Goal: Task Accomplishment & Management: Use online tool/utility

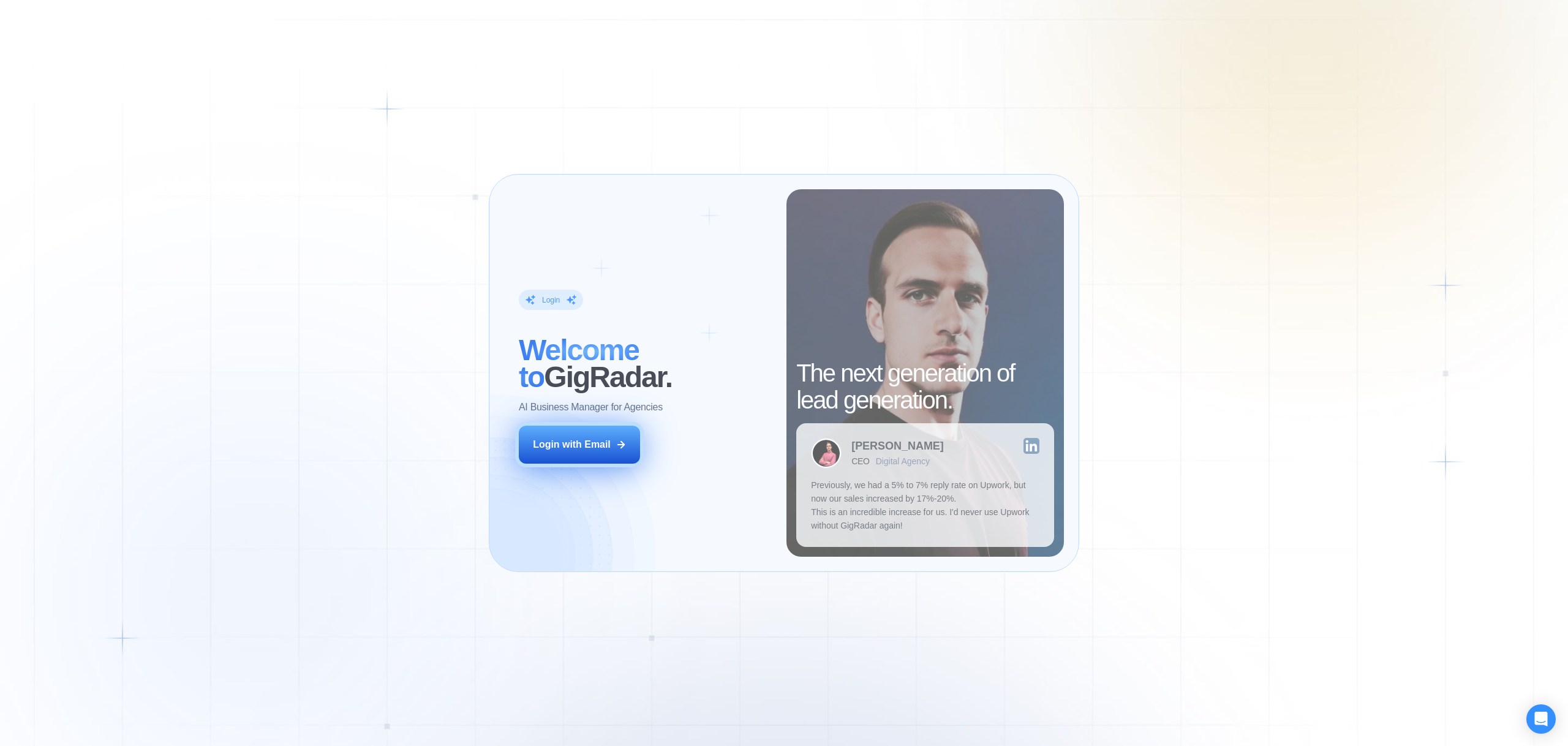
click at [592, 461] on button "Login with Email" at bounding box center [579, 445] width 121 height 38
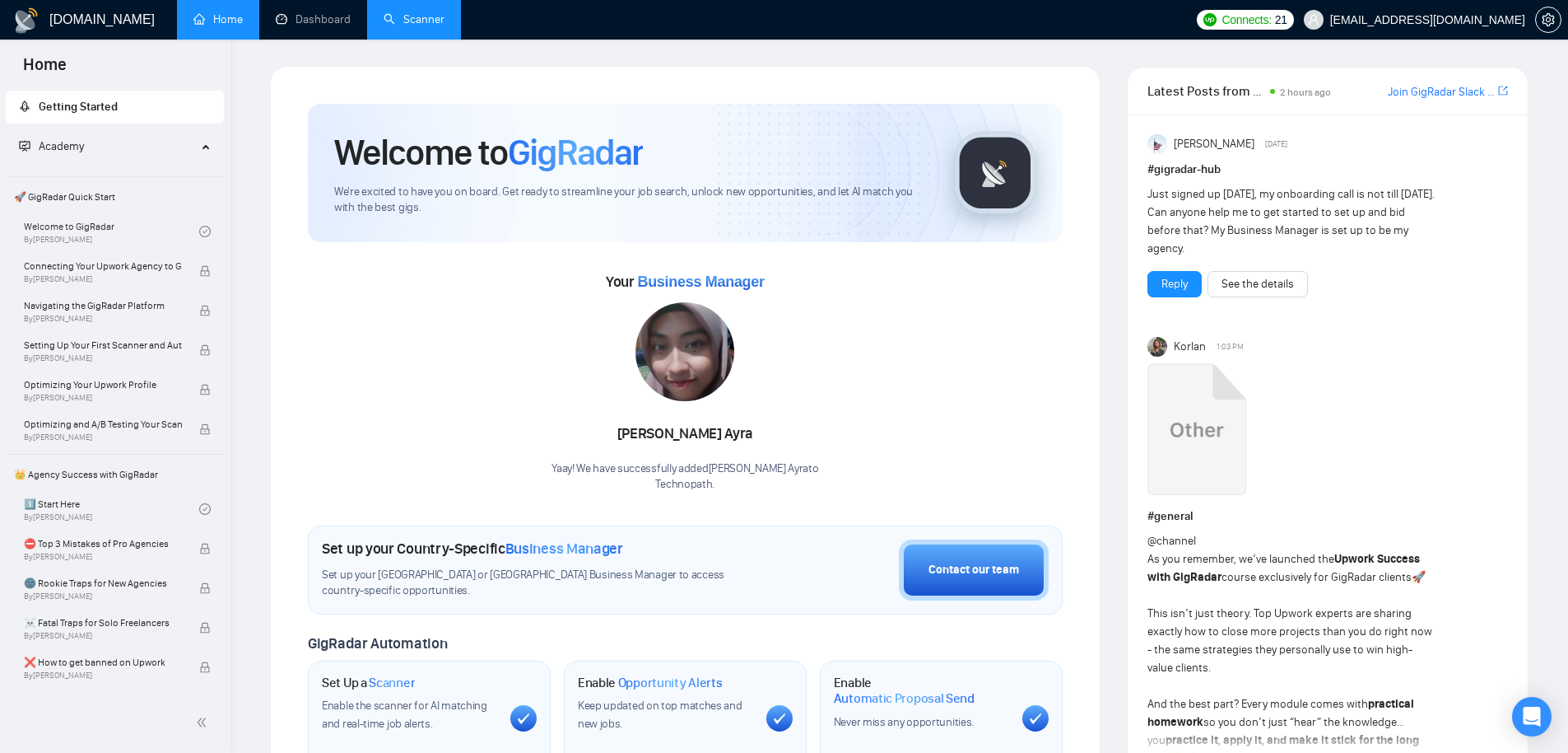
click at [430, 26] on link "Scanner" at bounding box center [413, 19] width 61 height 14
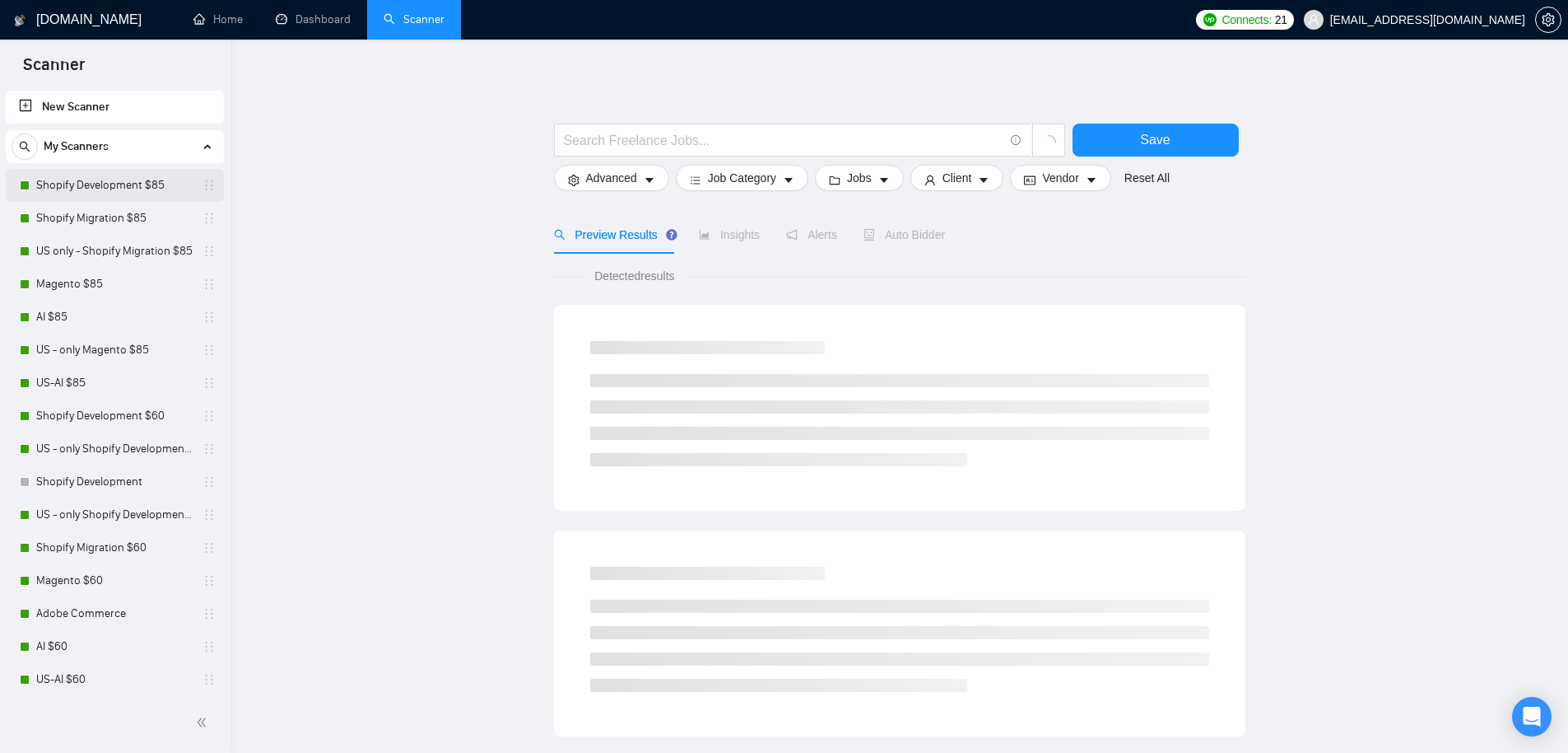
click at [90, 188] on link "Shopify Development $85" at bounding box center [114, 185] width 157 height 33
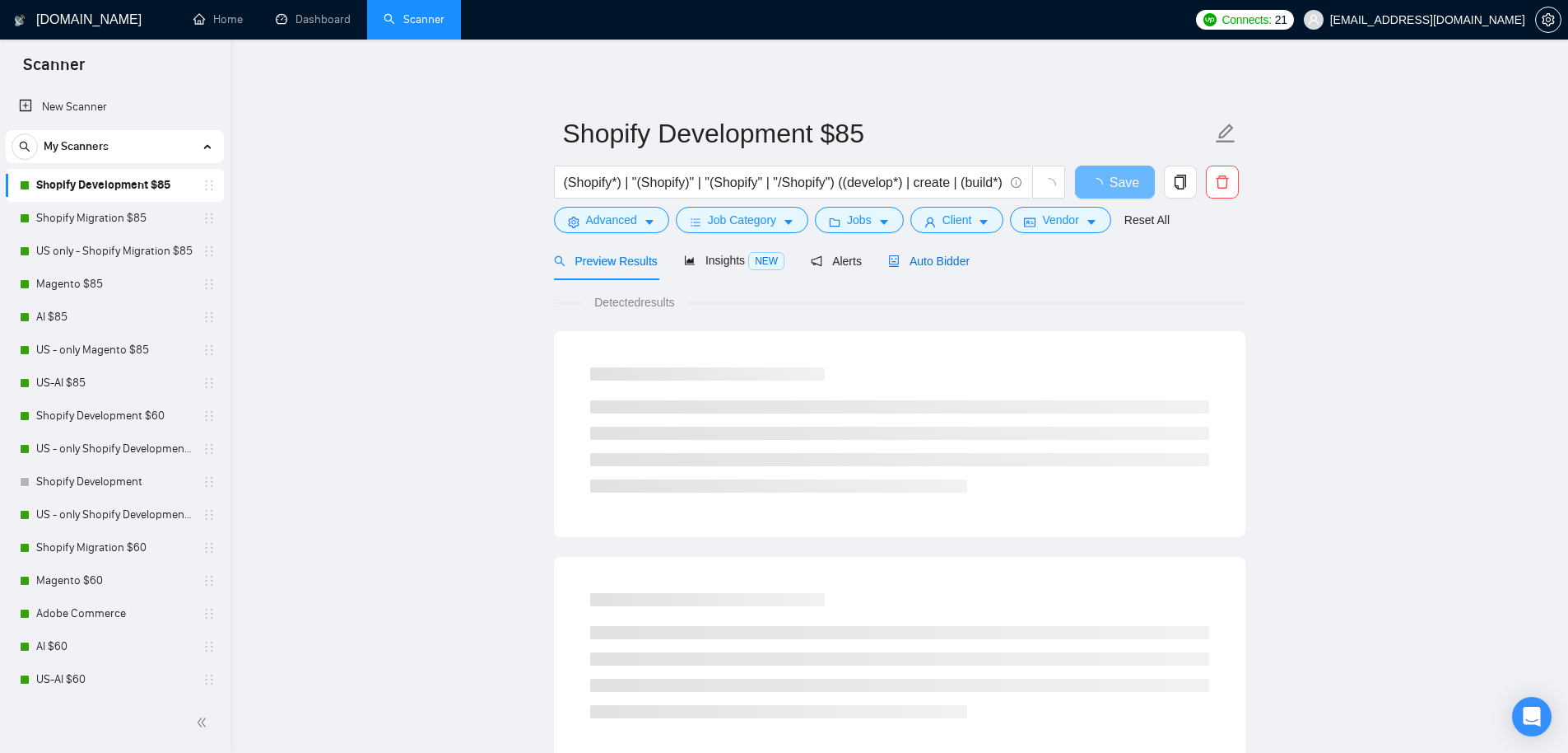
click at [952, 260] on span "Auto Bidder" at bounding box center [929, 261] width 82 height 13
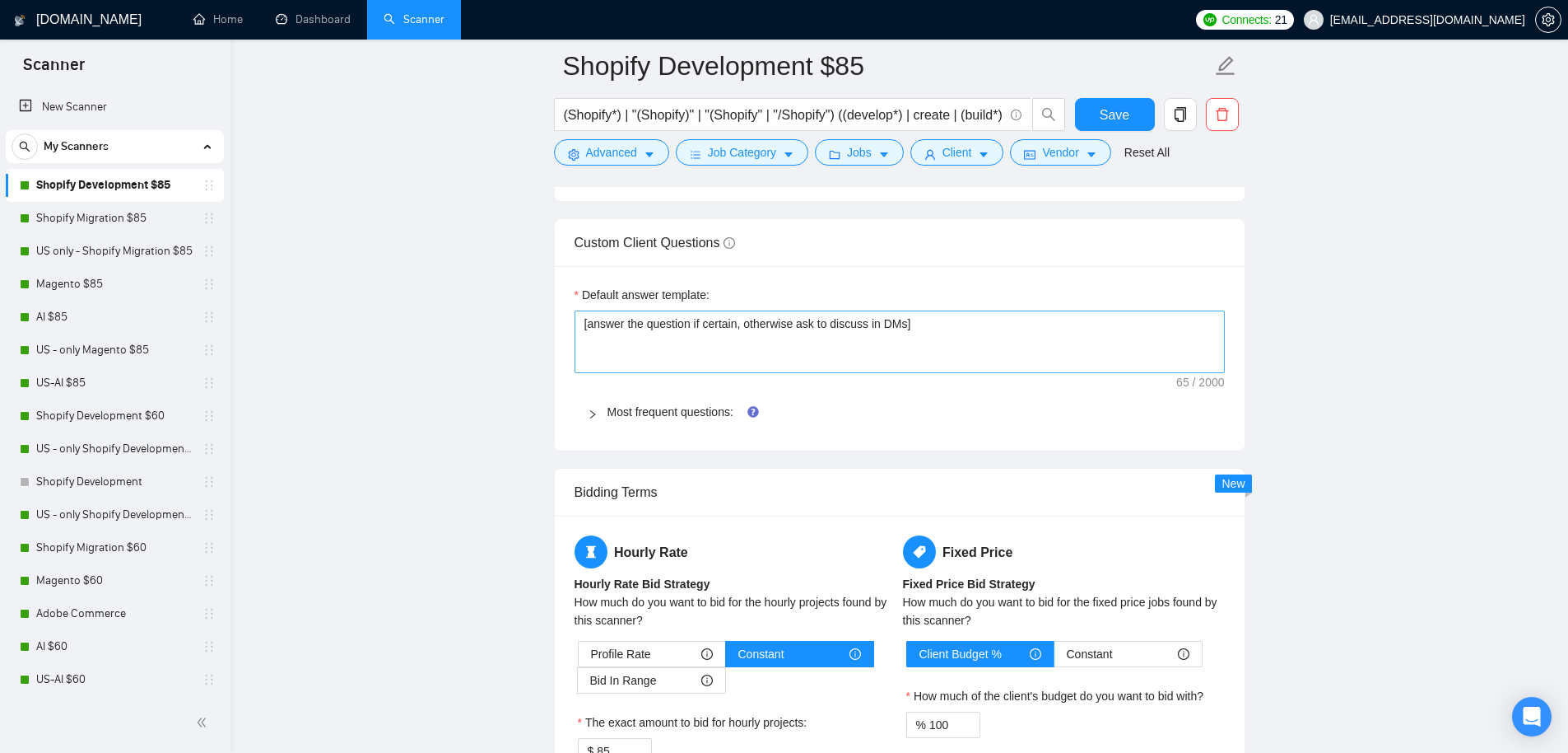
scroll to position [2327, 0]
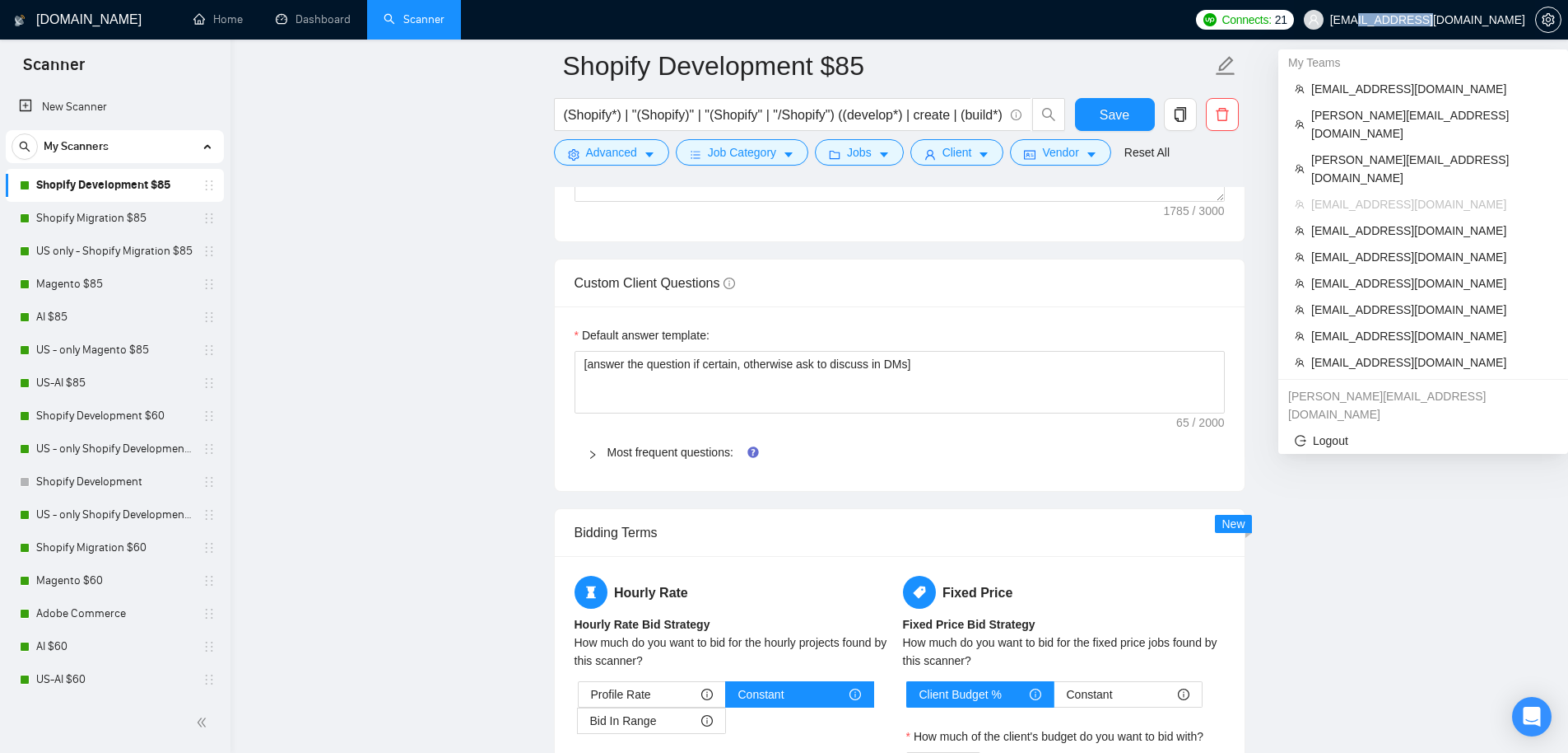
drag, startPoint x: 1452, startPoint y: 21, endPoint x: 1520, endPoint y: 24, distance: 68.1
click at [1520, 20] on span "jp@technopath.co" at bounding box center [1428, 20] width 195 height 0
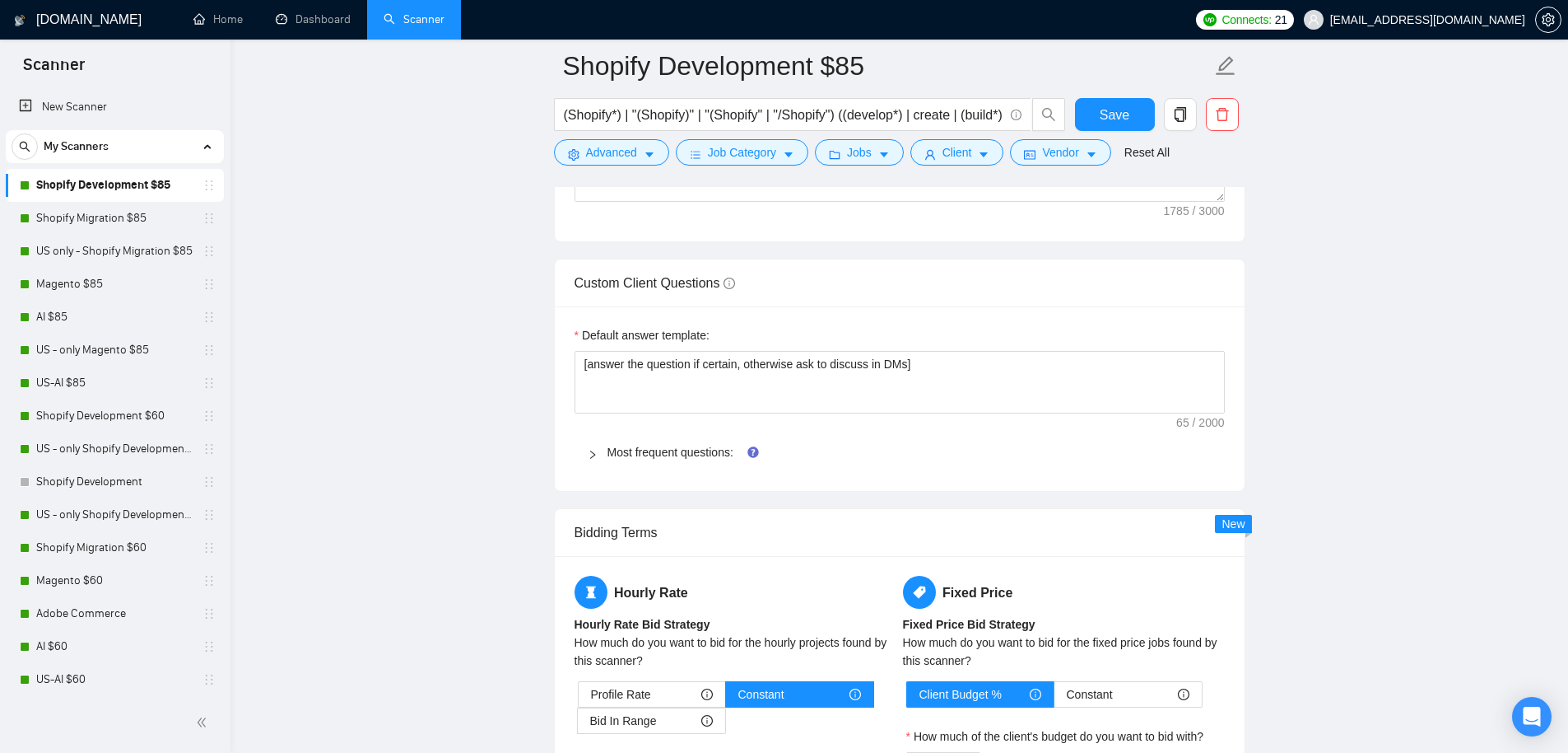
click at [1561, 76] on div "GigRadar.io Home Dashboard Scanner Connects: 21 jp@technopath.co Shopify Develo…" at bounding box center [899, 209] width 1337 height 5071
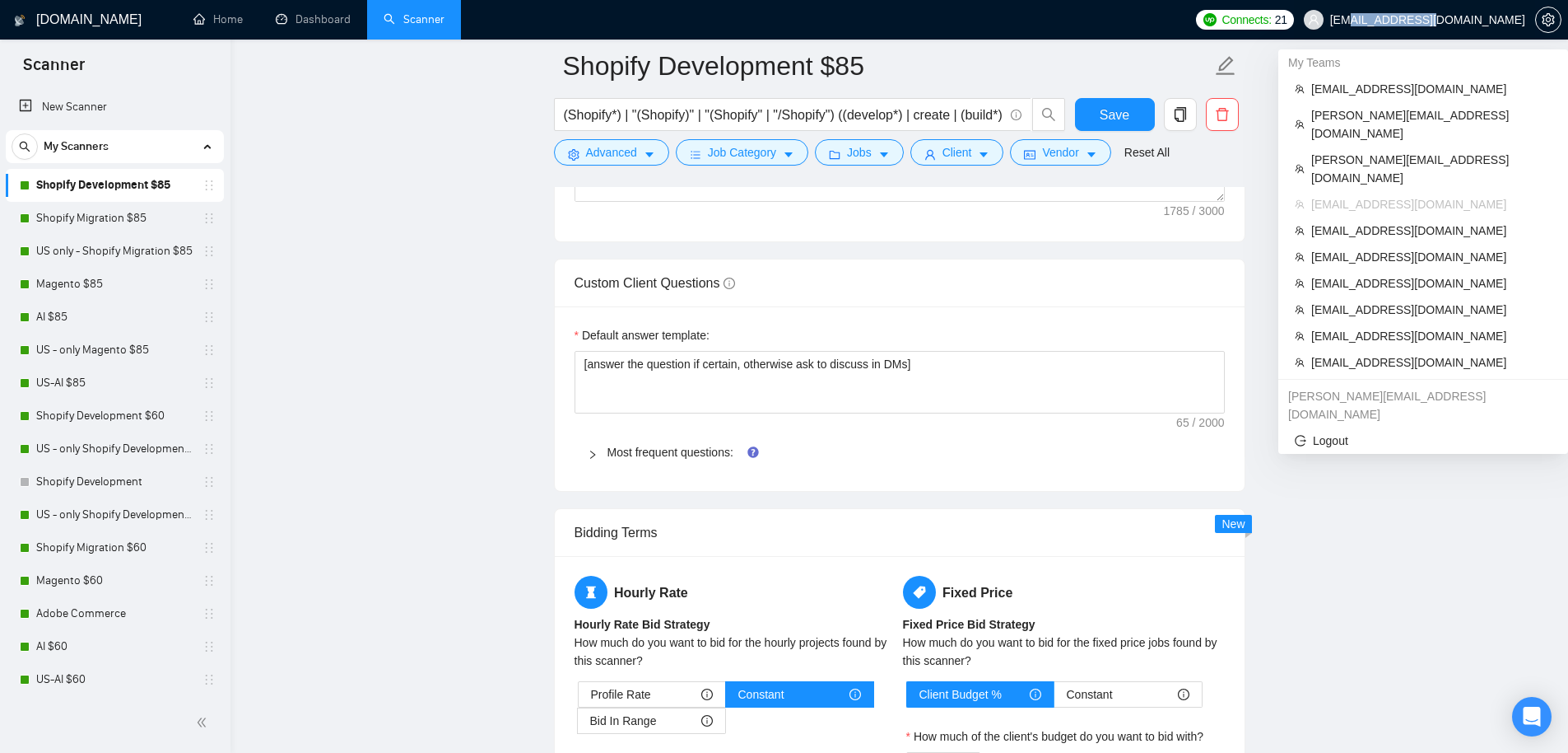
drag, startPoint x: 1460, startPoint y: 22, endPoint x: 1525, endPoint y: 21, distance: 65.0
click at [1525, 20] on span "jp@technopath.co" at bounding box center [1428, 20] width 195 height 0
copy span "technopath.co"
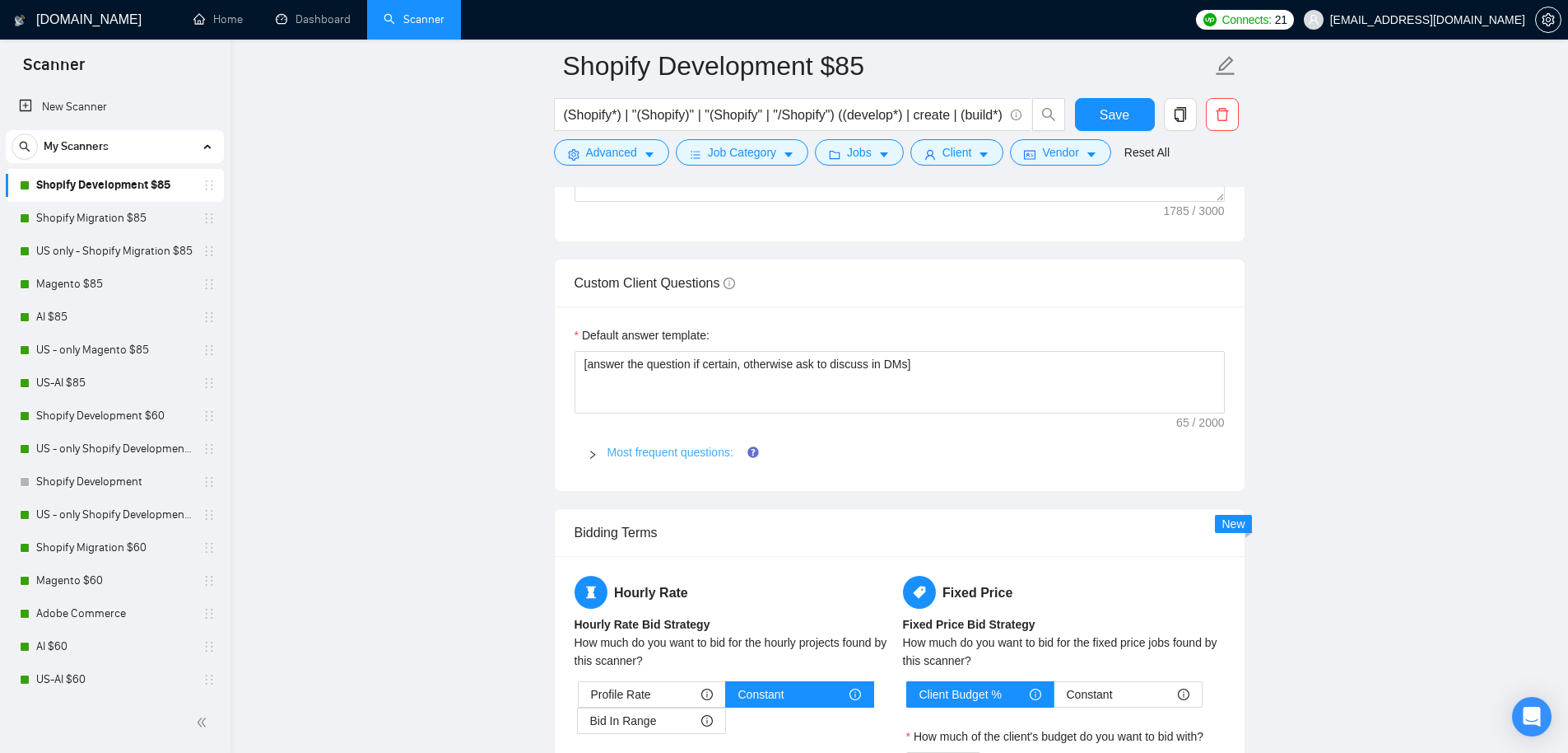
click at [645, 452] on link "Most frequent questions:" at bounding box center [670, 452] width 126 height 13
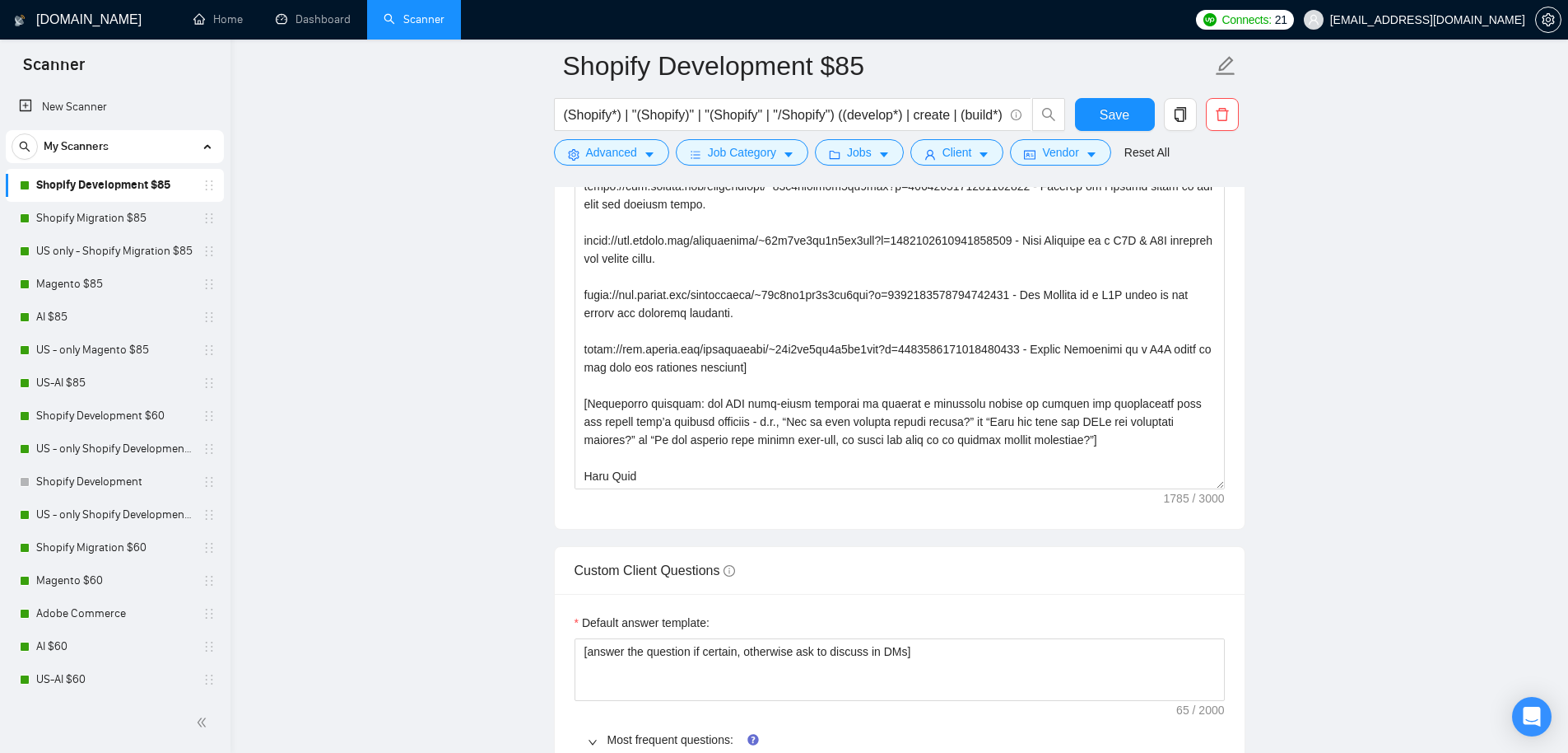
scroll to position [2040, 0]
click at [333, 18] on link "Dashboard" at bounding box center [313, 19] width 75 height 14
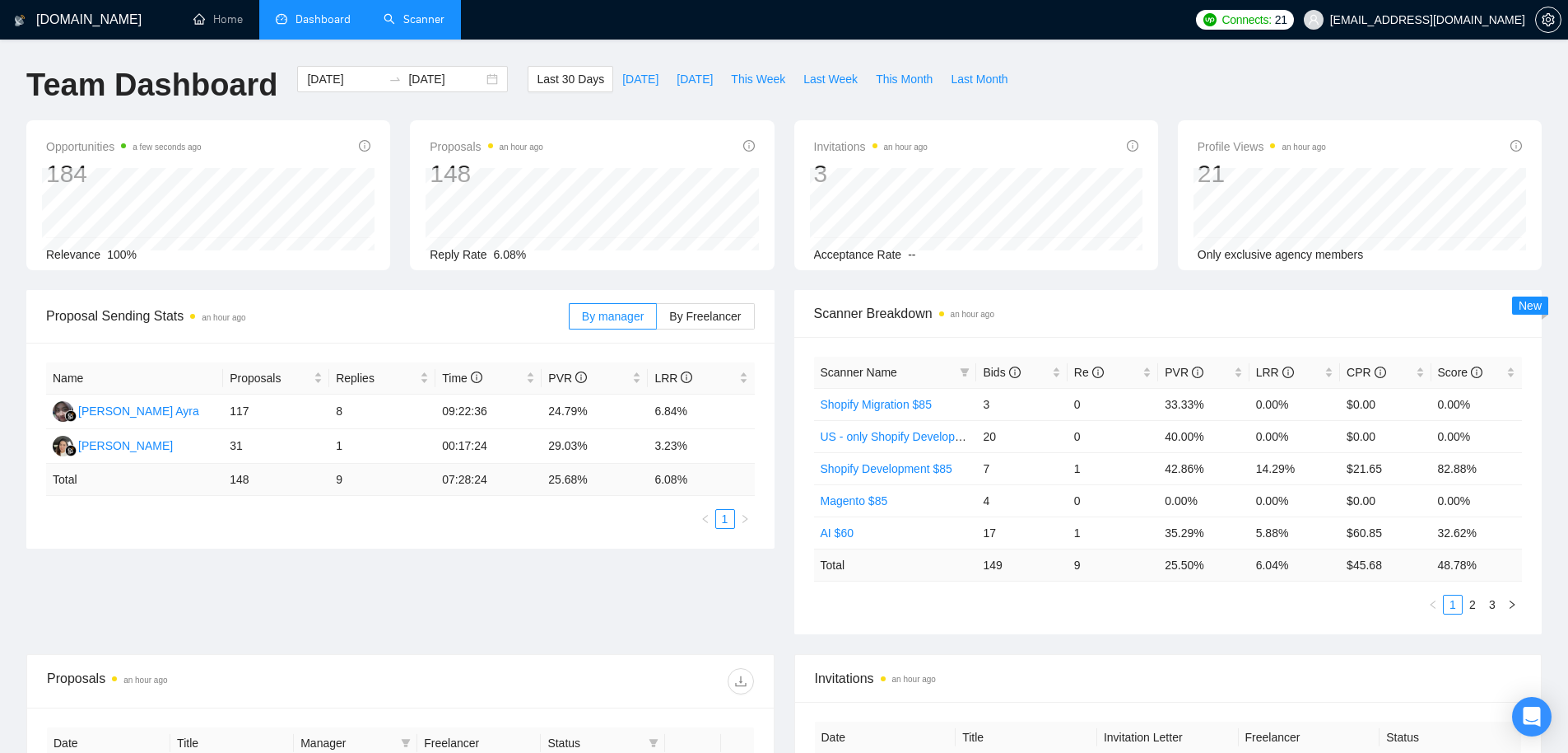
click at [437, 17] on link "Scanner" at bounding box center [413, 19] width 61 height 14
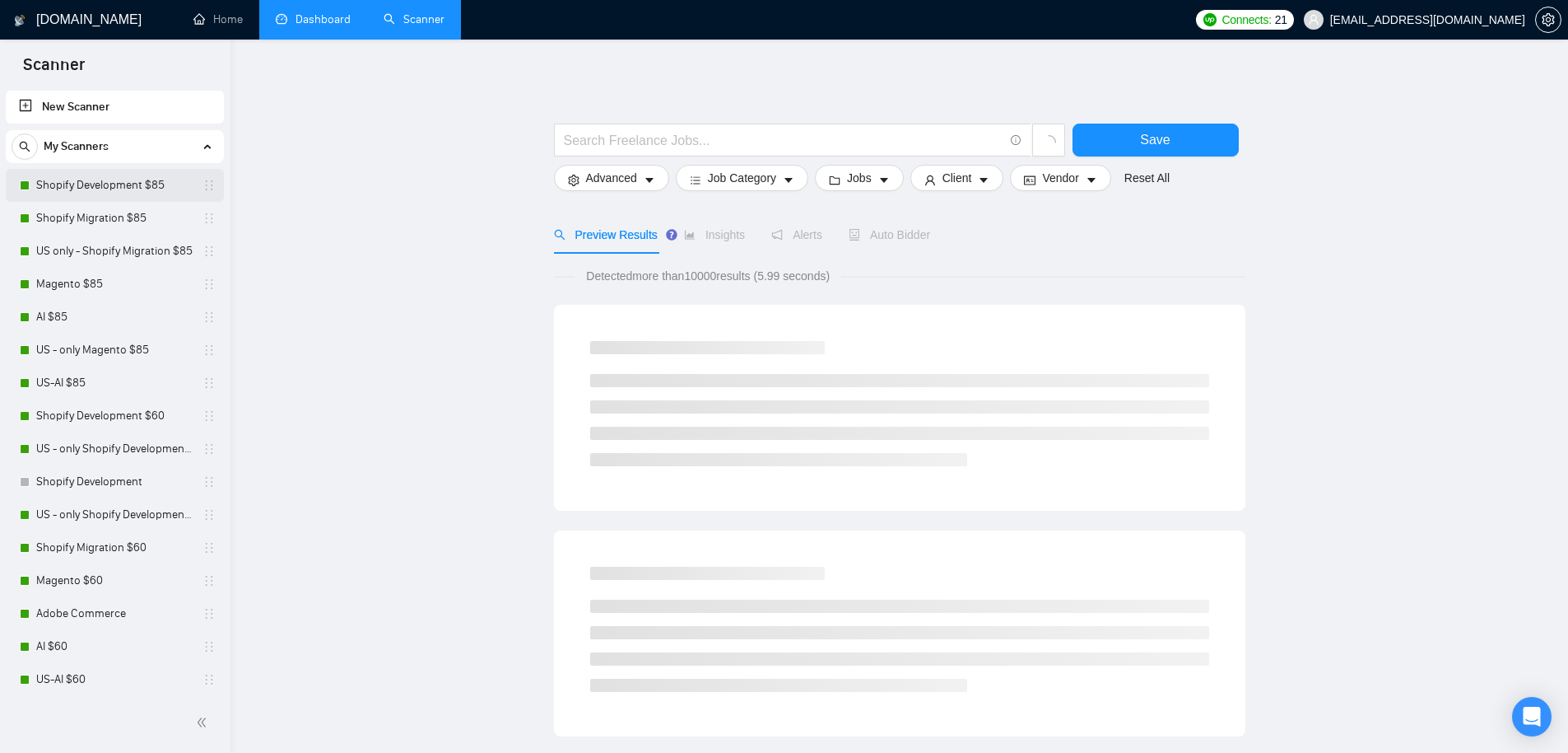
click at [158, 191] on link "Shopify Development $85" at bounding box center [114, 185] width 157 height 33
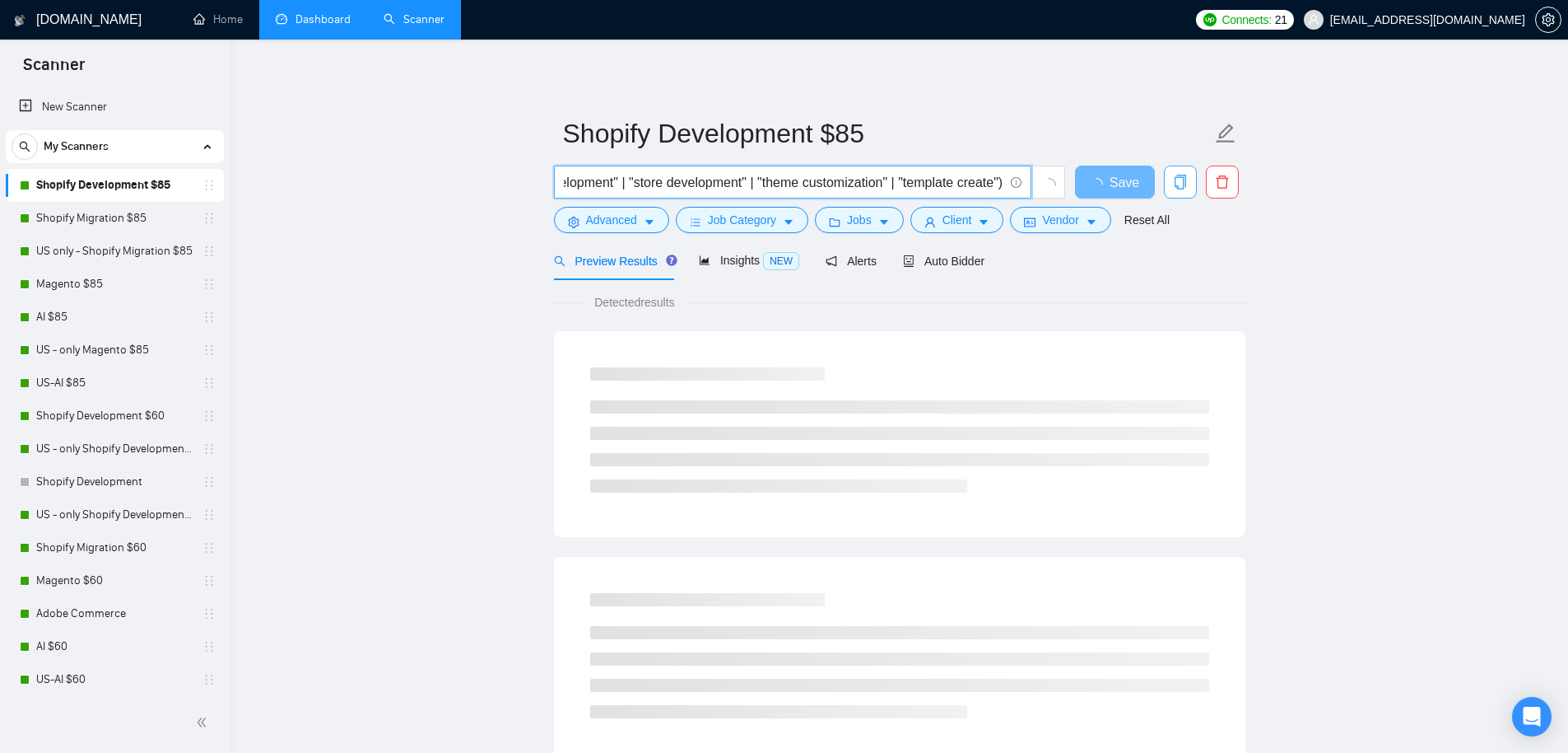
scroll to position [0, 546]
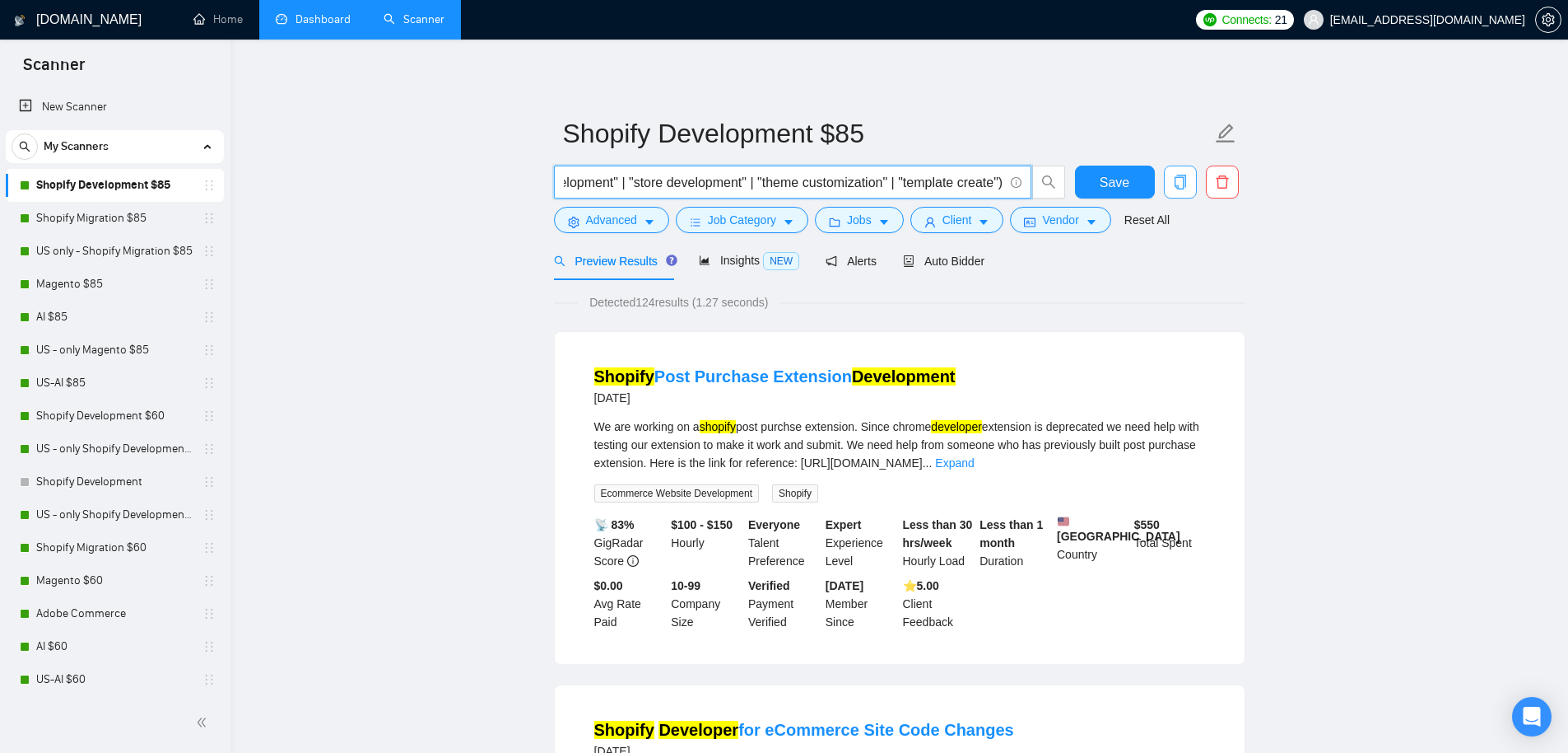
drag, startPoint x: 823, startPoint y: 186, endPoint x: 1163, endPoint y: 176, distance: 340.1
click at [1163, 176] on div "(Shopify*) | "(Shopify)" | "(Shopify" | "/Shopify") ((develop*) | create | (bui…" at bounding box center [897, 187] width 692 height 41
drag, startPoint x: 917, startPoint y: 179, endPoint x: 978, endPoint y: 185, distance: 61.3
click at [978, 184] on input "(Shopify*) | "(Shopify)" | "(Shopify" | "/Shopify") ((develop*) | create | (bui…" at bounding box center [784, 183] width 440 height 21
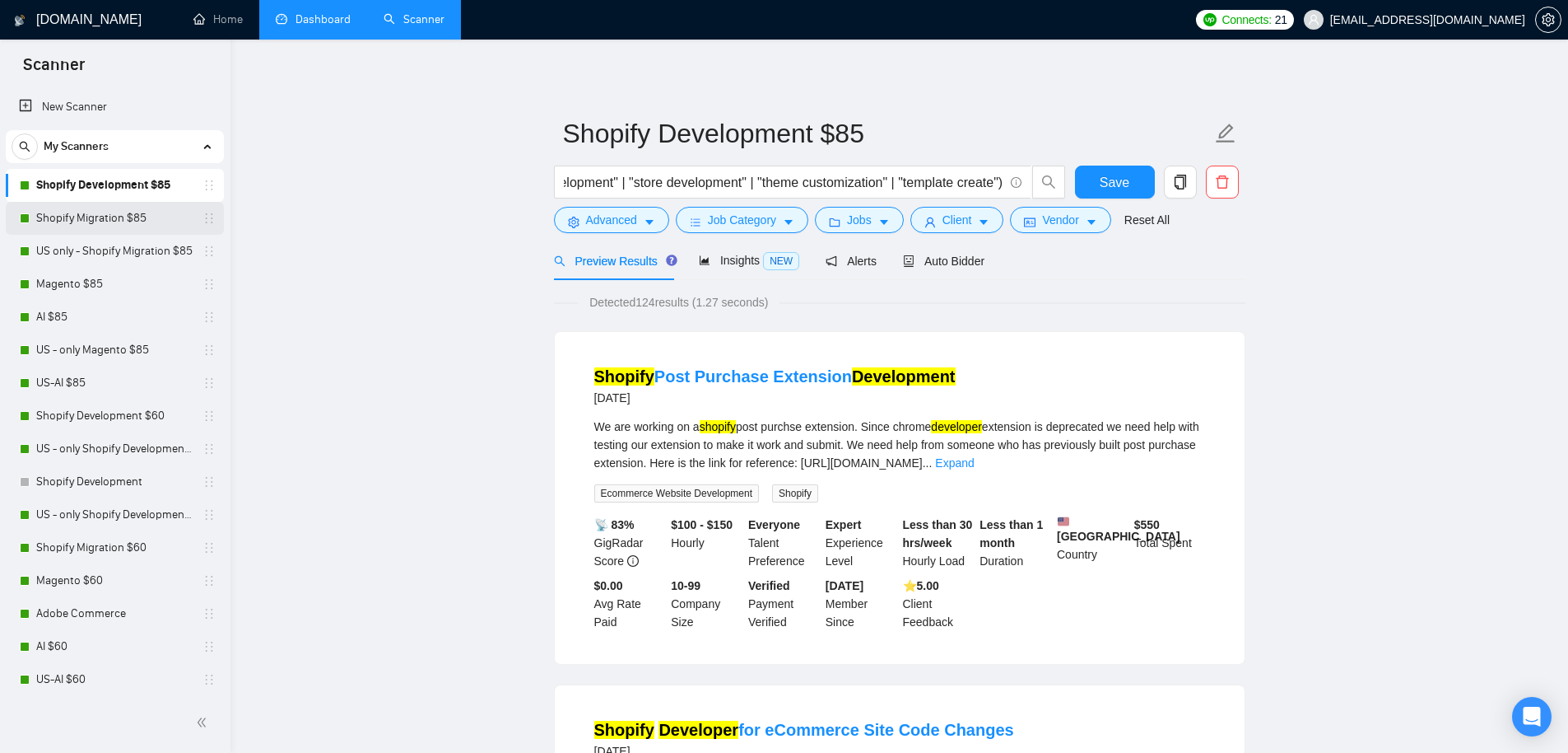
click at [51, 221] on link "Shopify Migration $85" at bounding box center [114, 218] width 157 height 33
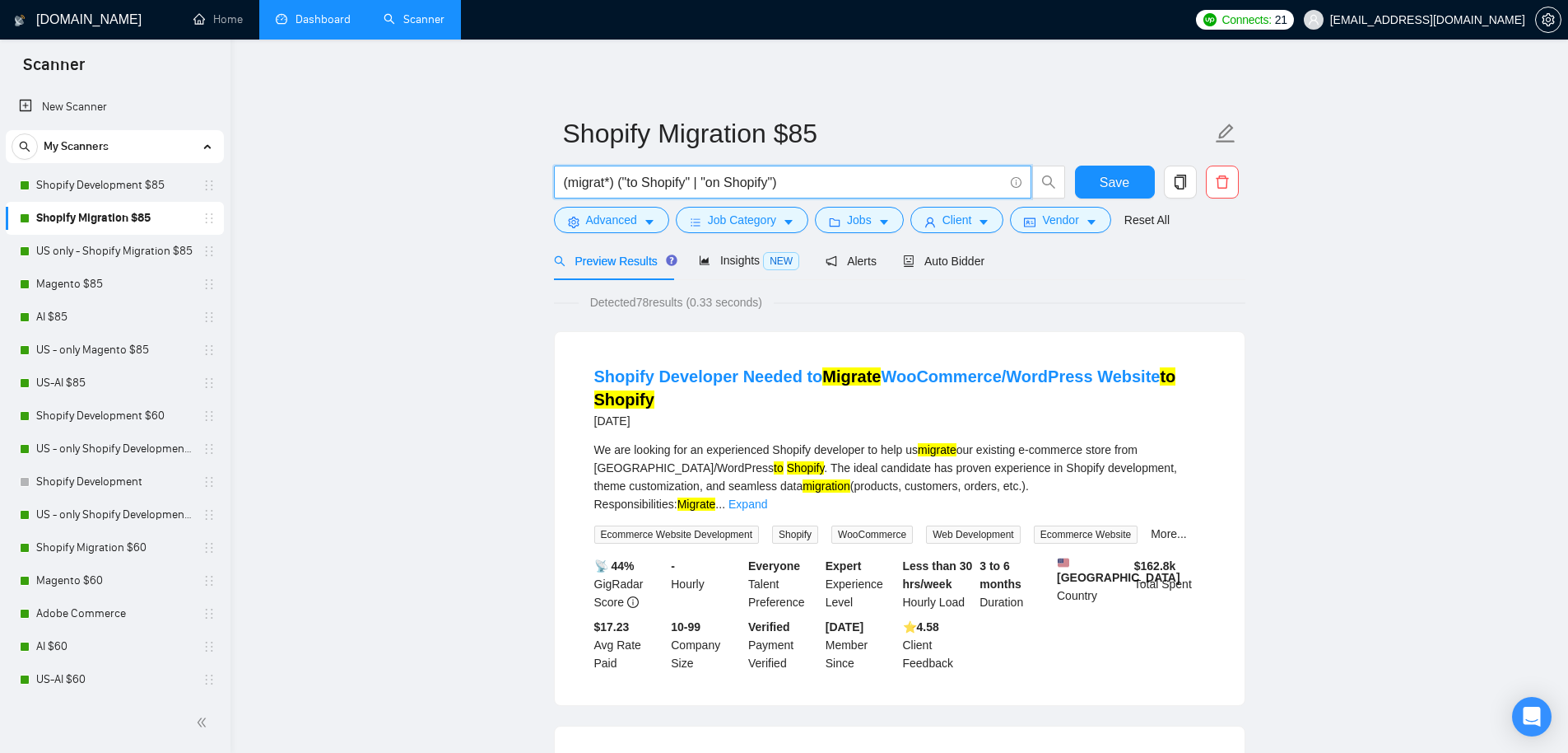
click at [784, 185] on input "(migrat*) ("to Shopify" | "on Shopify")" at bounding box center [784, 183] width 440 height 21
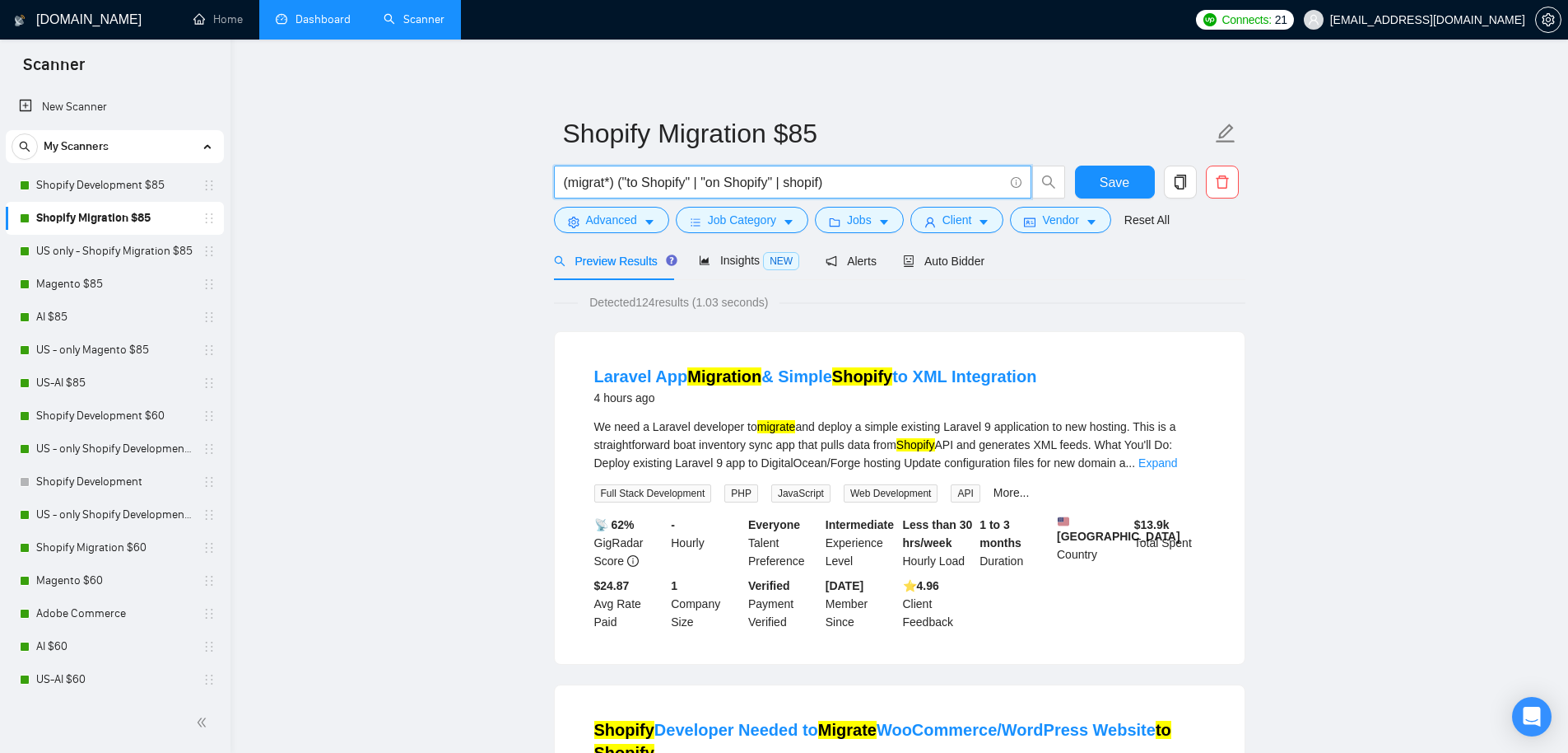
click at [808, 186] on input "(migrat*) ("to Shopify" | "on Shopify" | shopif)" at bounding box center [784, 183] width 440 height 21
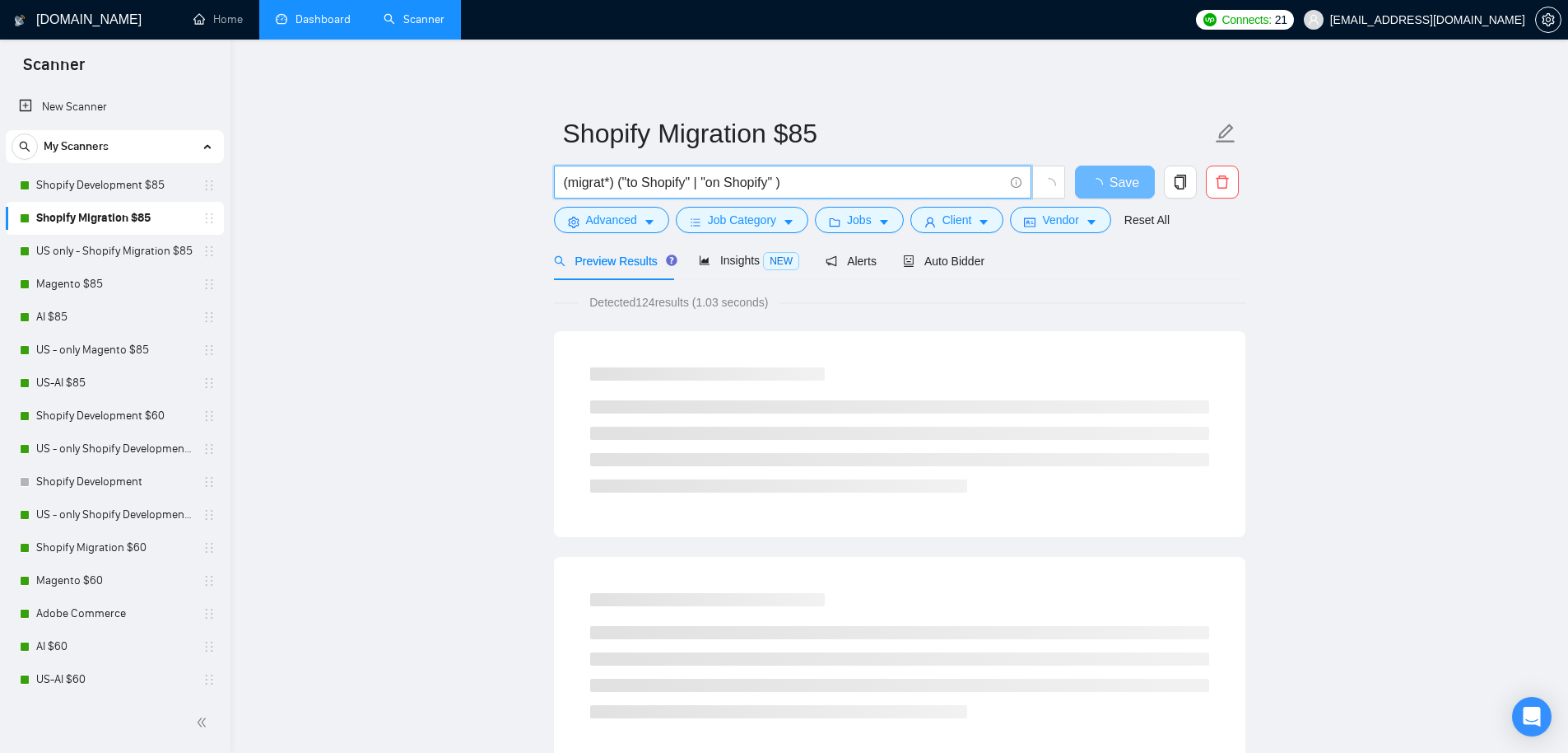
type input "(migrat*) ("to Shopify" | "on Shopify")"
click at [1124, 183] on span "Save" at bounding box center [1125, 183] width 30 height 21
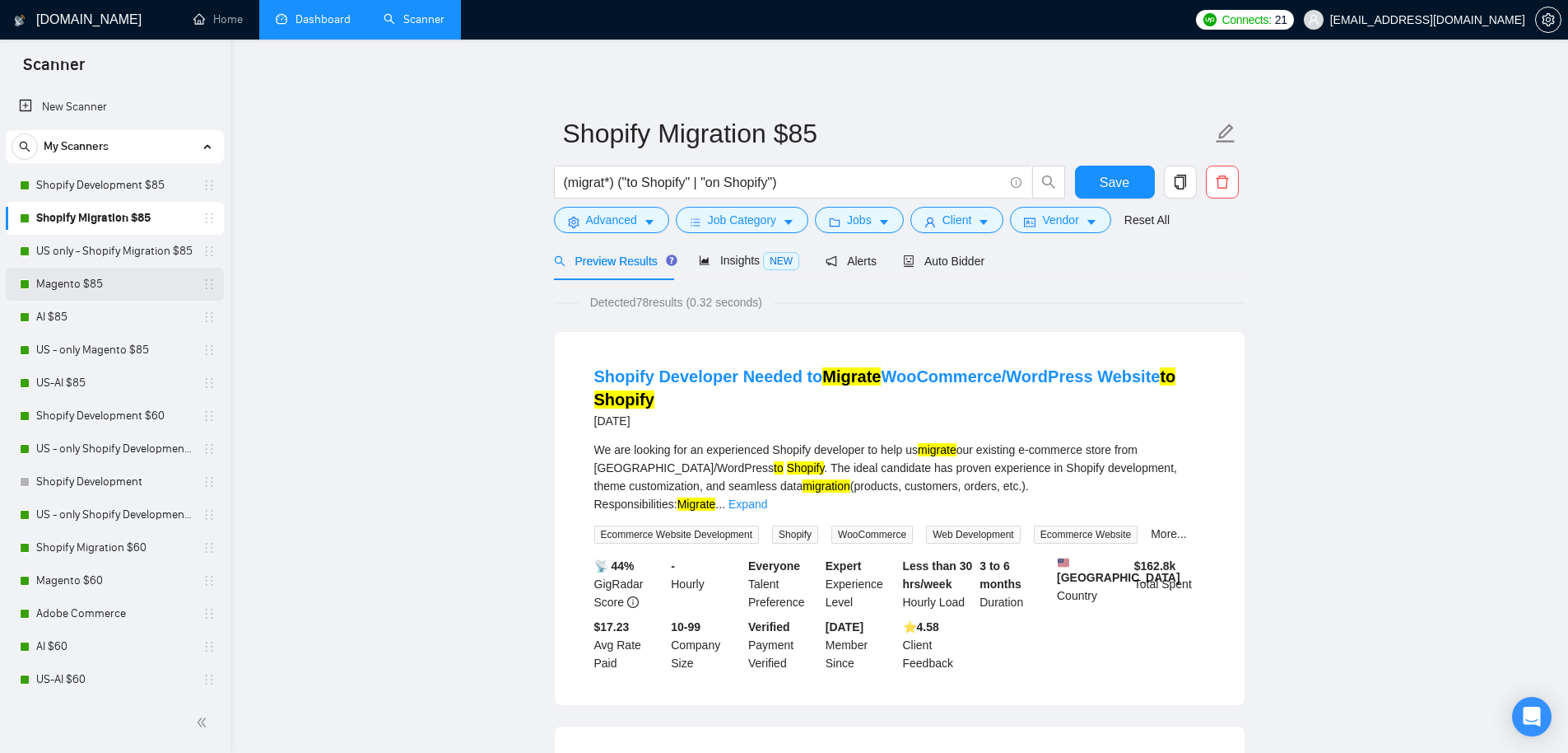
click at [122, 289] on link "Magento $85" at bounding box center [114, 283] width 157 height 33
click at [97, 183] on link "Shopify Development $85" at bounding box center [114, 185] width 157 height 33
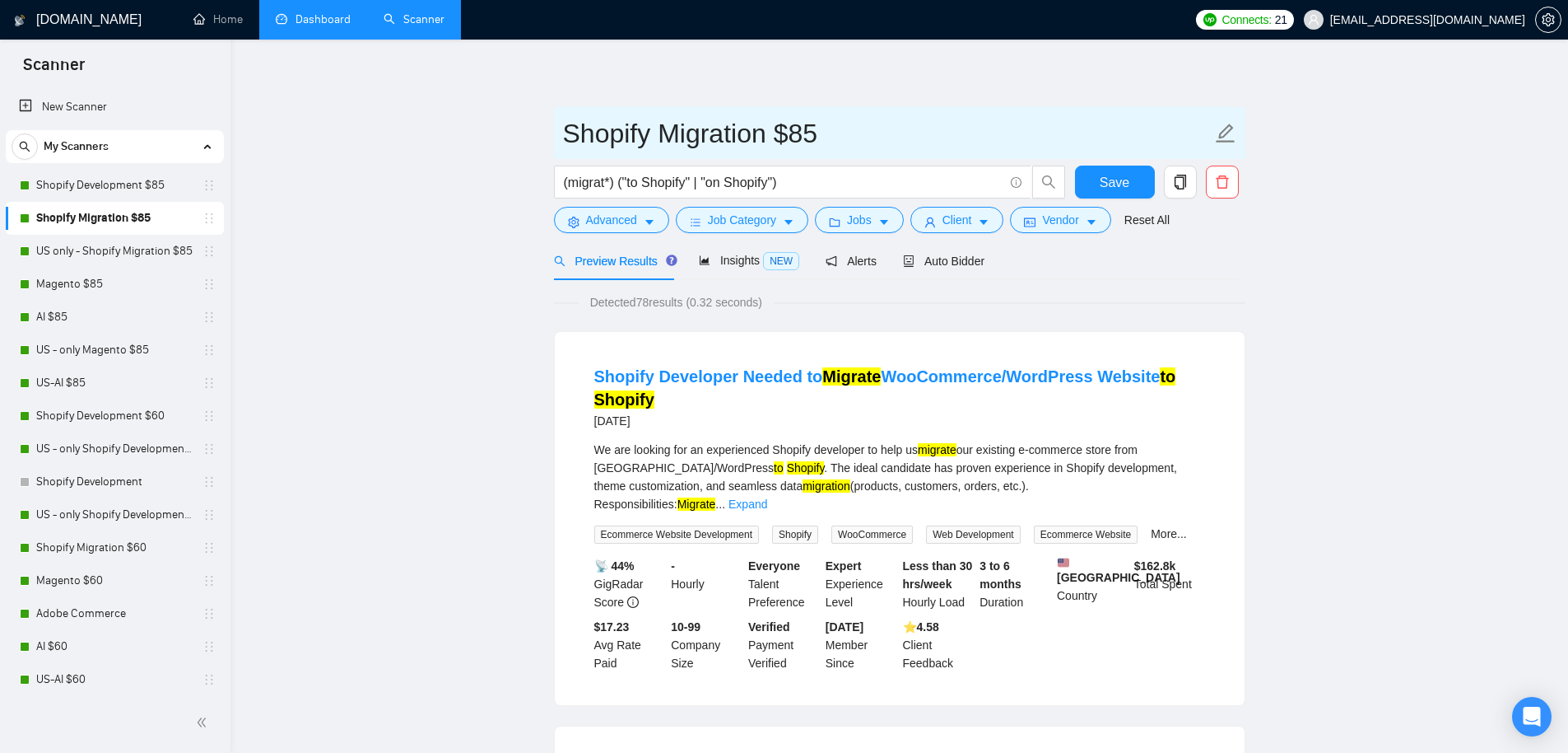
click at [118, 259] on link "US only - Shopify Migration $85" at bounding box center [114, 250] width 157 height 33
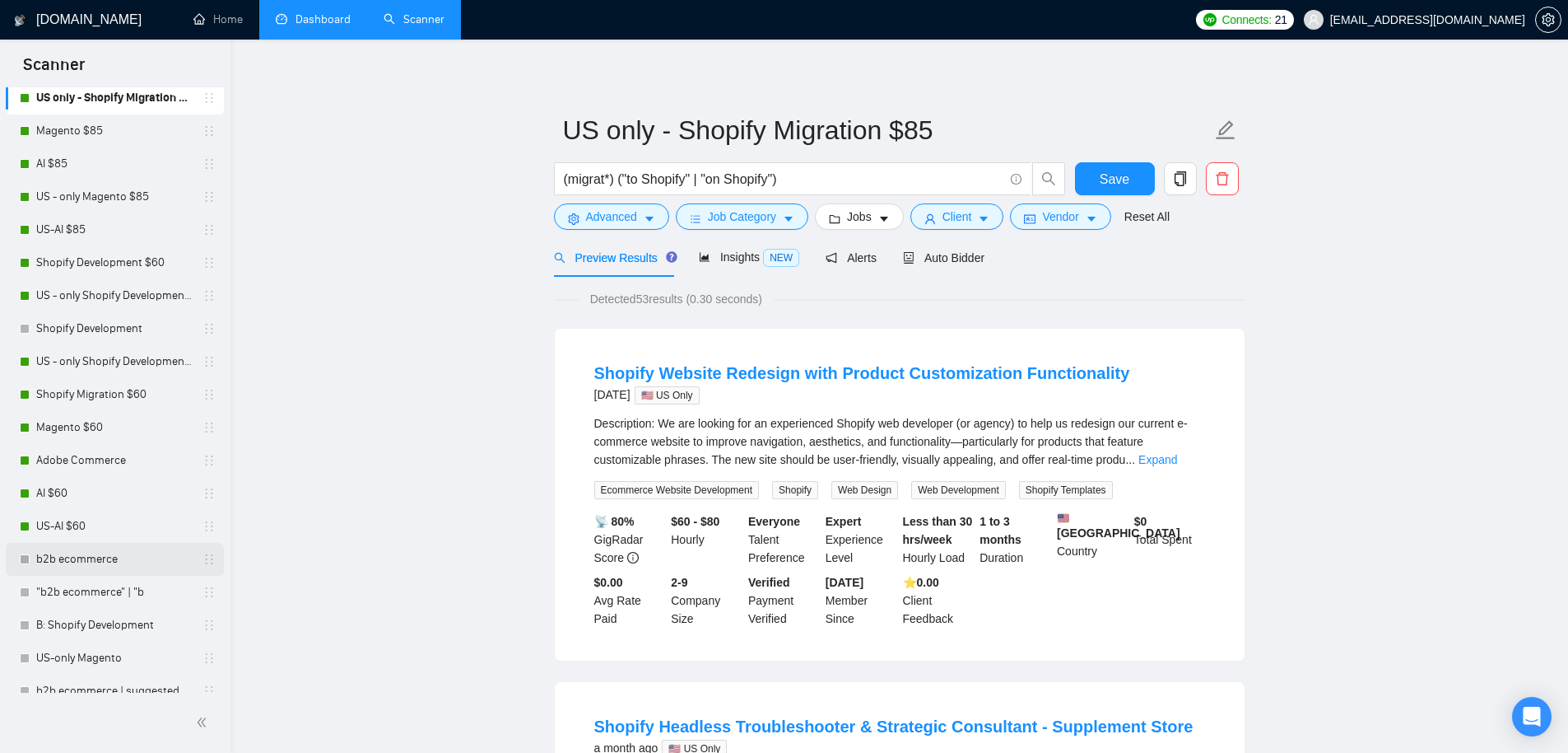
scroll to position [155, 0]
click at [77, 498] on link "AI $60" at bounding box center [114, 491] width 157 height 33
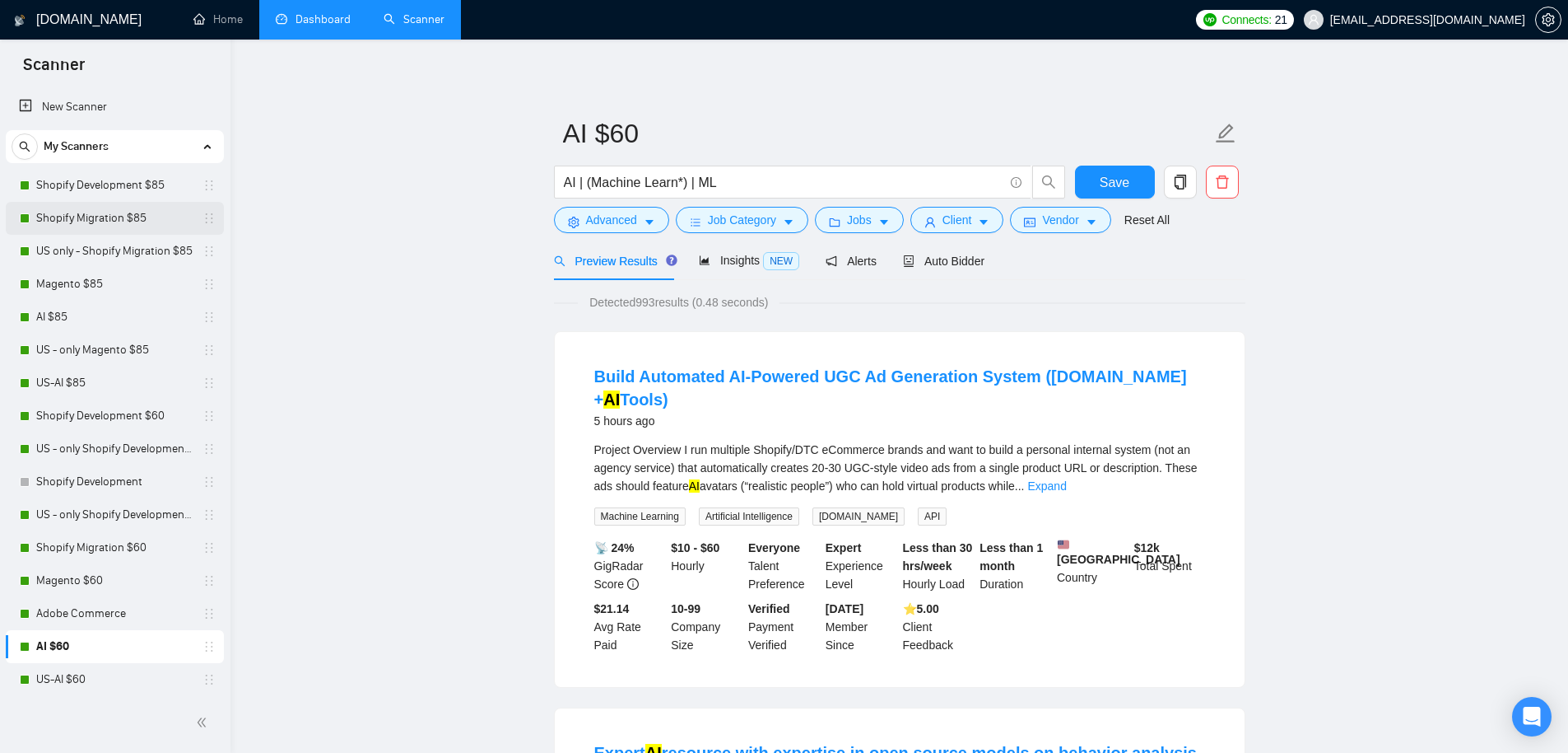
click at [106, 203] on link "Shopify Migration $85" at bounding box center [114, 218] width 157 height 33
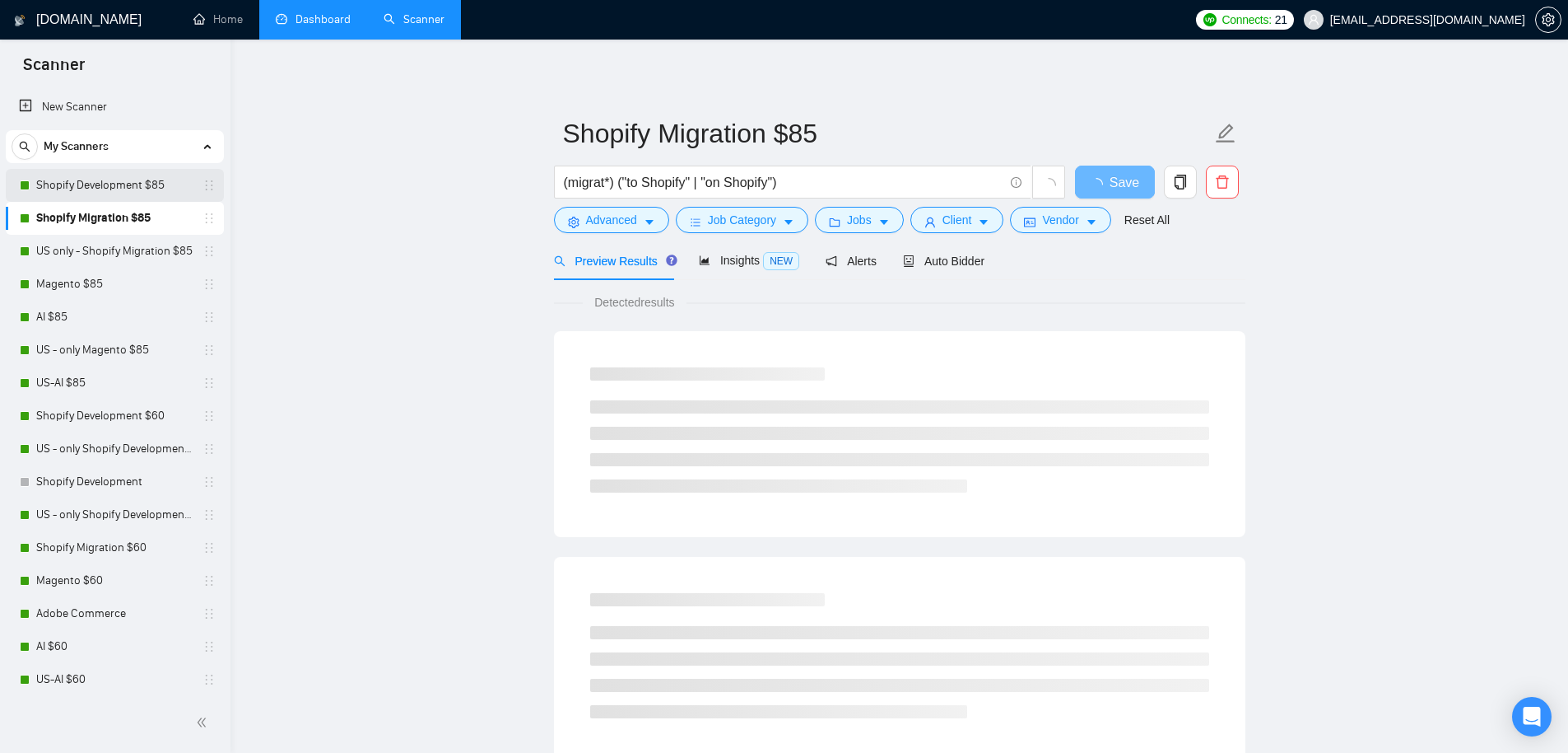
click at [114, 187] on link "Shopify Development $85" at bounding box center [114, 185] width 157 height 33
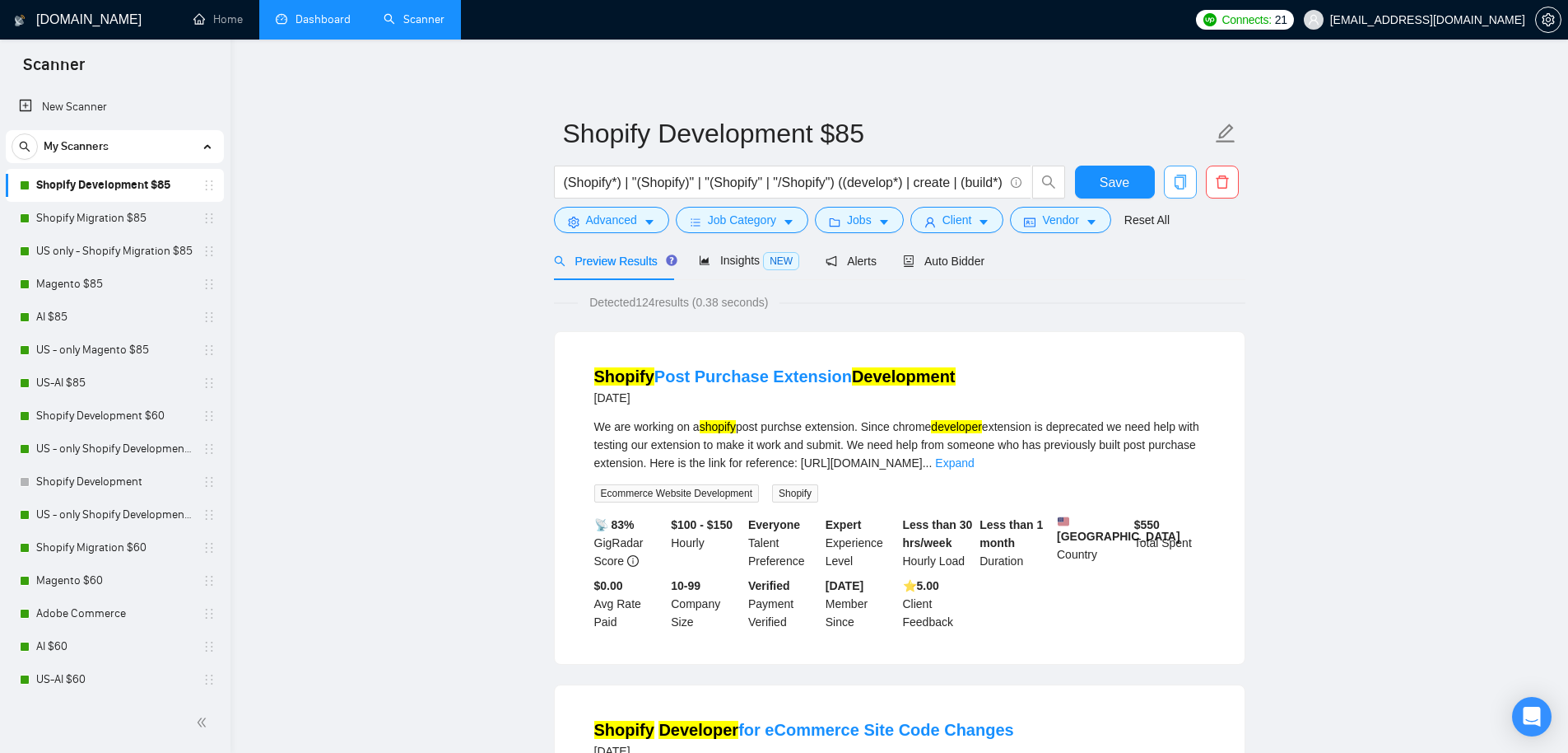
click at [1187, 179] on icon "copy" at bounding box center [1181, 182] width 15 height 15
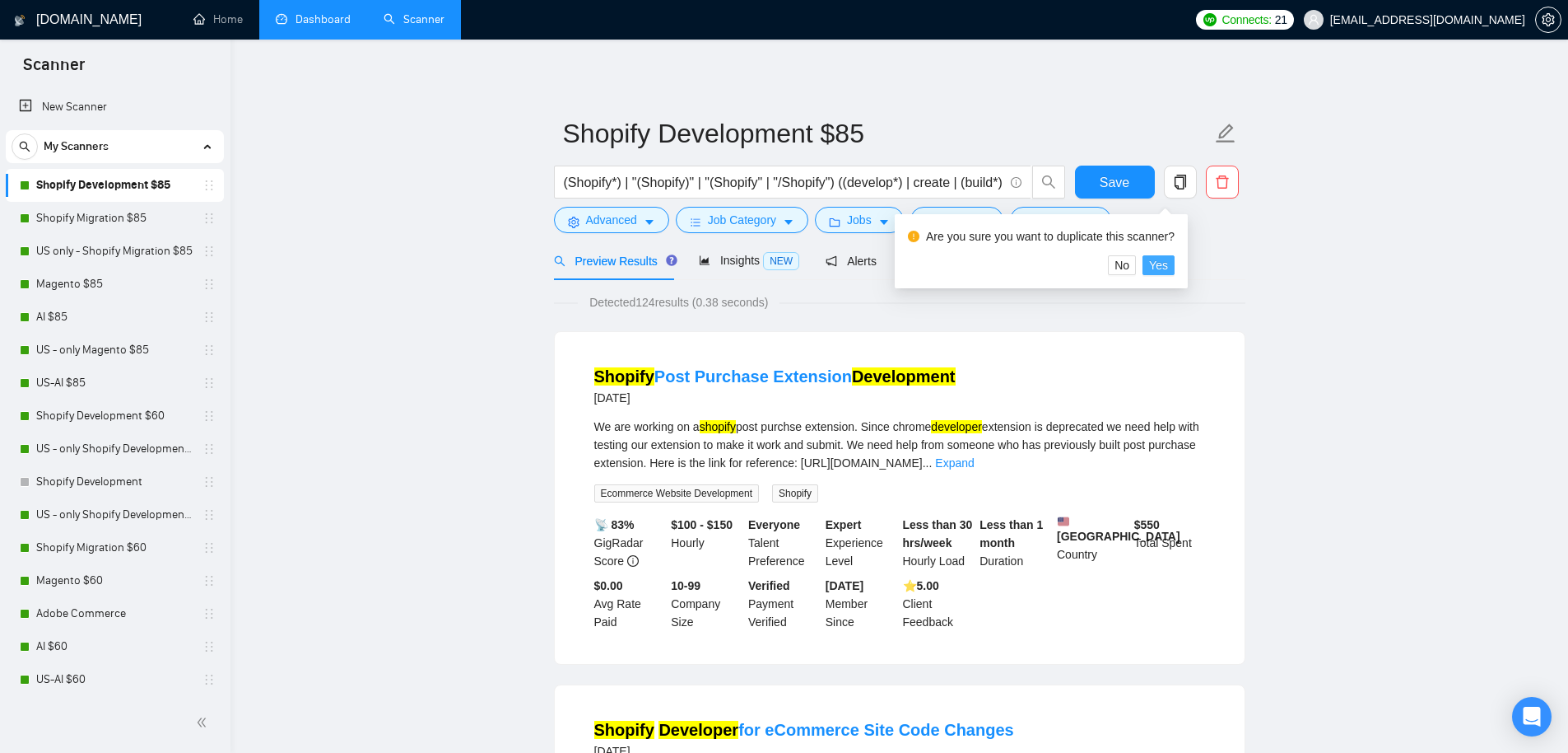
click at [1168, 262] on span "Yes" at bounding box center [1158, 264] width 19 height 18
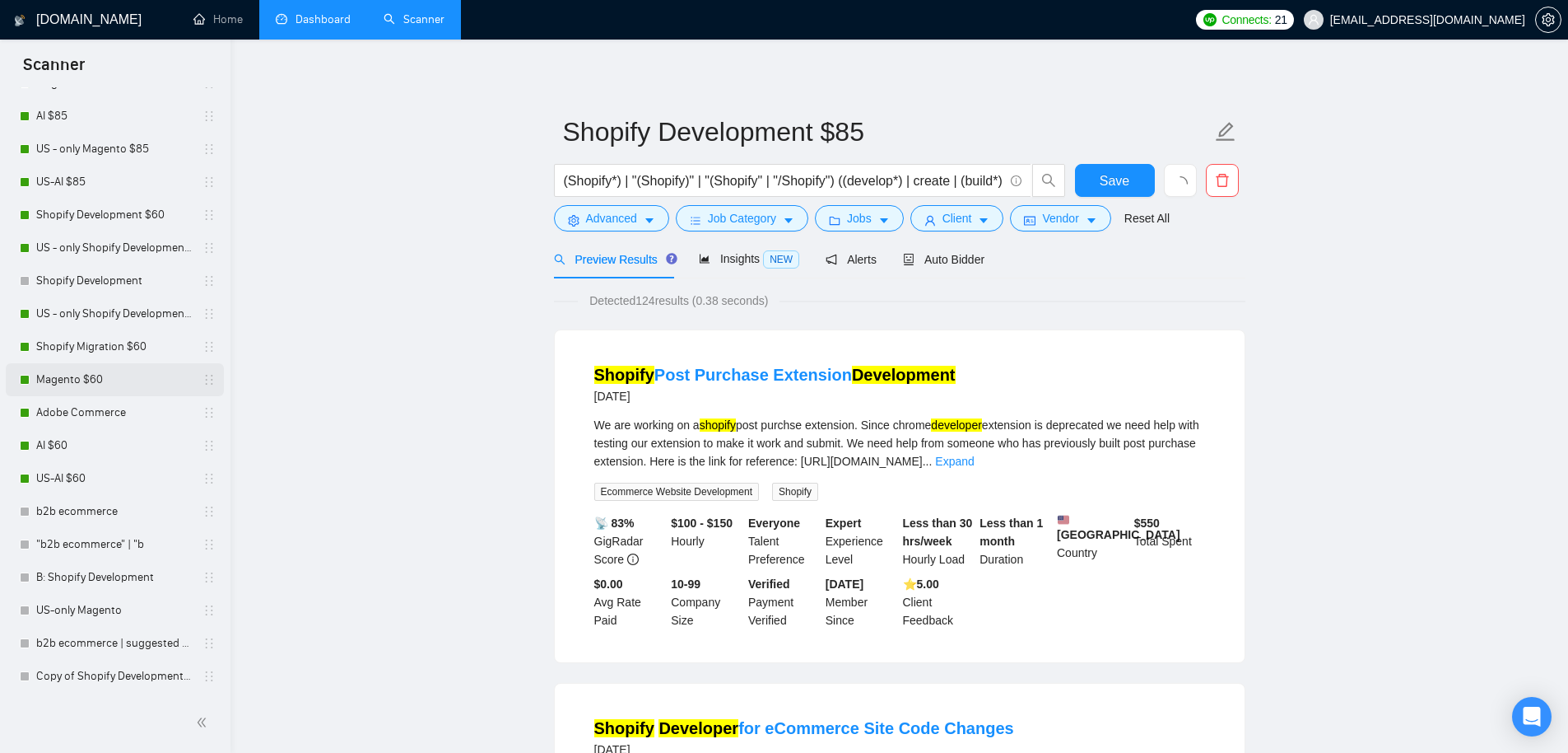
scroll to position [1169, 0]
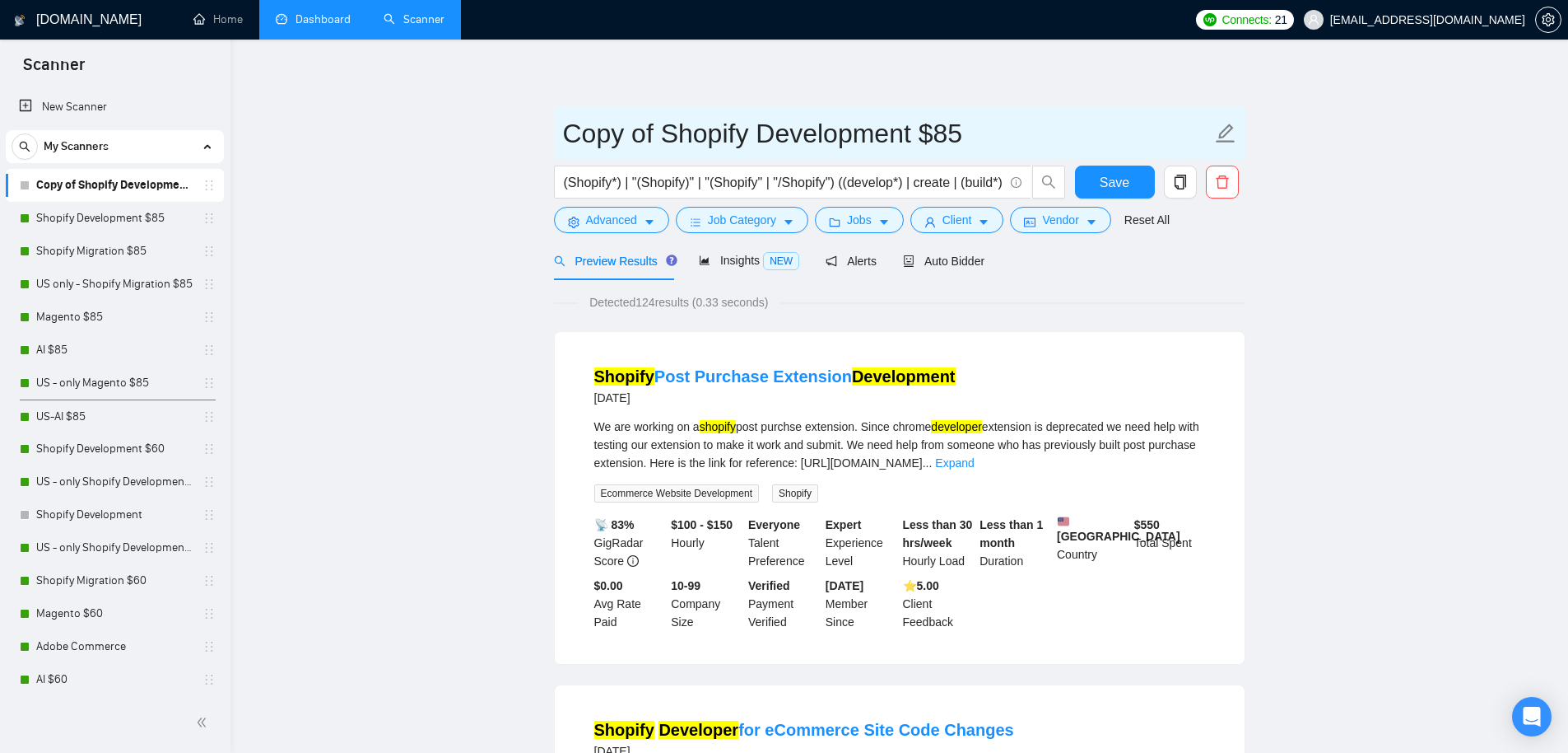
drag, startPoint x: 654, startPoint y: 133, endPoint x: 517, endPoint y: 126, distance: 137.2
drag, startPoint x: 886, startPoint y: 140, endPoint x: 993, endPoint y: 136, distance: 107.1
click at [993, 136] on input "NEW: Shopify Development $85" at bounding box center [888, 133] width 649 height 41
type input "NEW: Shopify Development"
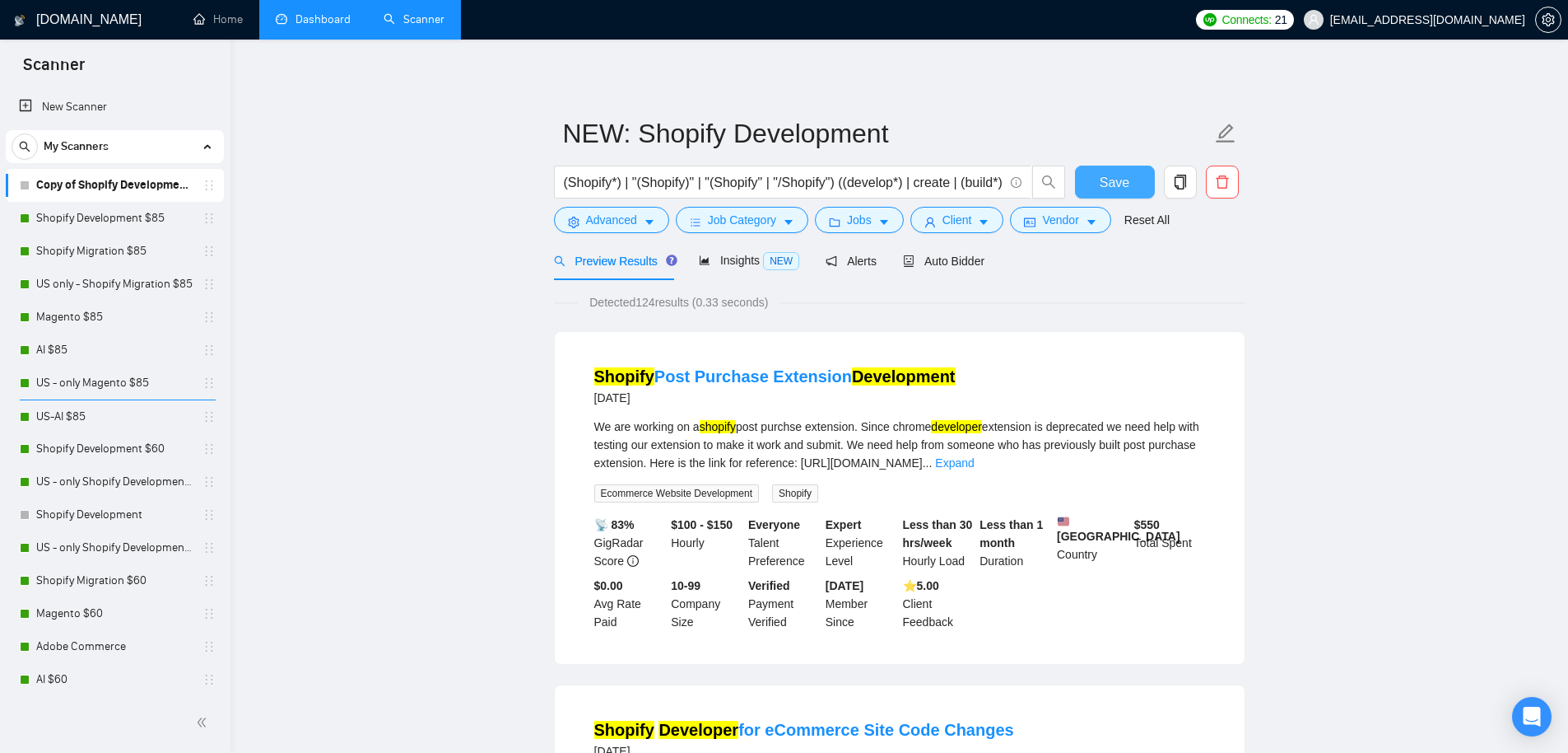
click at [1121, 186] on span "Save" at bounding box center [1115, 183] width 30 height 21
drag, startPoint x: 634, startPoint y: 186, endPoint x: 700, endPoint y: 180, distance: 66.3
click at [700, 180] on input "(Shopify*) | "(Shopify)" | "(Shopify" | "/Shopify") ((develop*) | create | (bui…" at bounding box center [784, 183] width 440 height 21
click at [924, 184] on input "(Shopify*) | "(Shopify" | "/Shopify") ((develop*) | create | (build*) | "app de…" at bounding box center [784, 183] width 440 height 21
drag, startPoint x: 890, startPoint y: 180, endPoint x: 913, endPoint y: 180, distance: 23.0
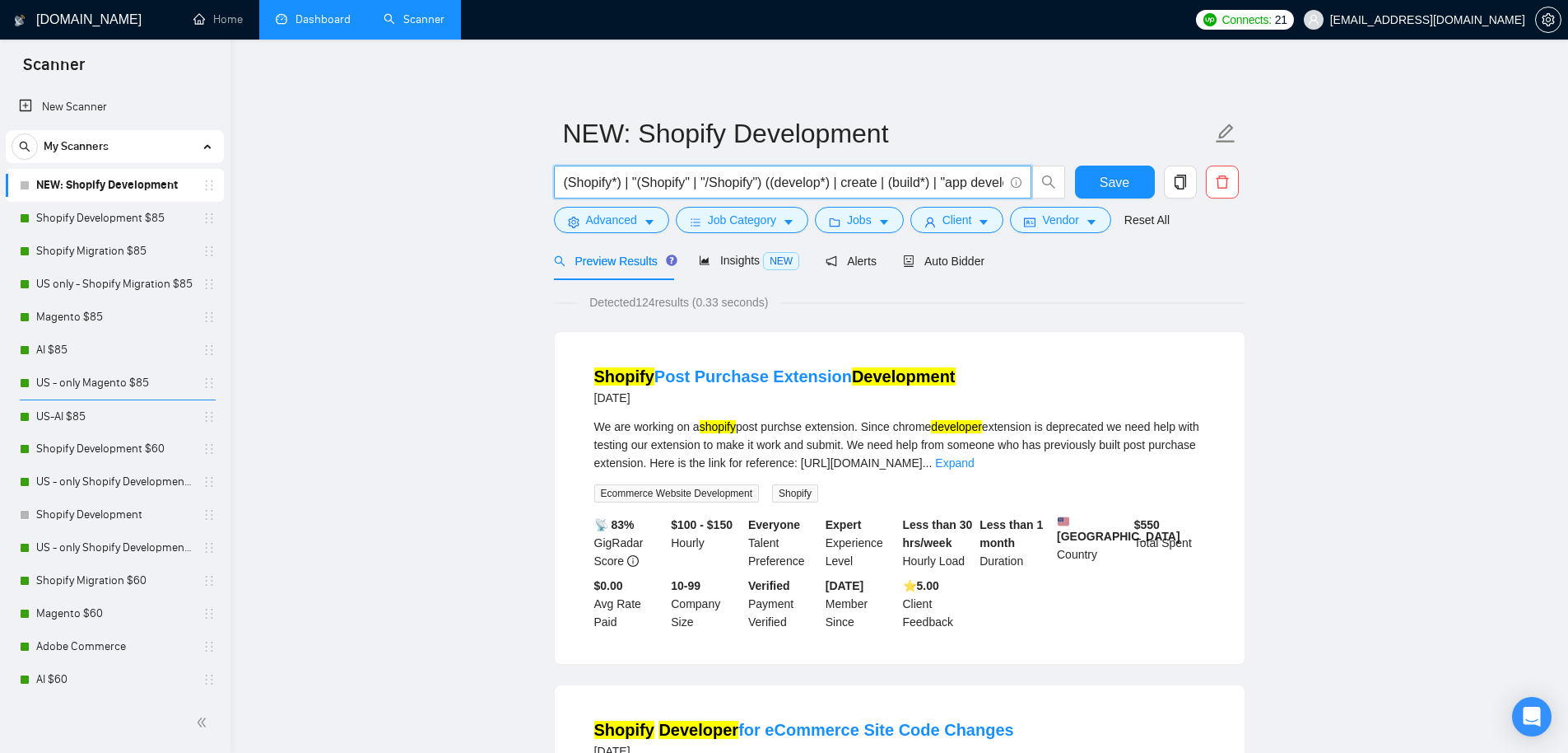
click at [890, 180] on input "(Shopify*) | "(Shopify" | "/Shopify") ((develop*) | create | (build*) | "app de…" at bounding box center [784, 183] width 440 height 21
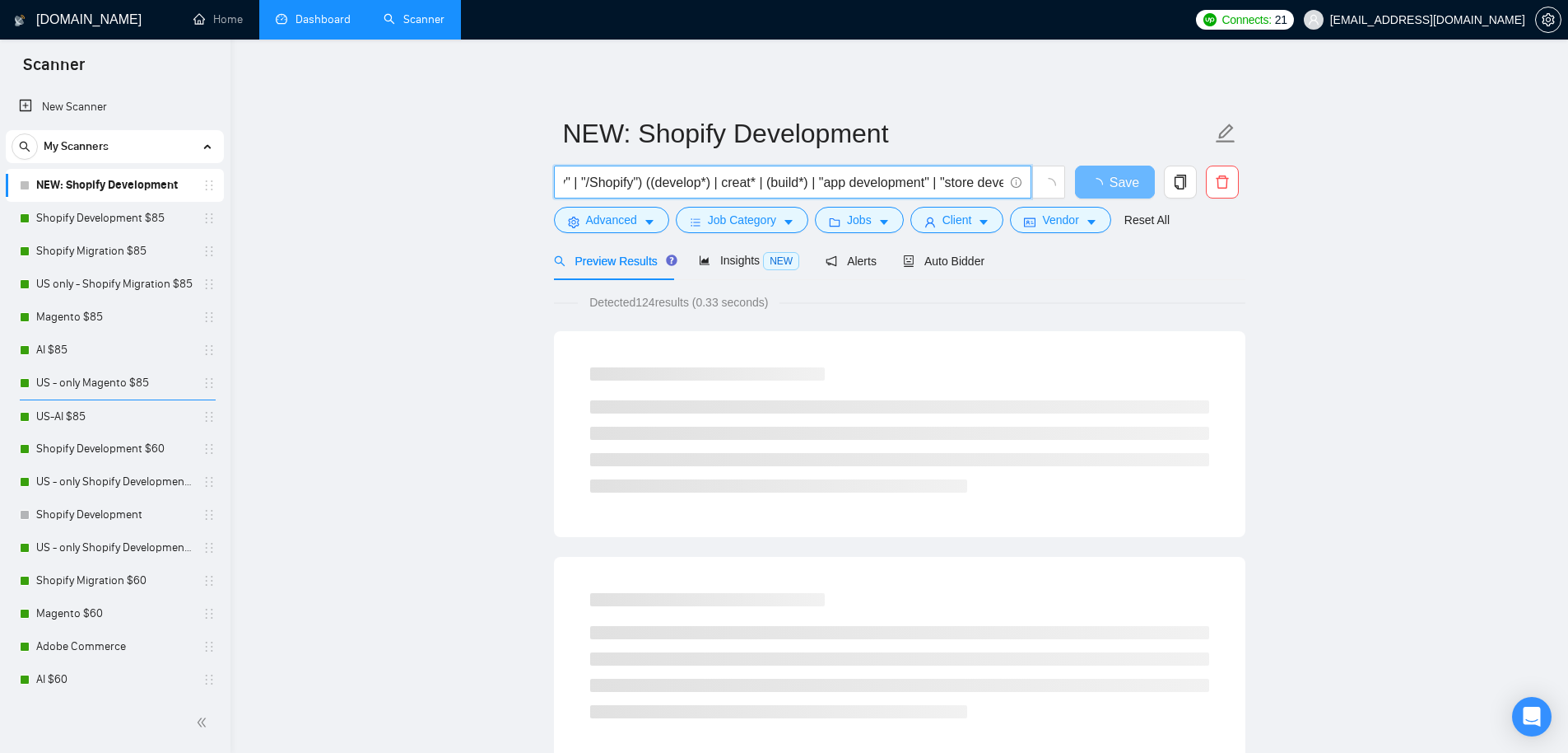
scroll to position [0, 196]
drag, startPoint x: 969, startPoint y: 179, endPoint x: 939, endPoint y: 184, distance: 30.4
click at [939, 184] on input "(Shopify*) | "(Shopify" | "/Shopify") ((develop*) | creat* | (build*) | "app de…" at bounding box center [784, 183] width 440 height 21
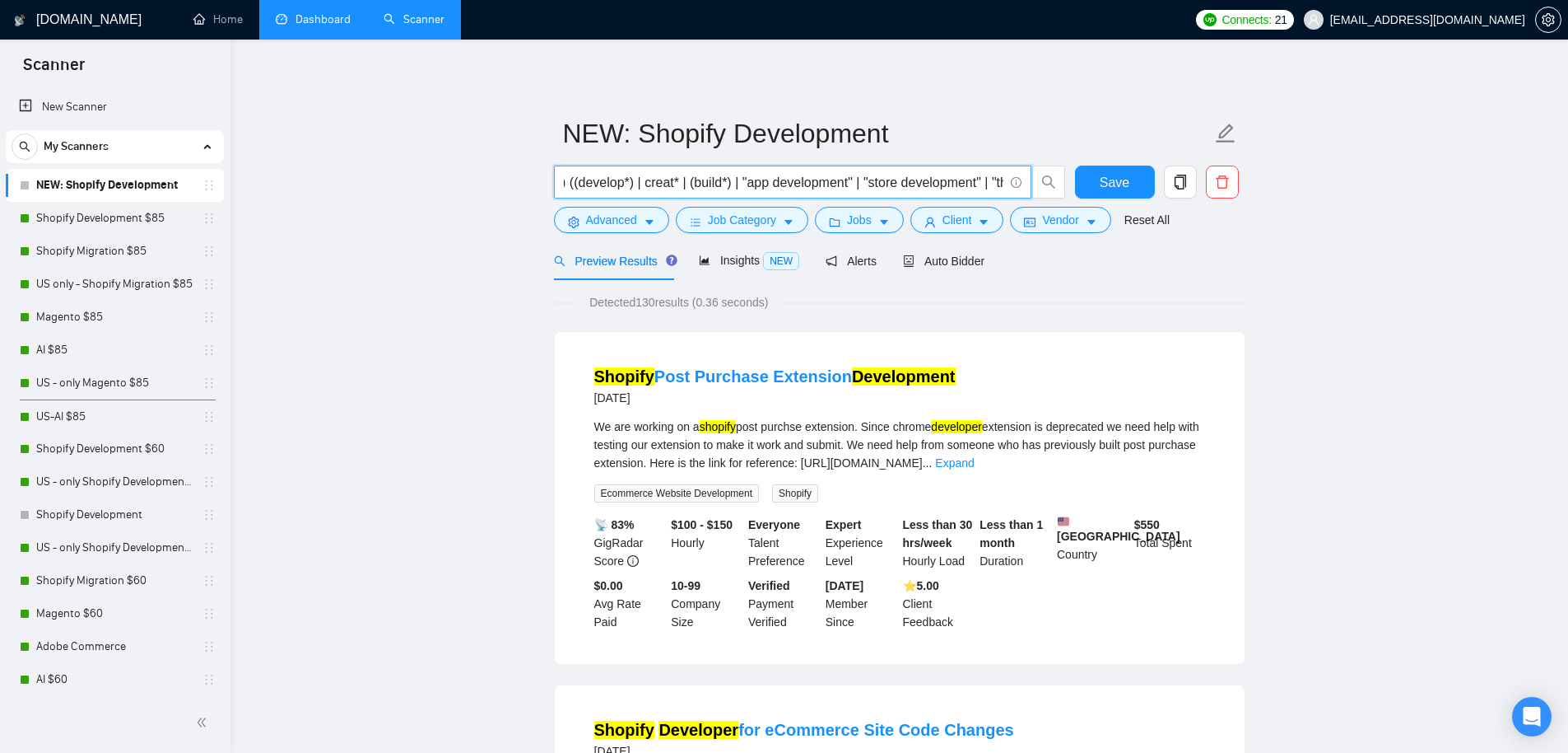
click at [789, 191] on input "(Shopify*) | "(Shopify" | "/Shopify") ((develop*) | creat* | (build*) | "app de…" at bounding box center [784, 183] width 440 height 21
drag, startPoint x: 892, startPoint y: 185, endPoint x: 985, endPoint y: 187, distance: 93.0
click at [985, 187] on input "(Shopify*) | "(Shopify" | "/Shopify") ((develop*) | creat* | (build*) | "app de…" at bounding box center [784, 183] width 440 height 21
click at [944, 190] on input "(Shopify*) | "(Shopify" | "/Shopify") ((develop*) | creat* | (build*) | "app de…" at bounding box center [784, 183] width 440 height 21
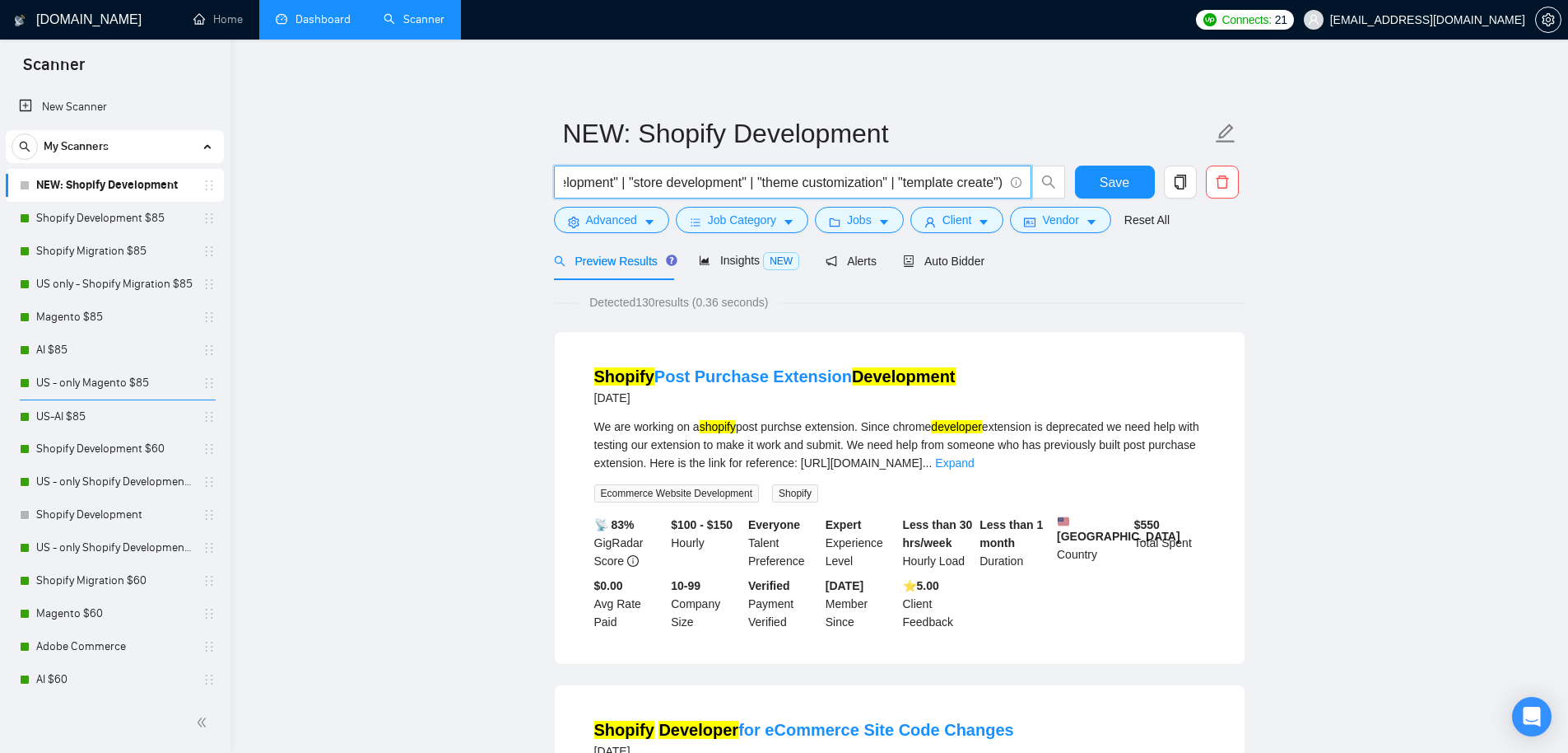
click at [897, 183] on input "(Shopify*) | "(Shopify" | "/Shopify") ((develop*) | creat* | (build*) | "app de…" at bounding box center [784, 183] width 440 height 21
click at [1001, 184] on input "(Shopify*) | "(Shopify" | "/Shopify") ((develop*) | creat* | (build*) | "app de…" at bounding box center [784, 183] width 440 height 21
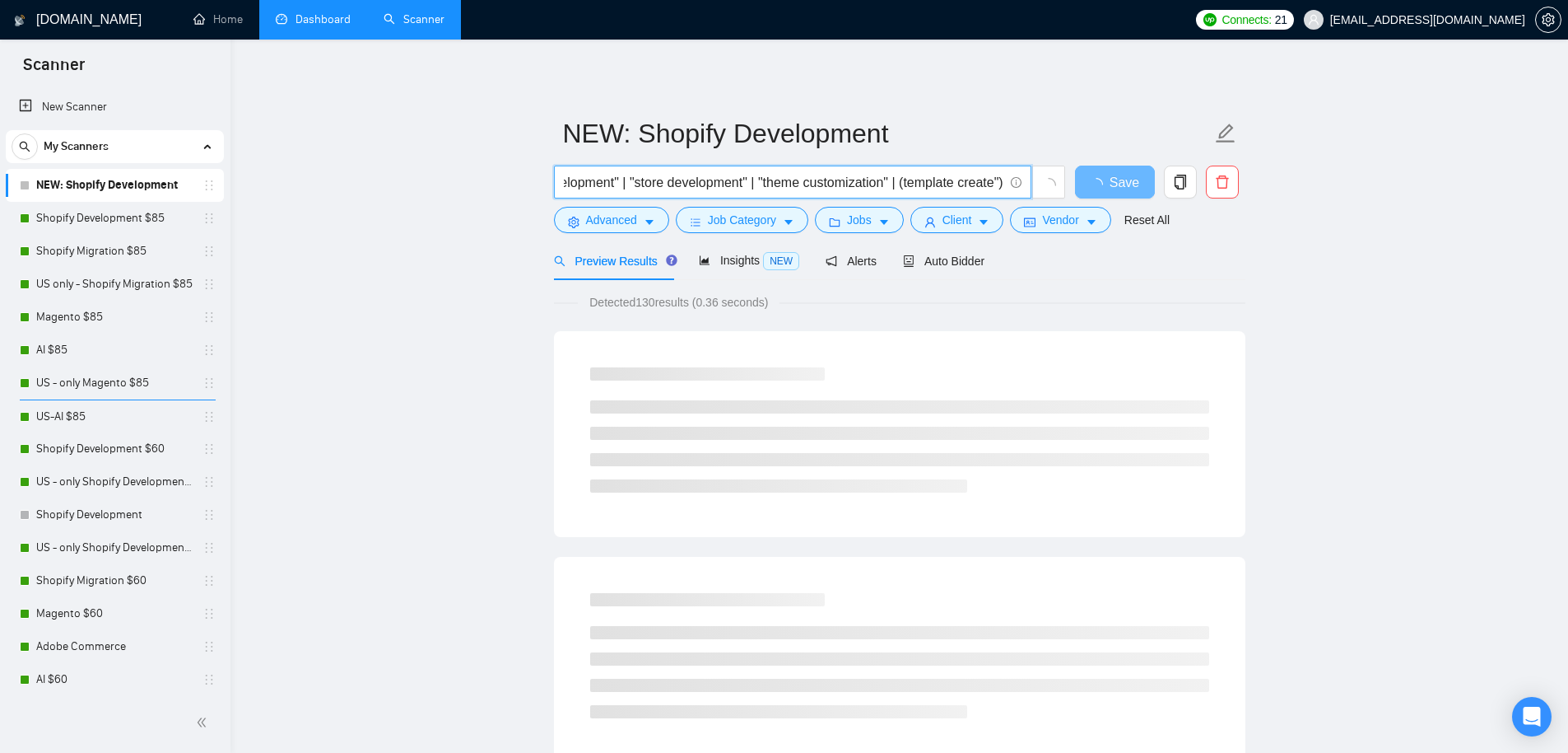
click at [995, 184] on input "(Shopify*) | "(Shopify" | "/Shopify") ((develop*) | creat* | (build*) | "app de…" at bounding box center [784, 183] width 440 height 21
click at [998, 185] on input "(Shopify*) | "(Shopify" | "/Shopify") ((develop*) | creat* | (build*) | "app de…" at bounding box center [784, 183] width 440 height 21
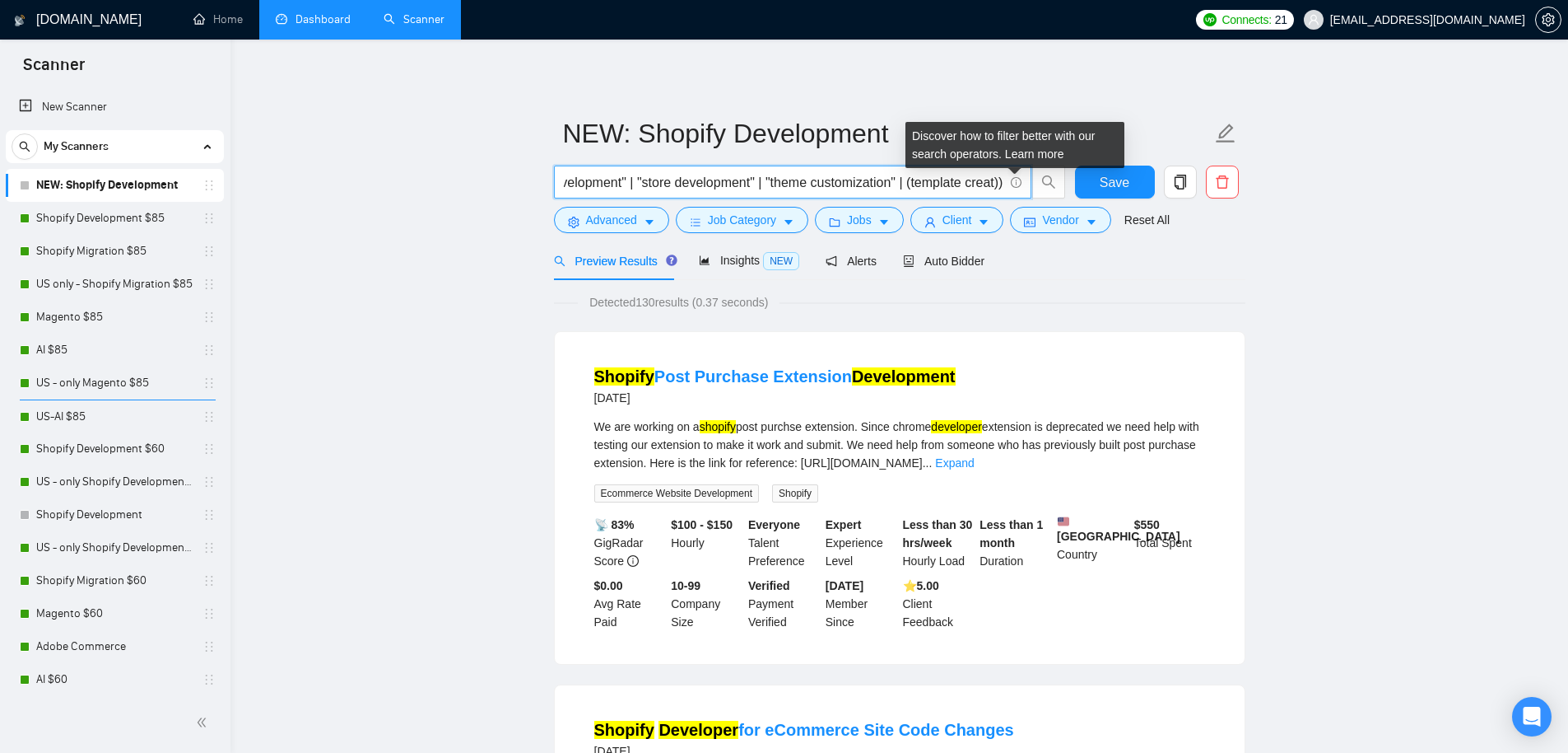
scroll to position [0, 458]
click at [959, 181] on input "(Shopify*) | "(Shopify" | "/Shopify") ((develop*) | creat* | (build*) | "app de…" at bounding box center [784, 183] width 440 height 21
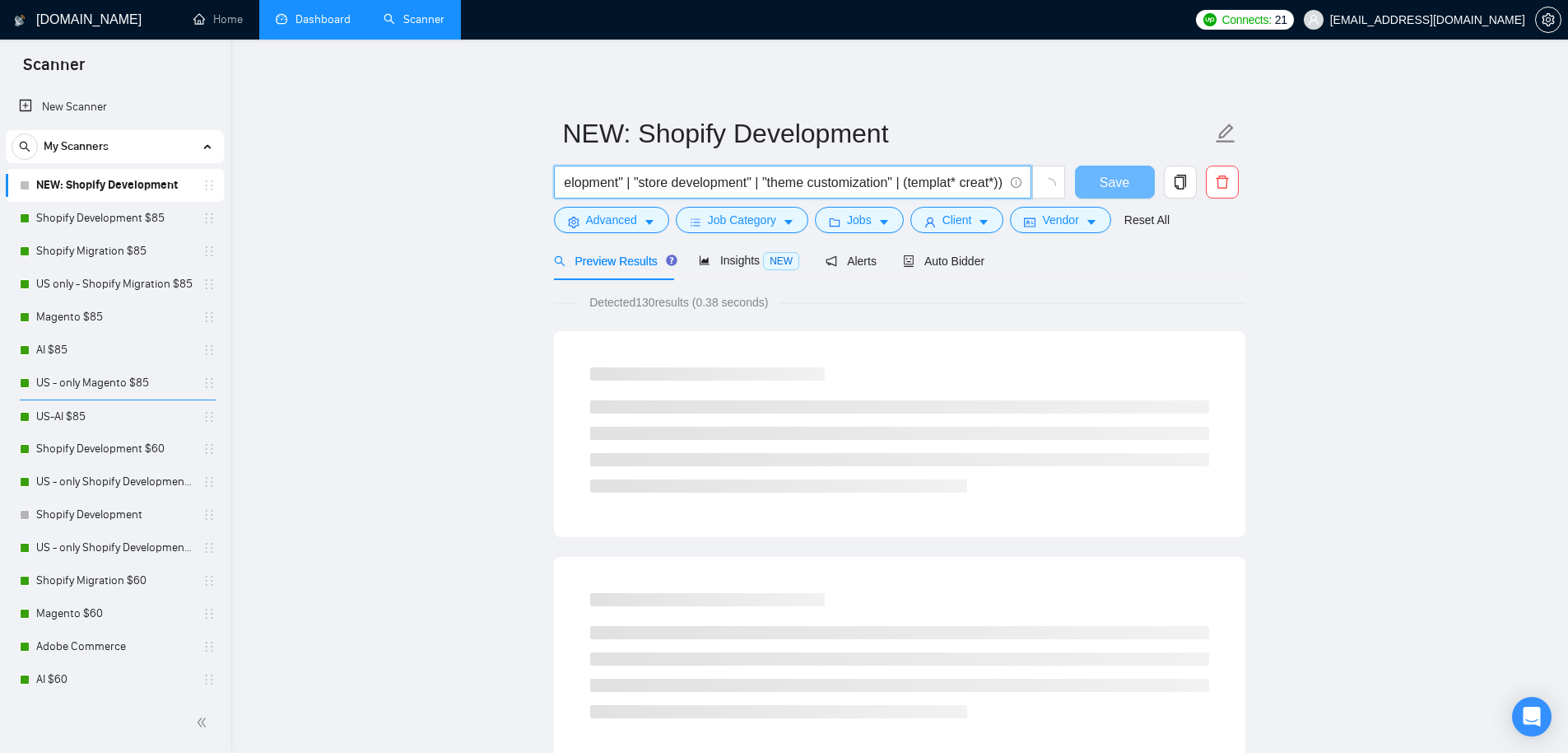
scroll to position [0, 0]
drag, startPoint x: 541, startPoint y: 177, endPoint x: 348, endPoint y: 175, distance: 193.0
click at [624, 187] on input "(Shopify*) | "(Shopify" | "/Shopify") ((develop*) | creat* | (build*) | "app de…" at bounding box center [784, 183] width 440 height 21
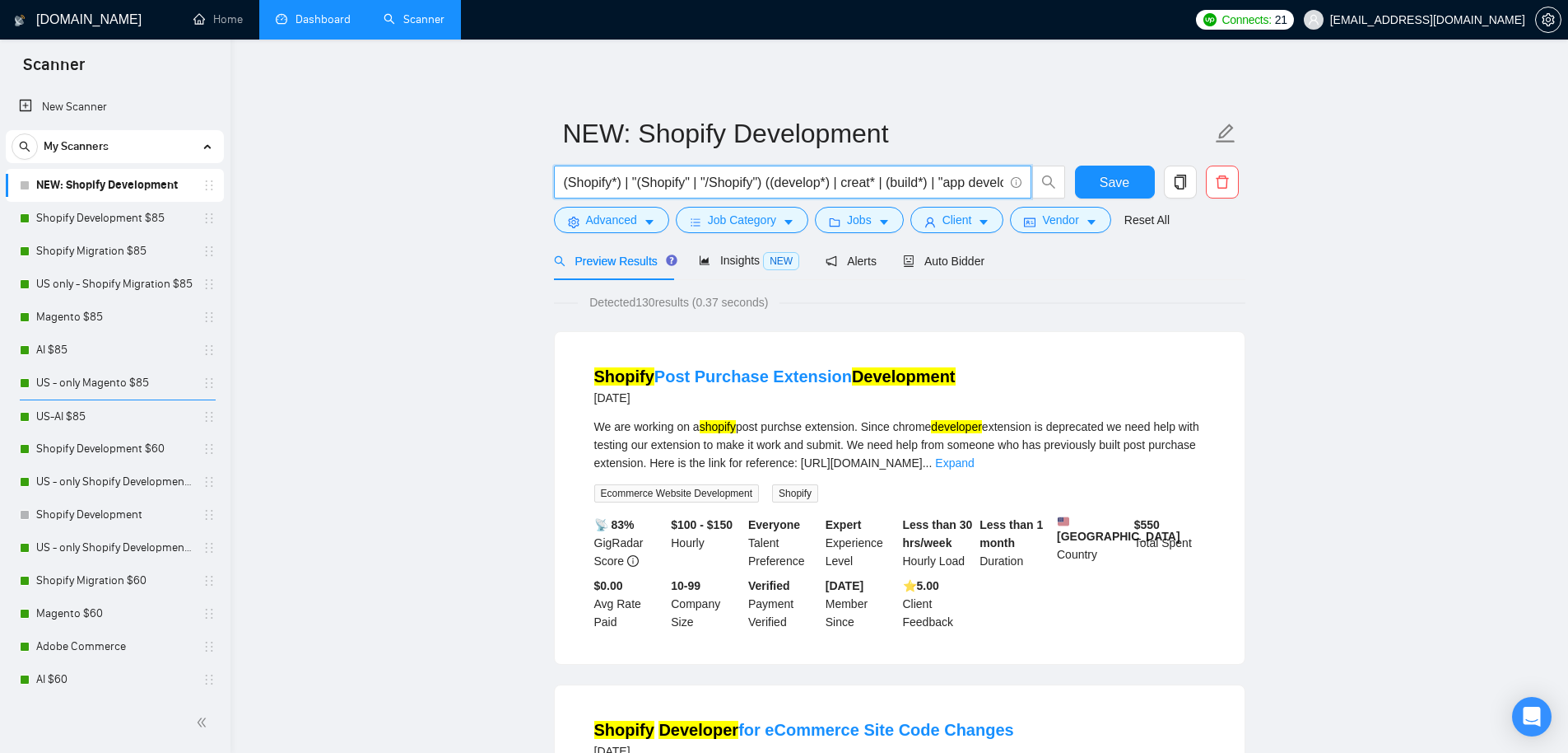
drag, startPoint x: 564, startPoint y: 187, endPoint x: 577, endPoint y: 186, distance: 13.0
click at [564, 186] on input "(Shopify*) | "(Shopify" | "/Shopify") ((develop*) | creat* | (build*) | "app de…" at bounding box center [784, 183] width 440 height 21
click at [777, 182] on input "((Shopify*) | "(Shopify" | "/Shopify") ((develop*) | creat* | (build*) | "app d…" at bounding box center [784, 183] width 440 height 21
drag, startPoint x: 813, startPoint y: 187, endPoint x: 877, endPoint y: 187, distance: 64.0
click at [877, 187] on input "((Shopify*) | "(Shopify" | "/Shopify")) ((develop*) | creat* | (build*) | "app …" at bounding box center [784, 183] width 440 height 21
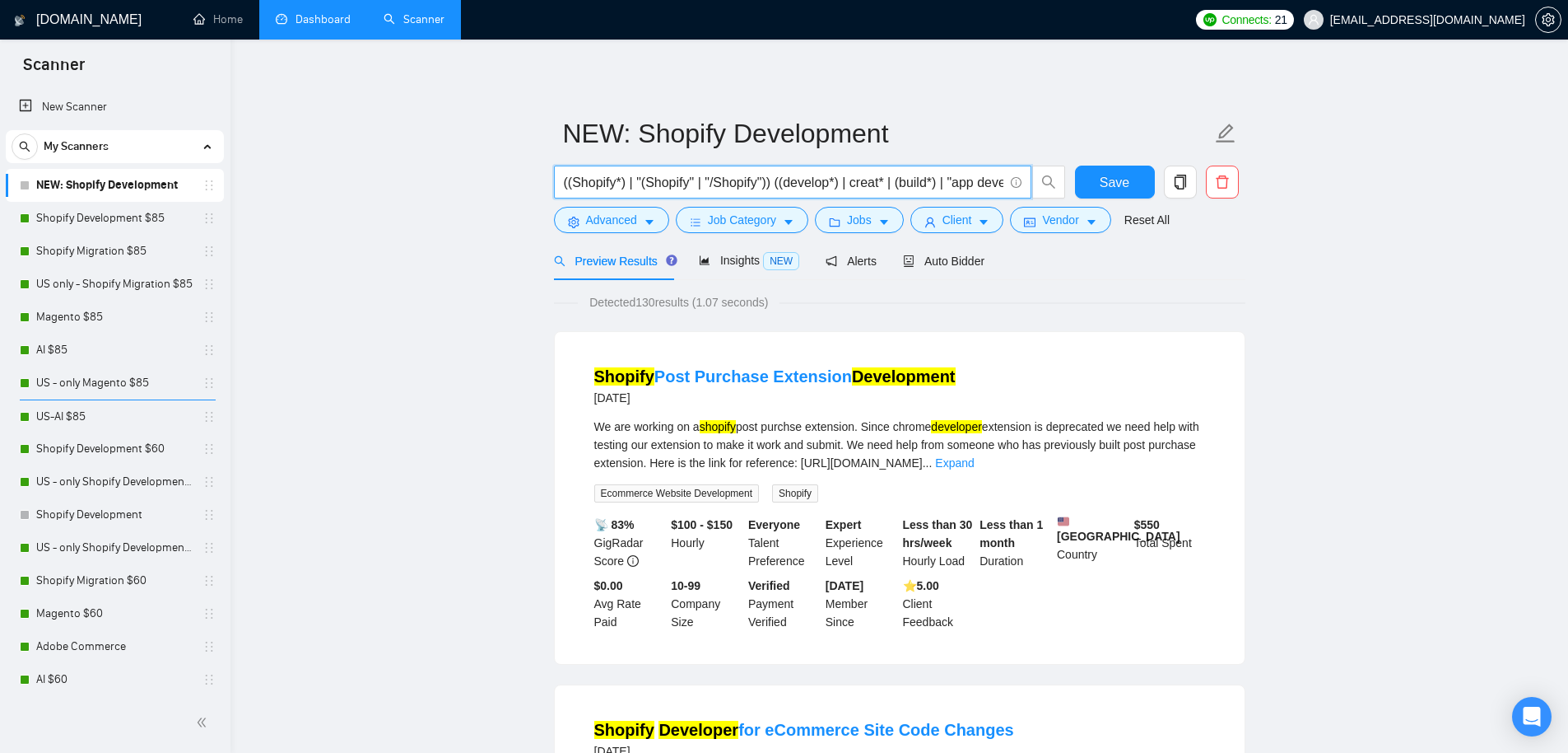
type input "((Shopify*) | "(Shopify" | "/Shopify")) ((develop*) | creat* | (build*) | "app …"
click at [824, 193] on span "((Shopify*) | "(Shopify" | "/Shopify")) ((develop*) | creat* | (build*) | "app …" at bounding box center [792, 182] width 477 height 33
click at [881, 182] on input "((Shopify*) | "(Shopify" | "/Shopify")) ((develop*) | creat* | (build*) | "app …" at bounding box center [784, 183] width 440 height 21
click at [823, 192] on input "((Shopify*) | "(Shopify" | "/Shopify")) ((develop*) | creat* | (build*) | "app …" at bounding box center [784, 183] width 440 height 21
drag, startPoint x: 880, startPoint y: 186, endPoint x: 930, endPoint y: 182, distance: 50.2
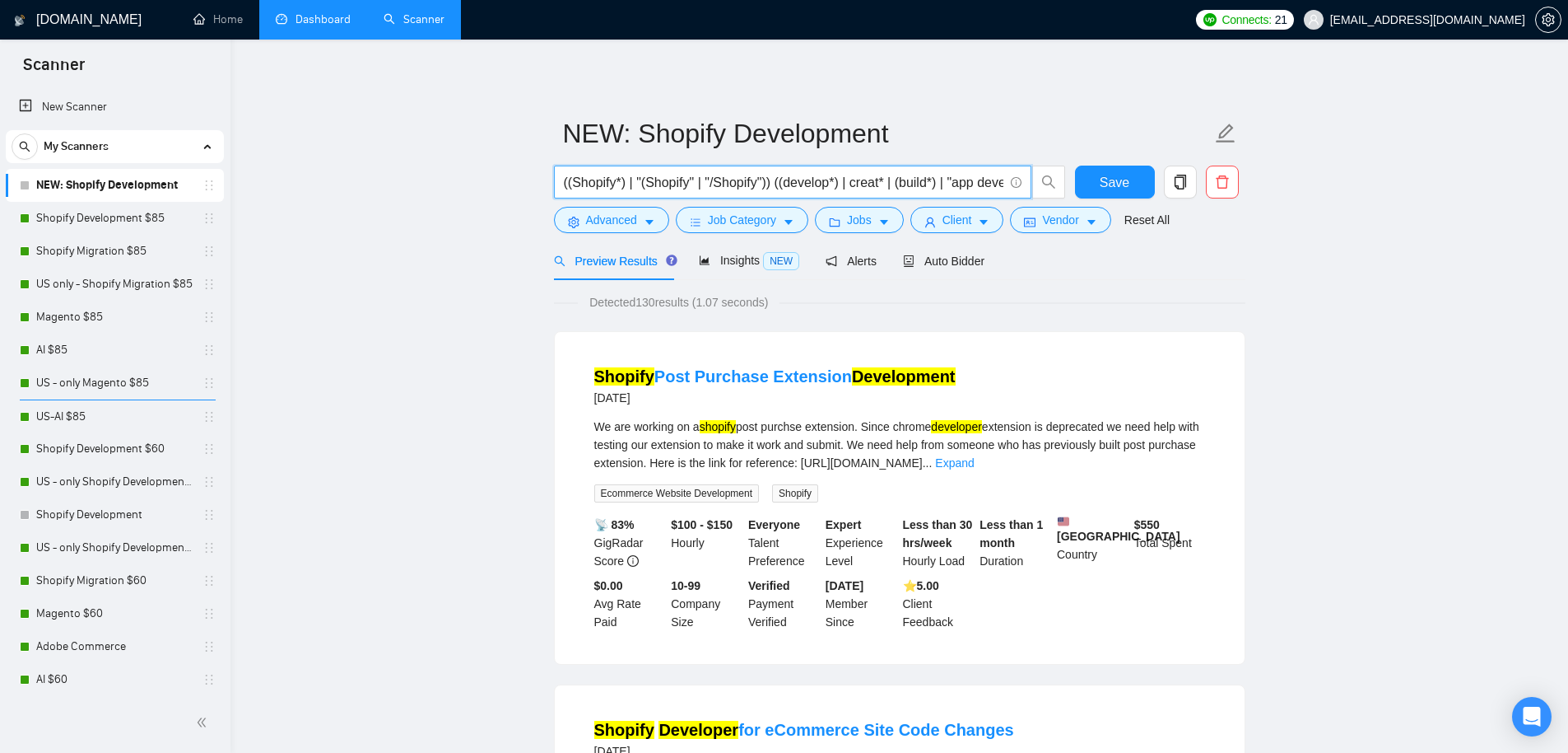
click at [930, 182] on input "((Shopify*) | "(Shopify" | "/Shopify")) ((develop*) | creat* | (build*) | "app …" at bounding box center [784, 183] width 440 height 21
click at [986, 187] on input "((Shopify*) | "(Shopify" | "/Shopify")) ((develop*) | creat* | (build*) | "app …" at bounding box center [784, 183] width 440 height 21
drag, startPoint x: 1001, startPoint y: 185, endPoint x: 912, endPoint y: 187, distance: 89.0
click at [912, 187] on input "((Shopify*) | "(Shopify" | "/Shopify")) ((develop*) | creat* | (build*) | "app …" at bounding box center [784, 183] width 440 height 21
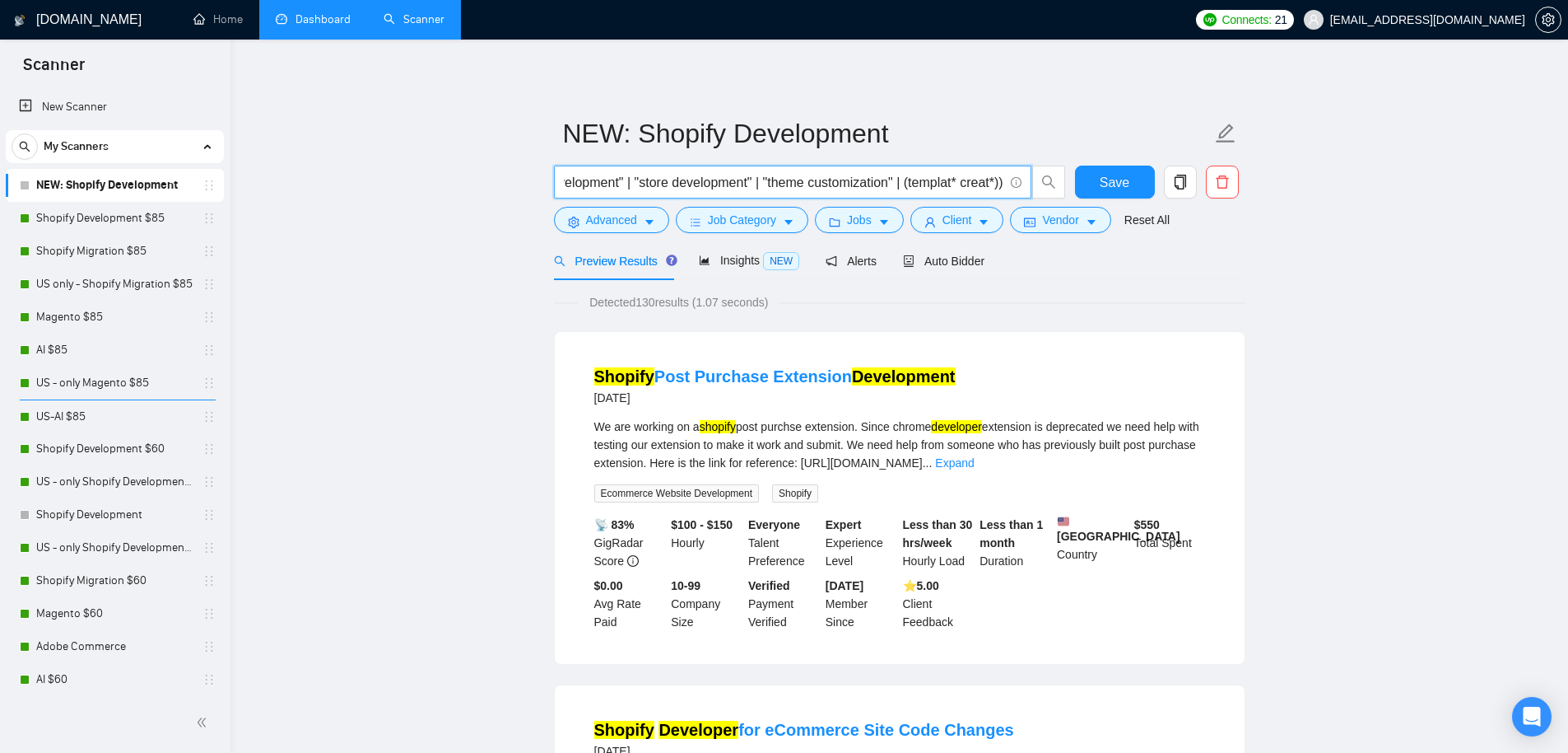
click at [830, 178] on input "((Shopify*) | "(Shopify" | "/Shopify")) ((develop*) | creat* | (build*) | "app …" at bounding box center [784, 183] width 440 height 21
click at [829, 179] on input "((Shopify*) | "(Shopify" | "/Shopify")) ((develop*) | creat* | (build*) | "app …" at bounding box center [784, 183] width 440 height 21
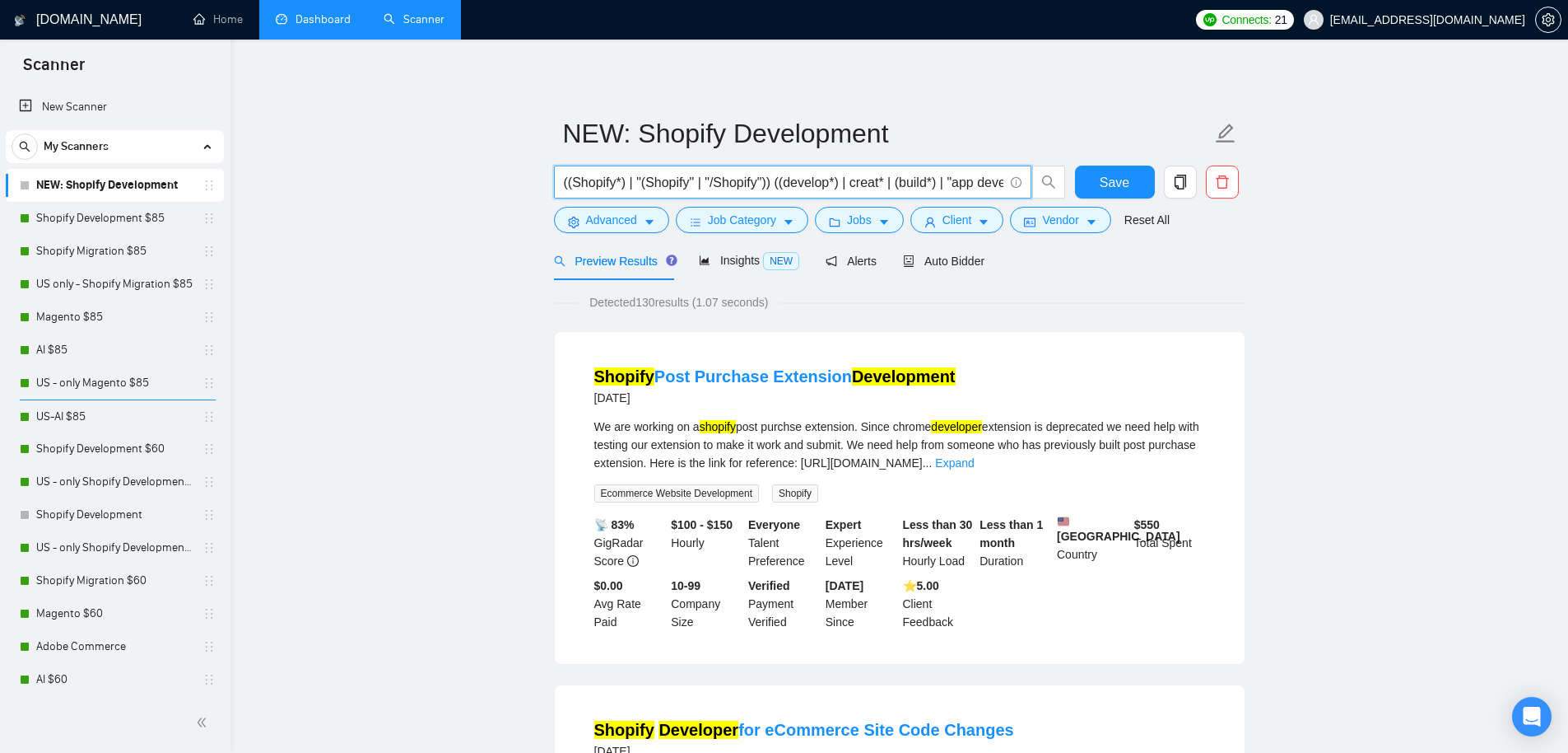
click at [829, 179] on input "((Shopify*) | "(Shopify" | "/Shopify")) ((develop*) | creat* | (build*) | "app …" at bounding box center [784, 183] width 440 height 21
click at [1098, 177] on button "Save" at bounding box center [1114, 182] width 80 height 33
click at [774, 218] on span "Job Category" at bounding box center [741, 219] width 68 height 18
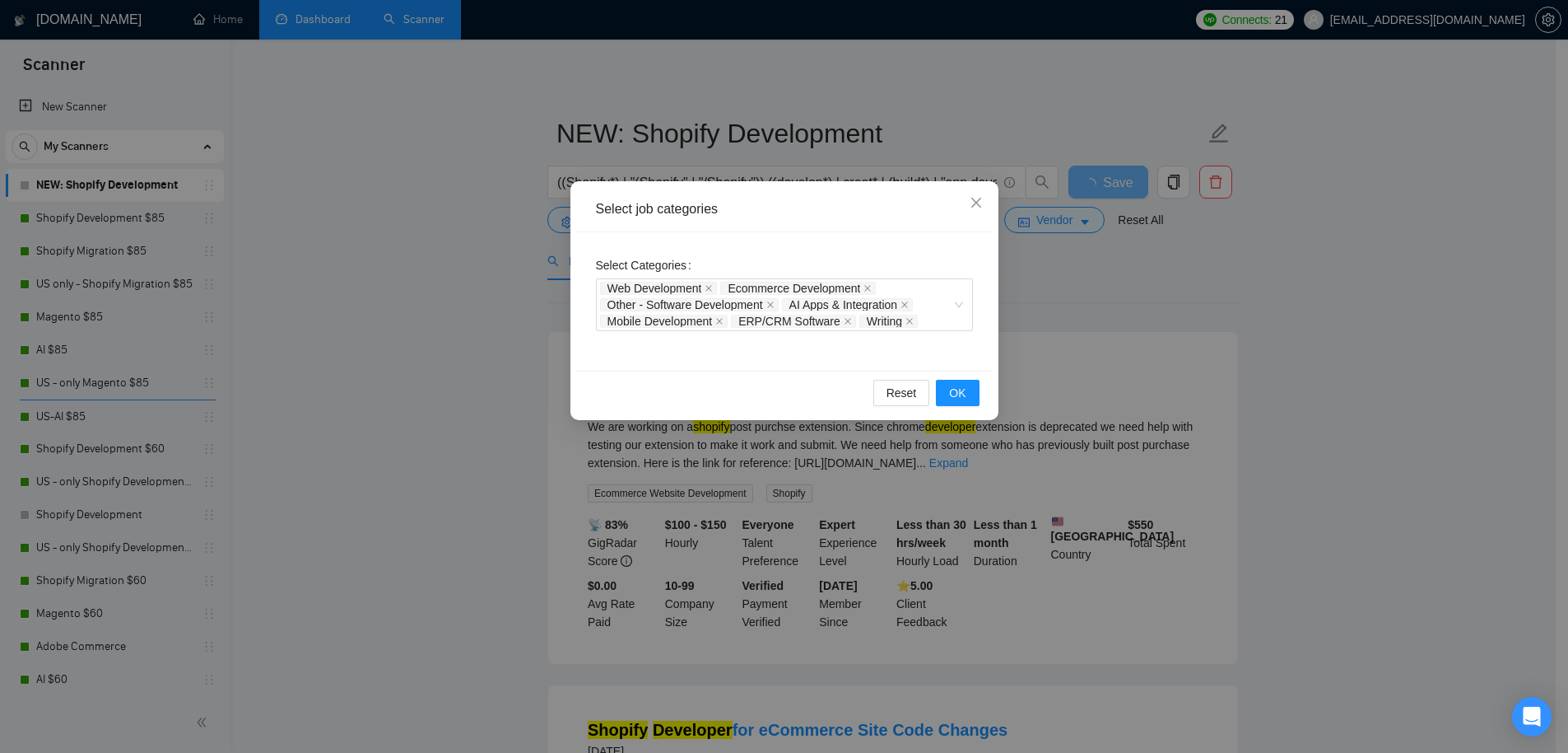
click at [1146, 301] on div "Select job categories Select Categories Web Development Ecommerce Development O…" at bounding box center [784, 376] width 1568 height 753
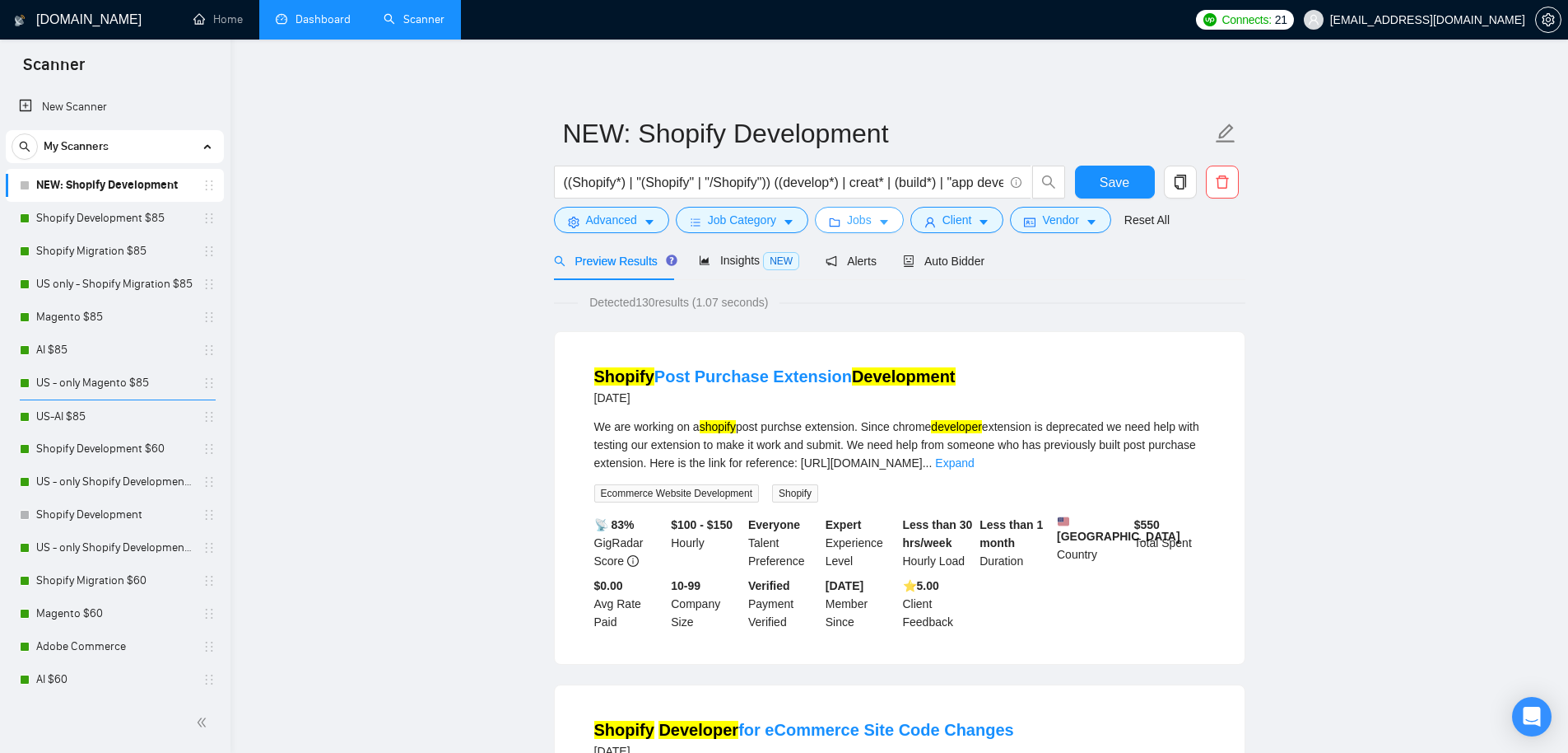
click at [841, 218] on icon "folder" at bounding box center [835, 222] width 11 height 11
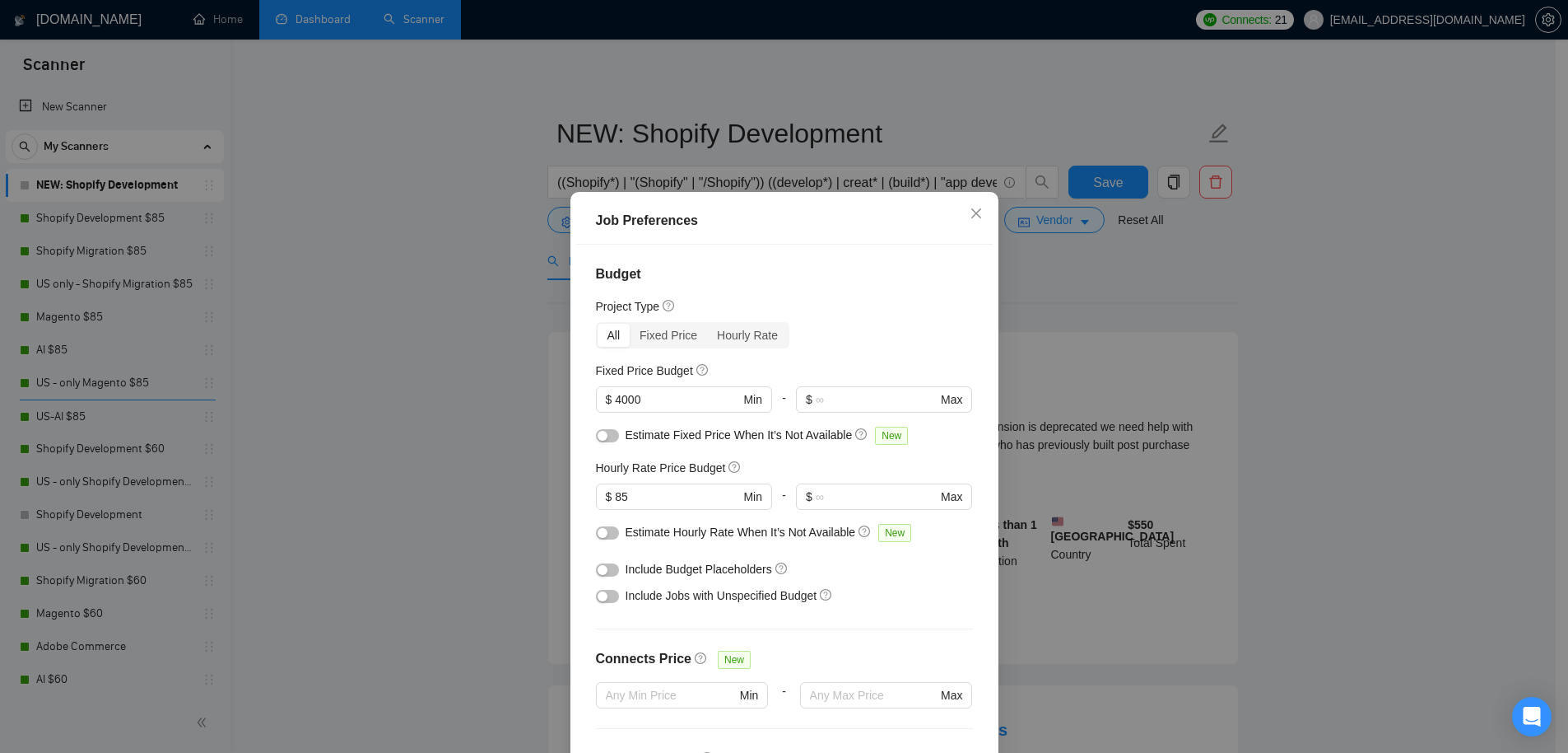
click at [609, 436] on button "button" at bounding box center [607, 436] width 23 height 13
click at [601, 539] on div at bounding box center [607, 532] width 23 height 18
click at [599, 535] on div "button" at bounding box center [603, 533] width 10 height 10
click at [822, 270] on h4 "Budget" at bounding box center [784, 274] width 377 height 20
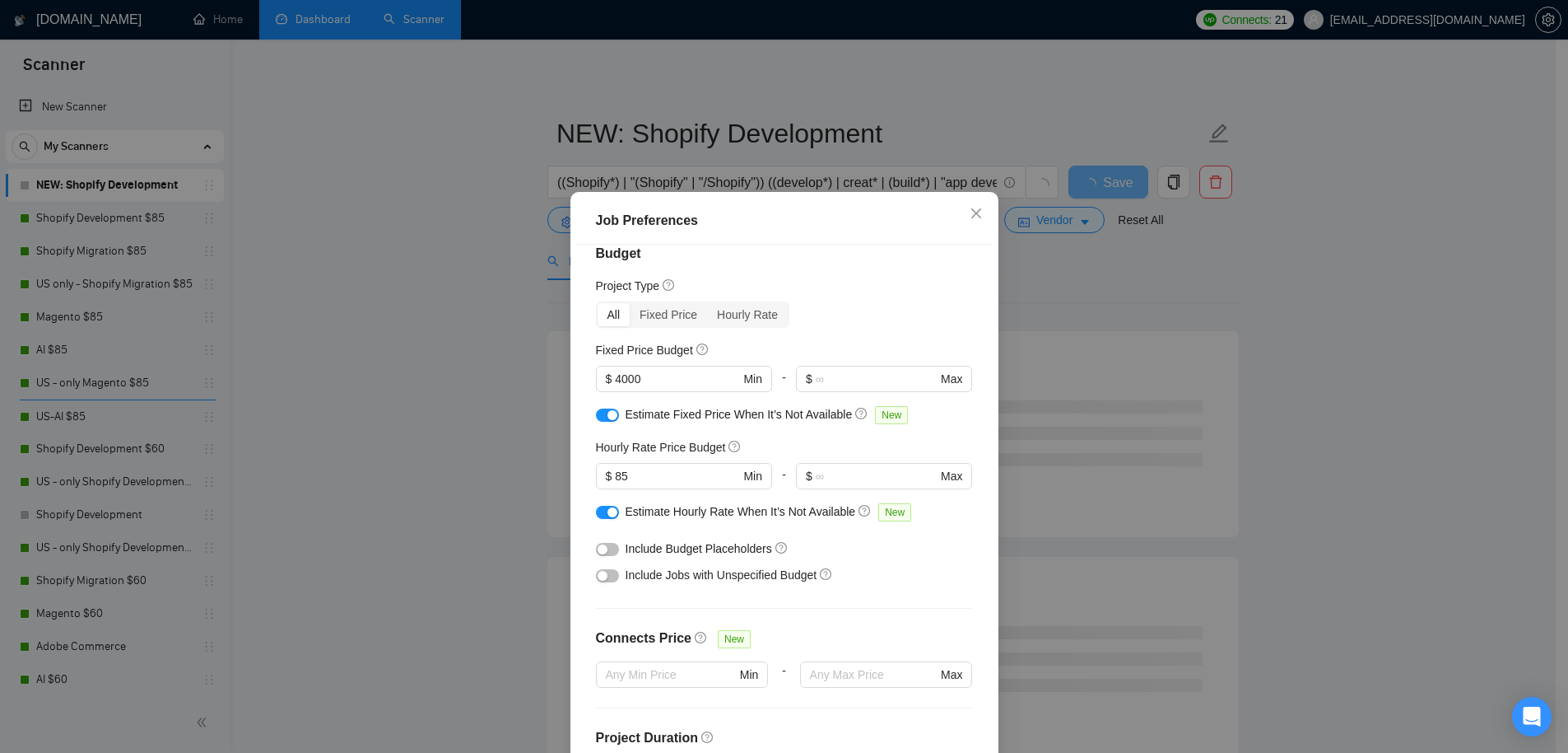
scroll to position [43, 0]
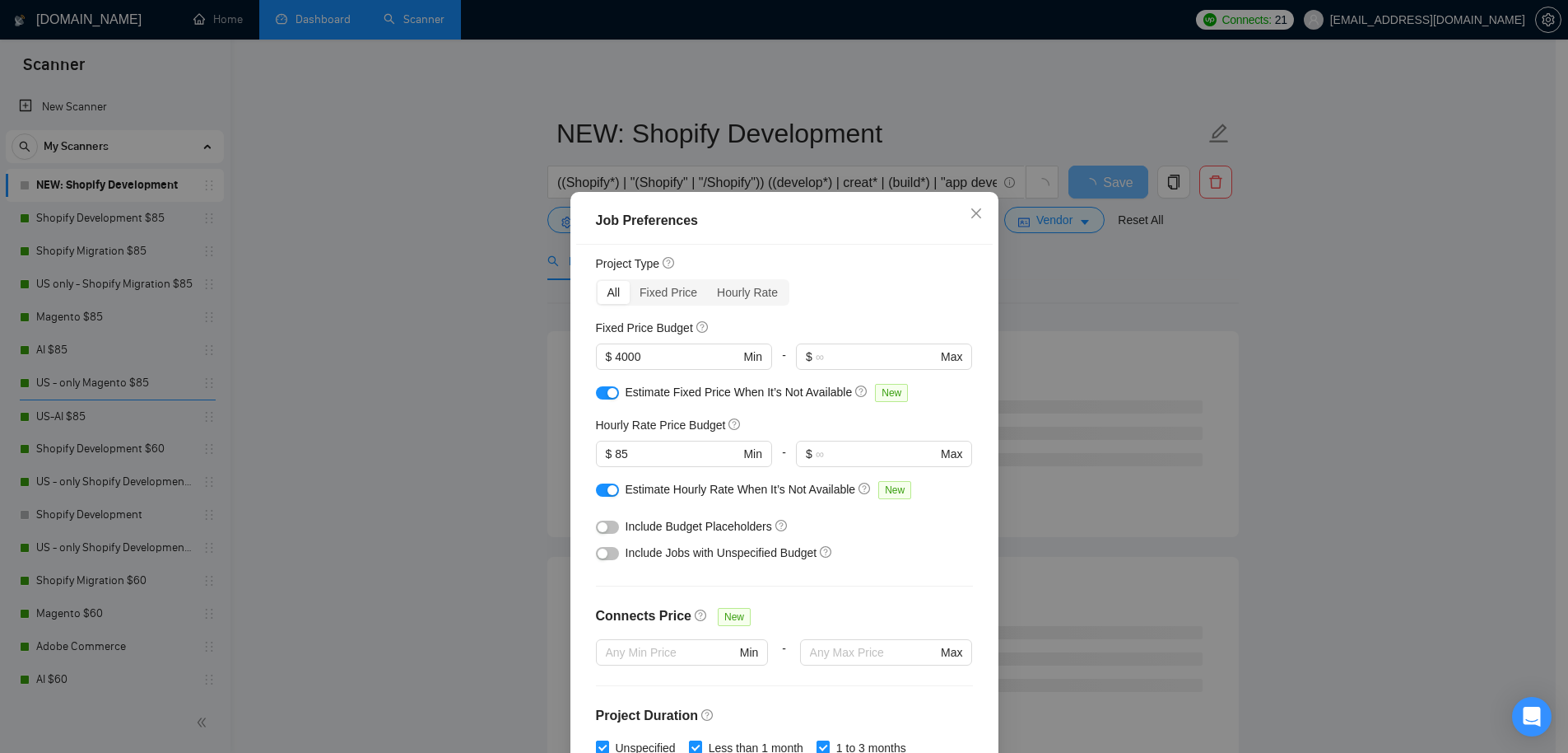
click at [599, 524] on div "button" at bounding box center [603, 527] width 10 height 10
click at [608, 556] on button "button" at bounding box center [607, 553] width 23 height 13
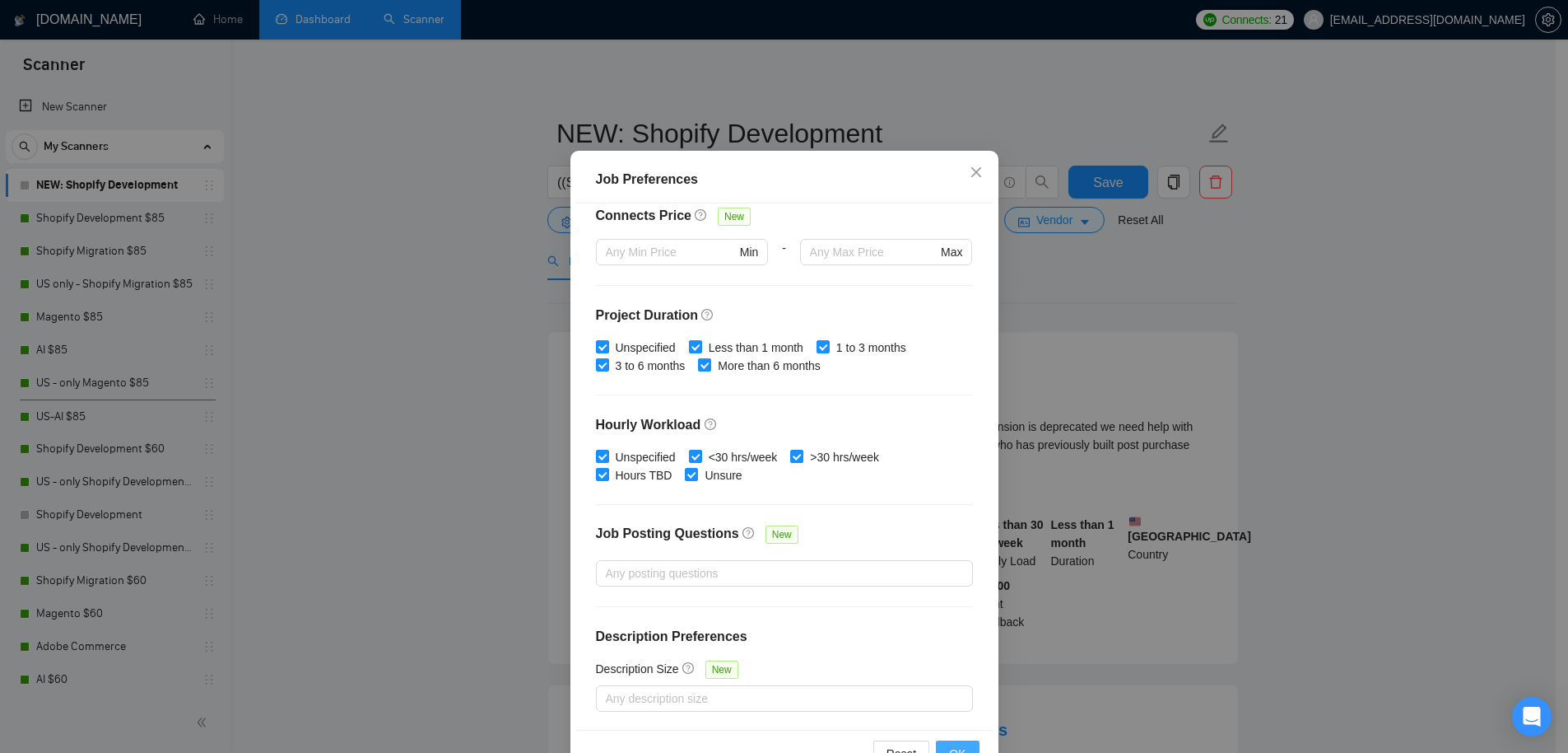
scroll to position [91, 0]
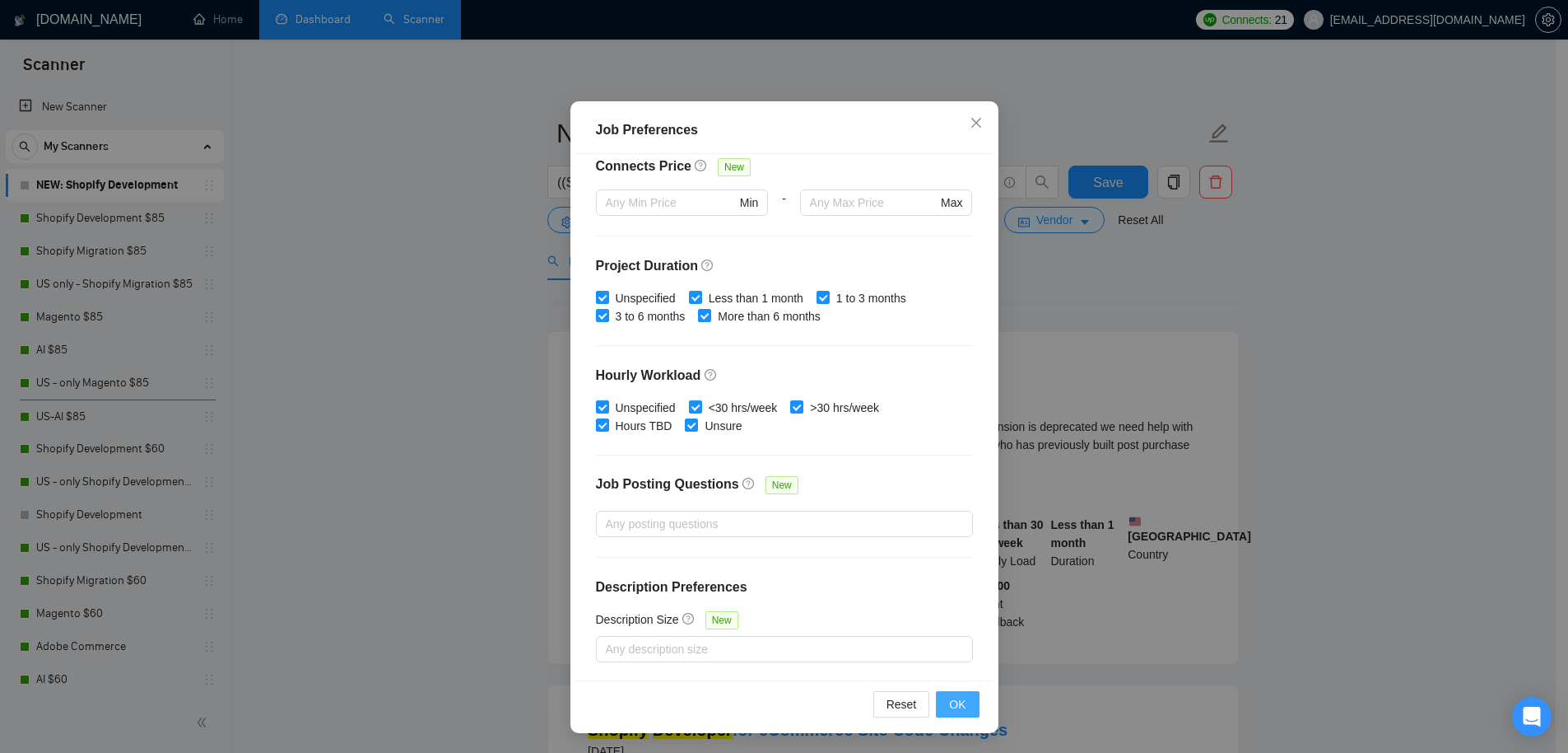
click at [944, 701] on button "OK" at bounding box center [958, 704] width 43 height 26
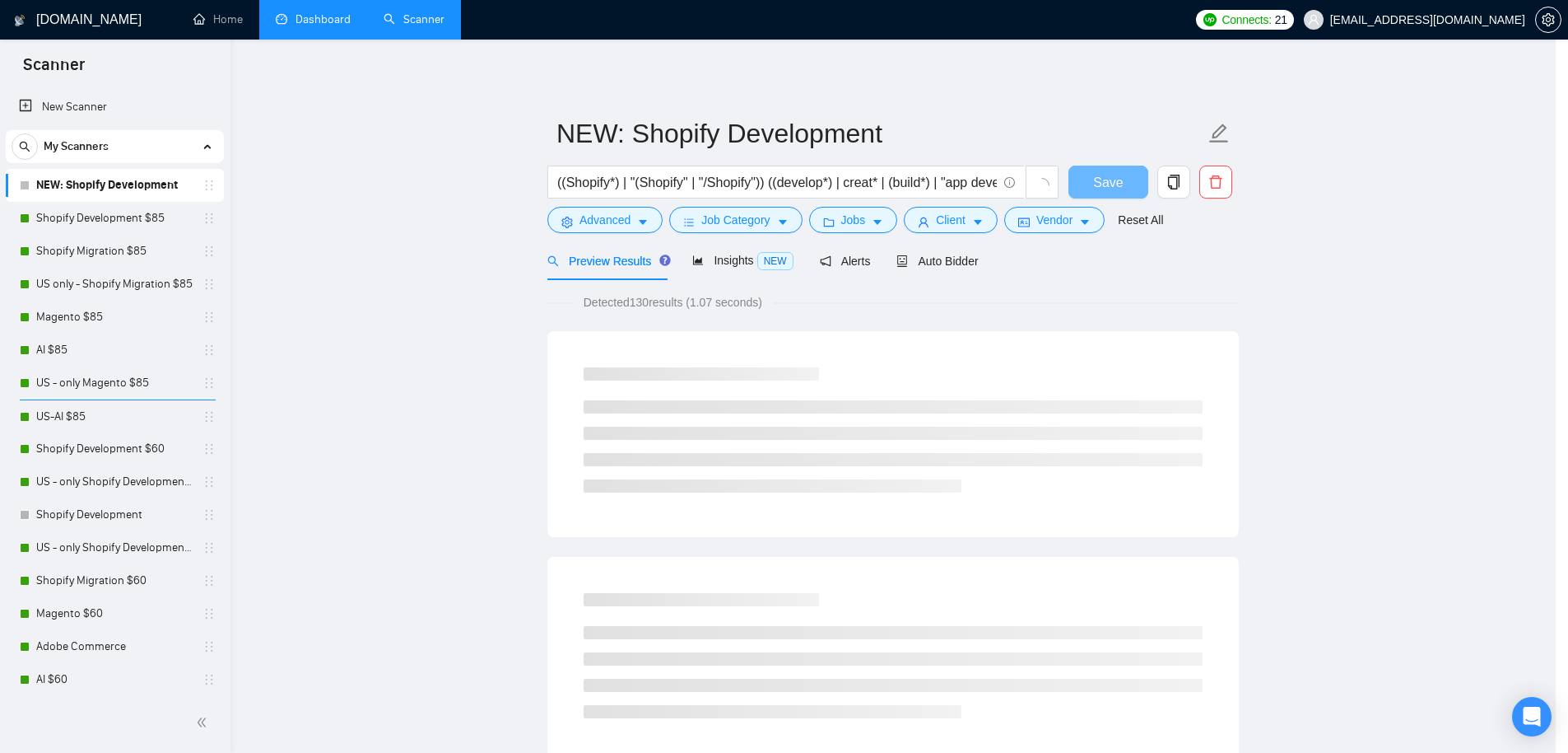
scroll to position [0, 0]
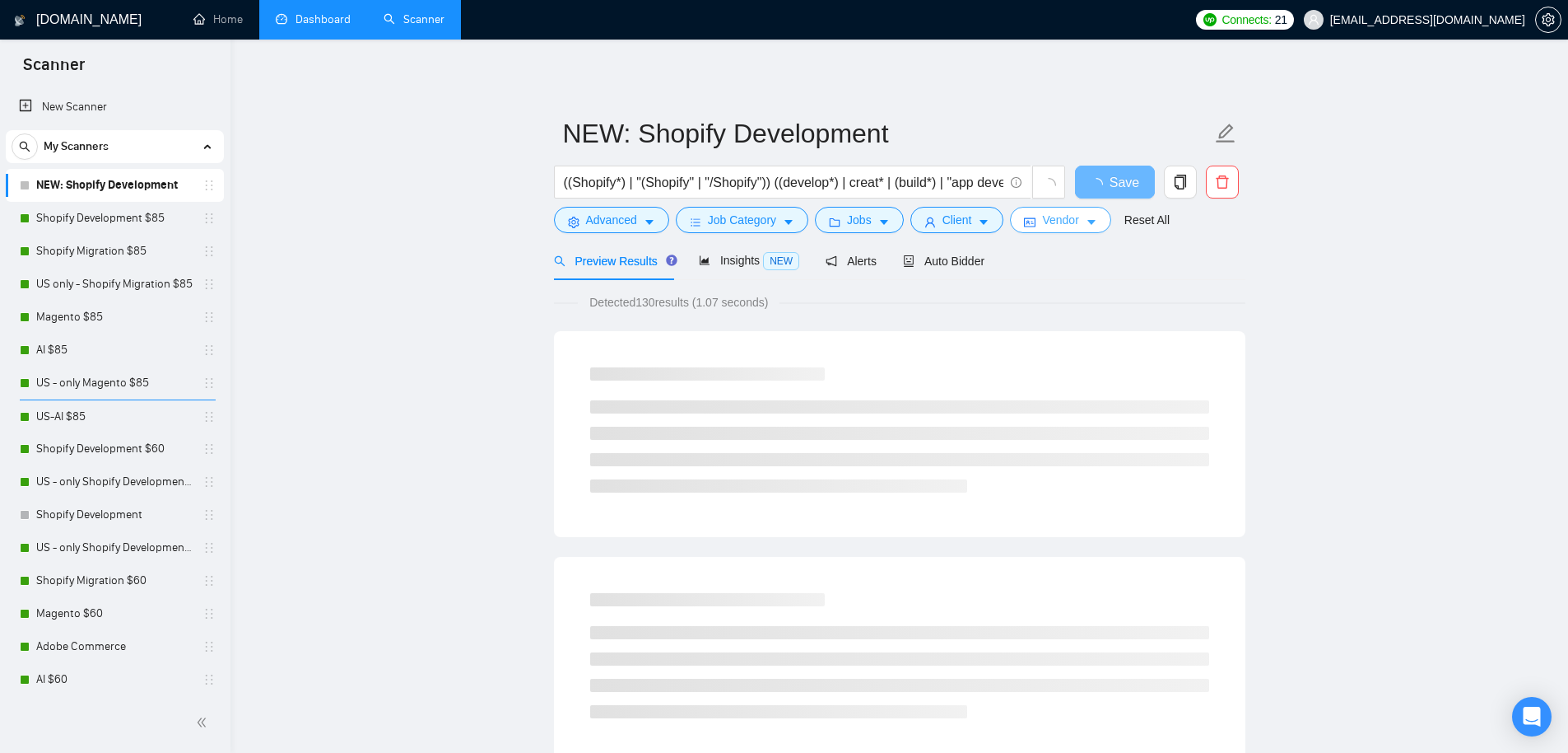
click at [1074, 219] on span "Vendor" at bounding box center [1060, 219] width 37 height 18
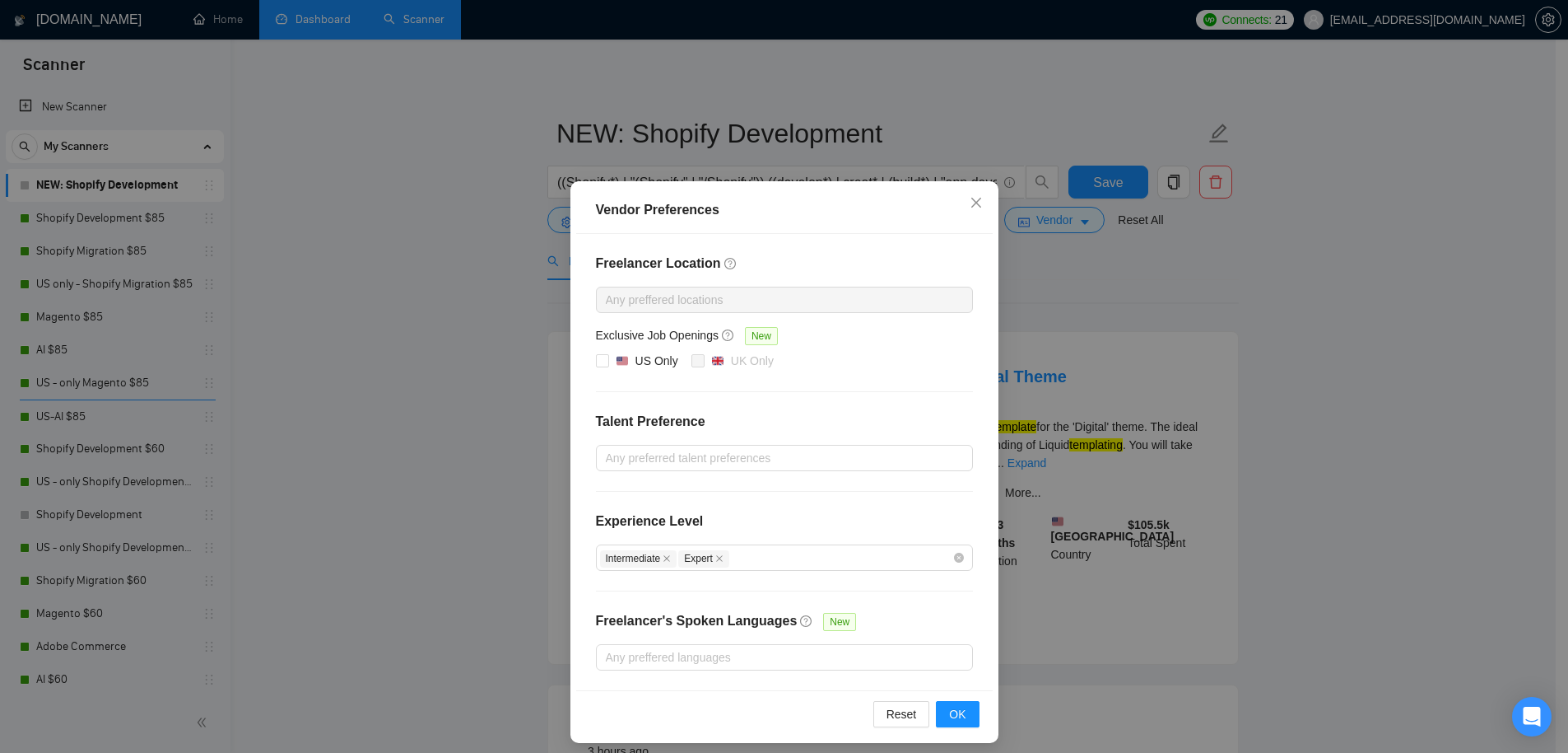
click at [1194, 363] on div "Vendor Preferences Freelancer Location Any preffered locations Exclusive Job Op…" at bounding box center [784, 376] width 1568 height 753
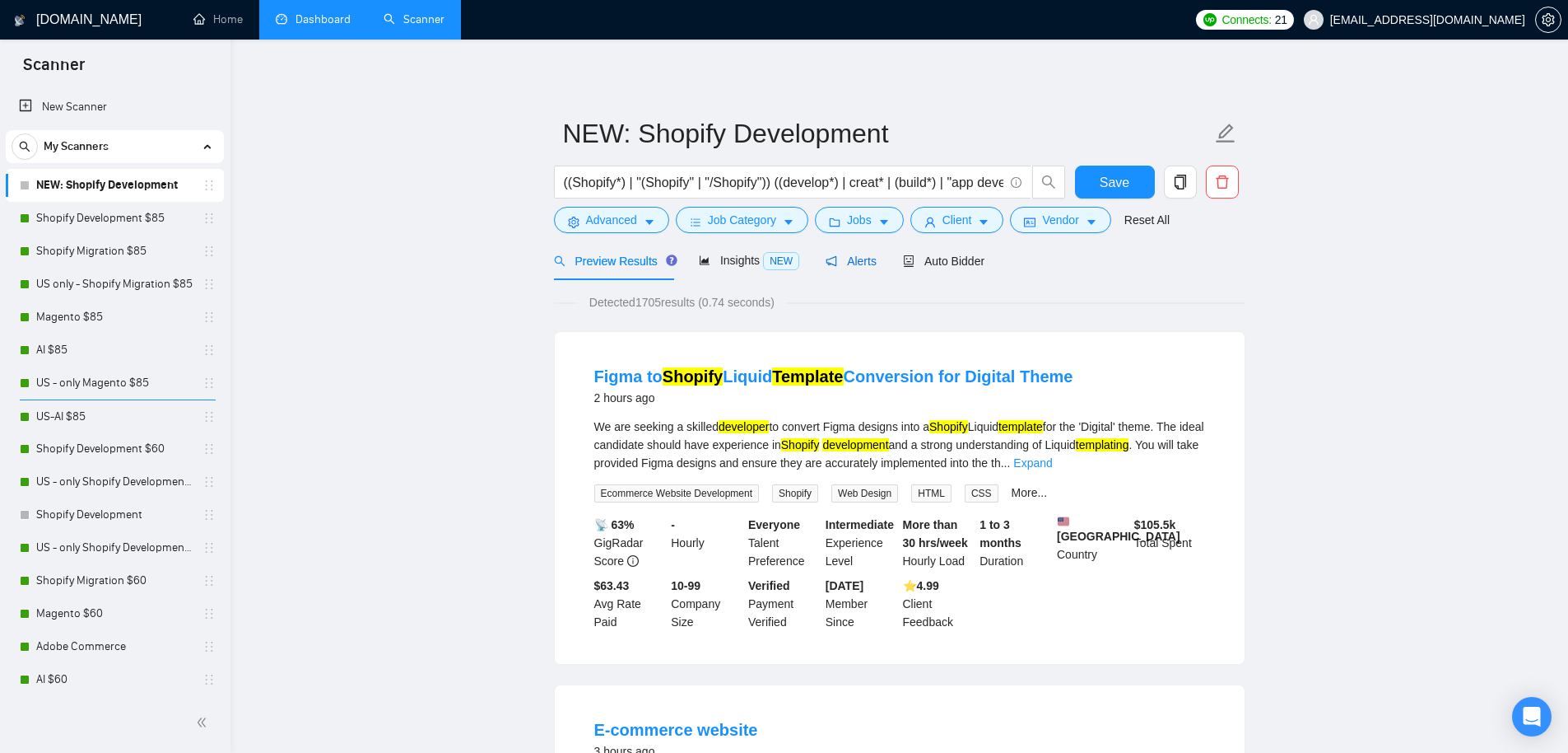
click at [863, 258] on span "Alerts" at bounding box center [851, 261] width 51 height 13
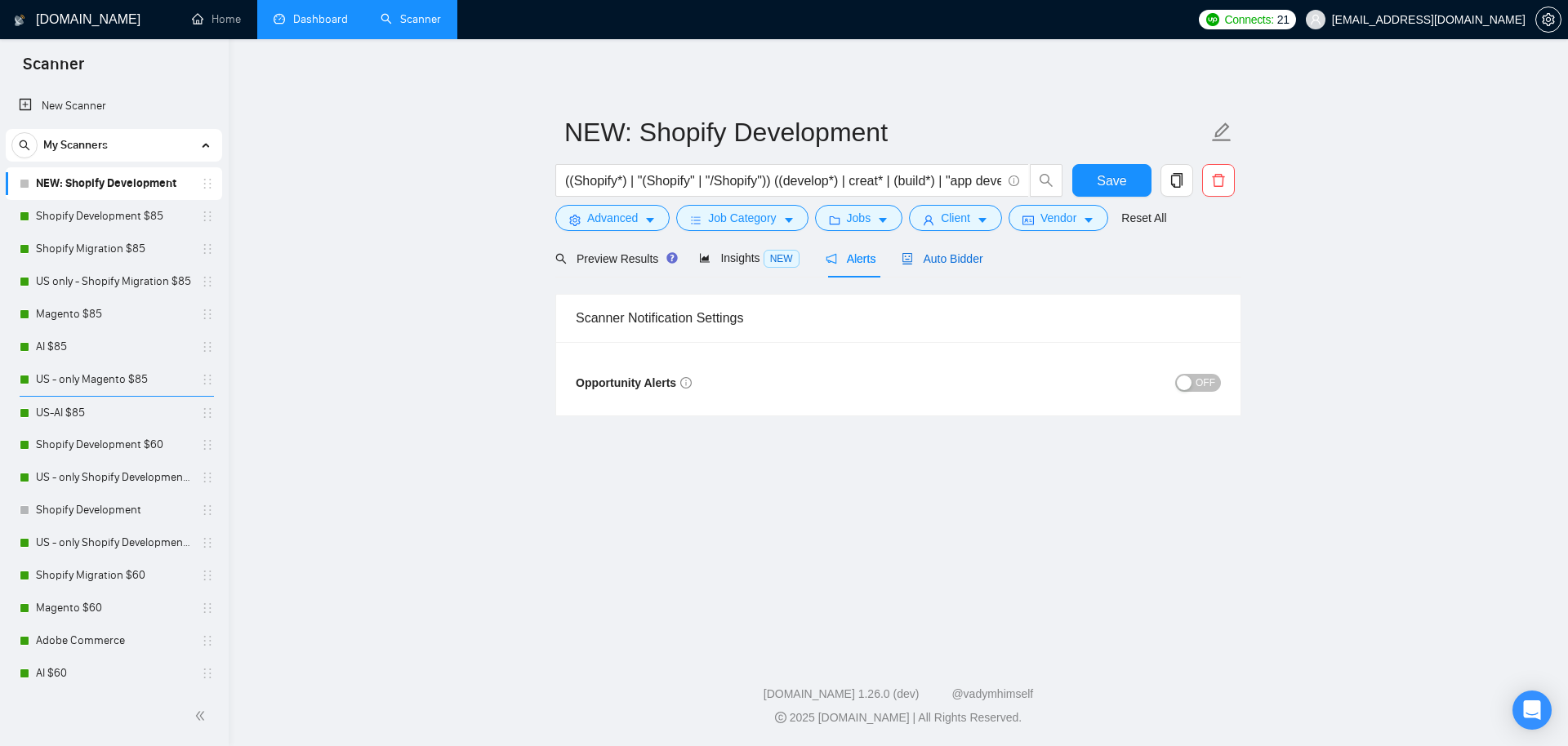
click at [947, 254] on span "Auto Bidder" at bounding box center [942, 258] width 81 height 13
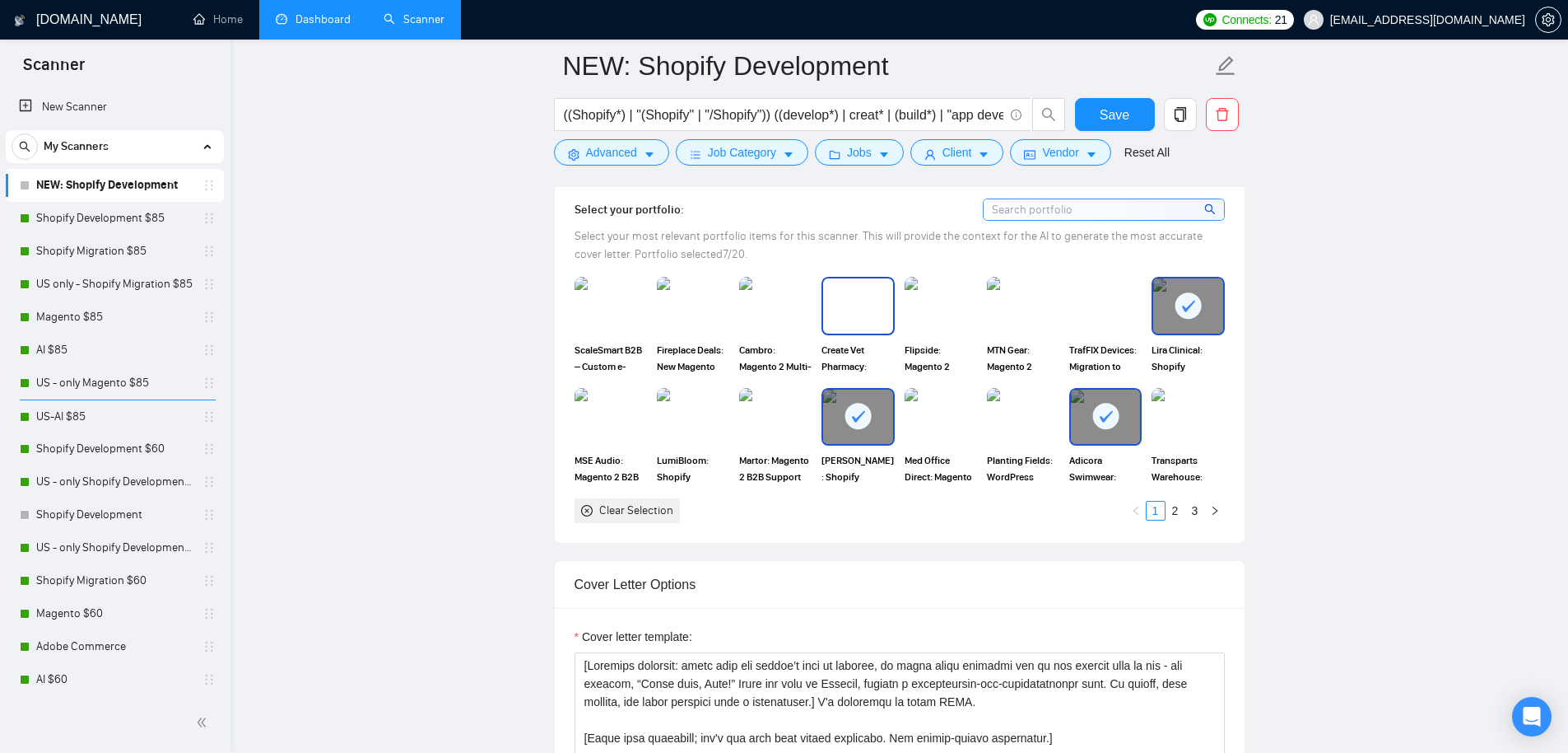
scroll to position [1503, 0]
click at [612, 310] on img at bounding box center [611, 308] width 69 height 54
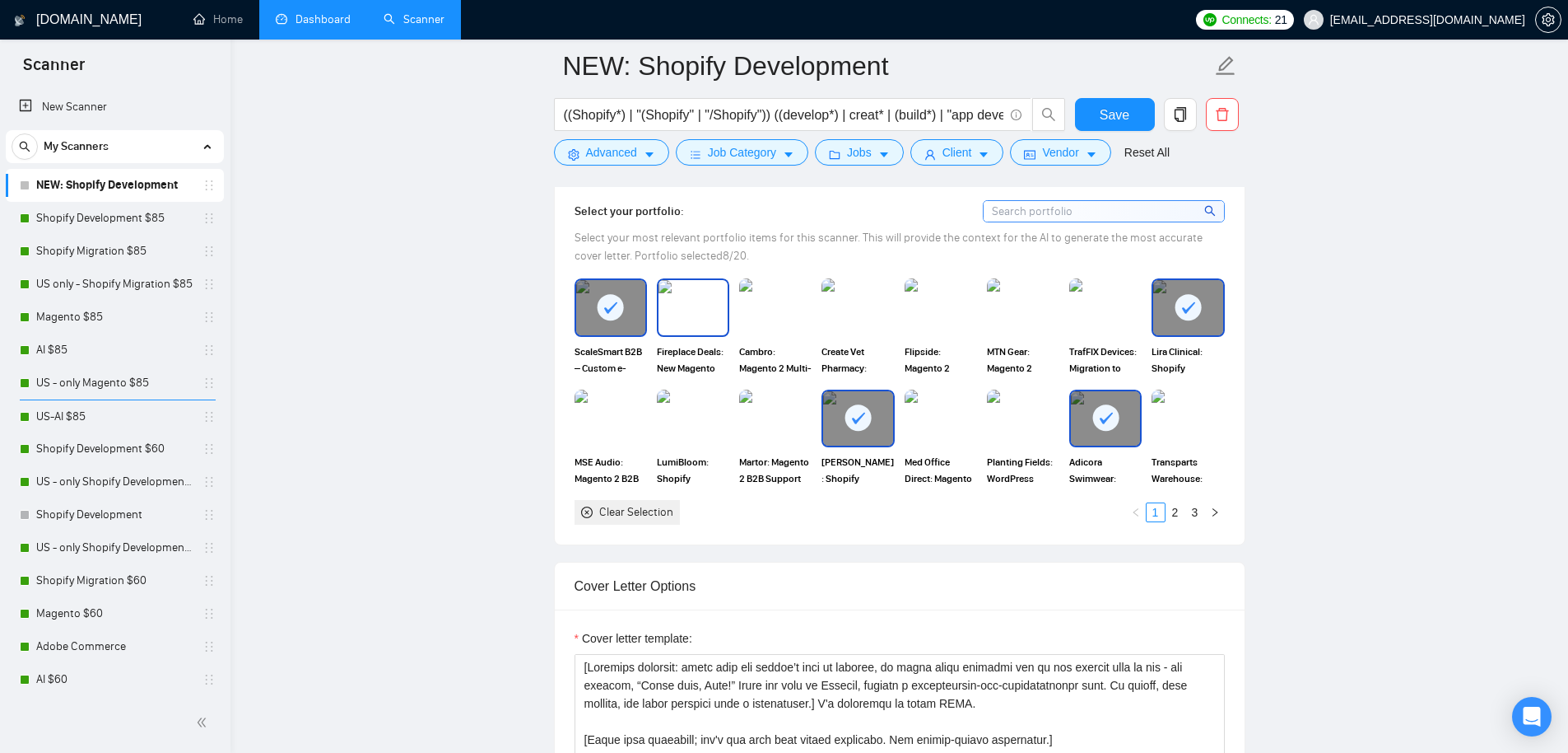
click at [674, 313] on img at bounding box center [694, 308] width 69 height 54
click at [799, 307] on img at bounding box center [776, 308] width 69 height 54
click at [877, 303] on img at bounding box center [858, 307] width 72 height 57
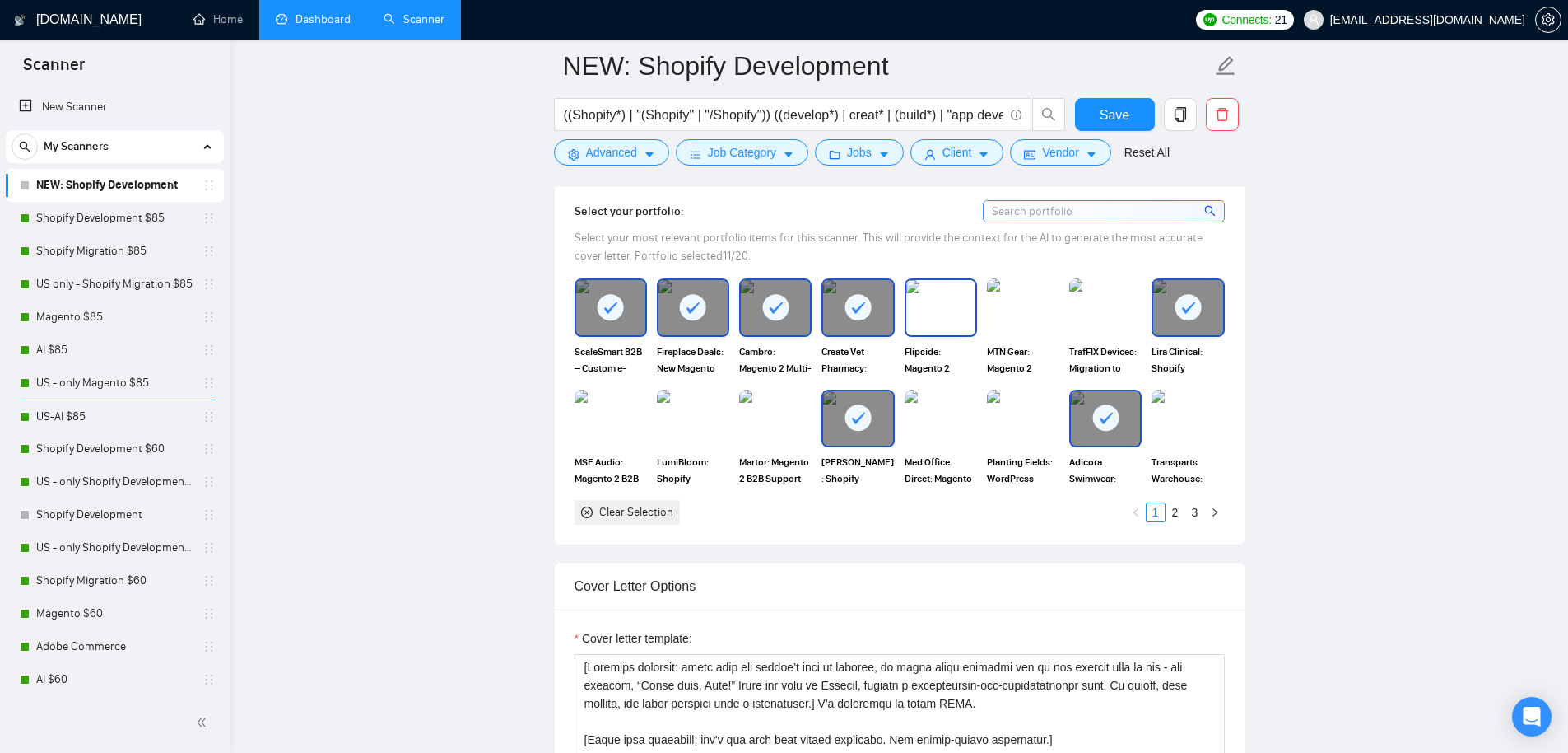
click at [950, 302] on img at bounding box center [941, 308] width 69 height 54
click at [1044, 306] on img at bounding box center [1023, 308] width 69 height 54
click at [1127, 302] on img at bounding box center [1105, 307] width 72 height 57
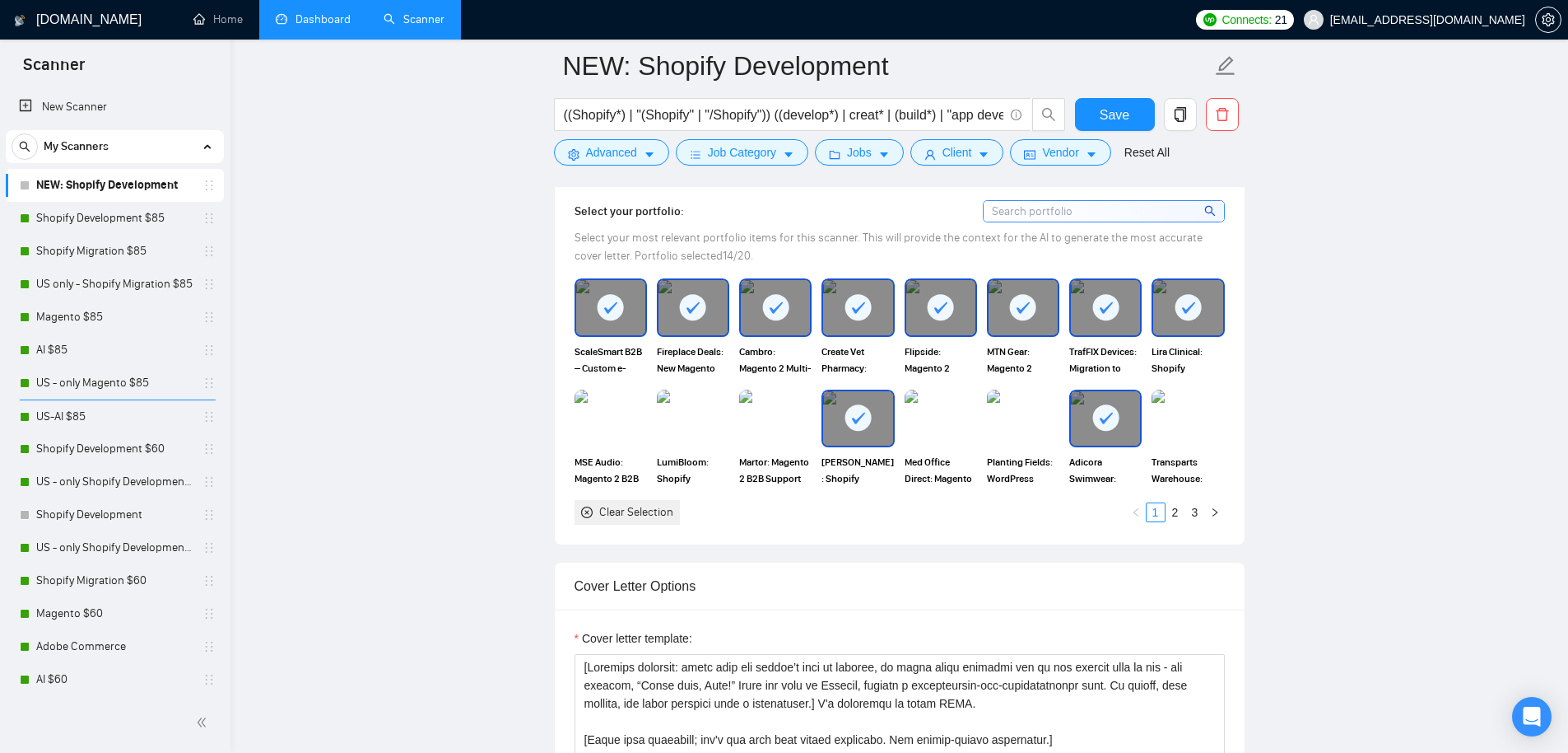
click at [622, 429] on img at bounding box center [610, 417] width 72 height 57
click at [704, 427] on img at bounding box center [693, 417] width 72 height 57
click at [980, 407] on div "Med Office Direct: Magento 2 Cloud Support" at bounding box center [941, 438] width 82 height 98
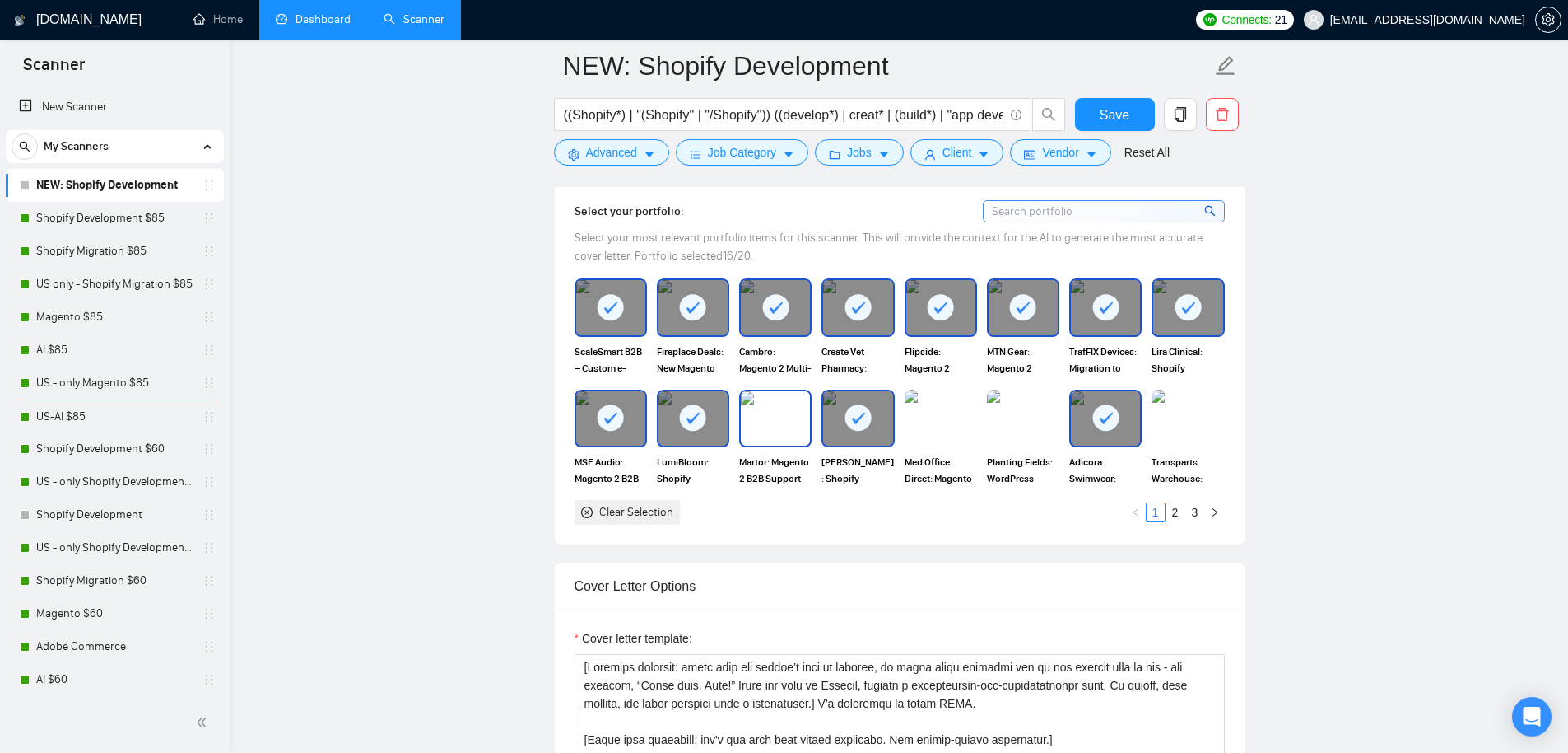
click at [769, 423] on img at bounding box center [776, 418] width 69 height 54
click at [932, 421] on img at bounding box center [940, 417] width 72 height 57
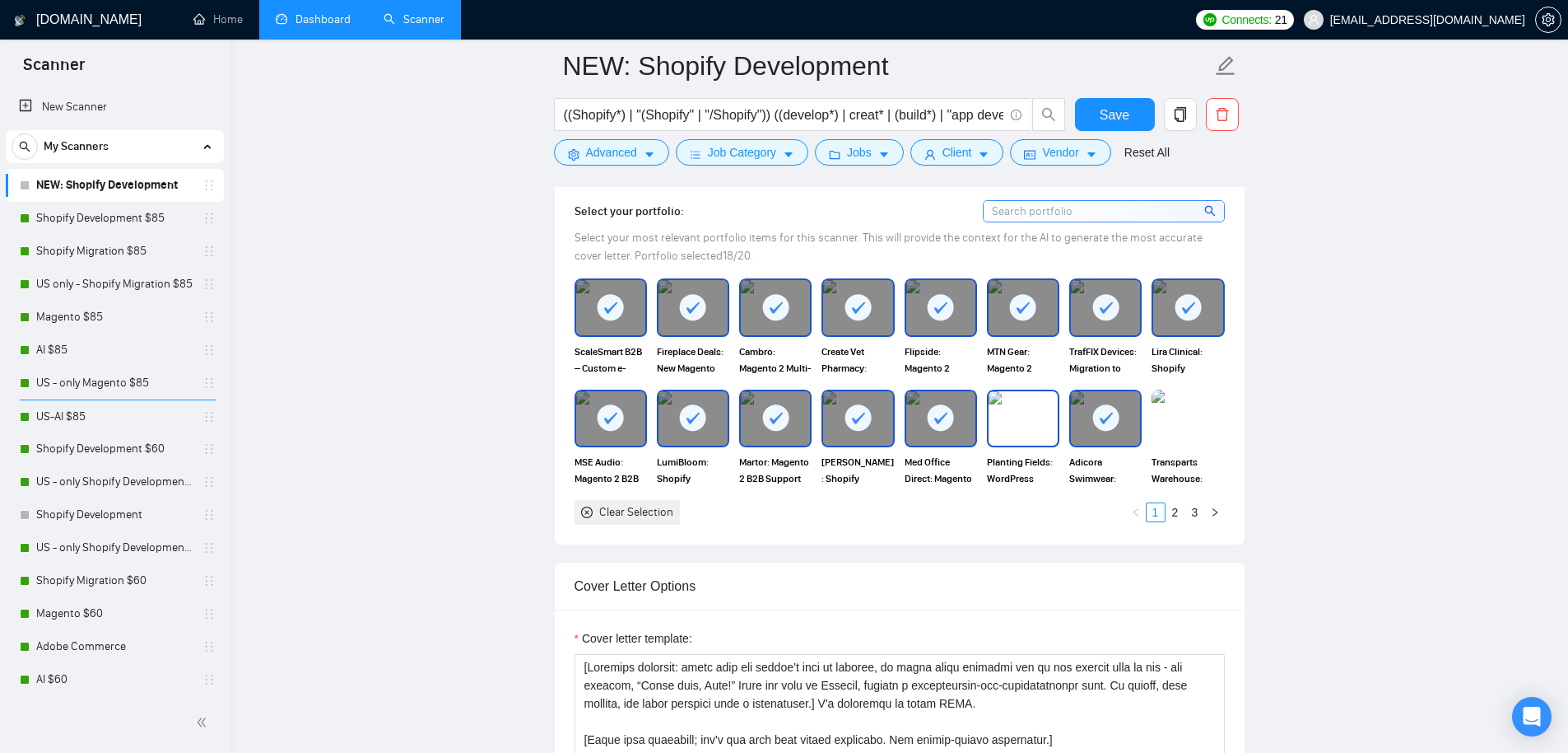
click at [1231, 414] on div "Select your portfolio: Select your most relevant portfolio items for this scann…" at bounding box center [900, 362] width 690 height 364
click at [1183, 426] on img at bounding box center [1188, 418] width 69 height 54
click at [1023, 426] on img at bounding box center [1023, 417] width 72 height 57
click at [1175, 511] on link "2" at bounding box center [1175, 512] width 18 height 18
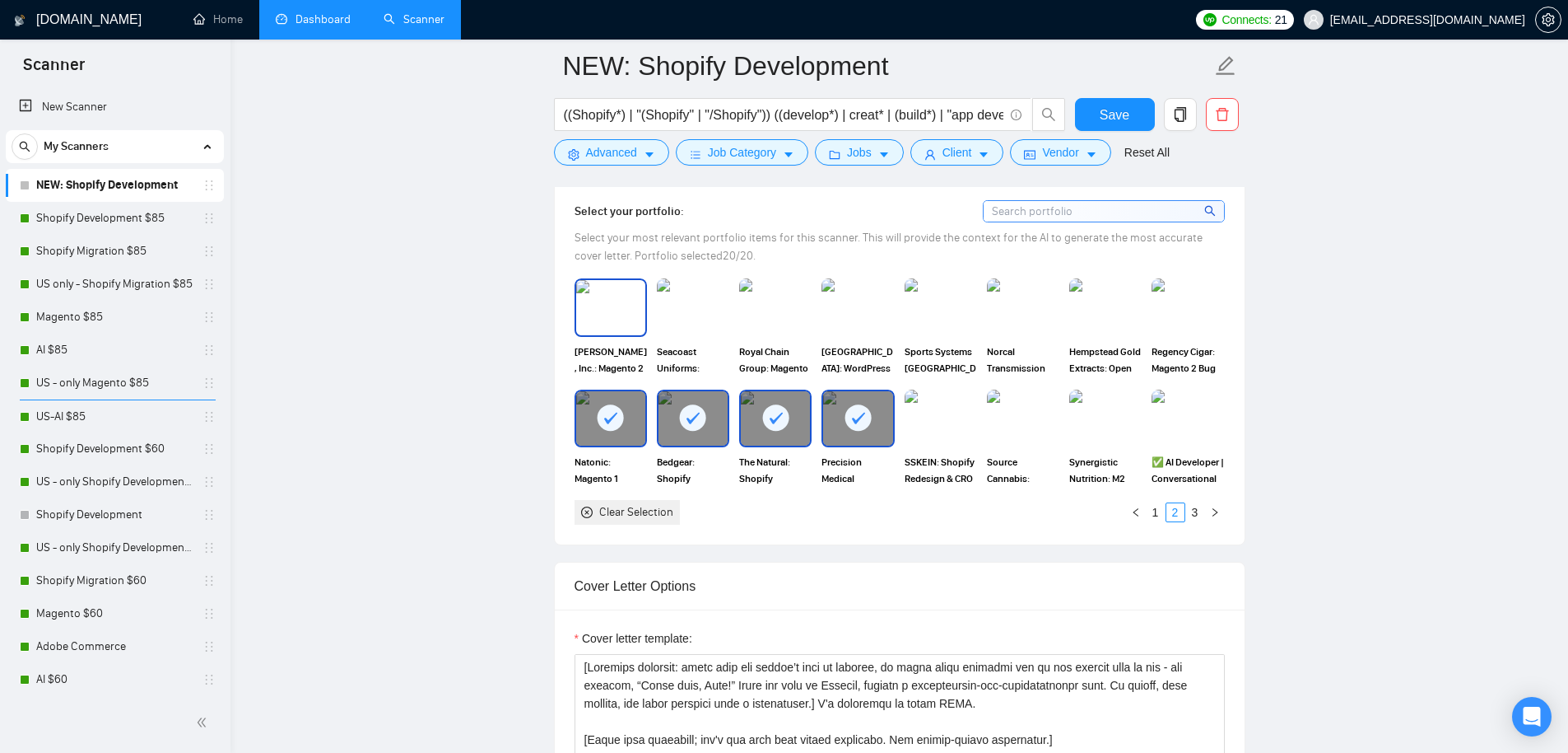
click at [615, 318] on img at bounding box center [611, 308] width 69 height 54
click at [694, 318] on img at bounding box center [694, 308] width 69 height 54
click at [772, 309] on img at bounding box center [776, 308] width 69 height 54
drag, startPoint x: 606, startPoint y: 315, endPoint x: 685, endPoint y: 316, distance: 79.0
click at [606, 315] on img at bounding box center [611, 308] width 69 height 54
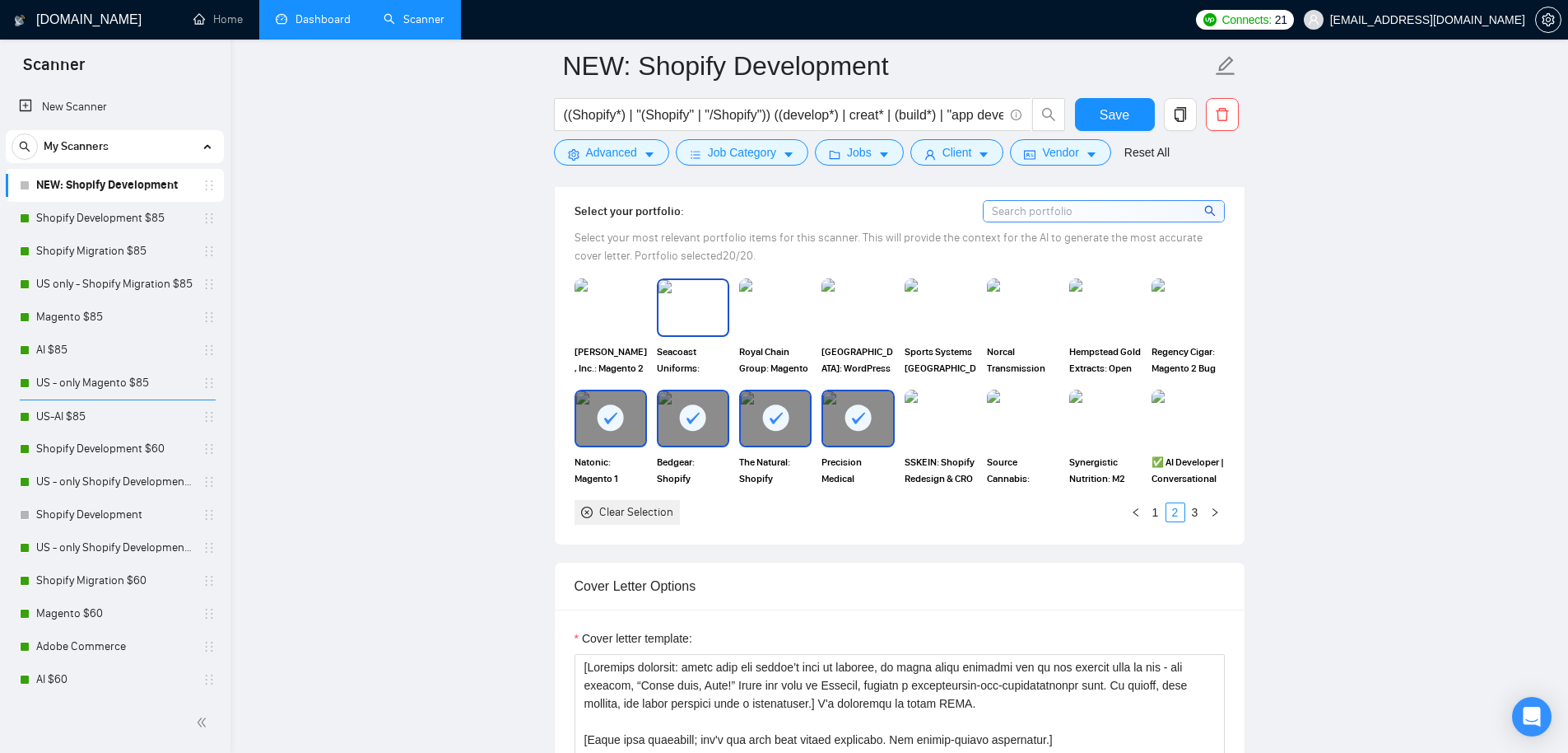
click at [685, 316] on img at bounding box center [694, 308] width 69 height 54
drag, startPoint x: 607, startPoint y: 309, endPoint x: 712, endPoint y: 307, distance: 105.0
click at [609, 309] on img at bounding box center [611, 308] width 69 height 54
click at [720, 307] on img at bounding box center [693, 307] width 72 height 57
click at [1157, 512] on link "1" at bounding box center [1156, 512] width 18 height 18
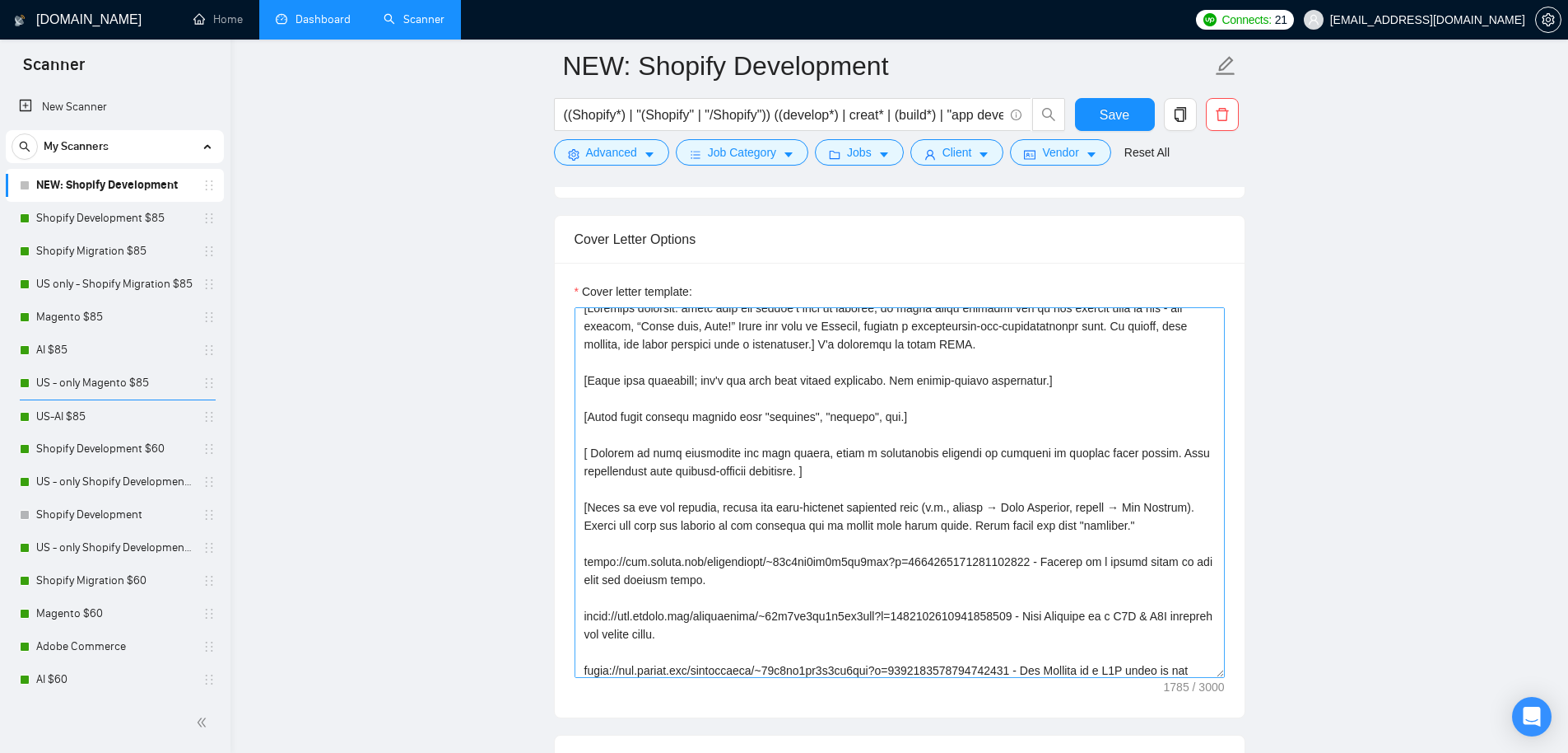
scroll to position [0, 0]
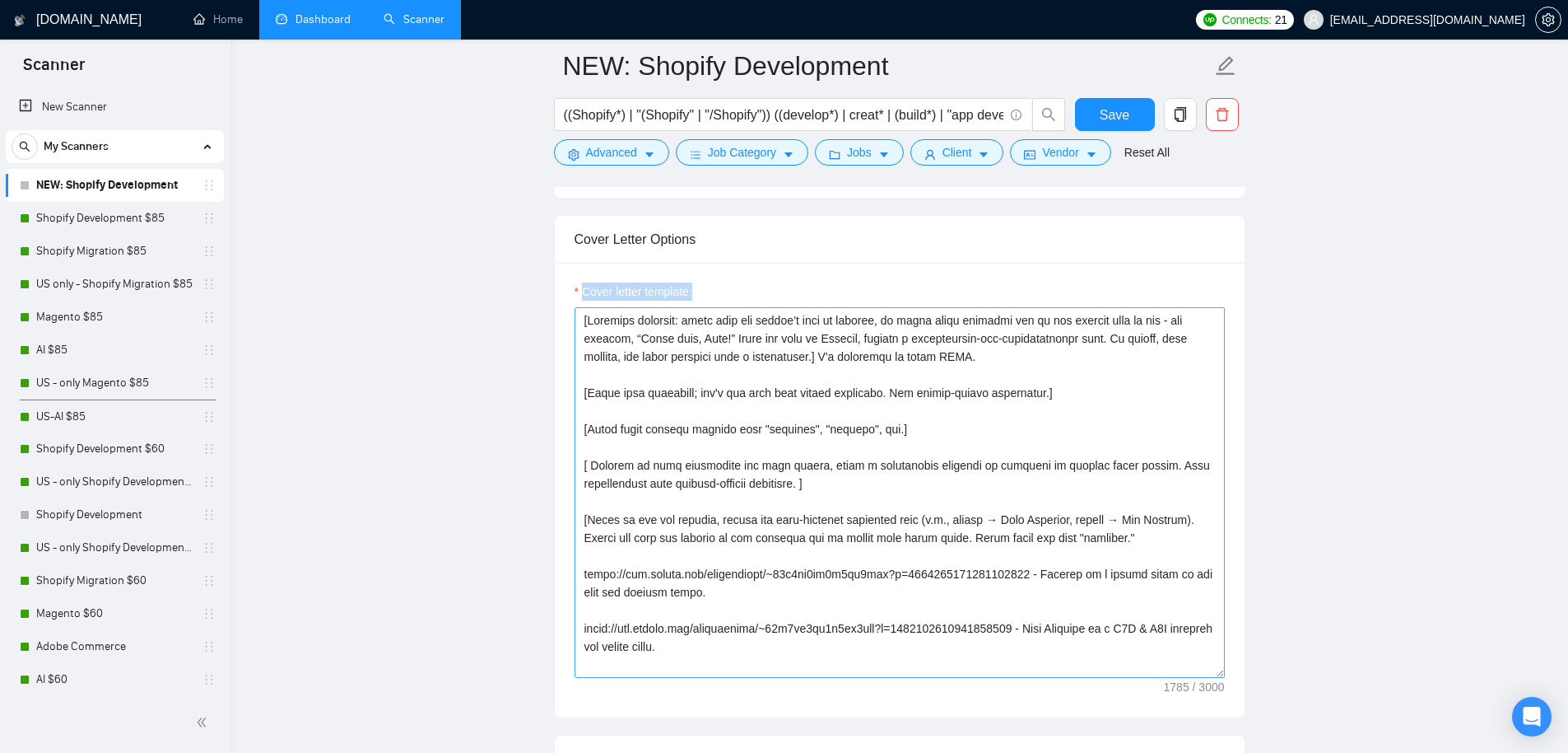
drag, startPoint x: 589, startPoint y: 296, endPoint x: 851, endPoint y: 534, distance: 354.0
click at [1008, 651] on div "Cover letter template:" at bounding box center [900, 480] width 650 height 396
click at [721, 419] on textarea "Cover letter template:" at bounding box center [900, 492] width 650 height 370
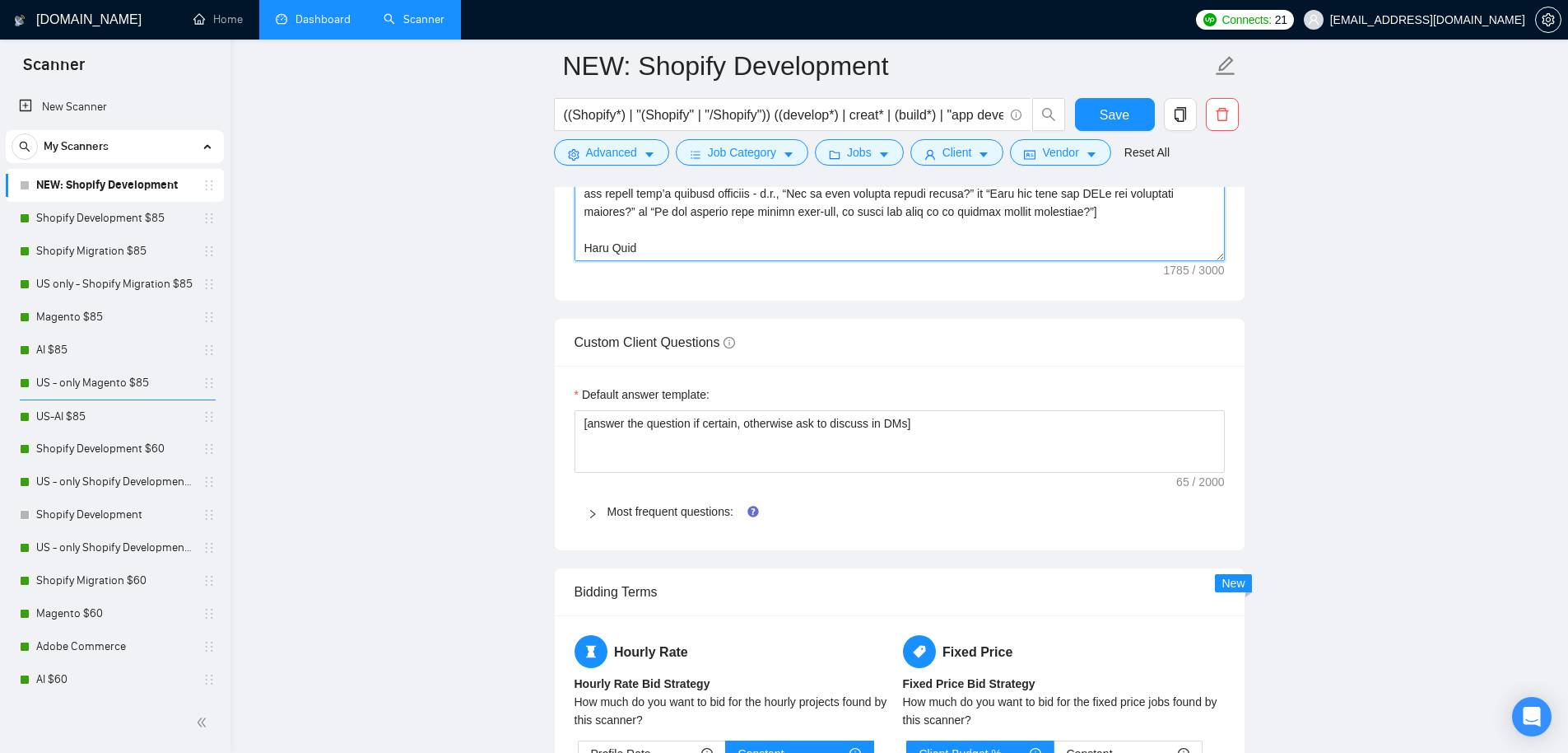
scroll to position [2142, 0]
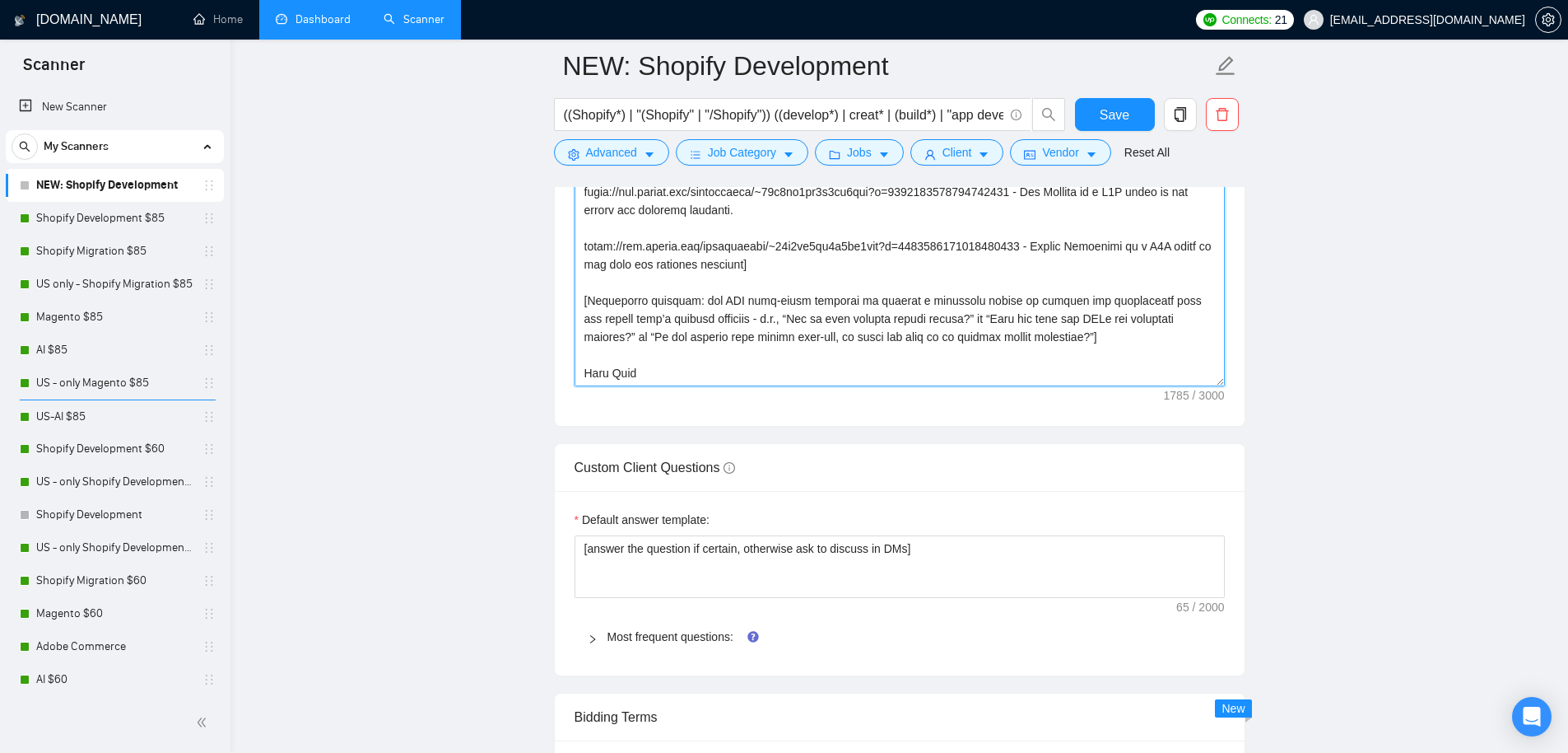
drag, startPoint x: 579, startPoint y: 324, endPoint x: 1033, endPoint y: 429, distance: 466.0
click at [1033, 429] on form "Auto Bidding Enabled Auto Bidding Enabled: OFF Auto Bidder Schedule Auto Biddin…" at bounding box center [900, 202] width 692 height 4069
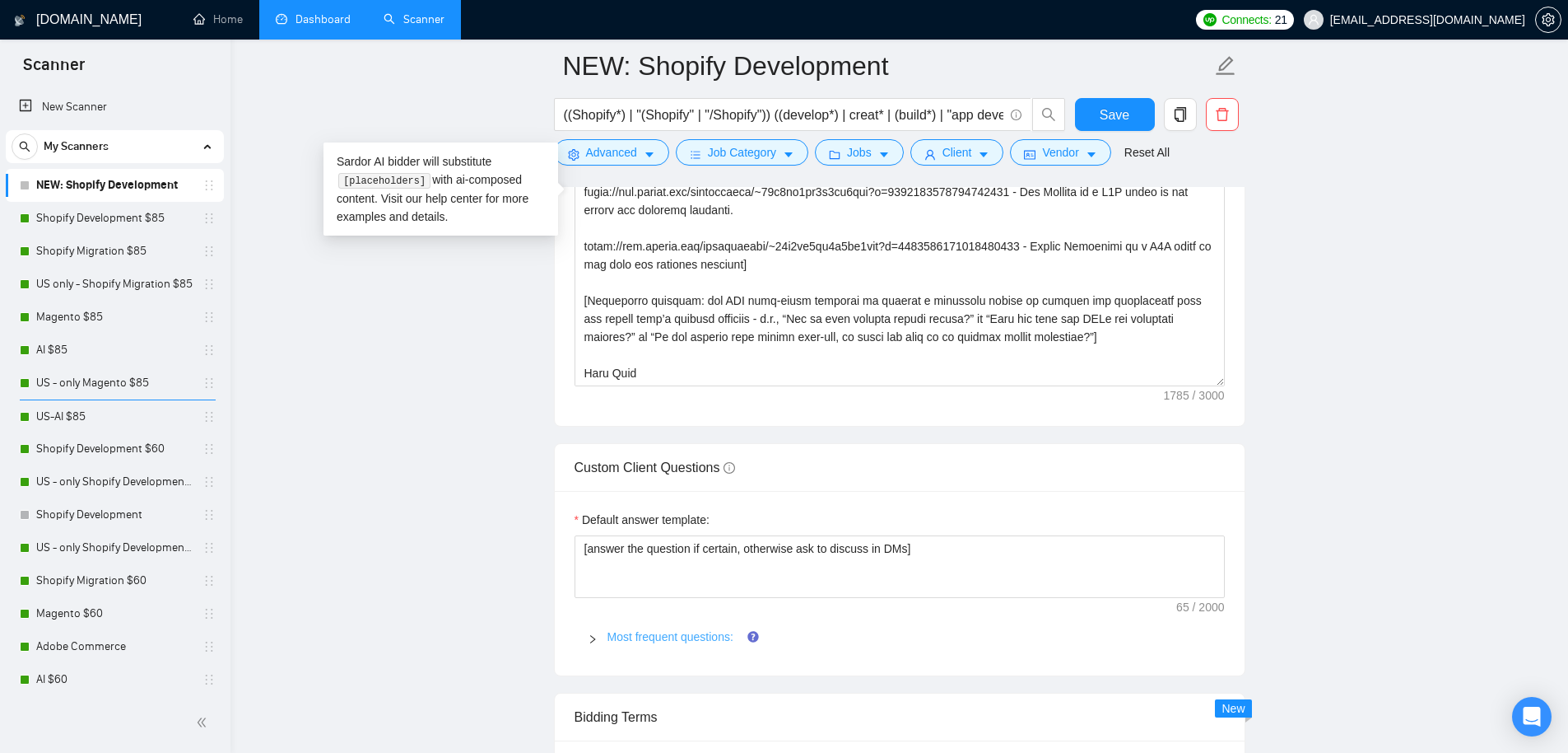
click at [640, 639] on link "Most frequent questions:" at bounding box center [670, 637] width 126 height 13
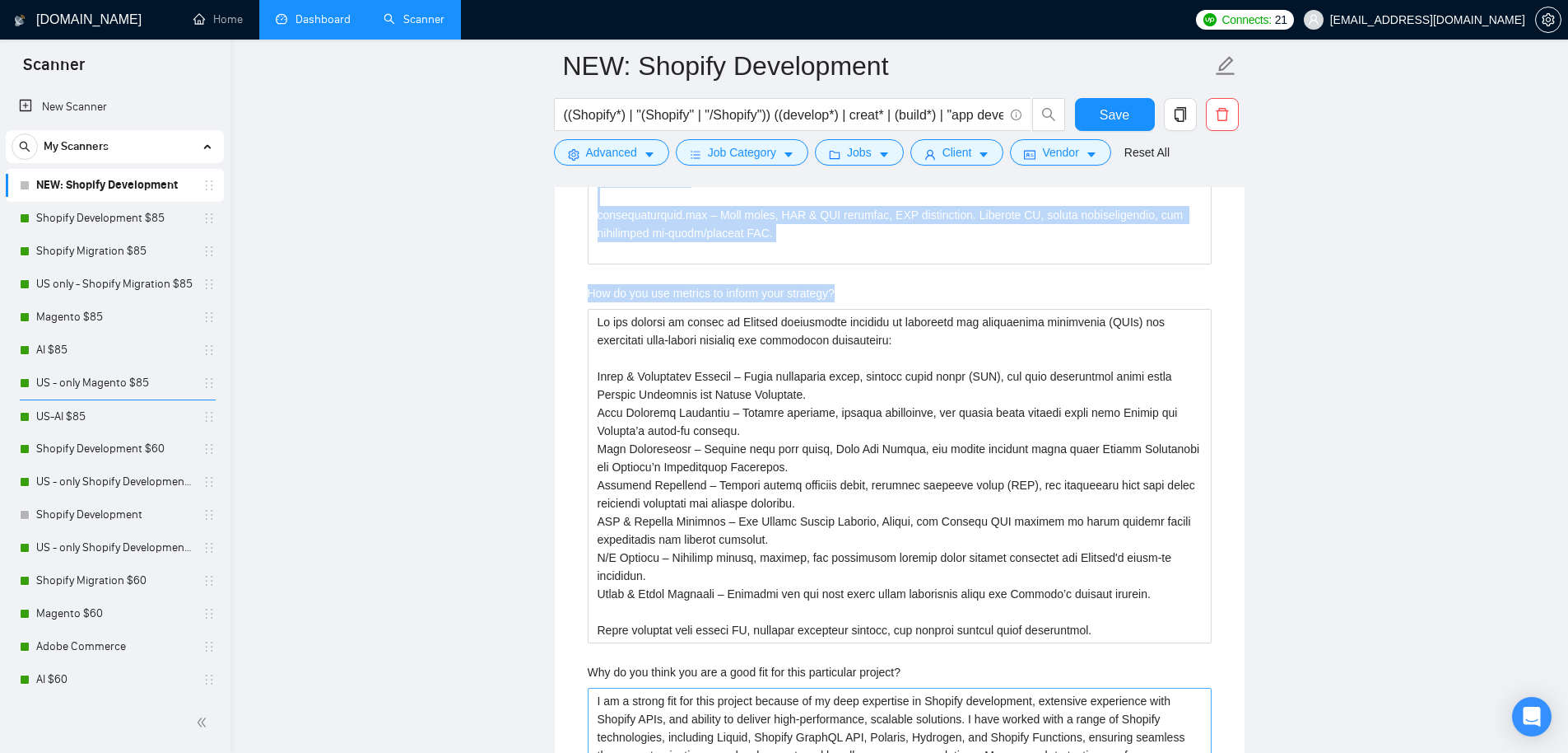
scroll to position [4299, 0]
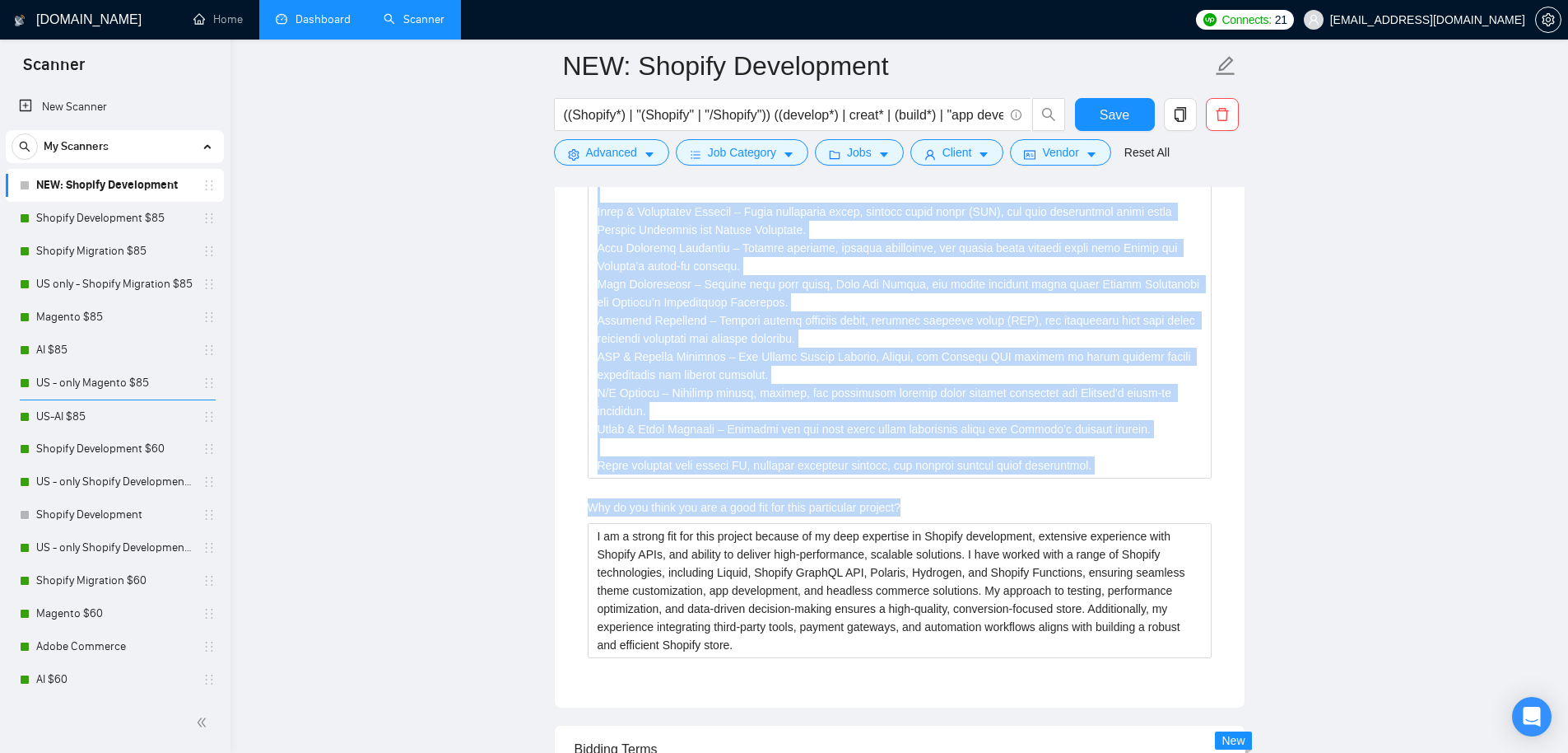
drag, startPoint x: 567, startPoint y: 309, endPoint x: 908, endPoint y: 667, distance: 494.4
copy div "Describe your recent experience with similar projects Include a link to your Gi…"
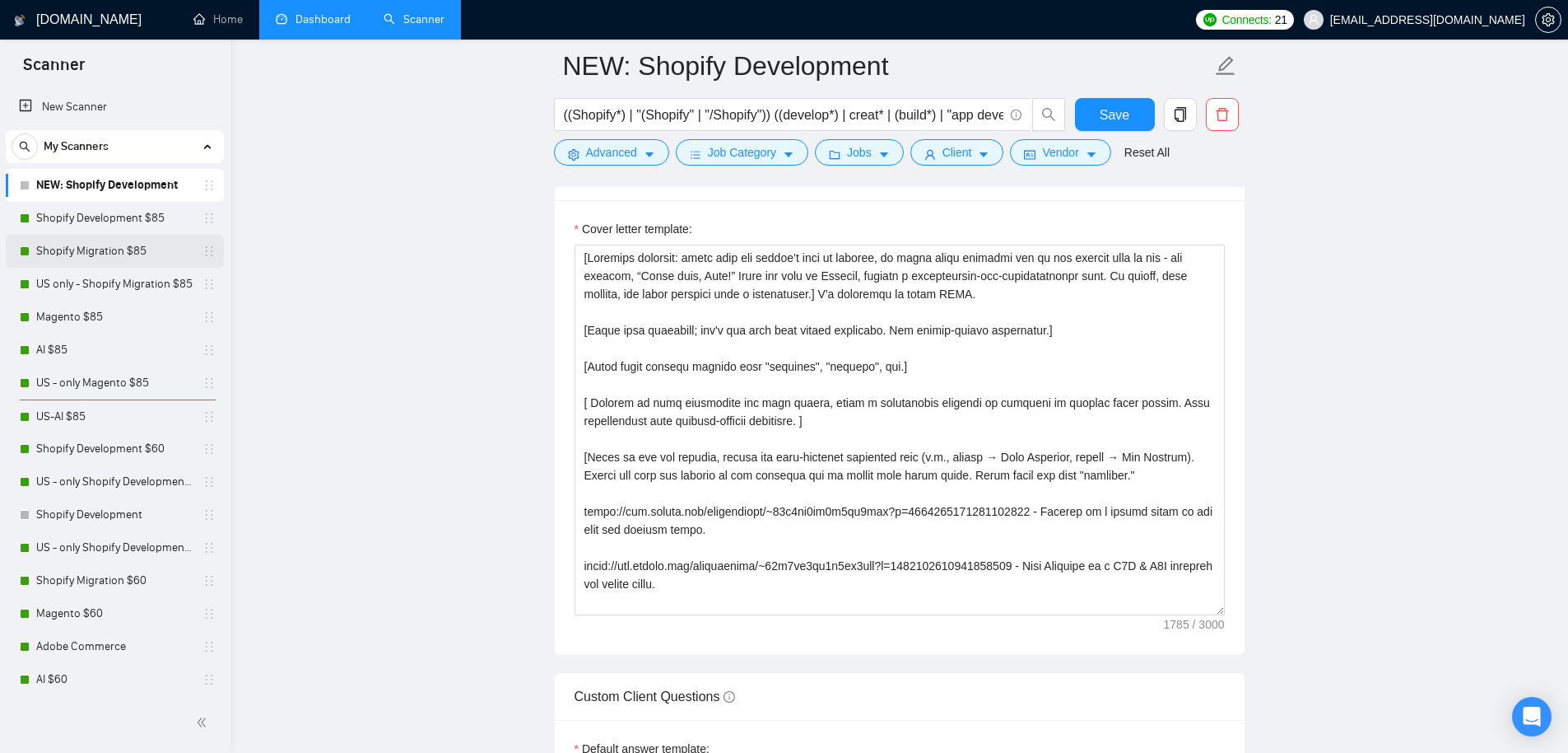
scroll to position [1914, 0]
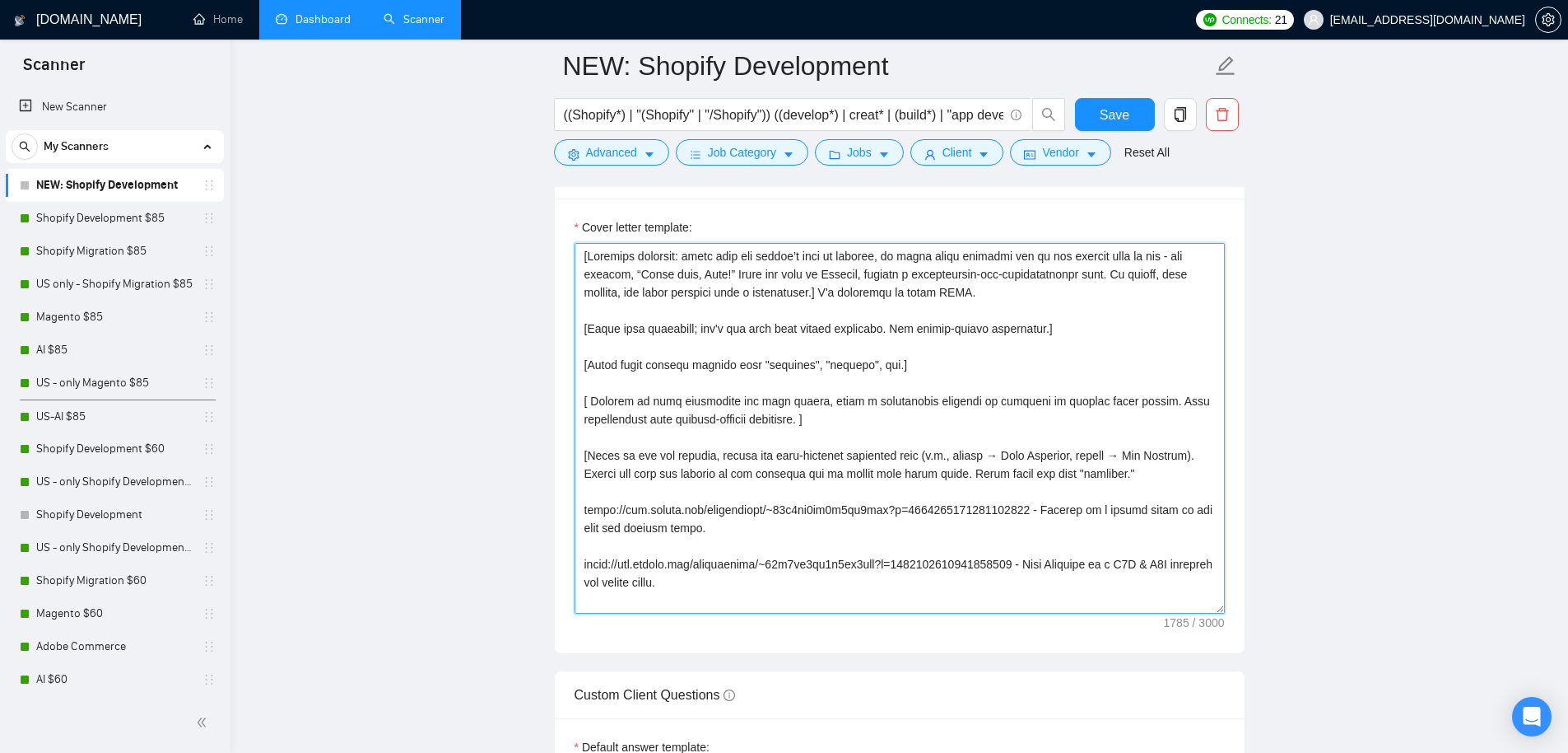
click at [809, 408] on textarea "Cover letter template:" at bounding box center [900, 428] width 650 height 370
paste textarea "use client’s name or company, in their local language if possible → “Buona sera…"
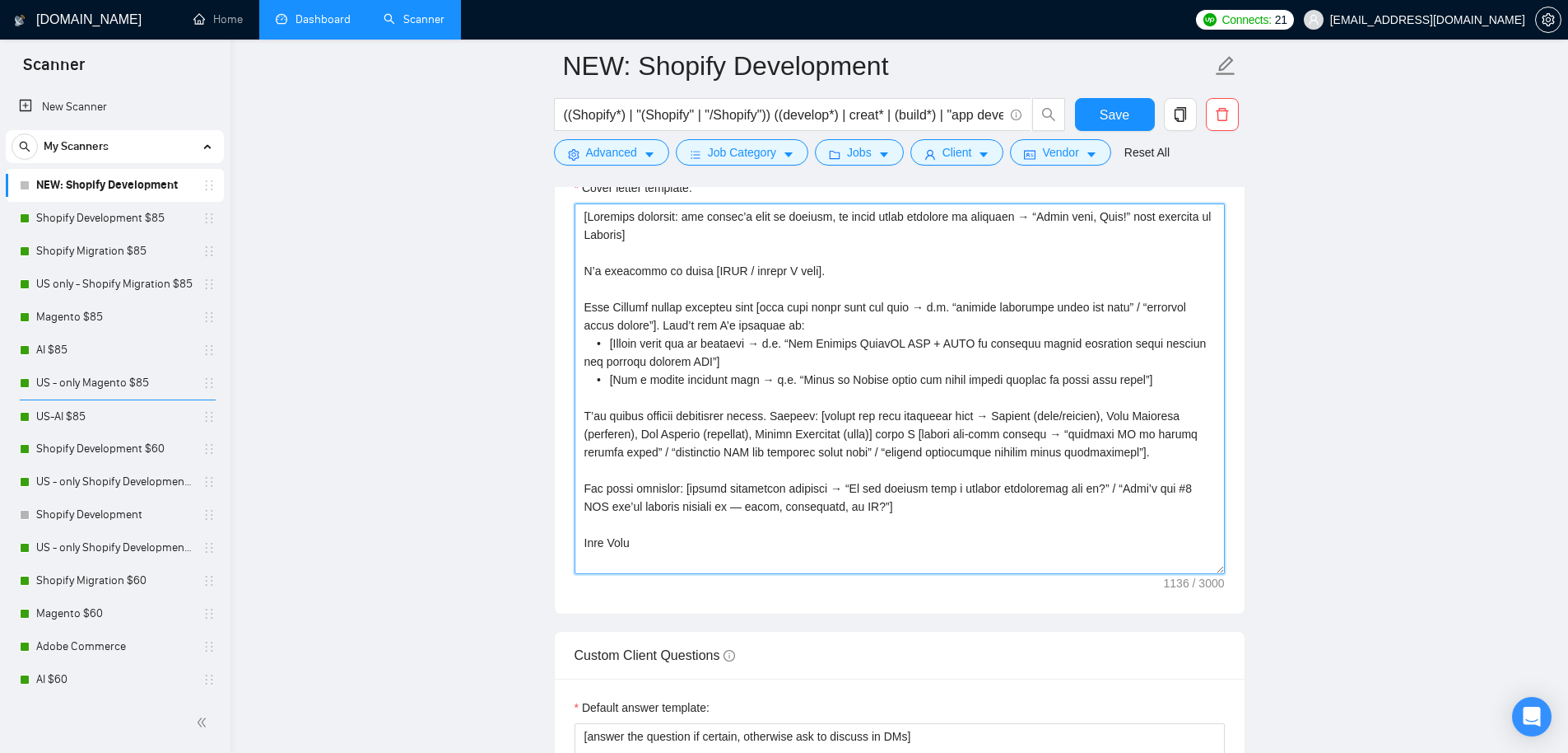
scroll to position [1967, 0]
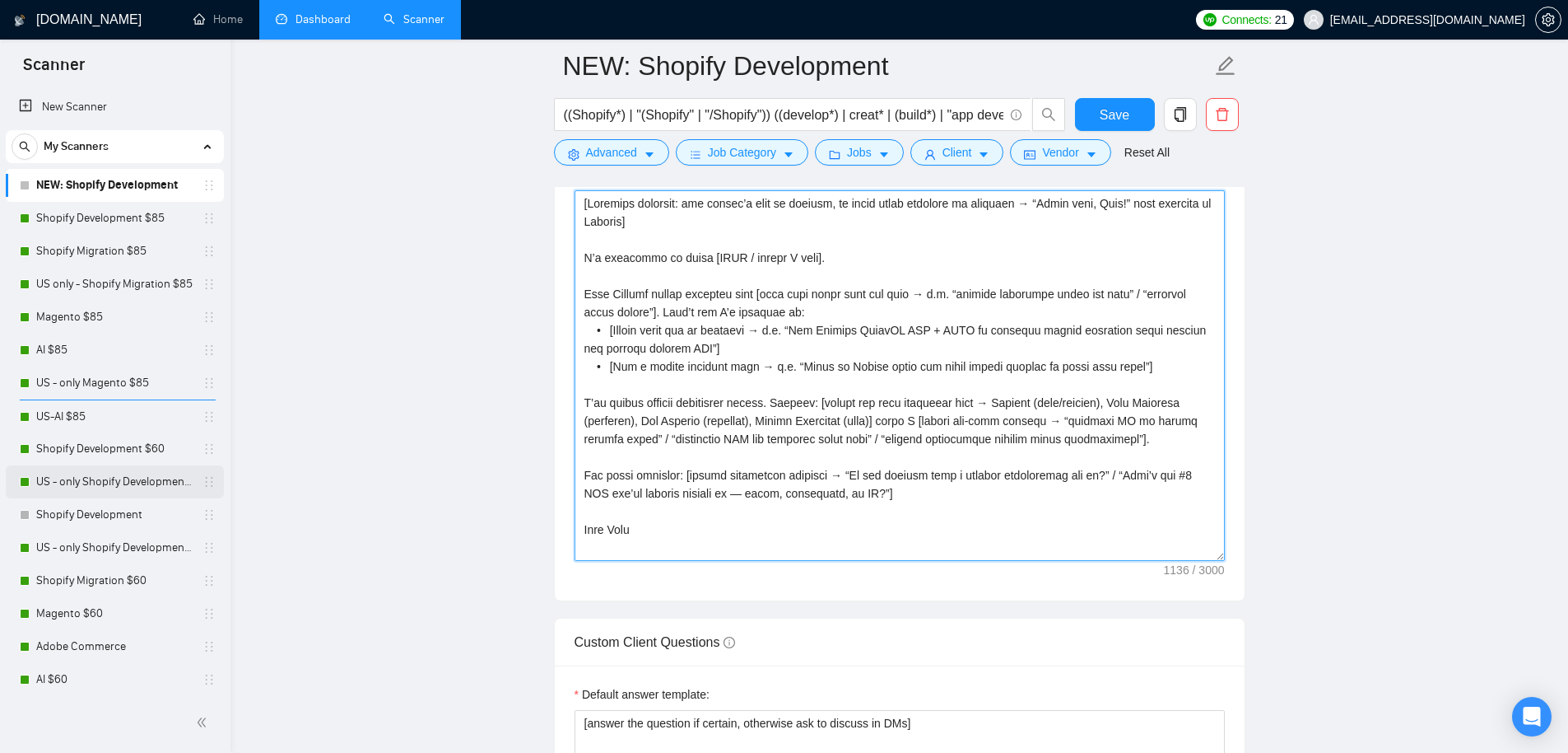
type textarea "[Personal greeting: use client’s name or company, in their local language if po…"
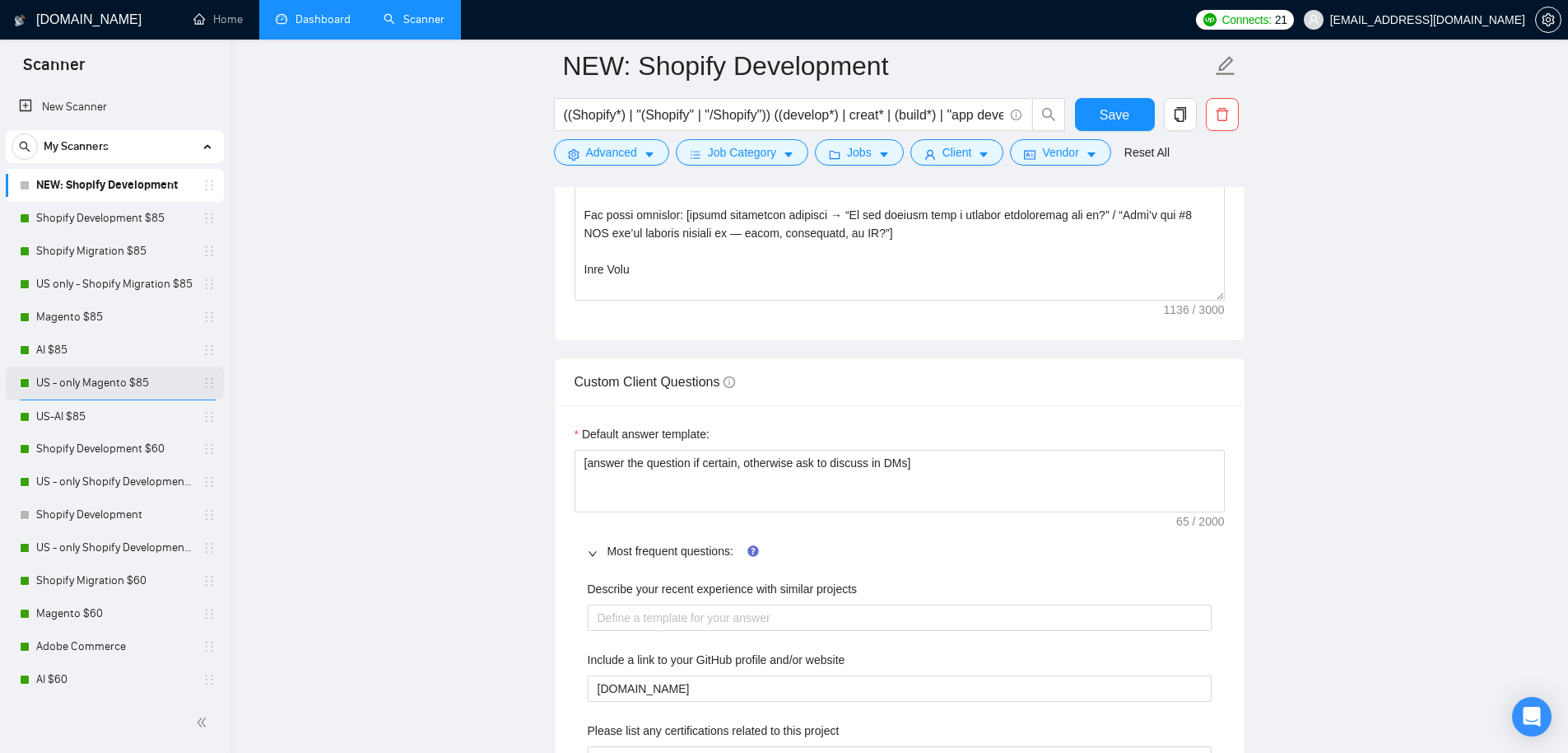
scroll to position [2395, 0]
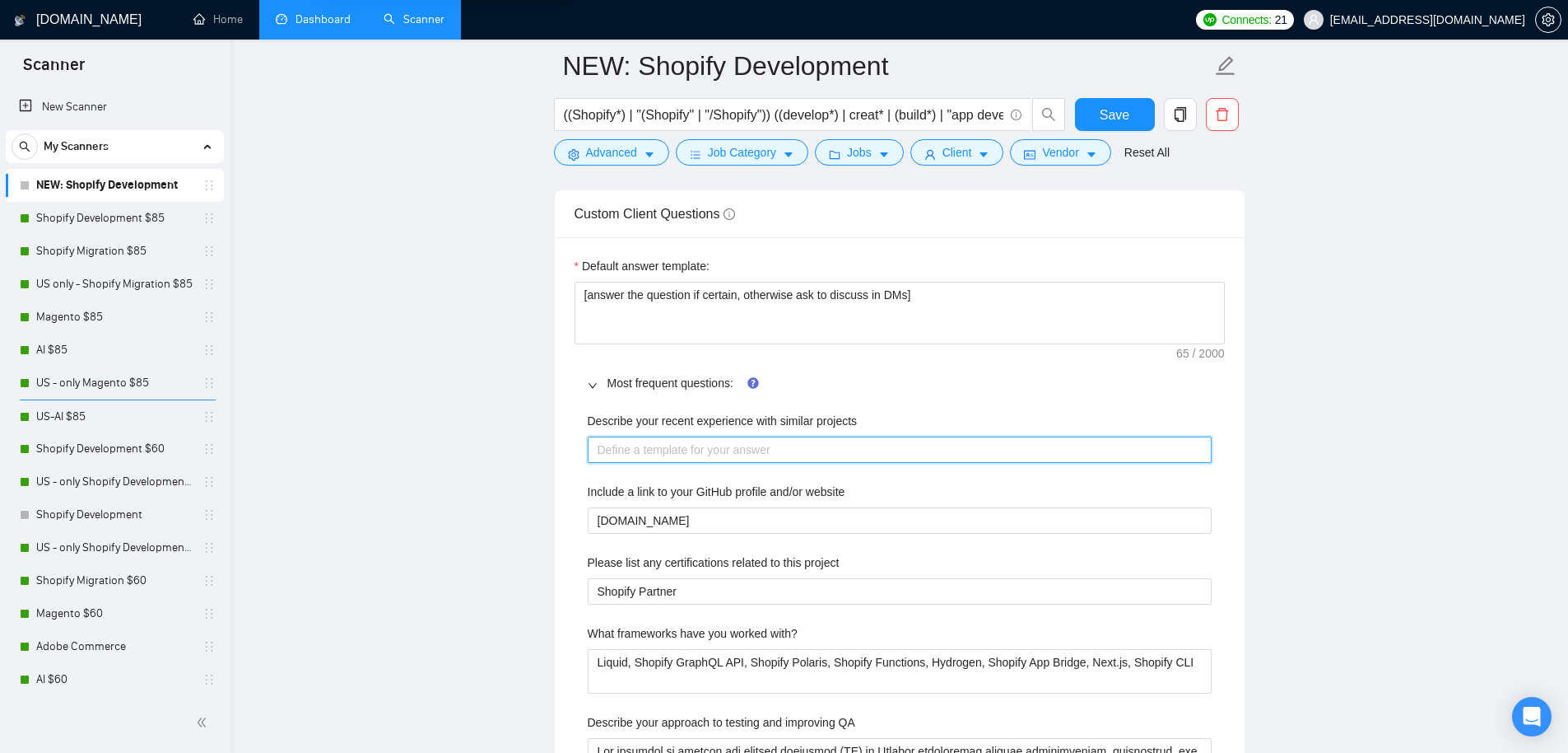
click at [679, 452] on projects "Describe your recent experience with similar projects" at bounding box center [900, 450] width 624 height 26
paste projects "I’ve worked on [insert # of Shopify projects → migrations, builds, or optimizat…"
type projects "I’ve worked on [insert # of Shopify projects → migrations, builds, or optimizat…"
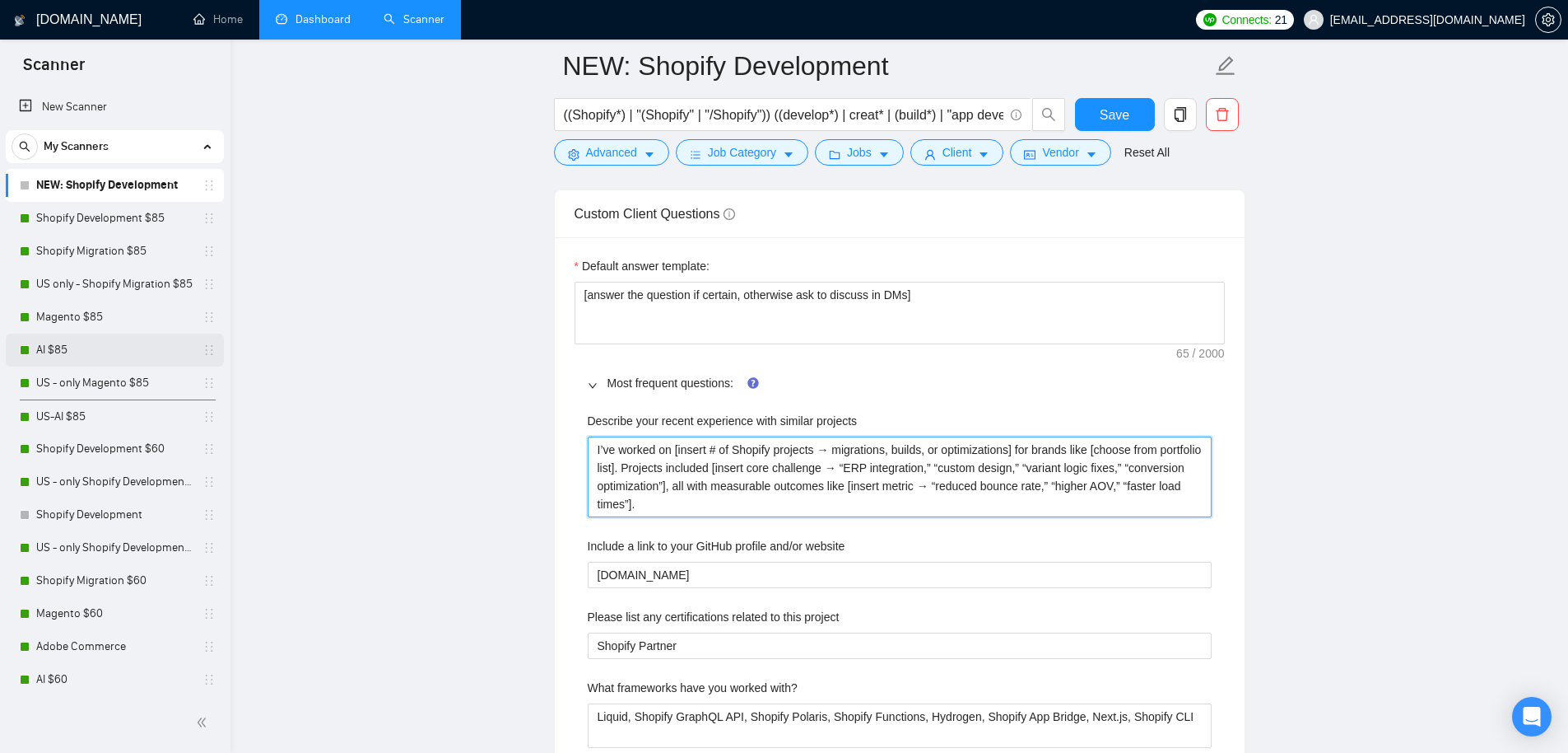
type projects "I’ve worked on [insert # of Shopify projects → migrations, builds, or optimizat…"
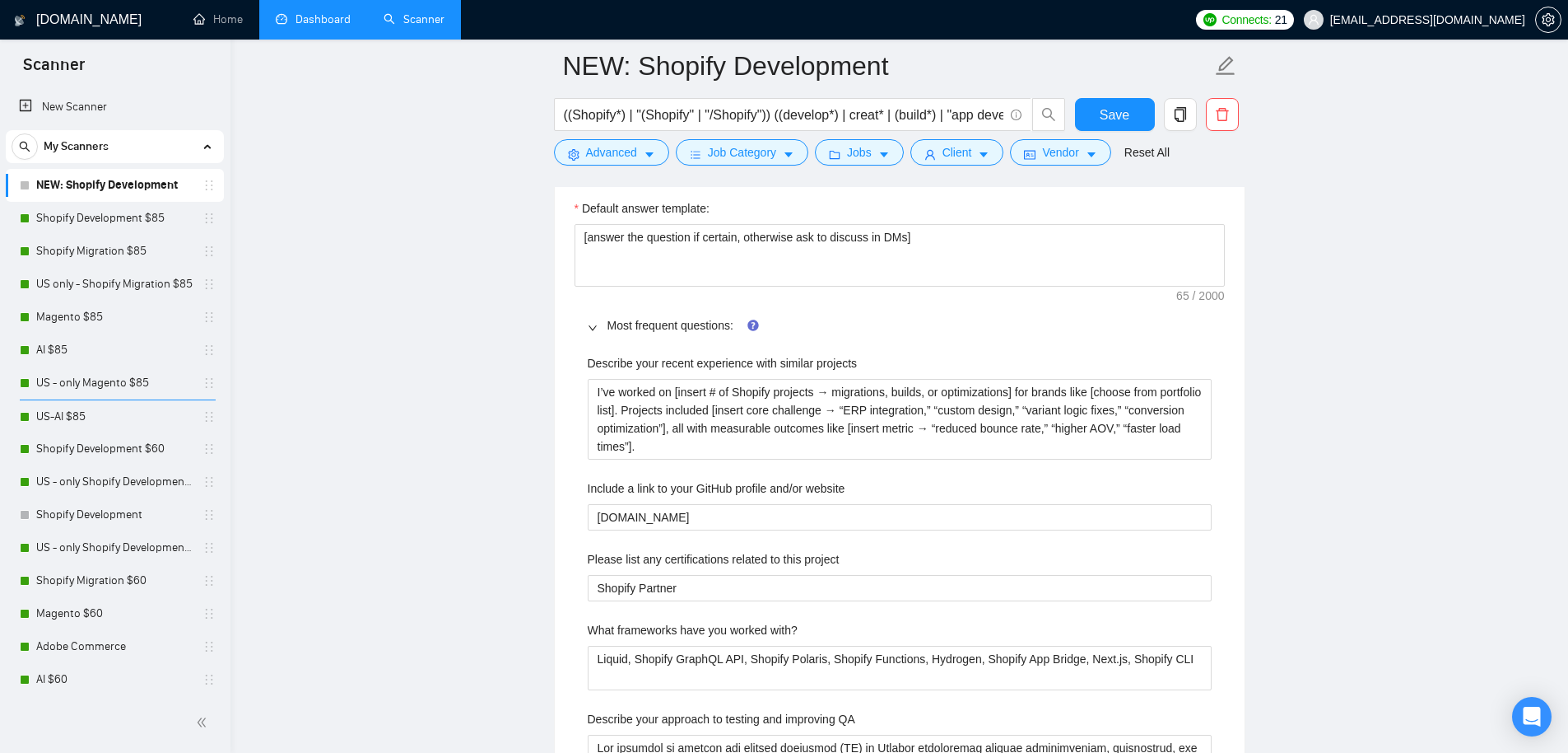
scroll to position [2556, 0]
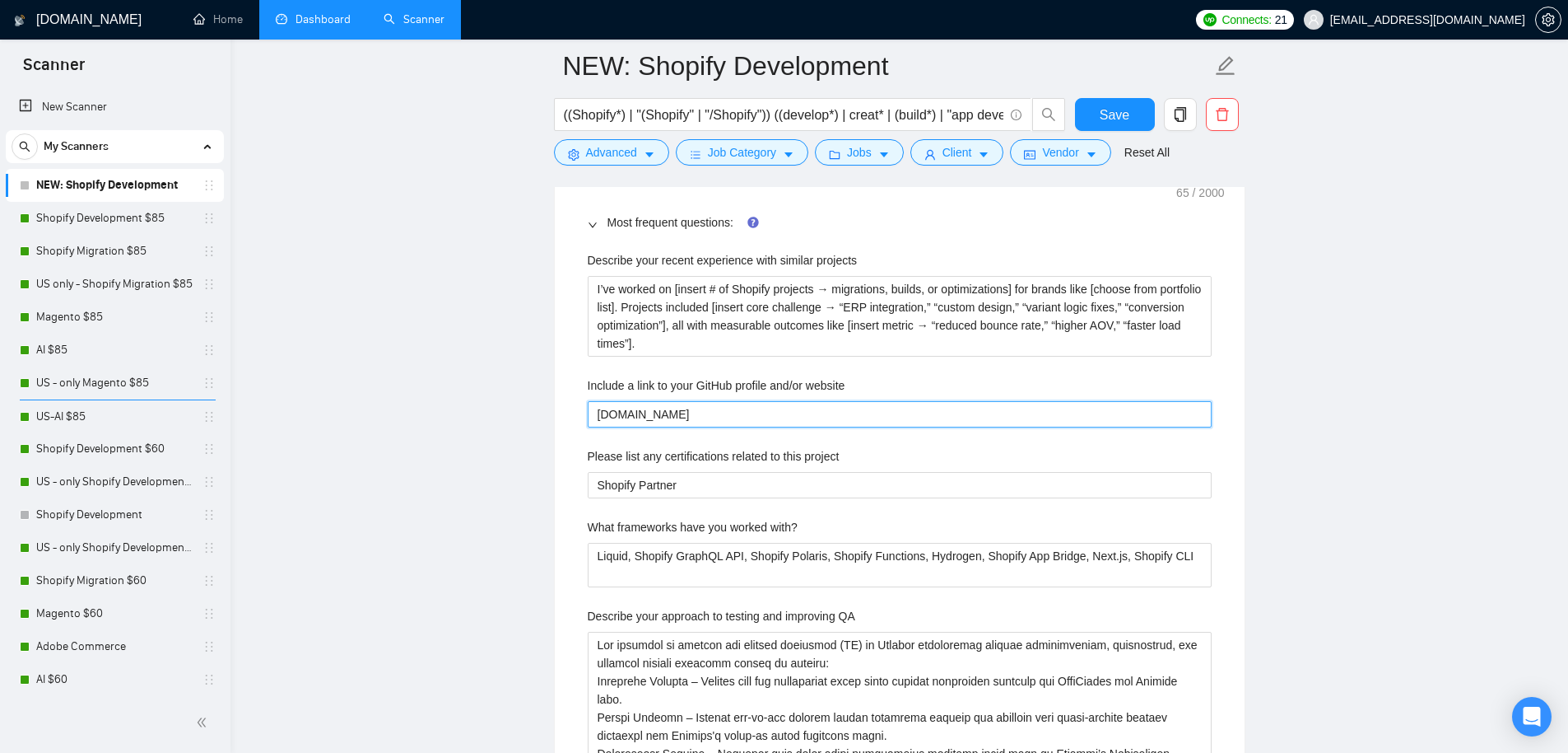
click at [655, 416] on website "technopath.co" at bounding box center [900, 414] width 624 height 26
paste website "[Insert GitHub or portfolio link here → e.g. technopath.co / GitHub URL]"
type website "[Insert GitHub or portfolio link here → e.g. technopath.co / GitHub URL]"
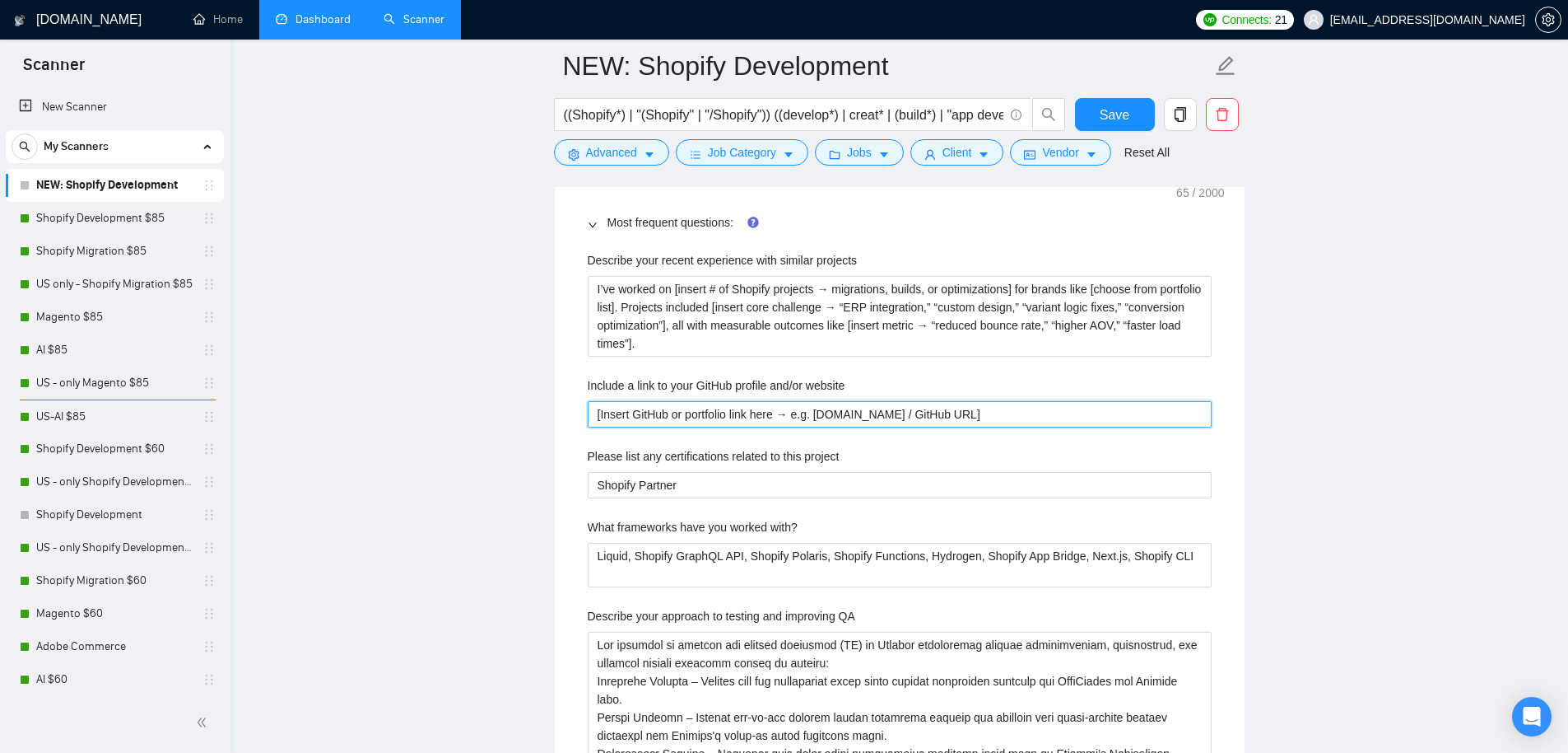
type website "technopath.co"
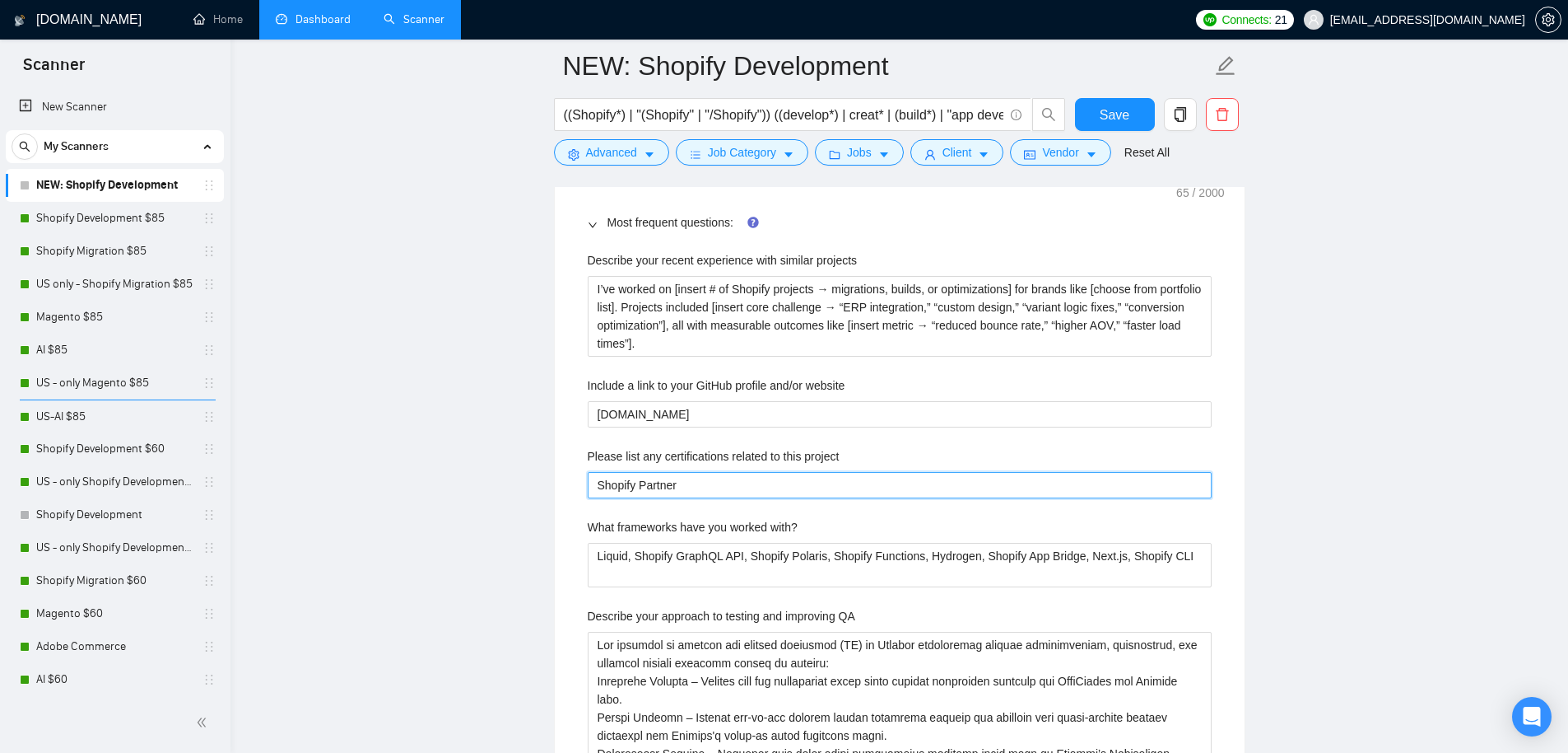
click at [652, 483] on project "Shopify Partner" at bounding box center [900, 485] width 624 height 26
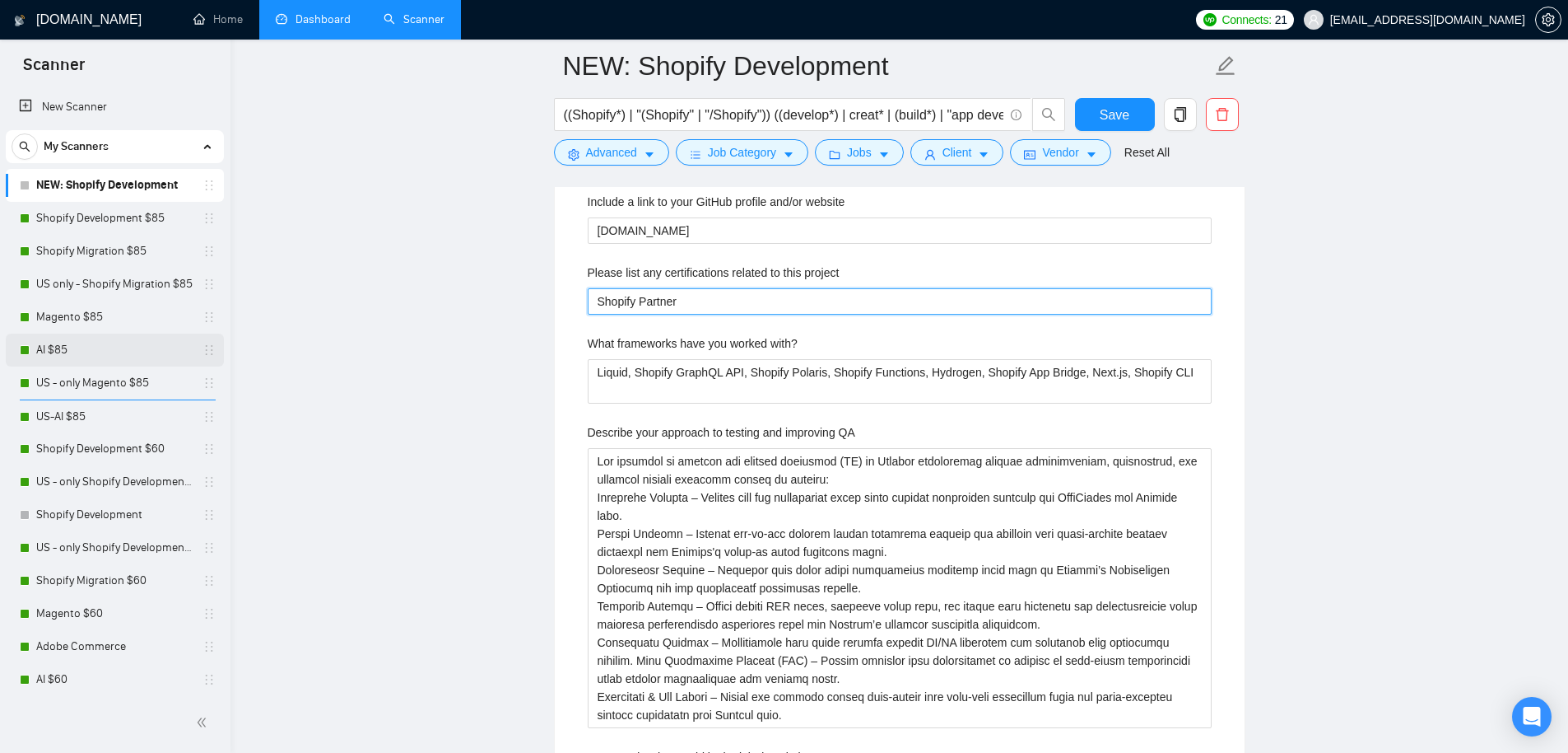
scroll to position [2741, 0]
click at [701, 296] on project "Shopify Partner" at bounding box center [900, 300] width 624 height 26
click at [703, 299] on project "Shopify Partner" at bounding box center [900, 300] width 624 height 26
drag, startPoint x: 702, startPoint y: 299, endPoint x: 512, endPoint y: 286, distance: 190.4
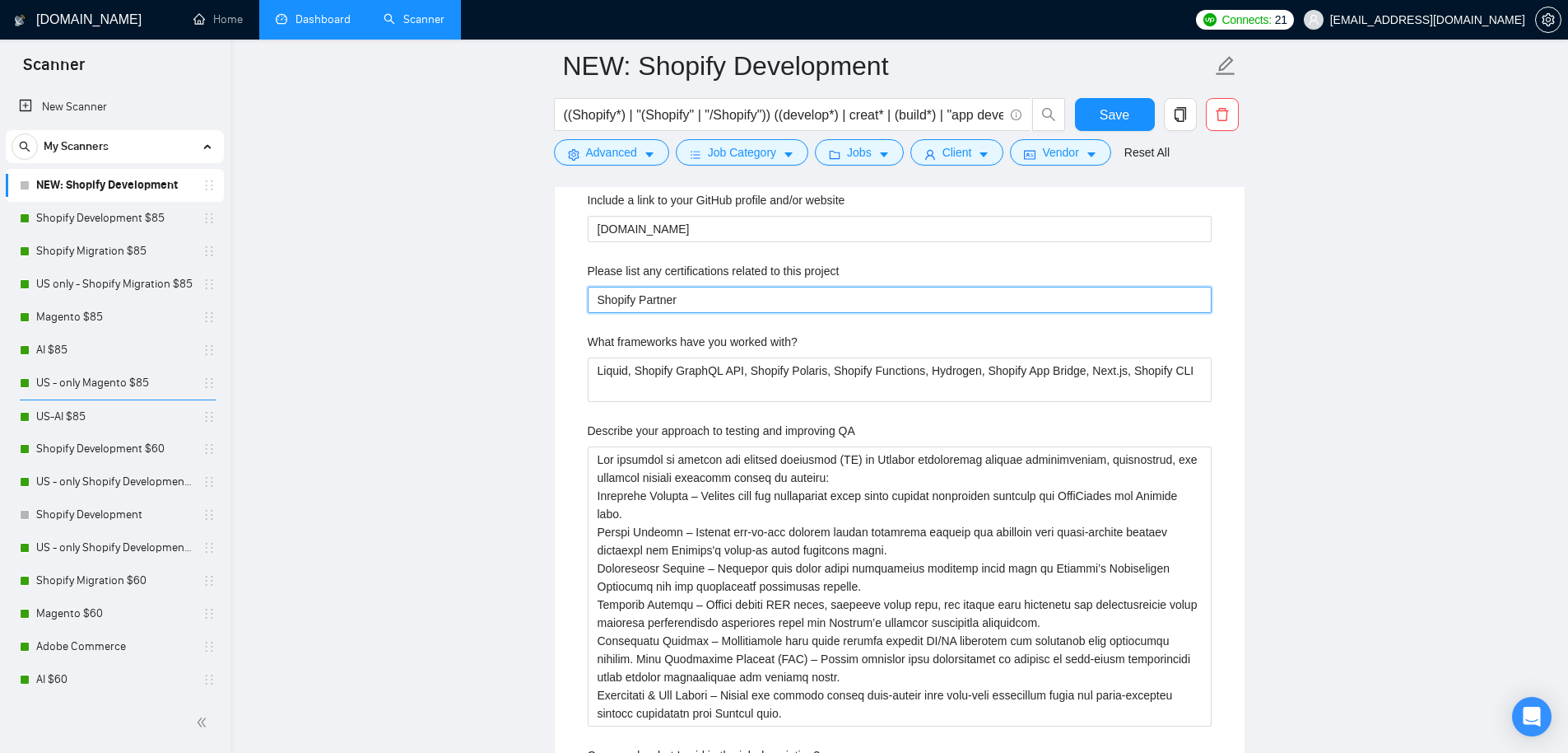
click at [512, 286] on main "NEW: Shopify Development ((Shopify*) | "(Shopify" | "/Shopify")) ((develop*) | …" at bounding box center [899, 748] width 1285 height 6848
paste project "[Insert certifications → Shopify Partner, Liquid/Next.js expertise, etc.]"
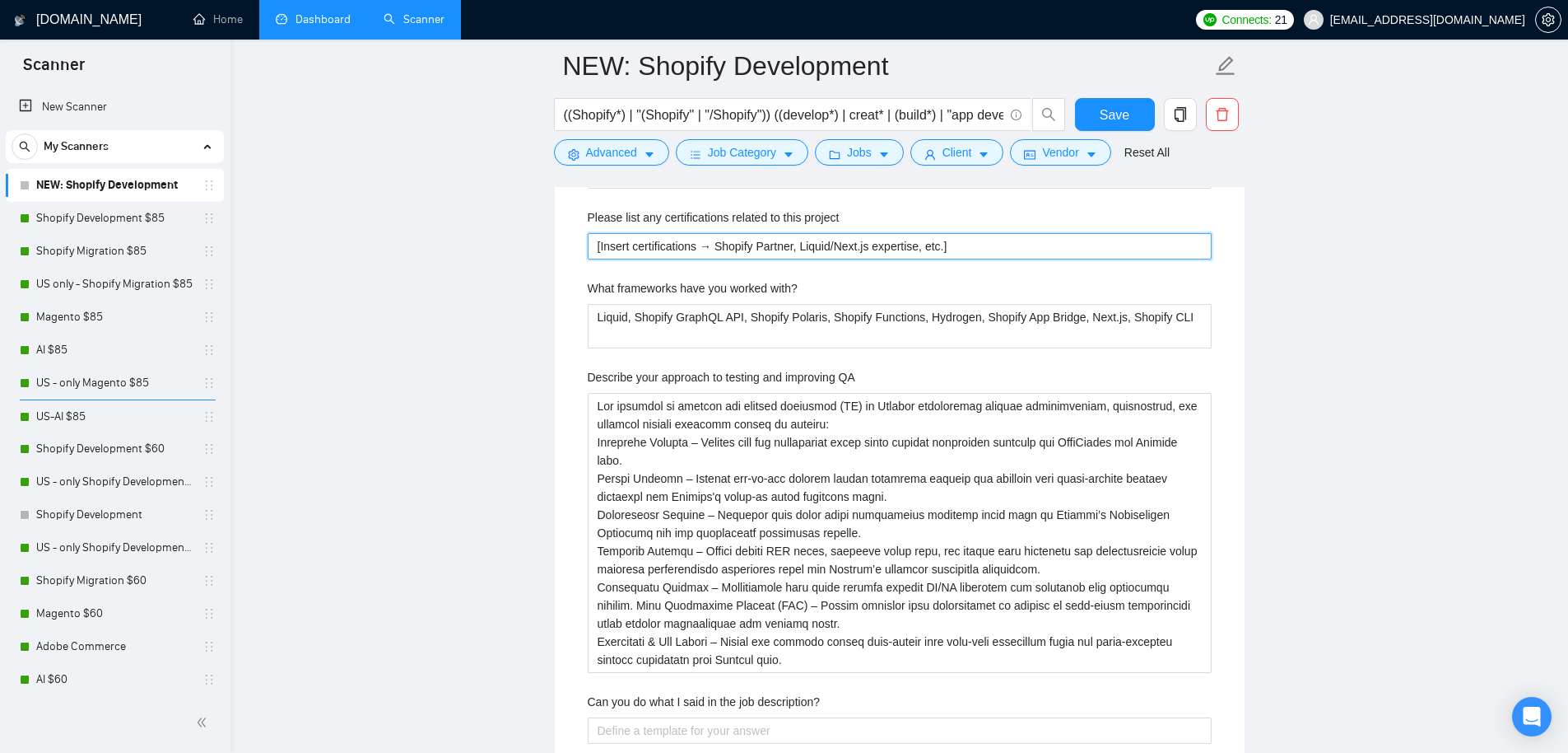
scroll to position [2895, 0]
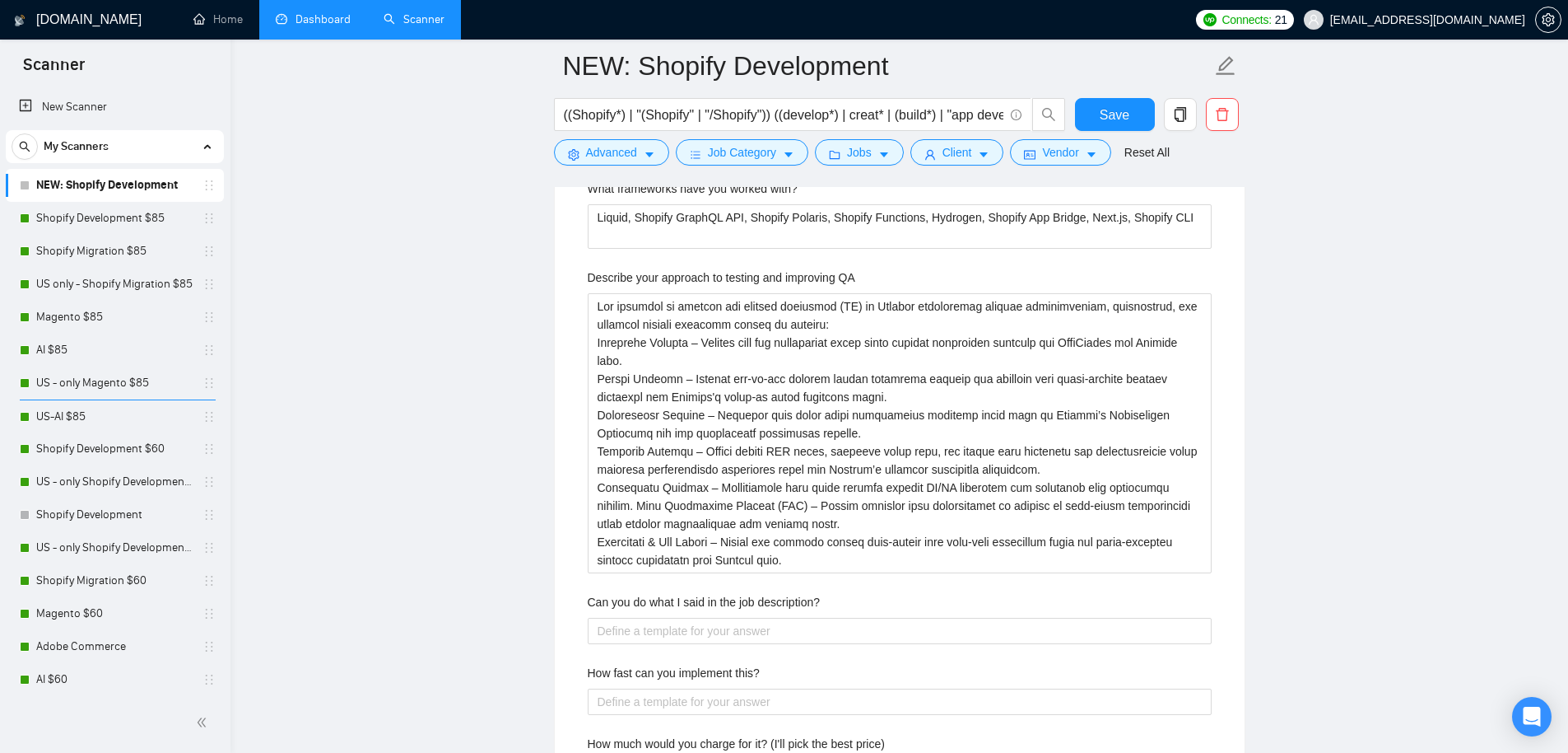
type project "[Insert certifications → Shopify Partner, Liquid/Next.js expertise, etc.]"
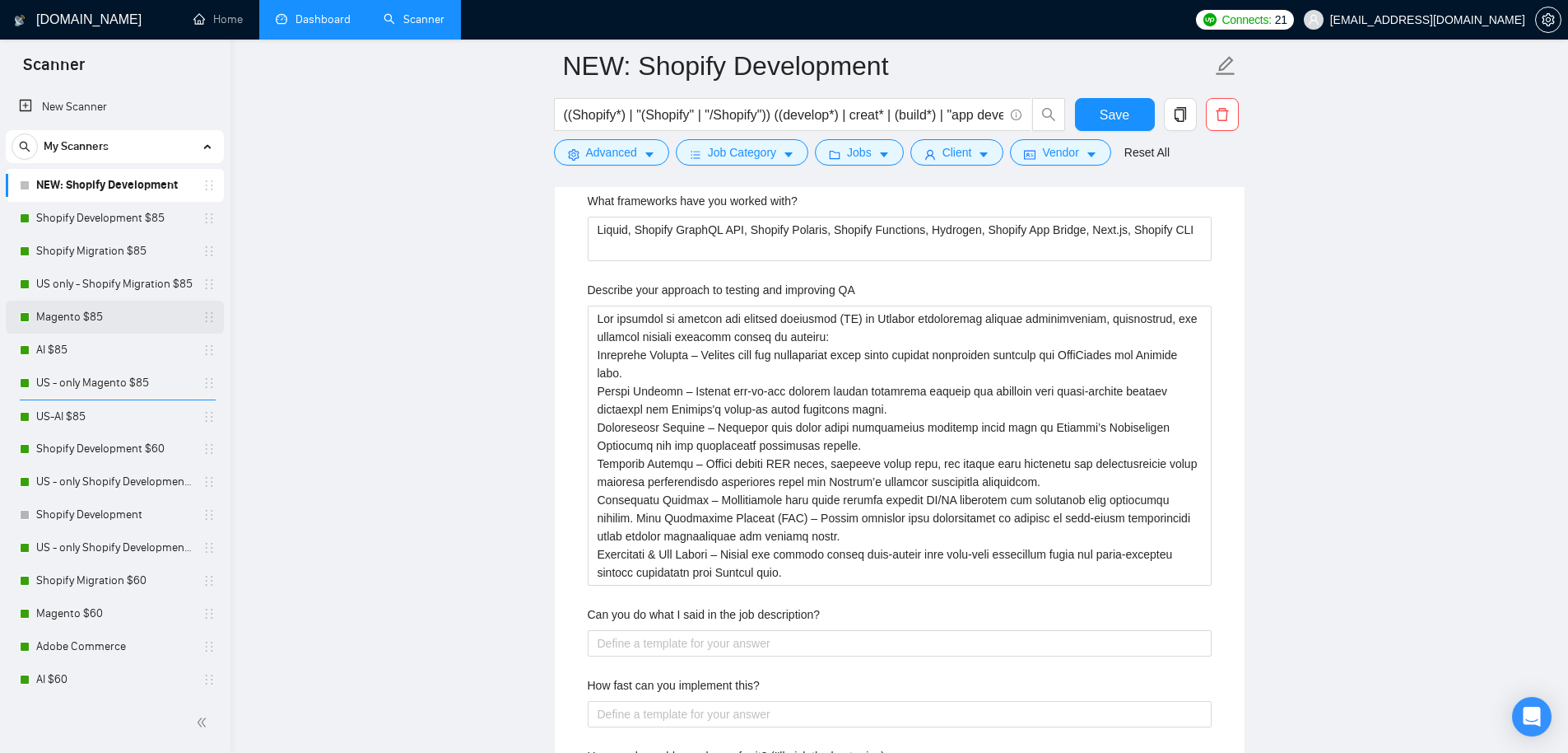
scroll to position [2863, 0]
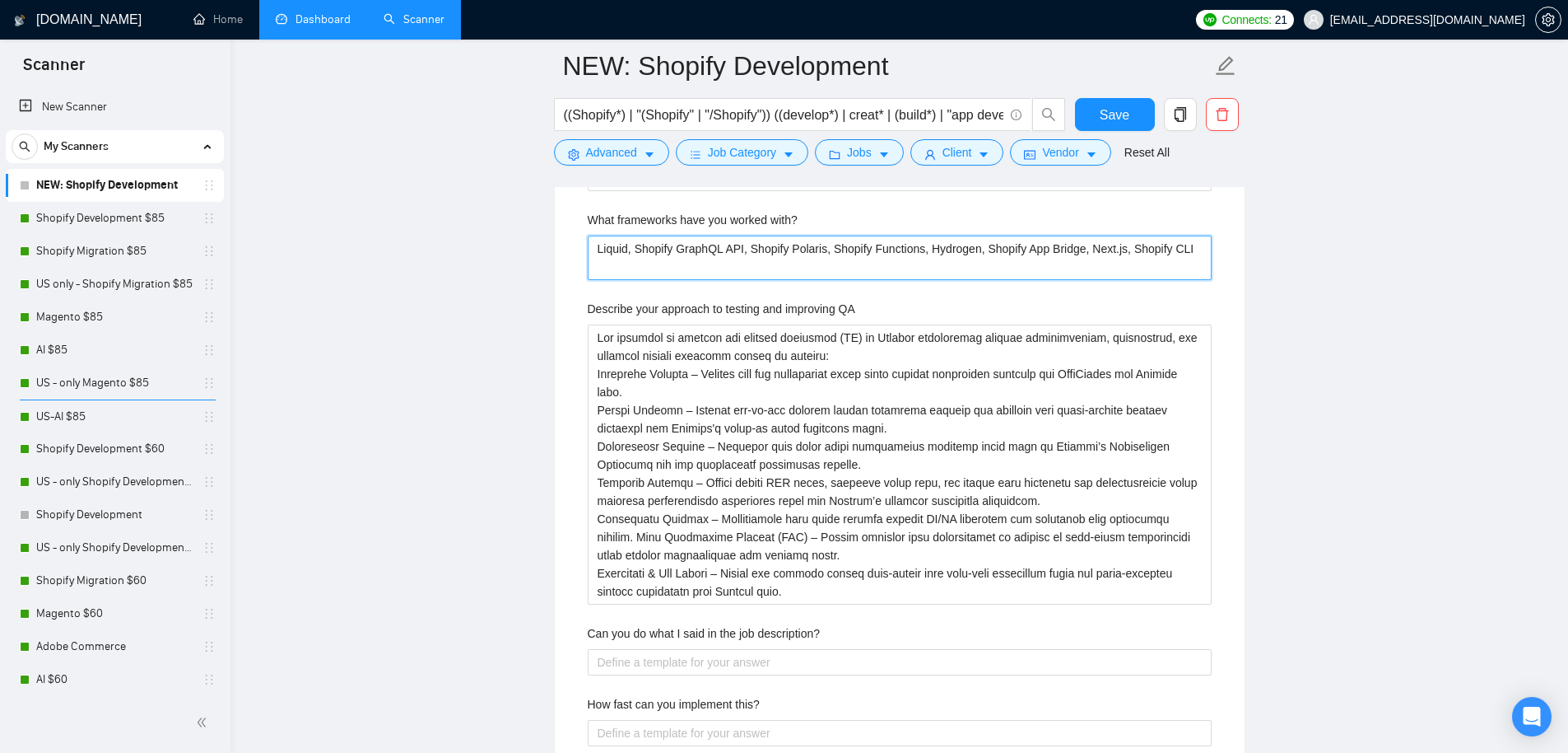
click at [640, 267] on with\? "Liquid, Shopify GraphQL API, Shopify Polaris, Shopify Functions, Hydrogen, Shop…" at bounding box center [900, 257] width 624 height 44
paste with\? "[Liquid, Shopify GraphQL API, Shopify Polaris, Shopify Functions, Hydrogen, Sho…"
type with\? "[Liquid, Shopify GraphQL API, Shopify Polaris, Shopify Functions, Hydrogen, Sho…"
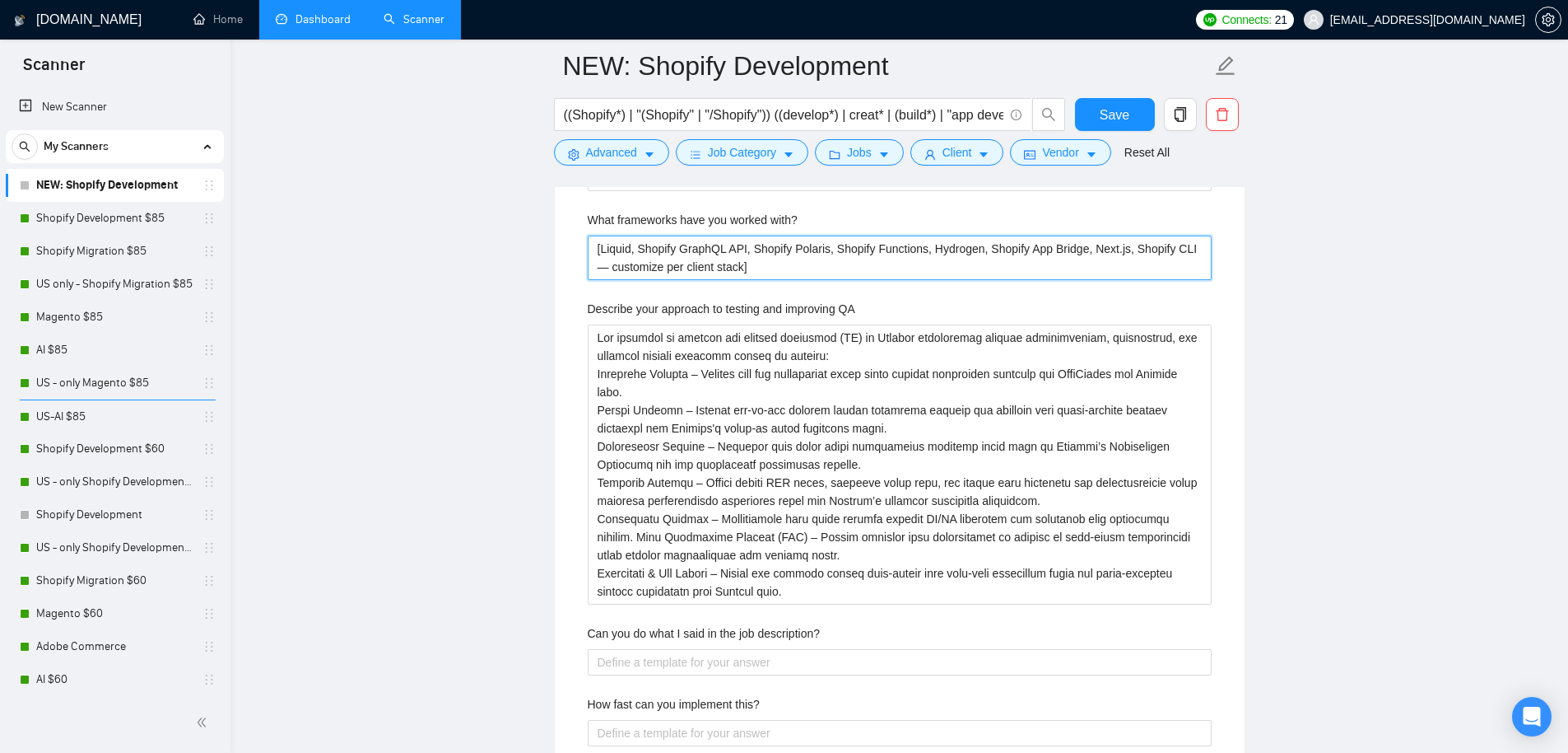
type with\? "Liquid, Shopify GraphQL API, Shopify Polaris, Shopify Functions, Hydrogen, Shop…"
click at [639, 265] on with\? "Liquid, Shopify GraphQL API, Shopify Polaris, Shopify Functions, Hydrogen, Shop…" at bounding box center [900, 257] width 624 height 44
drag, startPoint x: 598, startPoint y: 247, endPoint x: 747, endPoint y: 313, distance: 163.0
paste with\? "[Liquid, Shopify GraphQL API, Shopify Polaris, Shopify Functions, Hydrogen, Sho…"
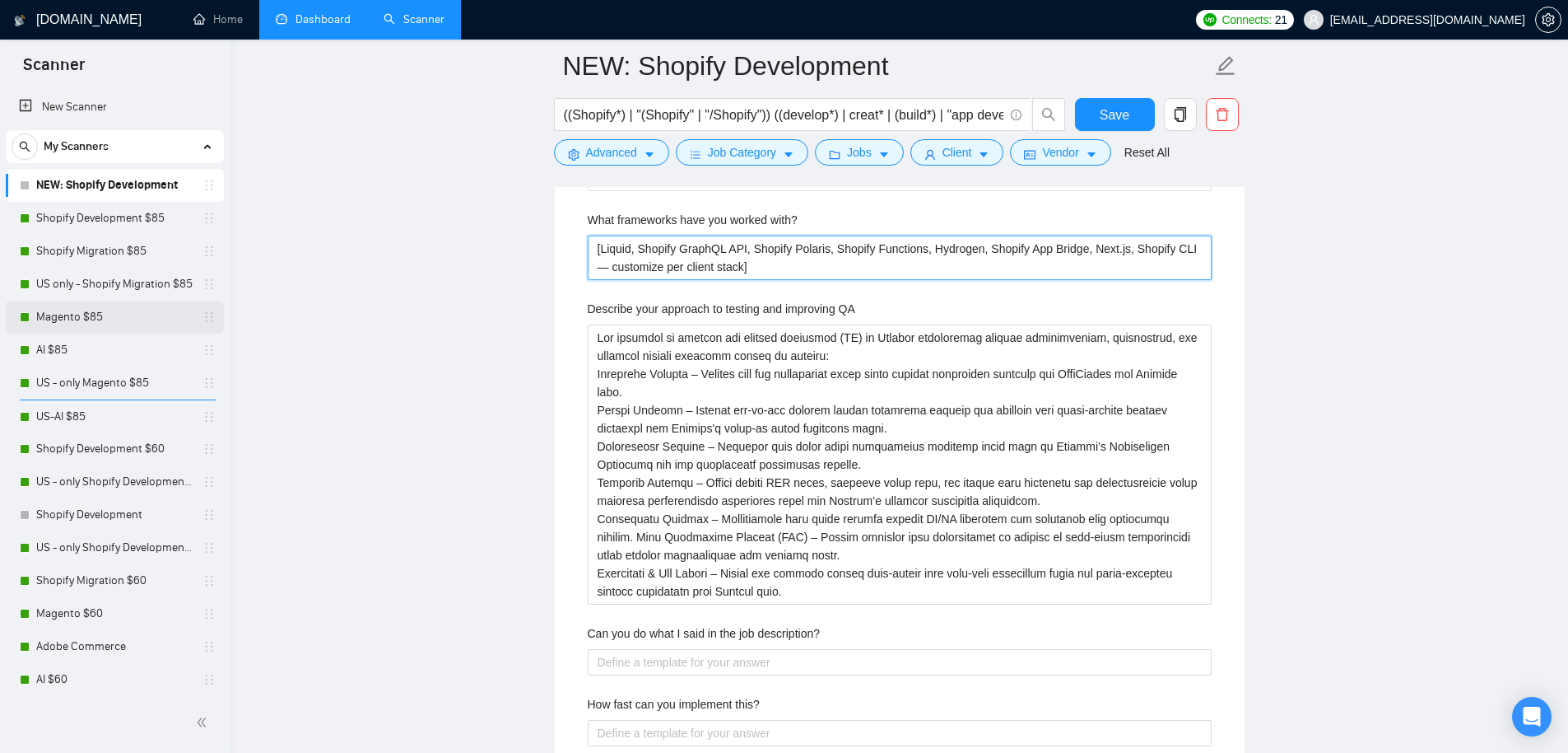
type with\? "[Liquid, Shopify GraphQL API, Shopify Polaris, Shopify Functions, Hydrogen, Sho…"
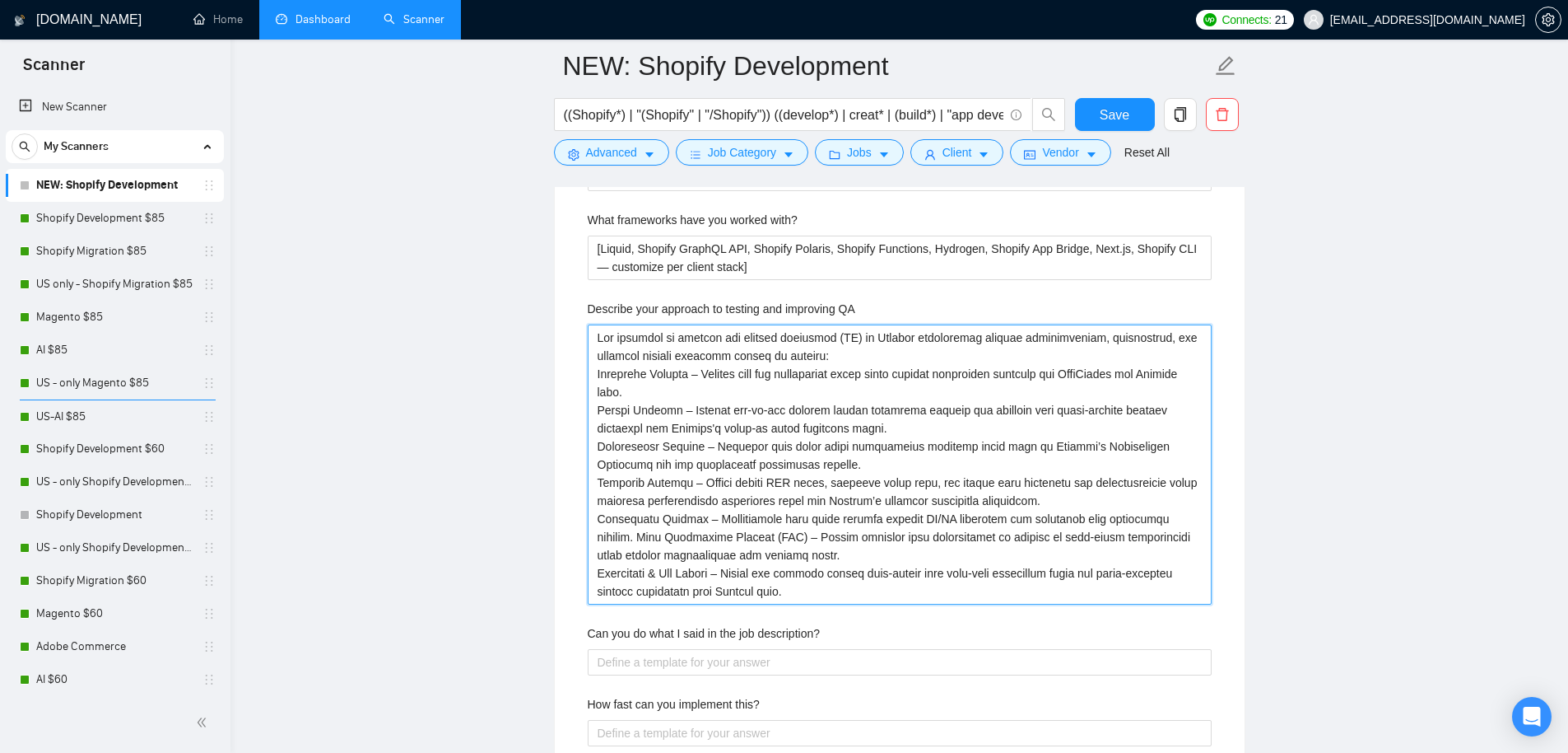
click at [712, 407] on QA "Describe your approach to testing and improving QA" at bounding box center [900, 464] width 624 height 280
paste QA "• [Automated tests: unit/integration for apps & scripts] • [Manual QA: browsers…"
type QA "• [Automated tests: unit/integration for apps & scripts] • [Manual QA: browsers…"
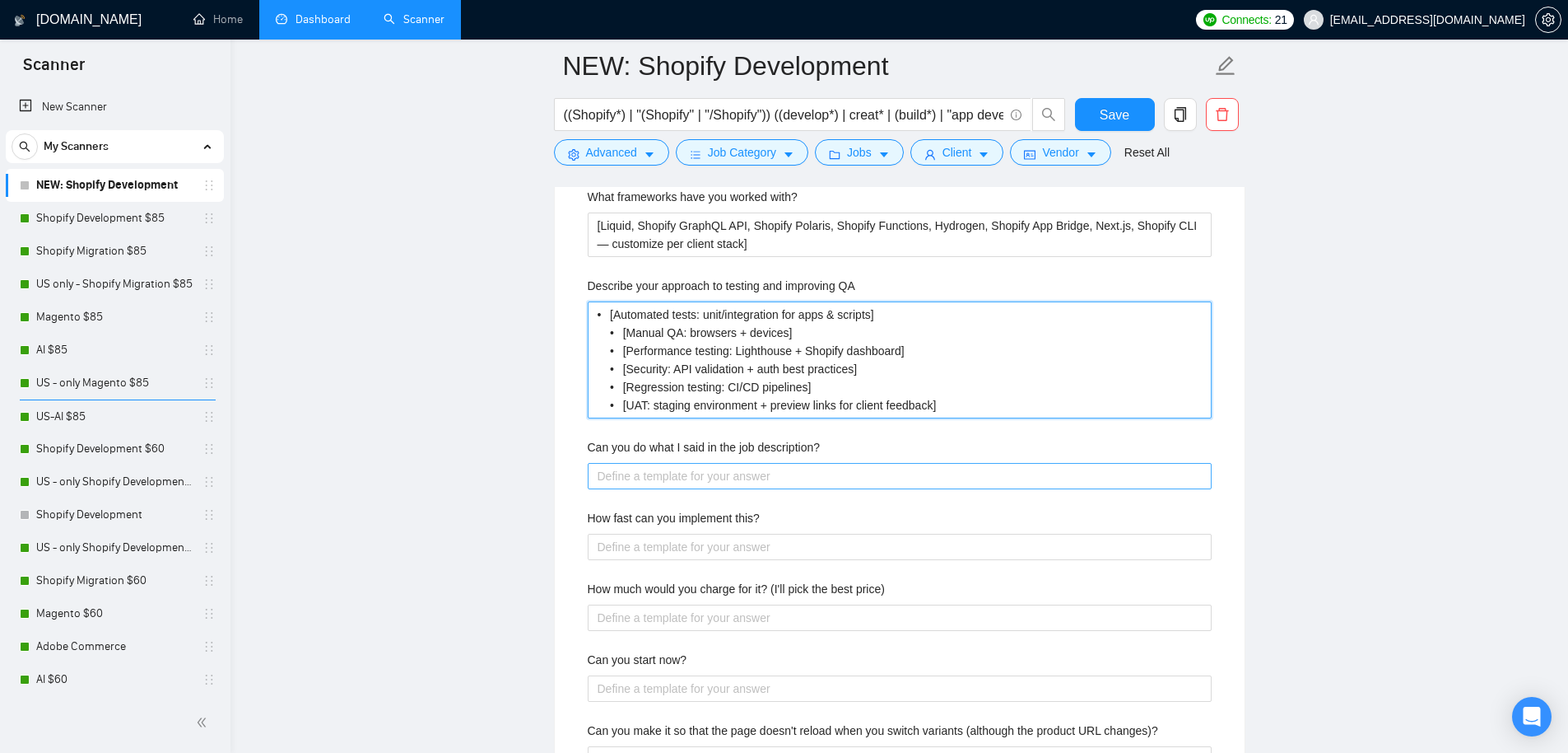
scroll to position [2891, 0]
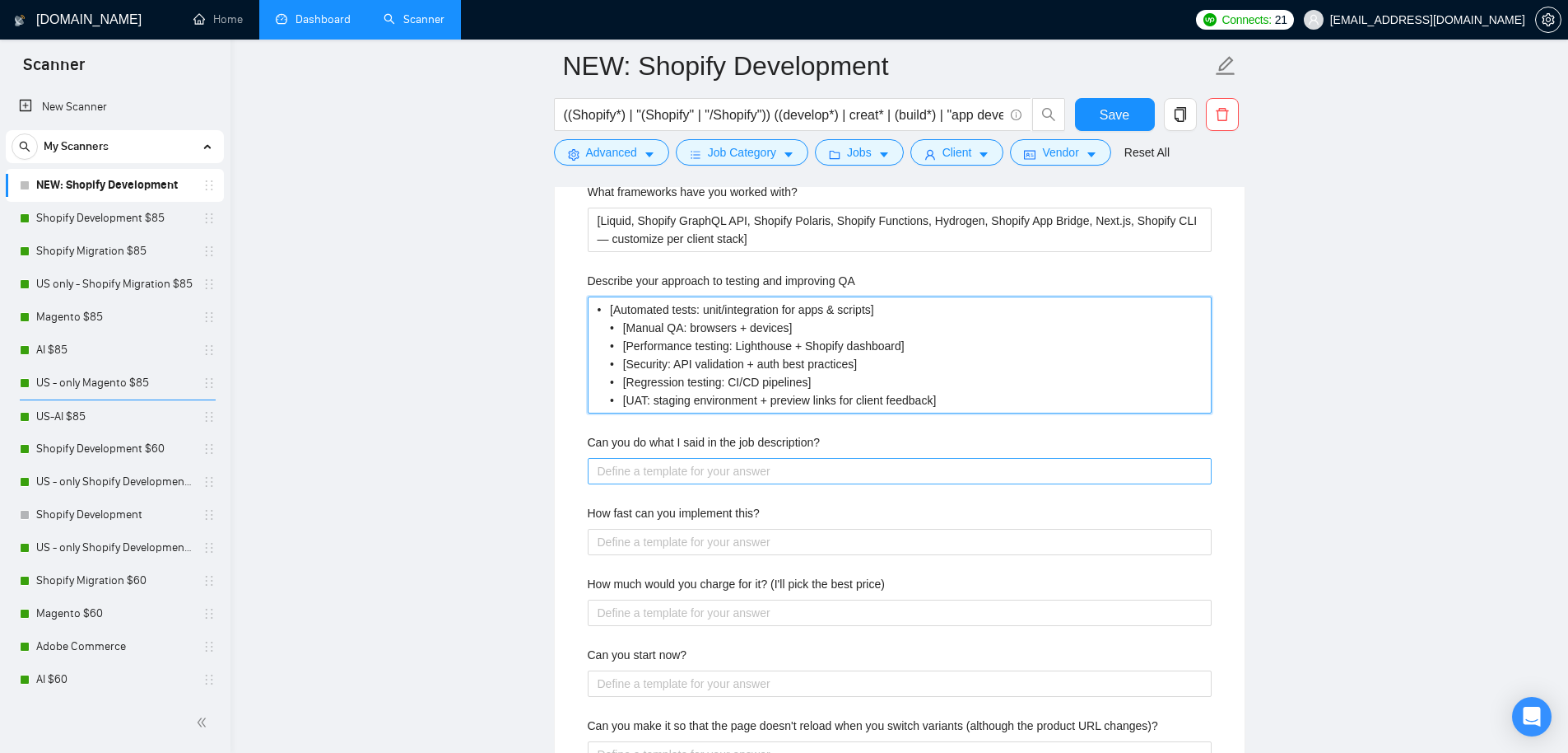
type QA "• [Automated tests: unit/integration for apps & scripts] • [Manual QA: browsers…"
click at [630, 478] on description\? "Can you do what I said in the job description?" at bounding box center [900, 471] width 624 height 26
click at [650, 471] on description\? "Can you do what I said in the job description?" at bounding box center [900, 471] width 624 height 26
paste description\? "Yes — [insert tailored response → “especially the variant reload fix using AJAX…"
type description\? "Yes — [insert tailored response → “especially the variant reload fix using AJAX…"
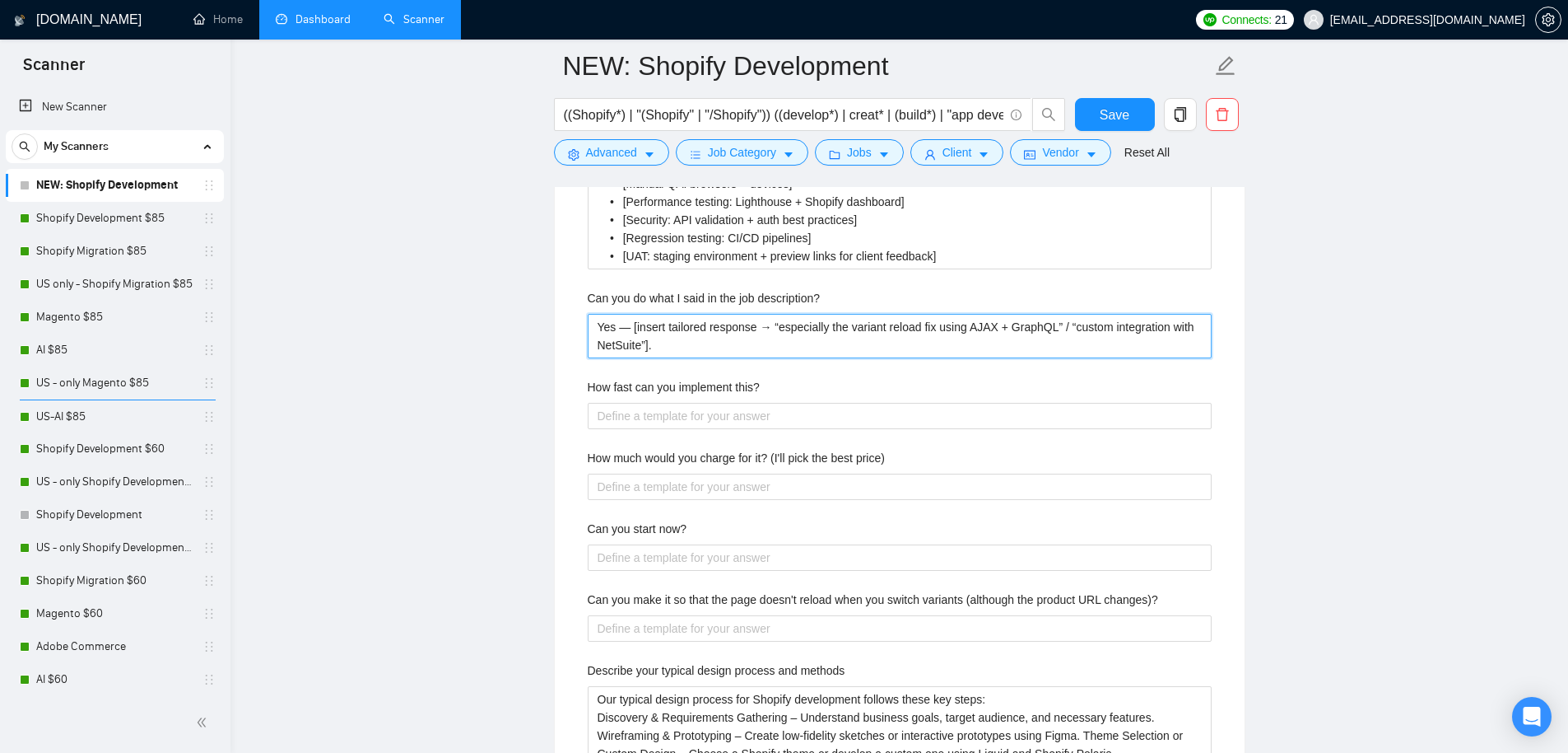
scroll to position [3054, 0]
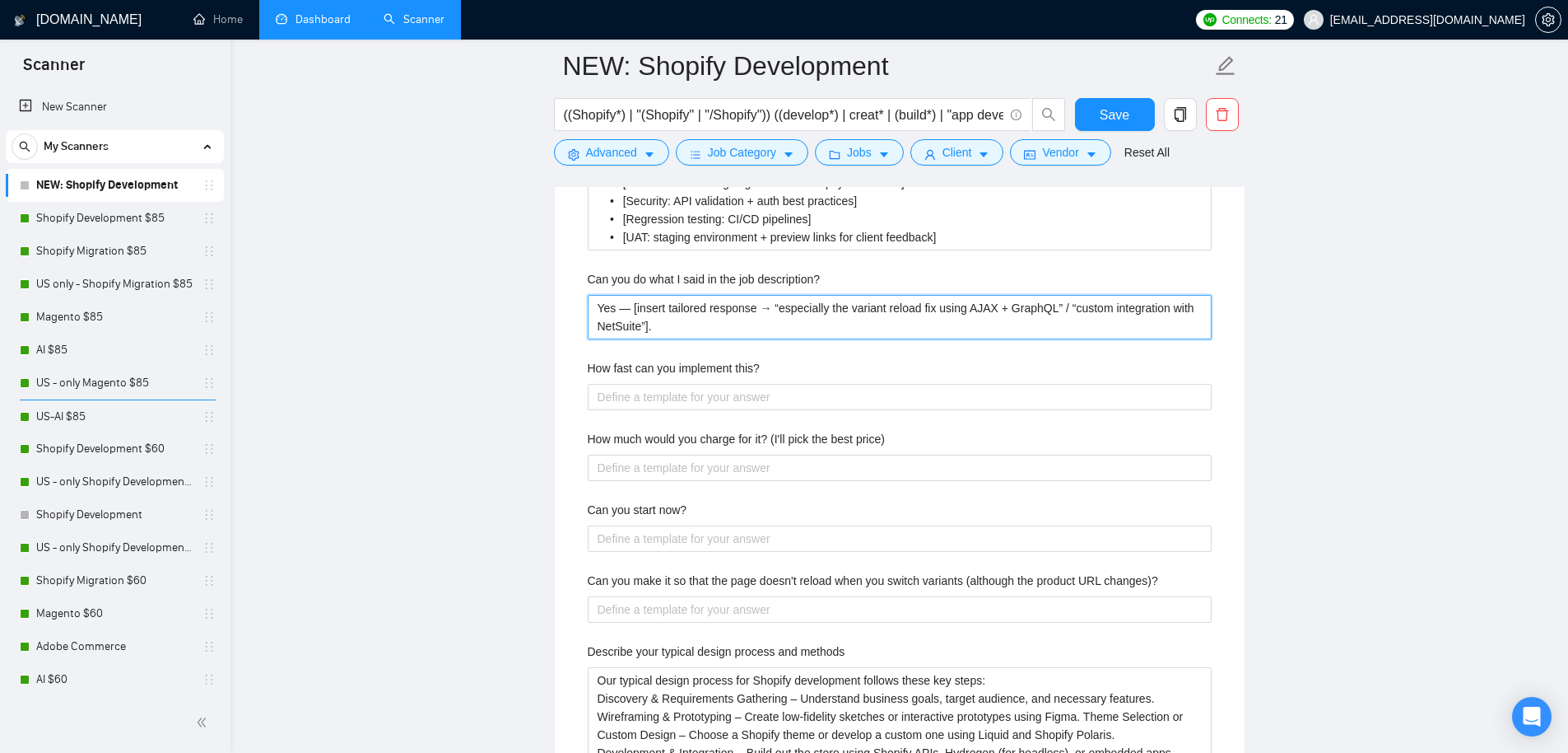
click at [629, 309] on description\? "Yes — [insert tailored response → “especially the variant reload fix using AJAX…" at bounding box center [900, 316] width 624 height 44
type description\? "Yes [insert tailored response → “especially the variant reload fix using AJAX +…"
type description\? "Yes - [insert tailored response → “especially the variant reload fix using AJAX…"
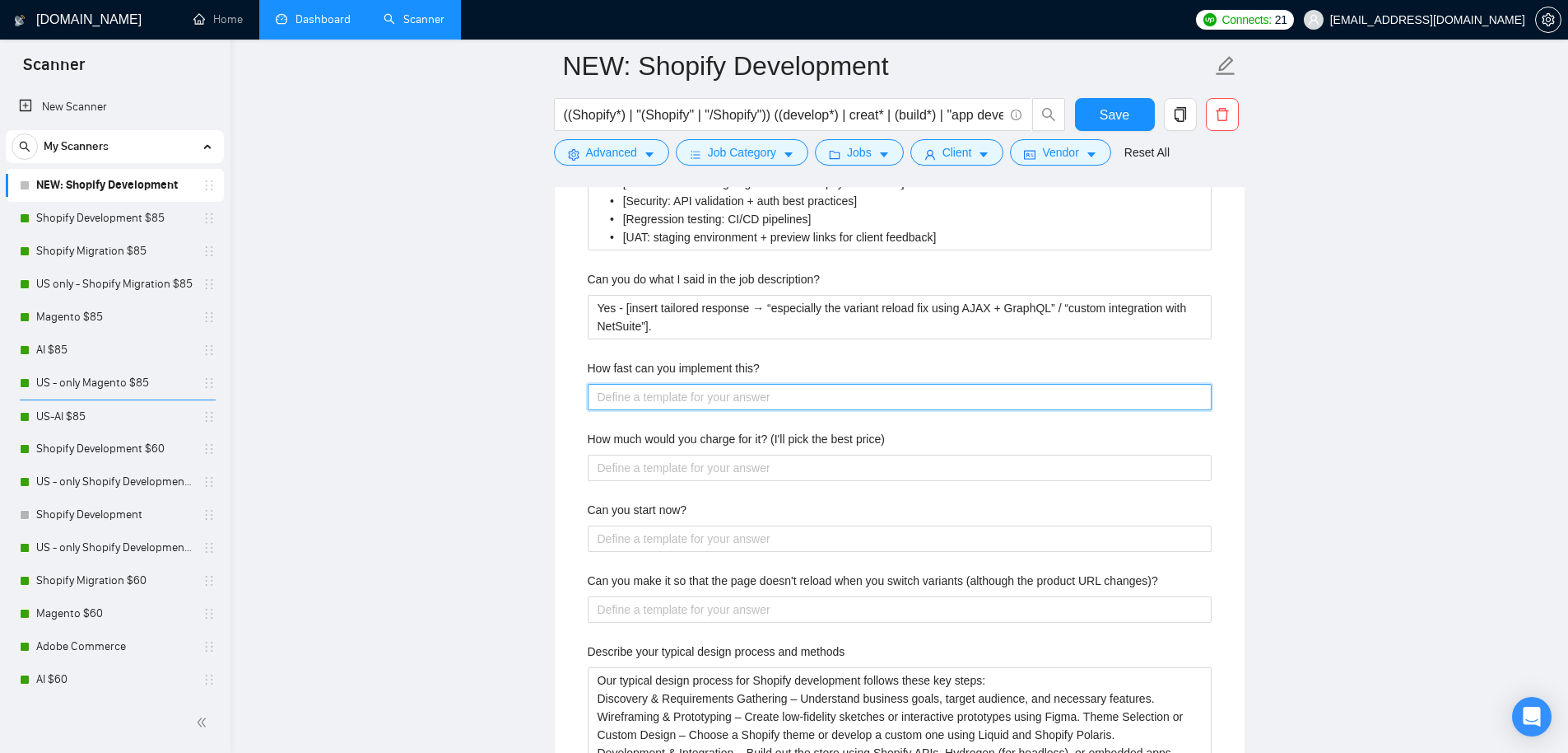
click at [645, 395] on this\? "How fast can you implement this?" at bounding box center [900, 397] width 624 height 26
paste this\? "[Insert time estimate → “2–3 days for variant switching” / “1 week for full mig…"
type this\? "[Insert time estimate → “2–3 days for variant switching” / “1 week for full mig…"
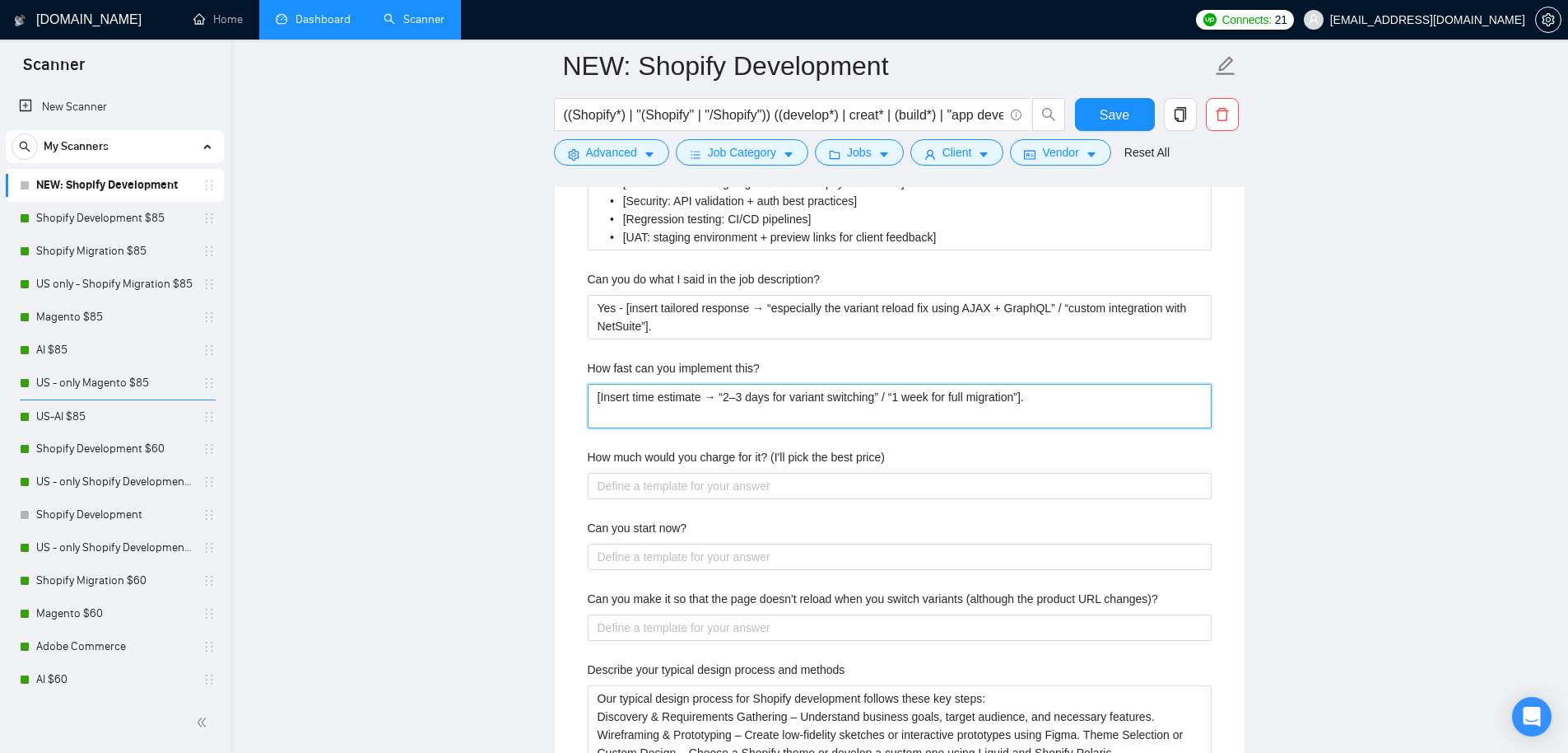
type this\? "[Insert time estimate → “2–3 days for variant switching” / “1 week for full mig…"
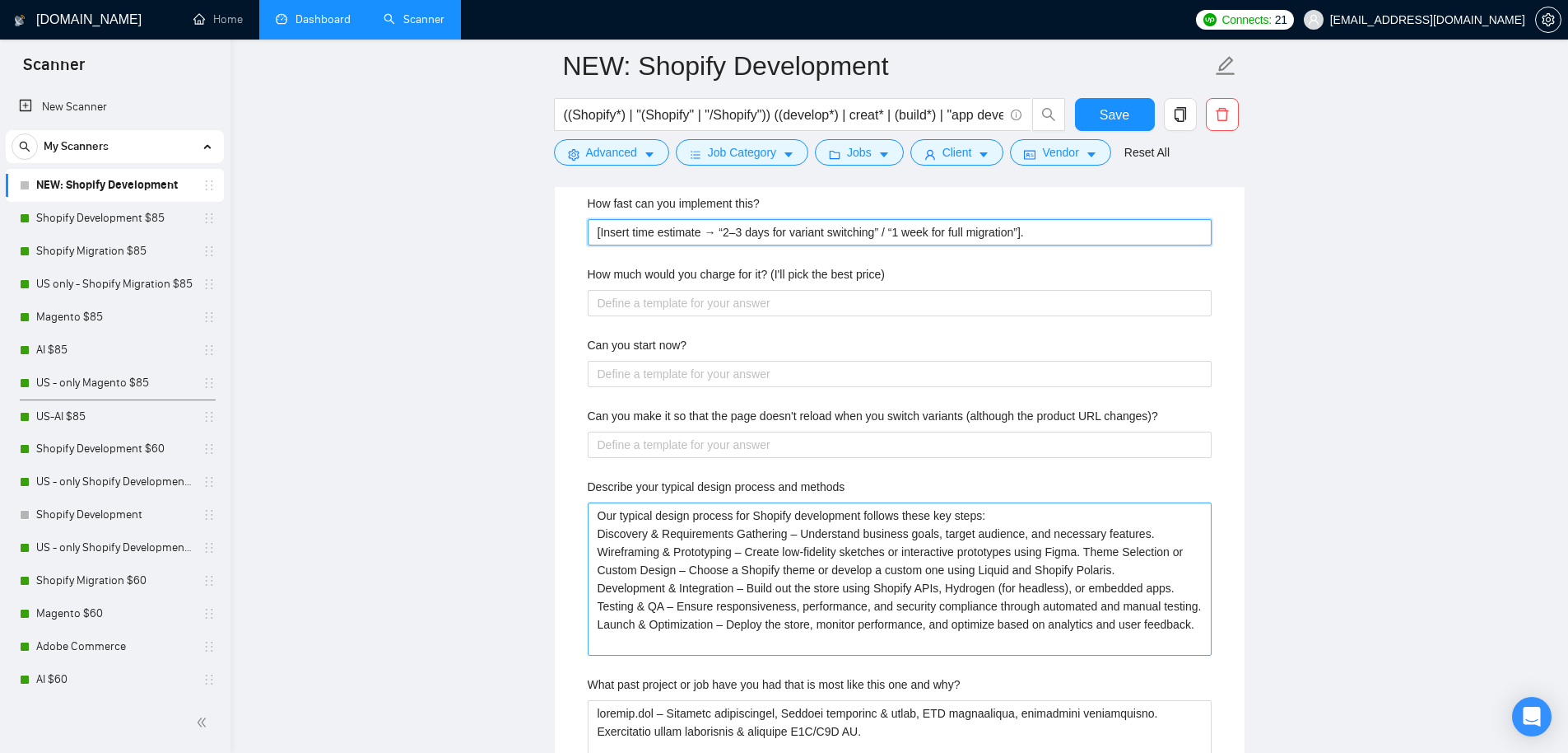
scroll to position [3231, 0]
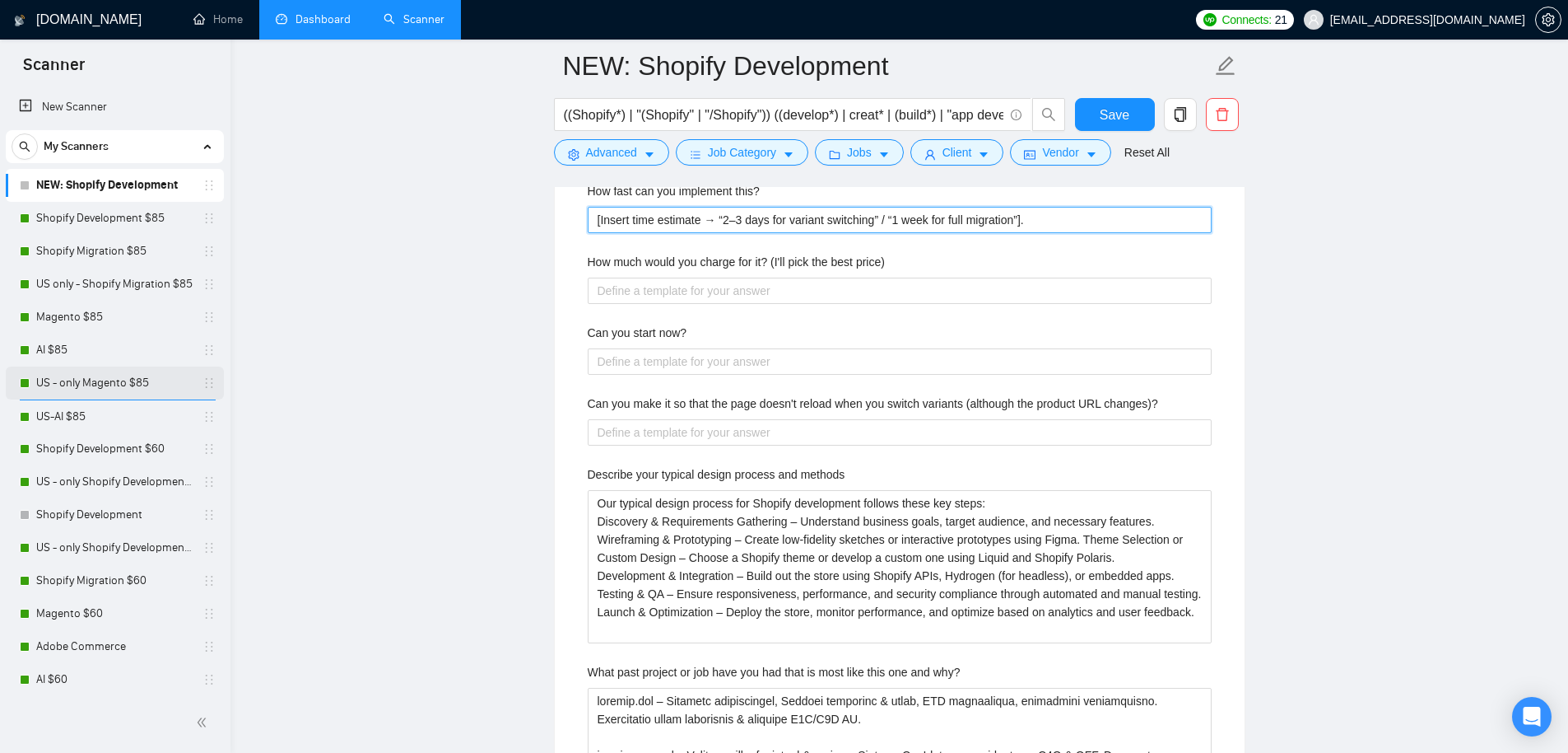
type this\? "[Insert time estimate → “2–3 days for variant switching” / “1 week for full mig…"
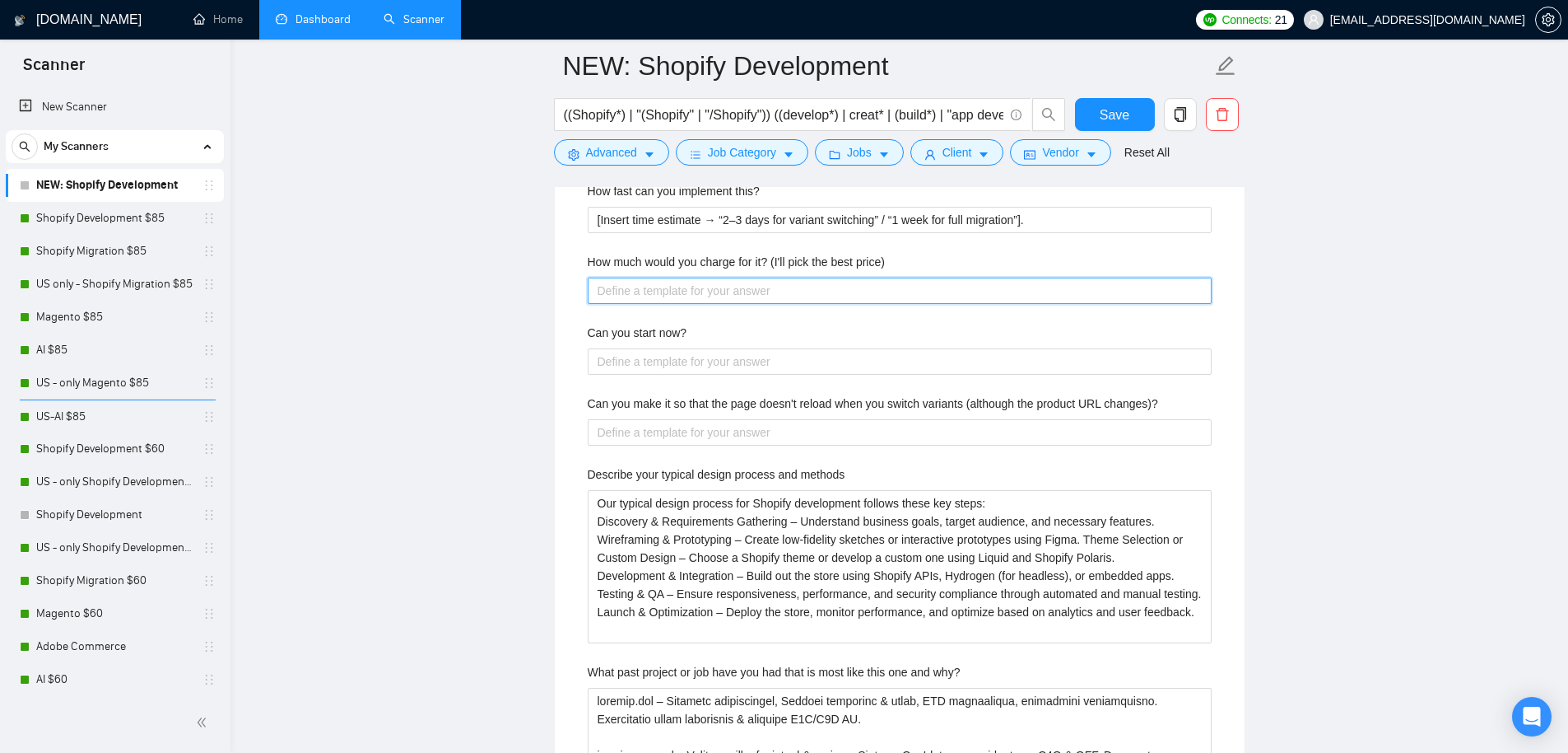
click at [646, 283] on price\) "How much would you charge for it? (I'll pick the best price)" at bounding box center [900, 291] width 624 height 26
paste price\) "[Insert rate → fixed or hourly depending on scope]."
type price\) "[Insert rate → fixed or hourly depending on scope]."
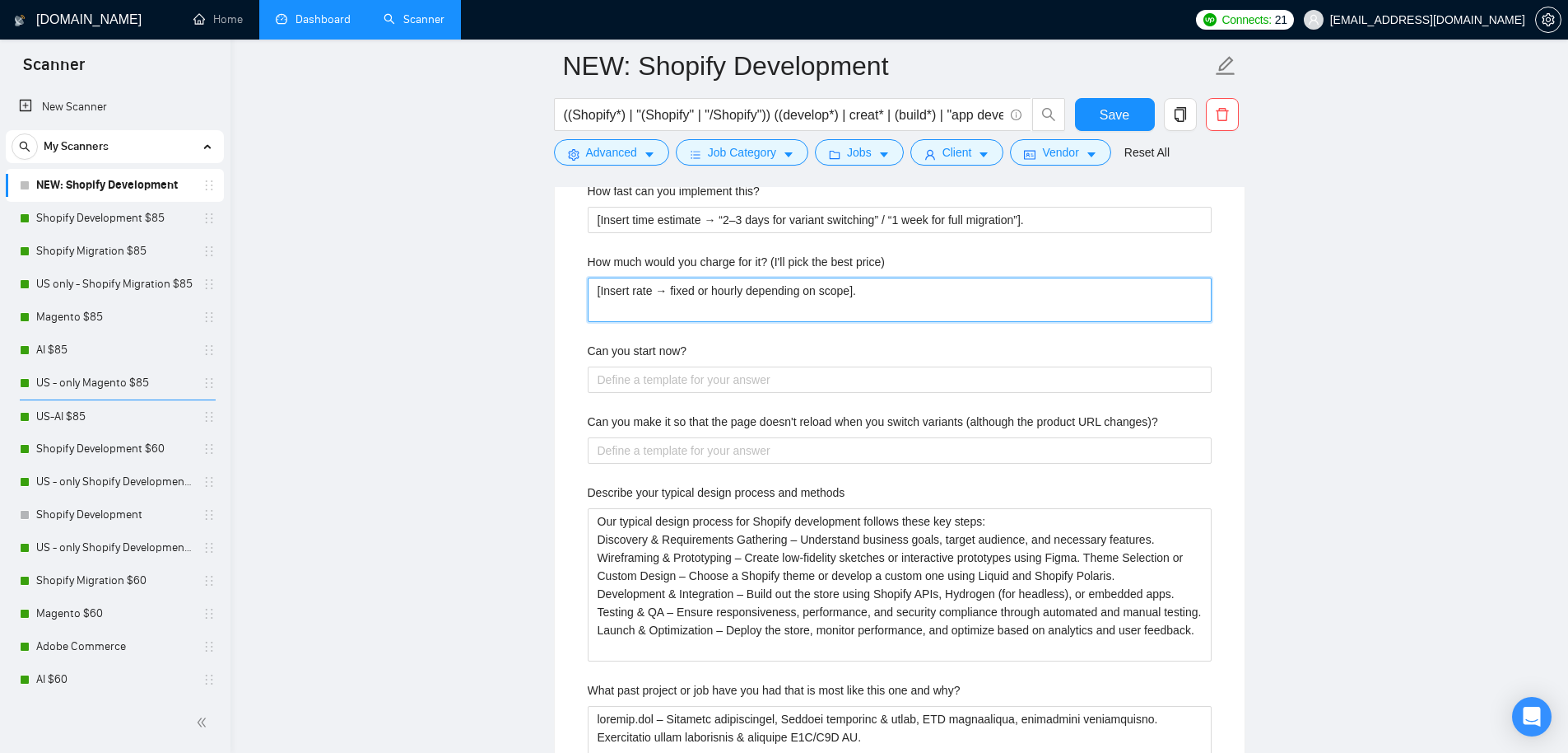
type price\) "[Insert rate → fixed or hourly depending on scope]."
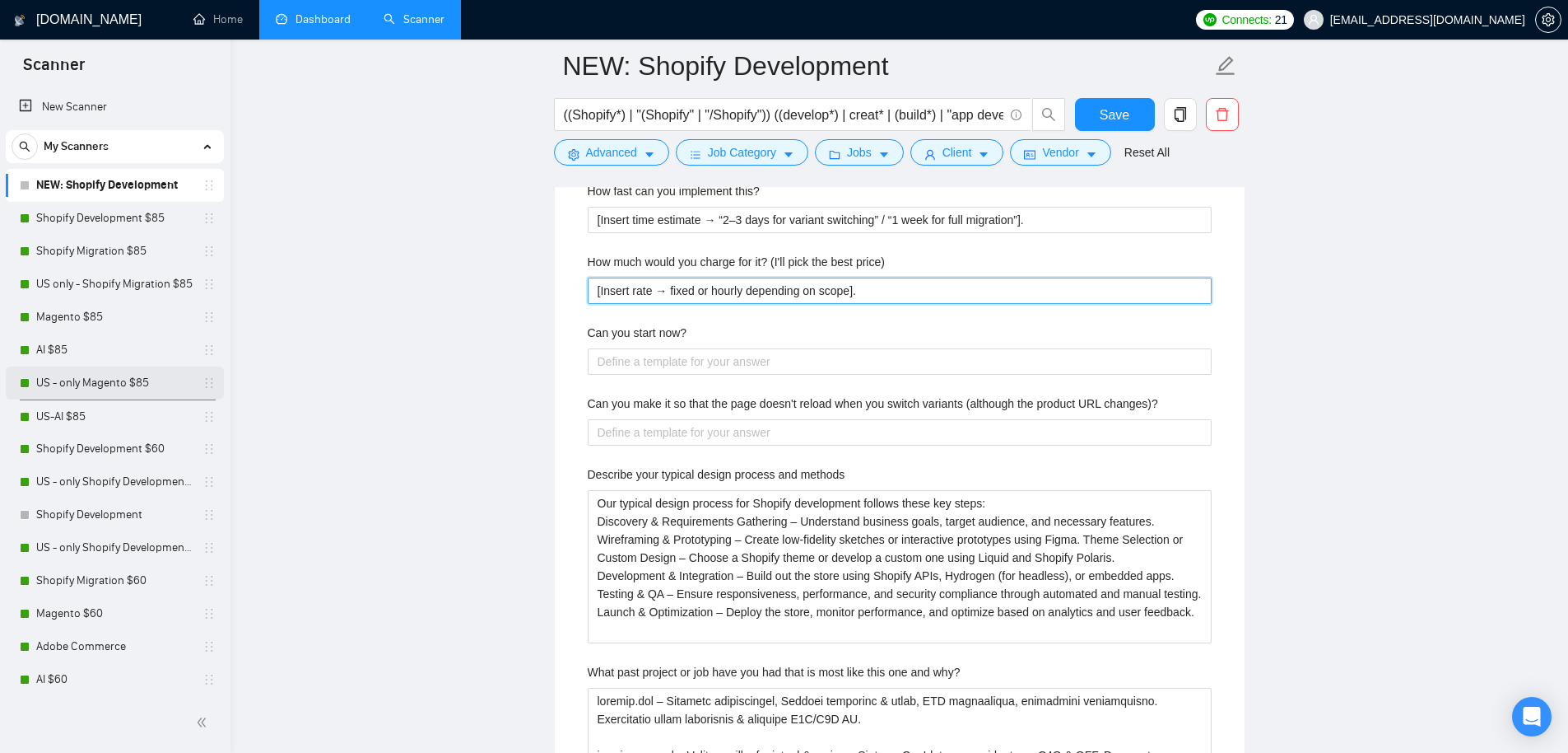
type price\) "[Insert rate → fixed or hourly depending on scope]."
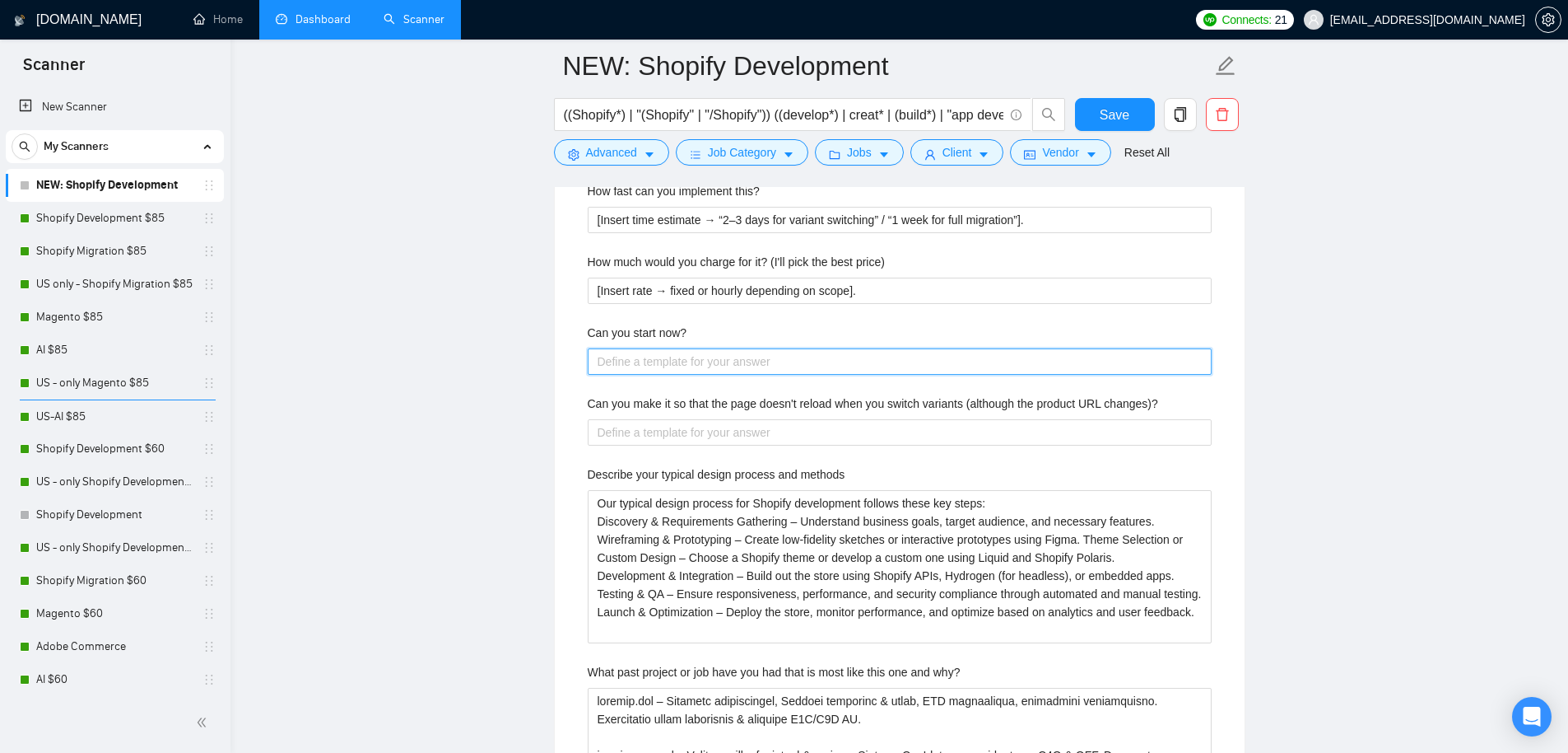
click at [665, 362] on now\? "Can you start now?" at bounding box center [900, 362] width 624 height 26
paste now\? "[Yes / Insert specific availability]."
type now\? "[Yes / Insert specific availability]."
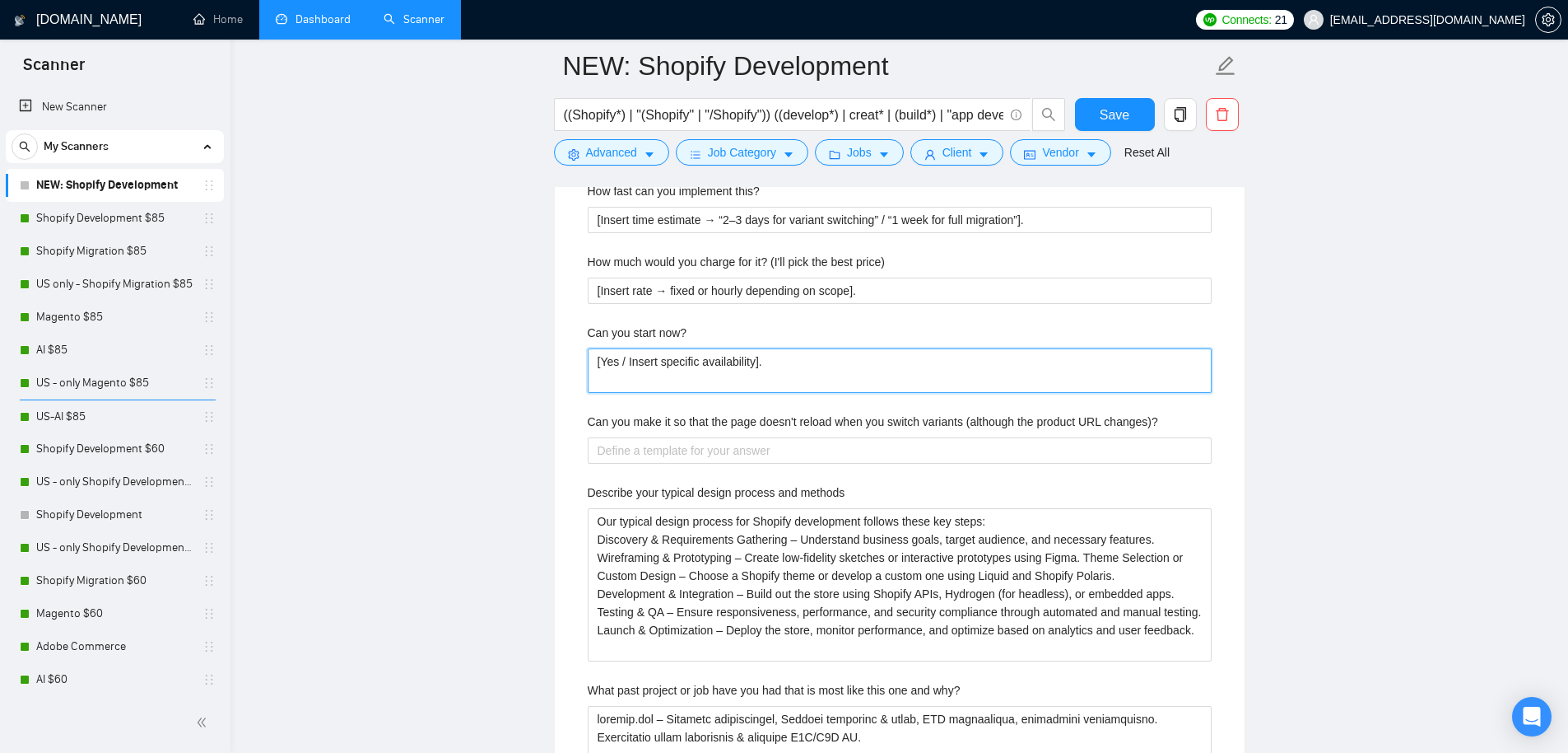
type now\? "[Yes / Insert specific availability]."
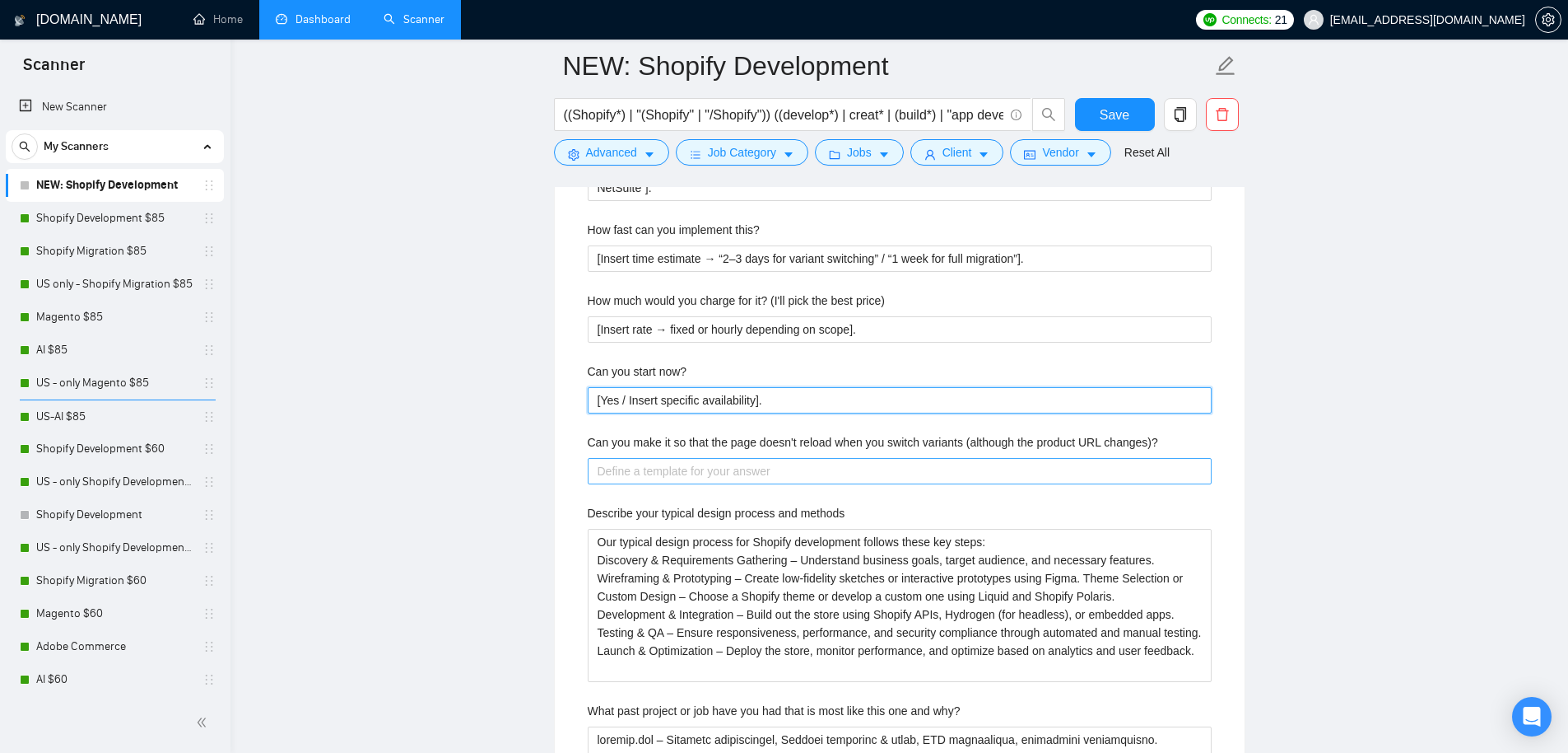
scroll to position [3200, 0]
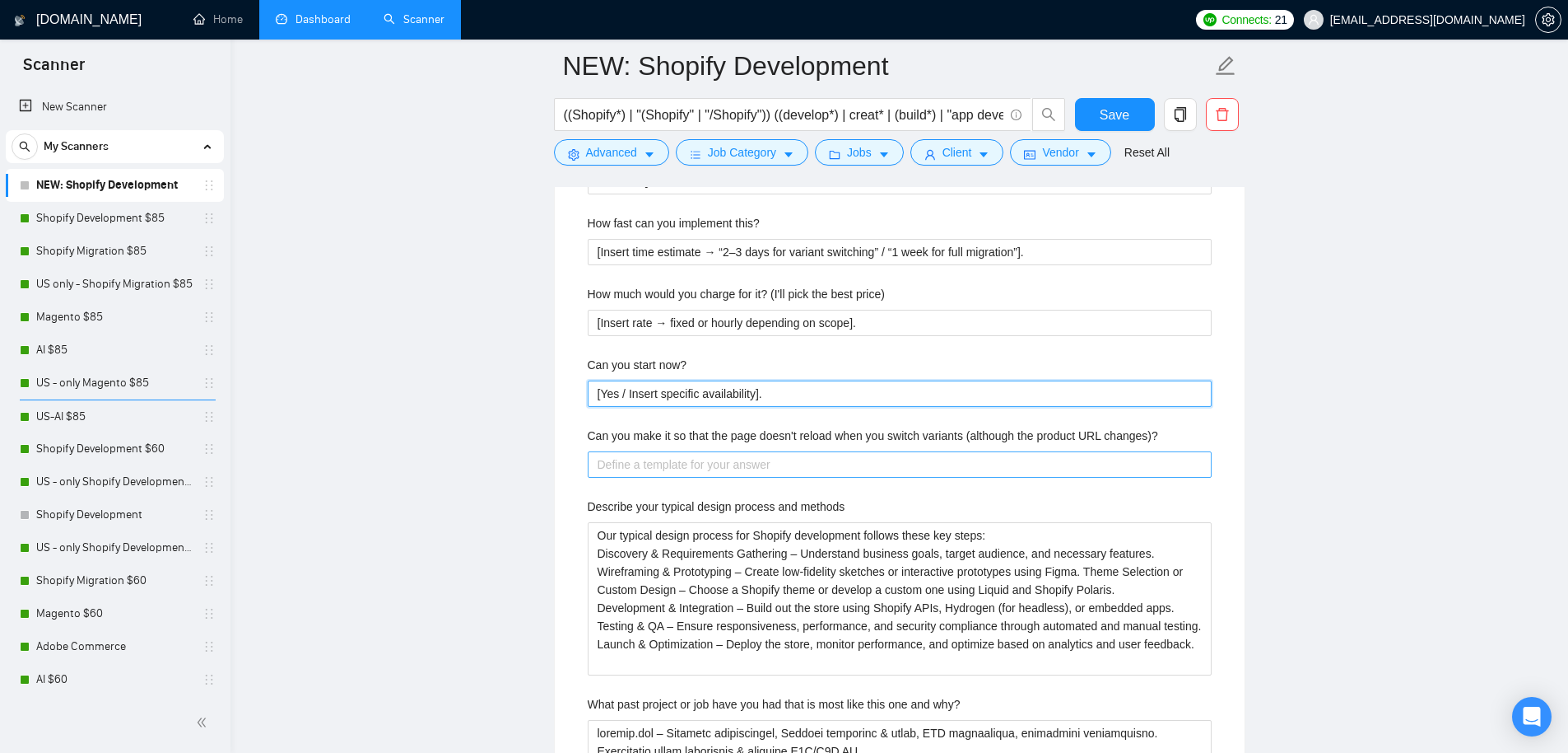
type now\? "[Yes / Insert specific availability]."
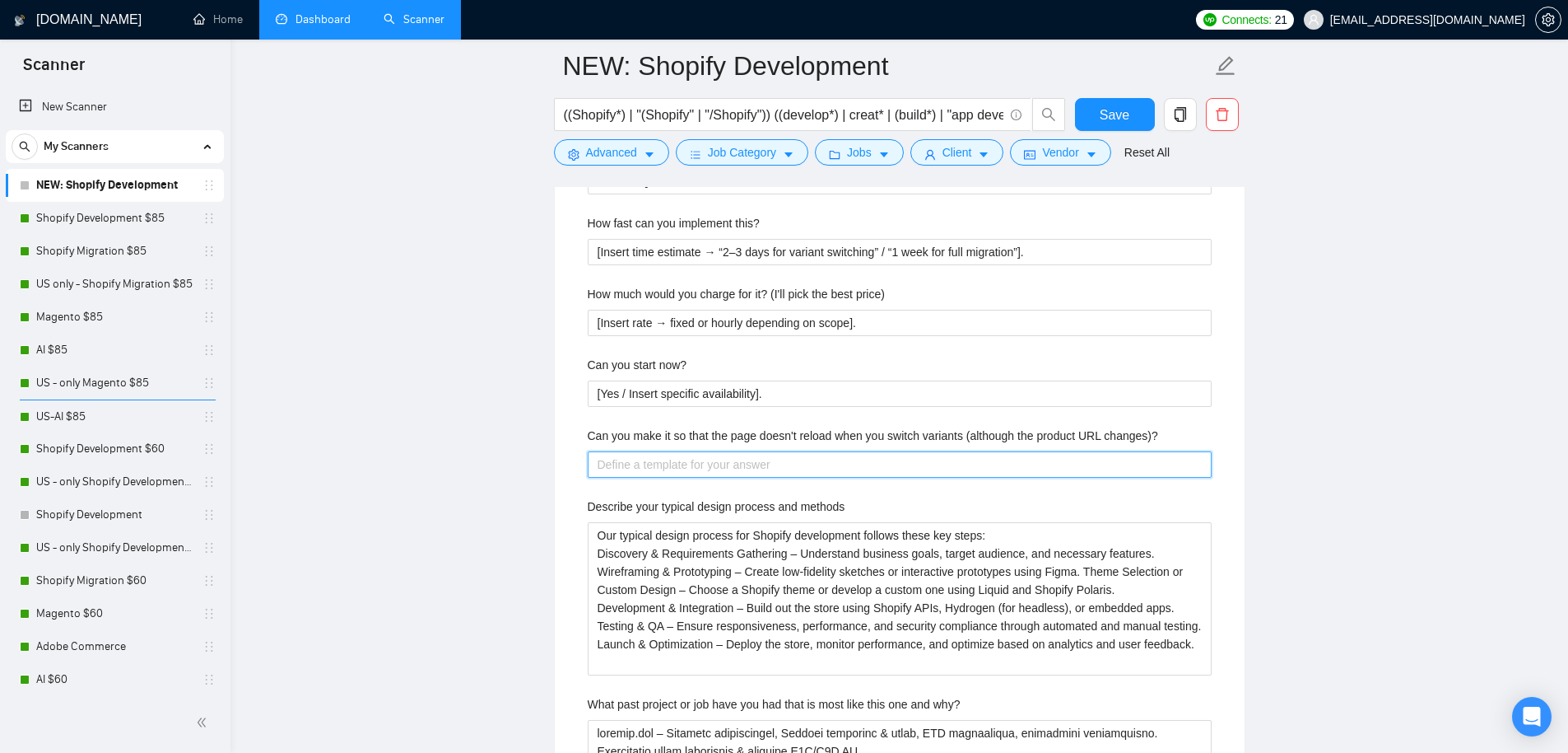
click at [655, 465] on changes\)\? "Can you make it so that the page doesn't reload when you switch variants (altho…" at bounding box center [900, 464] width 624 height 26
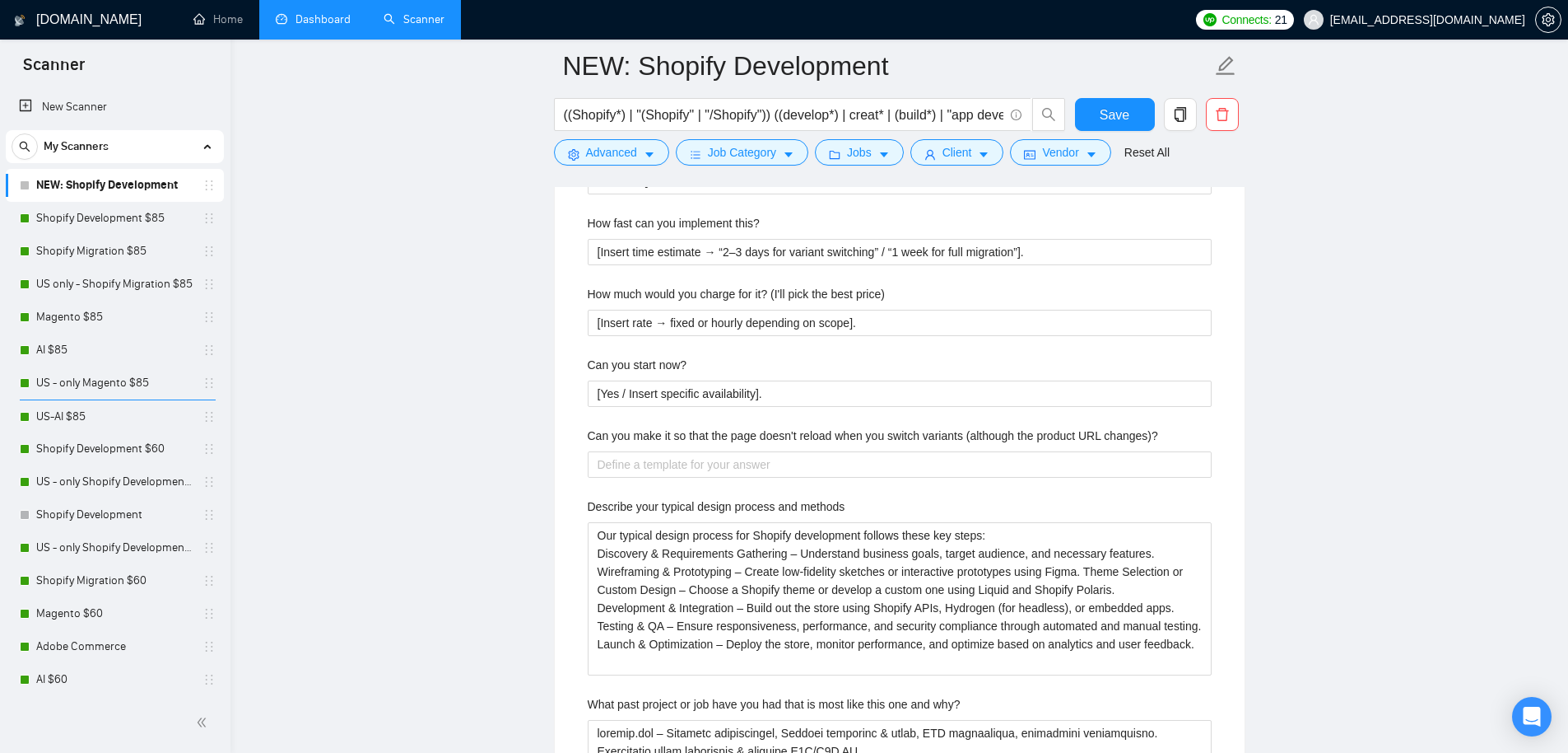
click at [619, 429] on label "Can you make it so that the page doesn't reload when you switch variants (altho…" at bounding box center [873, 435] width 571 height 18
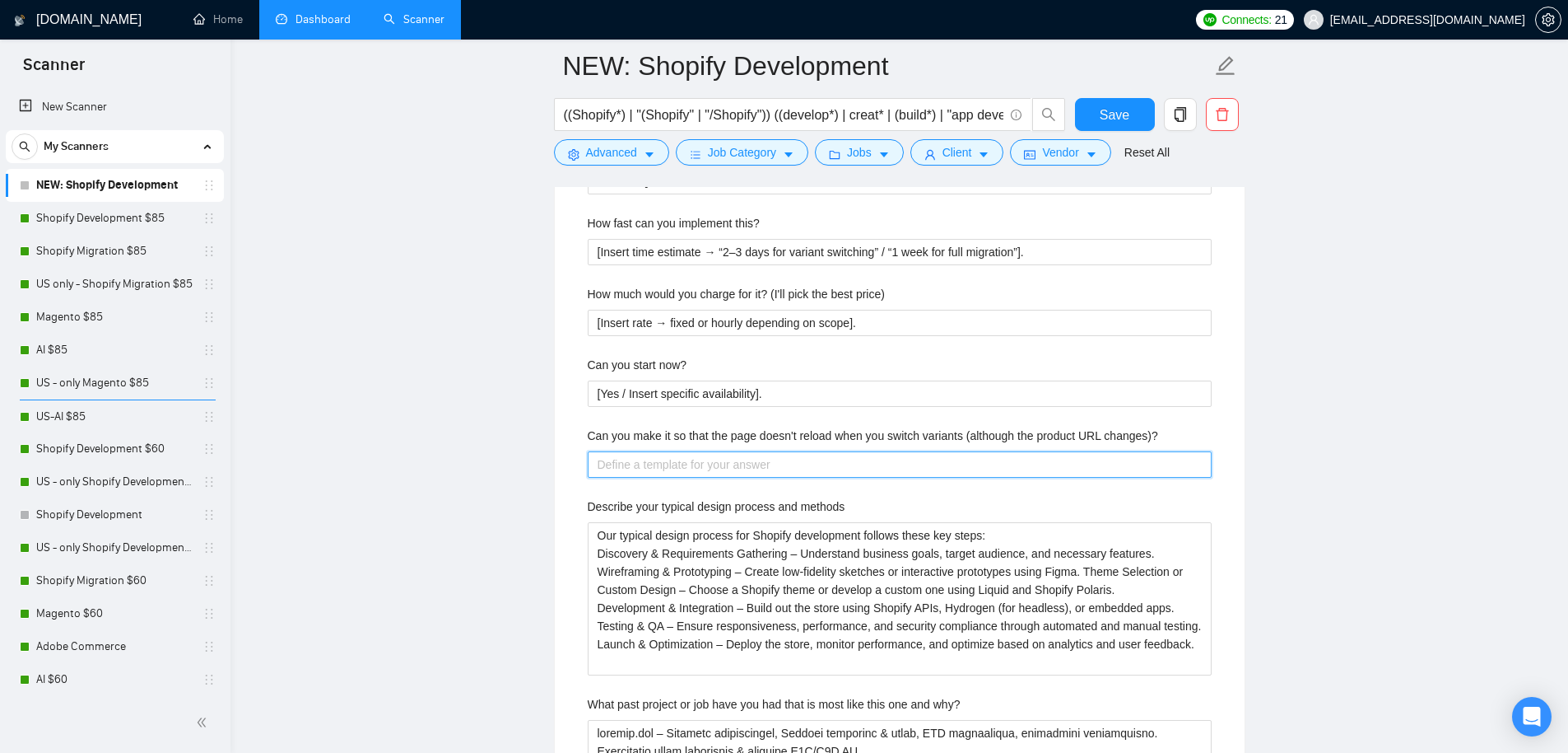
click at [619, 451] on changes\)\? "Can you make it so that the page doesn't reload when you switch variants (altho…" at bounding box center [900, 464] width 624 height 26
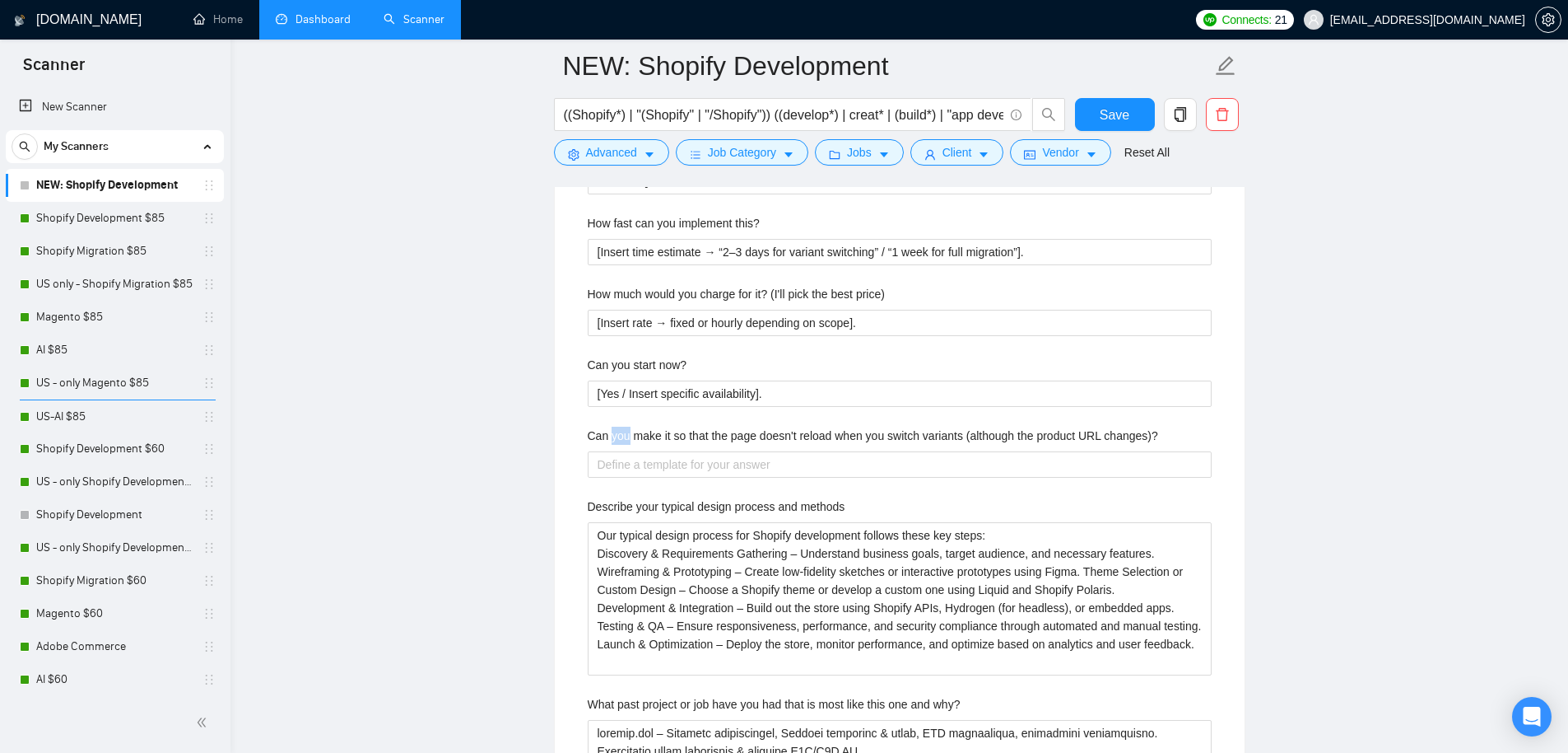
click at [619, 429] on label "Can you make it so that the page doesn't reload when you switch variants (altho…" at bounding box center [873, 435] width 571 height 18
click at [619, 451] on changes\)\? "Can you make it so that the page doesn't reload when you switch variants (altho…" at bounding box center [900, 464] width 624 height 26
click at [619, 429] on label "Can you make it so that the page doesn't reload when you switch variants (altho…" at bounding box center [873, 435] width 571 height 18
click at [619, 451] on changes\)\? "Can you make it so that the page doesn't reload when you switch variants (altho…" at bounding box center [900, 464] width 624 height 26
copy label "Can you make it so that the page doesn't reload when you switch variants (altho…"
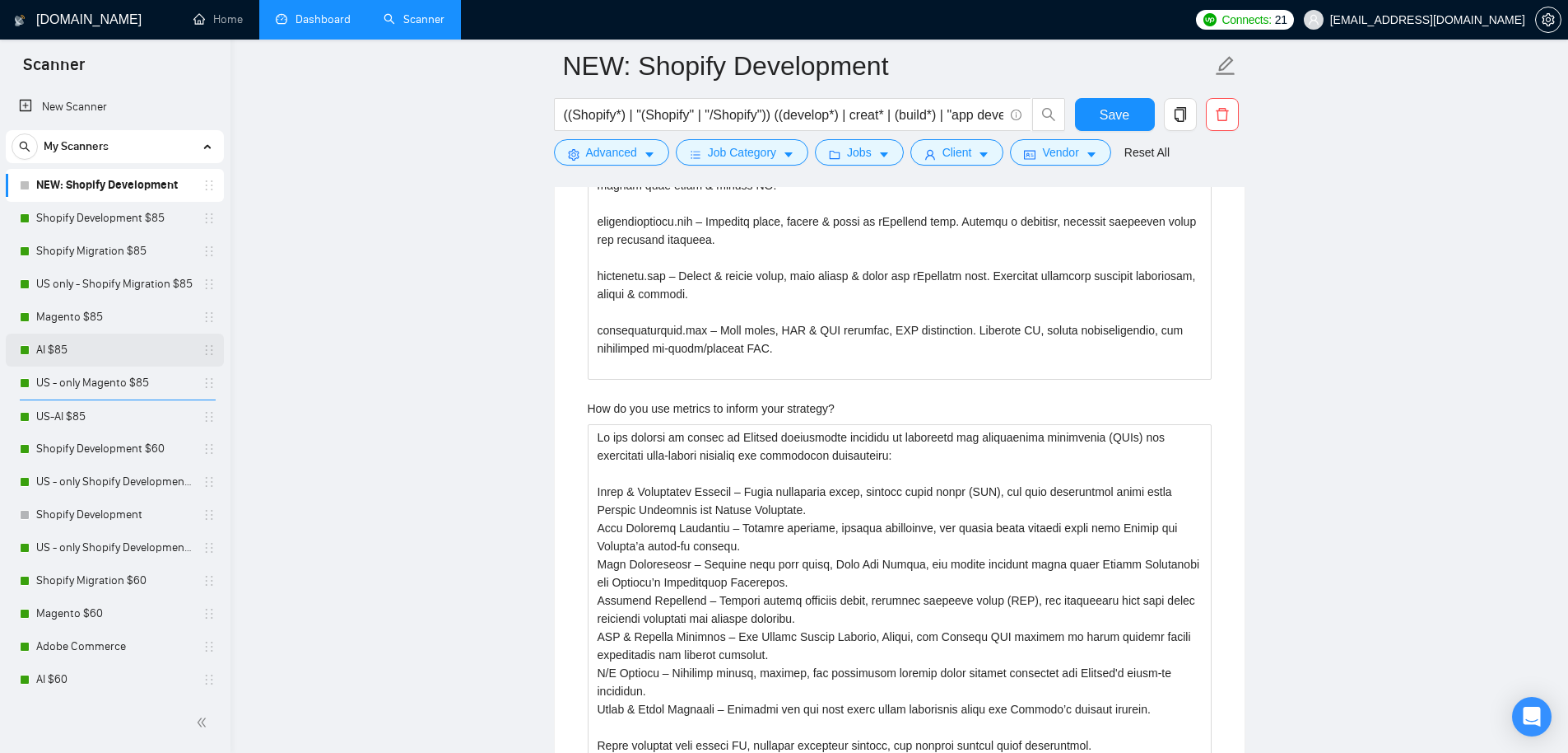
scroll to position [4206, 0]
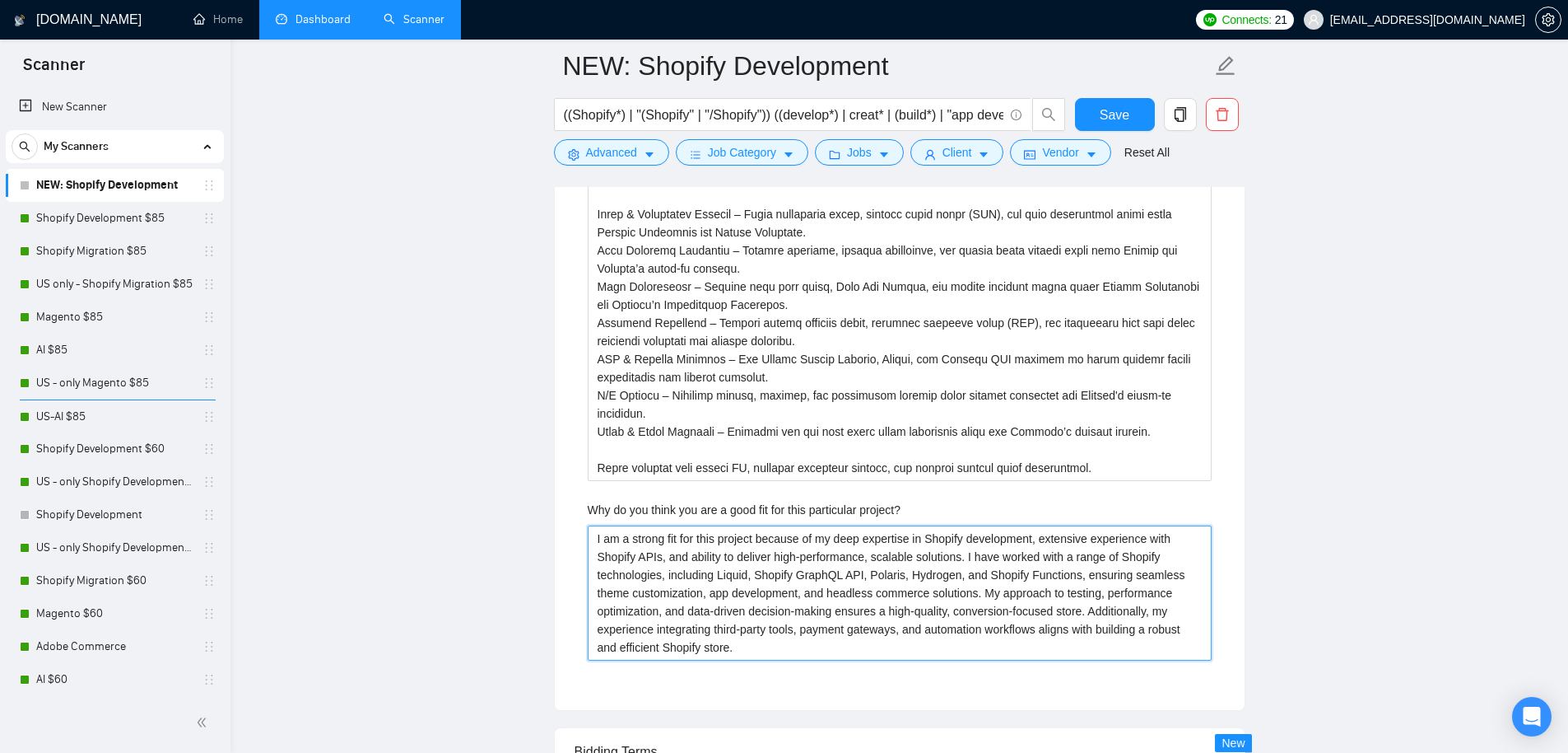
drag, startPoint x: 869, startPoint y: 646, endPoint x: 509, endPoint y: 478, distance: 397.3
paste project\? "Because I’ve already solved [insert exact pain point from job post → “variant r…"
type project\? "Because I’ve already solved [insert exact pain point from job post → “variant r…"
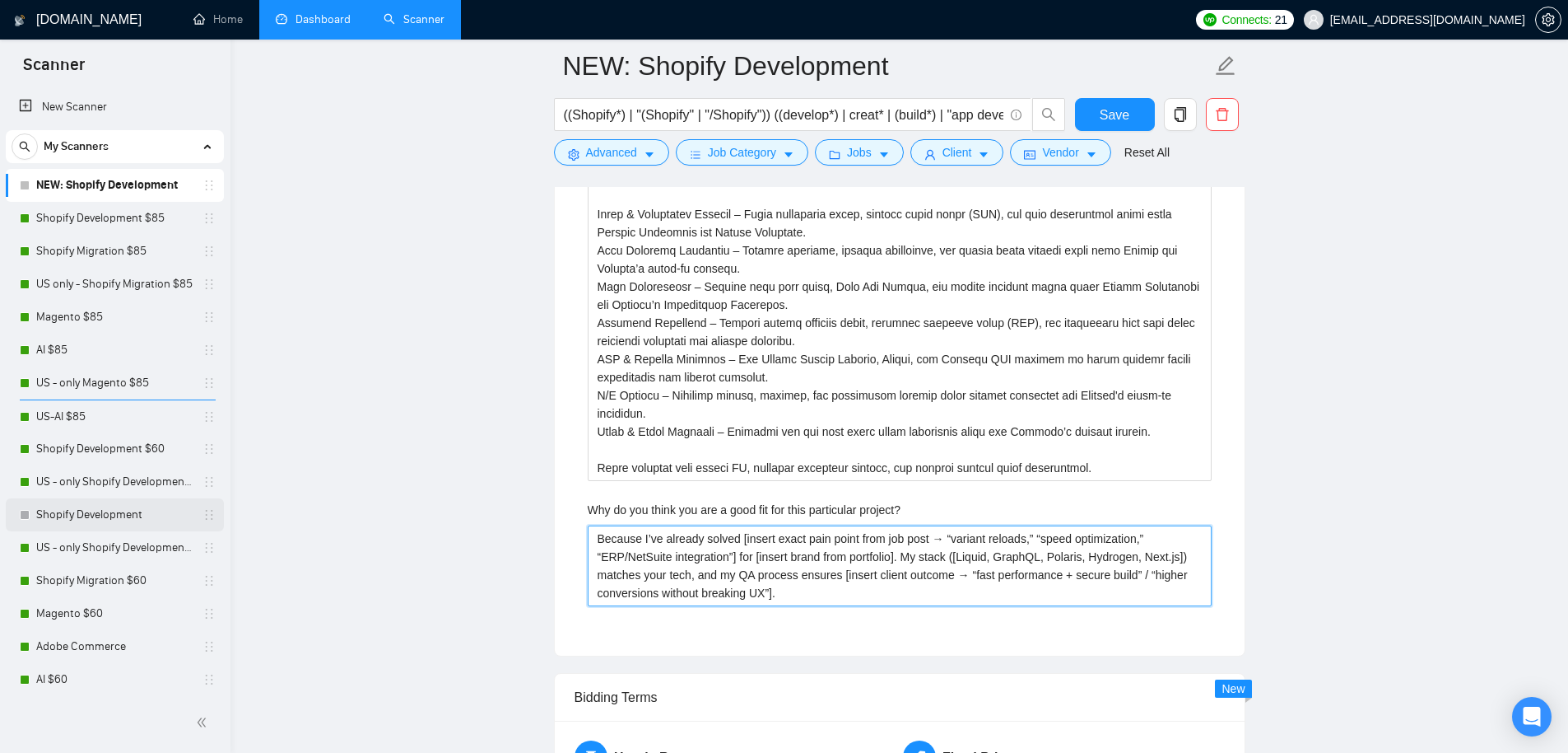
type project\? "Because I’ve already solved [insert exact pain point from job post → “variant r…"
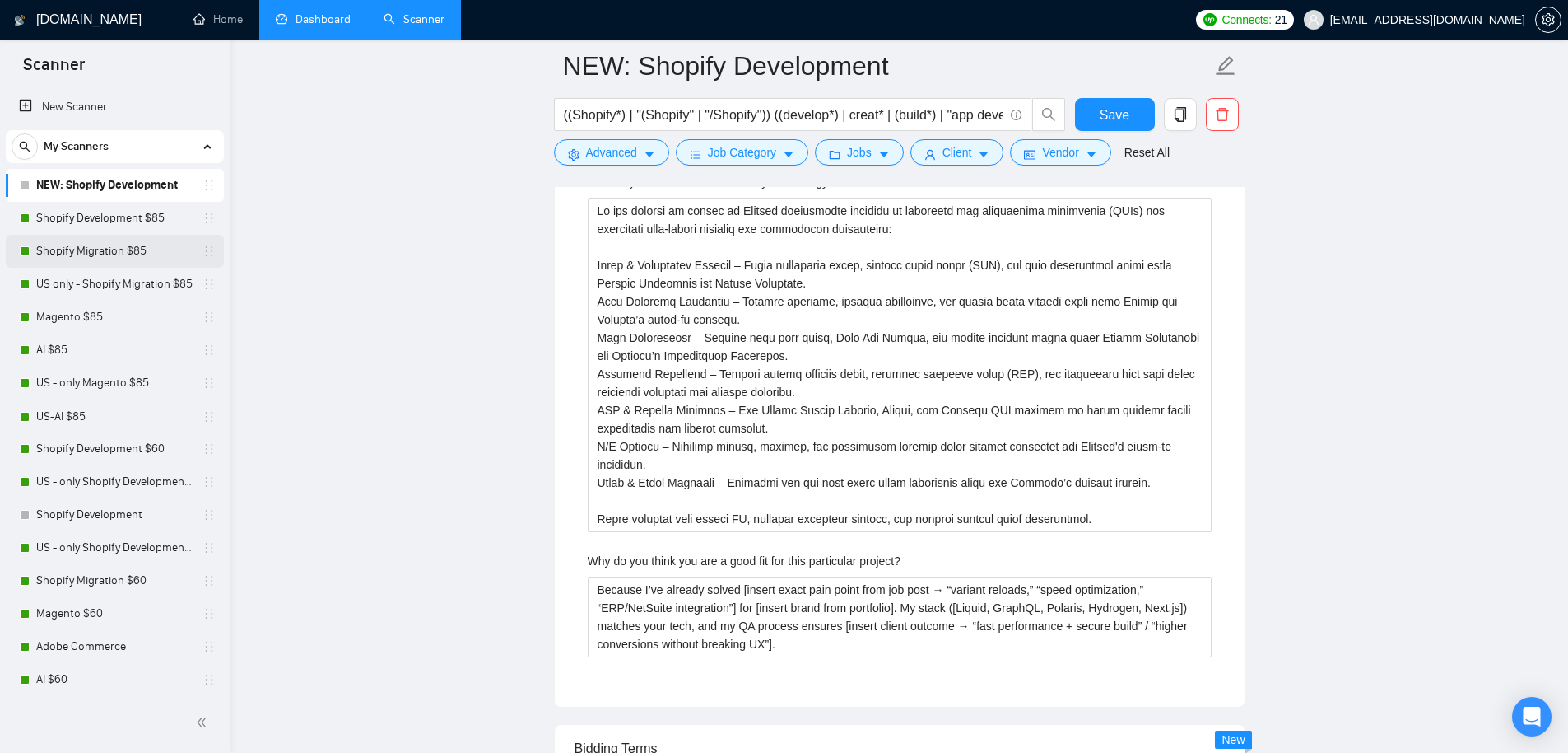
scroll to position [4052, 0]
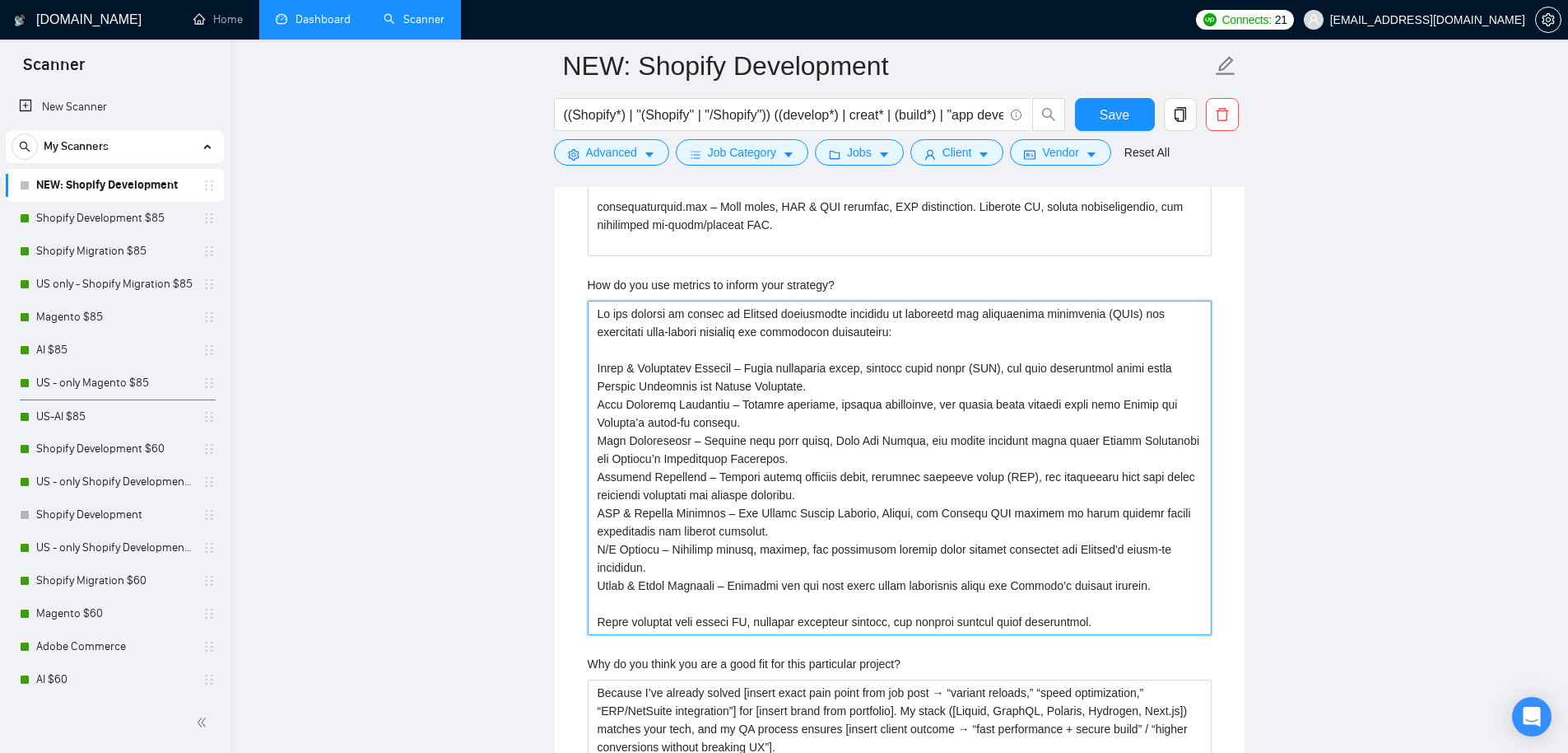
drag, startPoint x: 762, startPoint y: 381, endPoint x: 1381, endPoint y: 731, distance: 711.1
paste strategy\? "[Sales & conversions → AOV, cart abandonment] [User behavior → heatmaps, bounce…"
type strategy\? "[Sales & conversions → AOV, cart abandonment] [User behavior → heatmaps, bounce…"
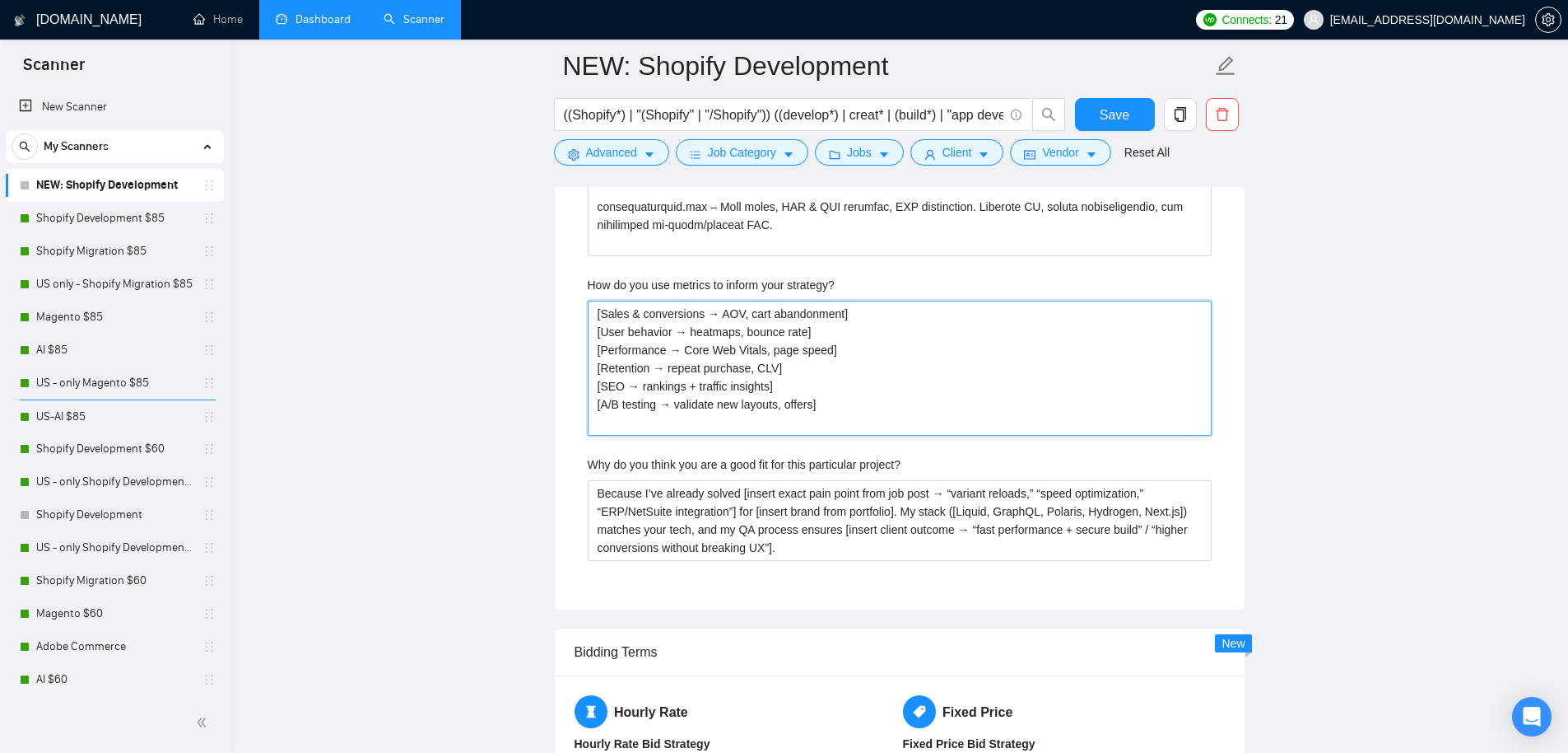
type strategy\? "[Sales & conversions → AOV, cart abandonment] [User behavior → heatmaps, bounce…"
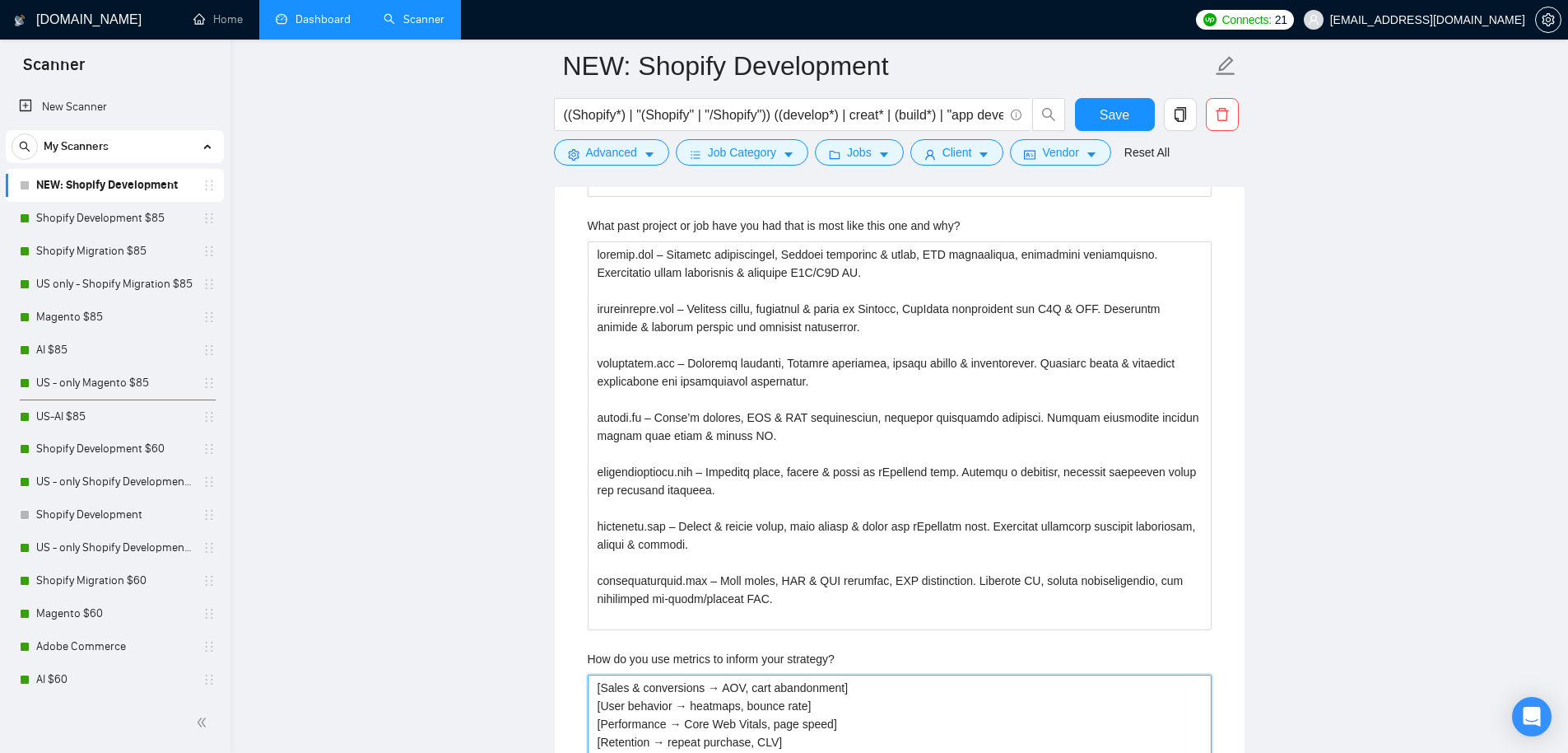
scroll to position [3677, 0]
type strategy\? "[Sales & conversions → AOV, cart abandonment] [User behavior → heatmaps, bounce…"
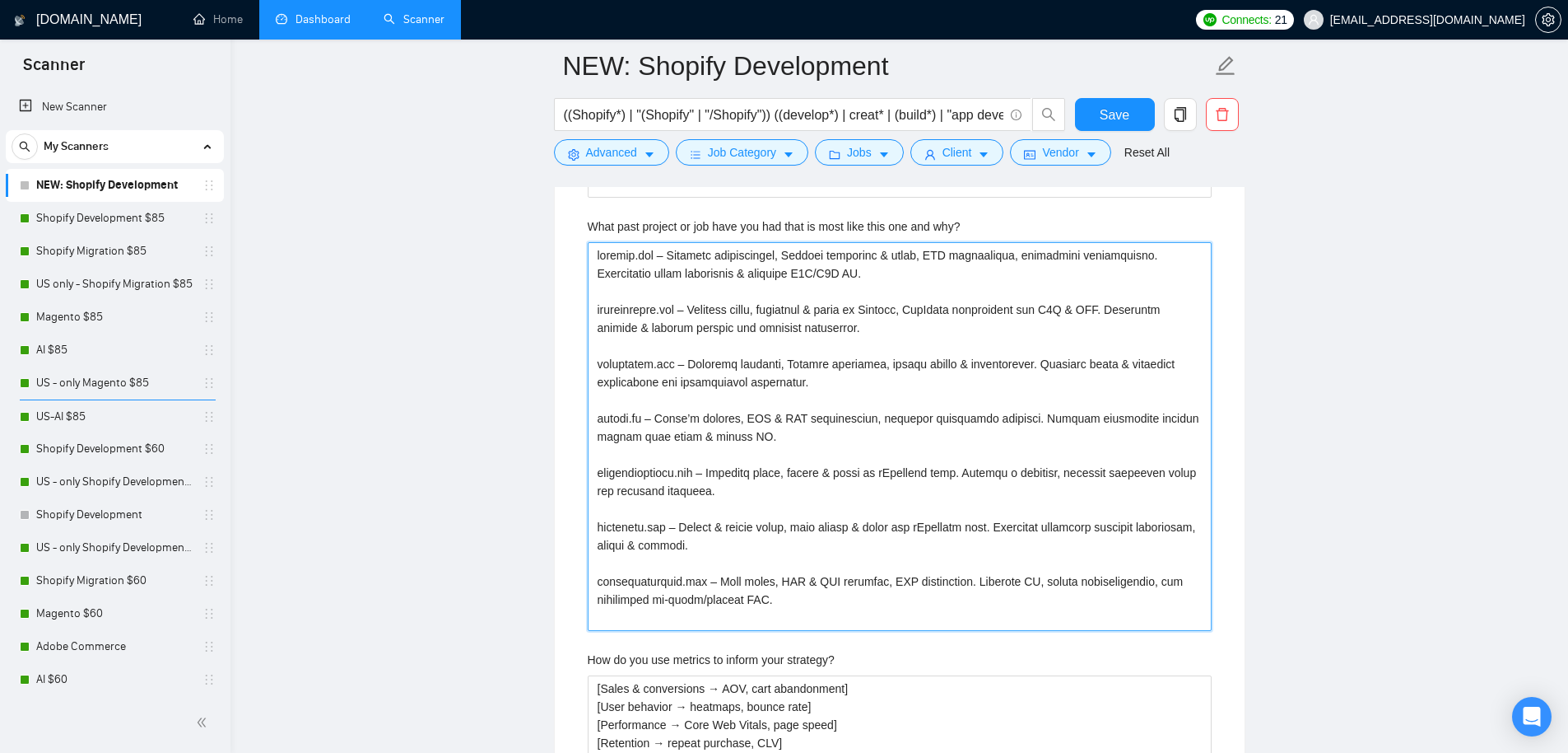
click at [664, 316] on why\? "What past project or job have you had that is most like this one and why?" at bounding box center [900, 436] width 624 height 389
paste why\? "[Choose portfolio case → Bedgear, Lira Clinical, The Natural, Aubrey Vineyards]…"
type why\? "[Choose portfolio case → Bedgear, Lira Clinical, The Natural, Aubrey Vineyards]…"
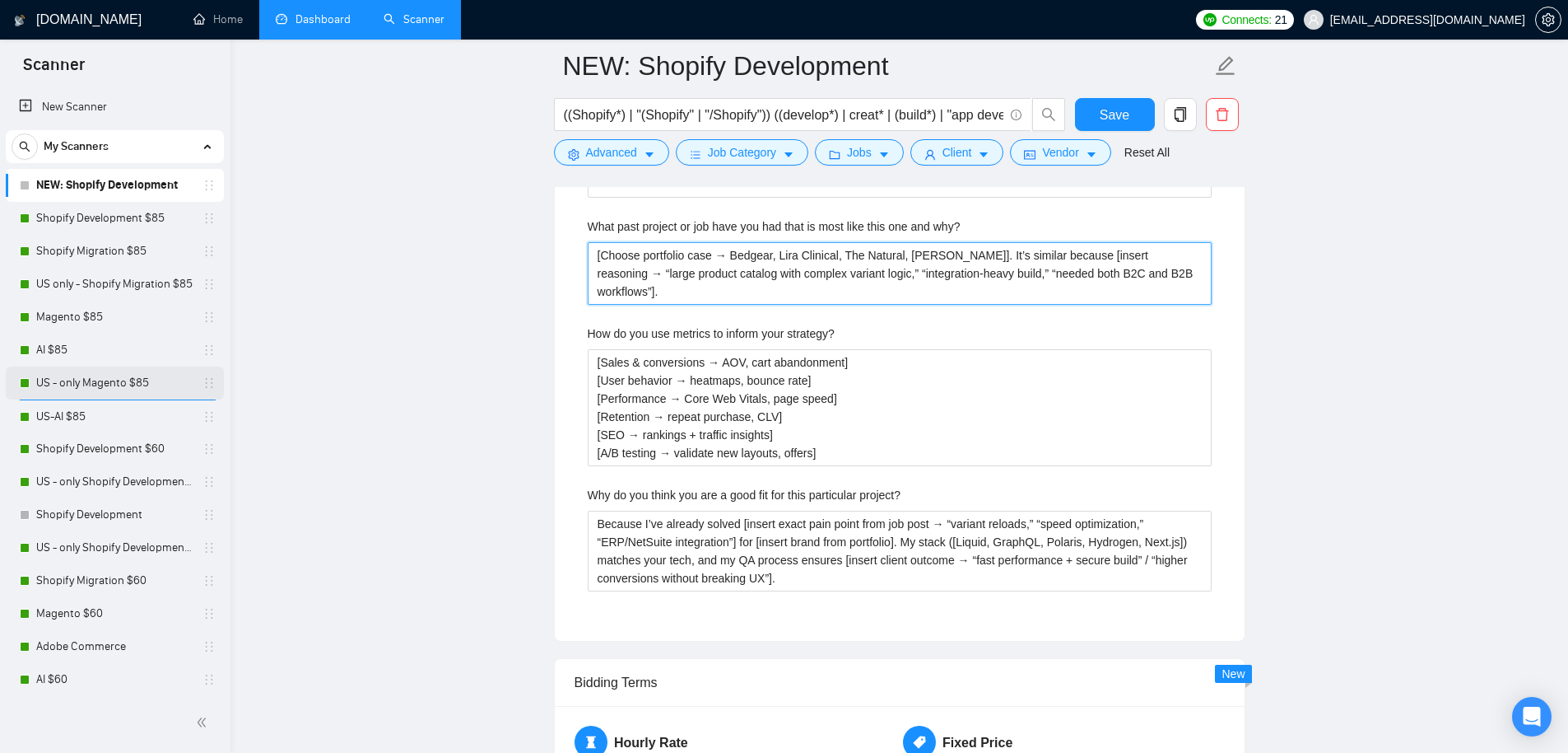
type why\? "[Choose portfolio case → Bedgear, Lira Clinical, The Natural, Aubrey Vineyards]…"
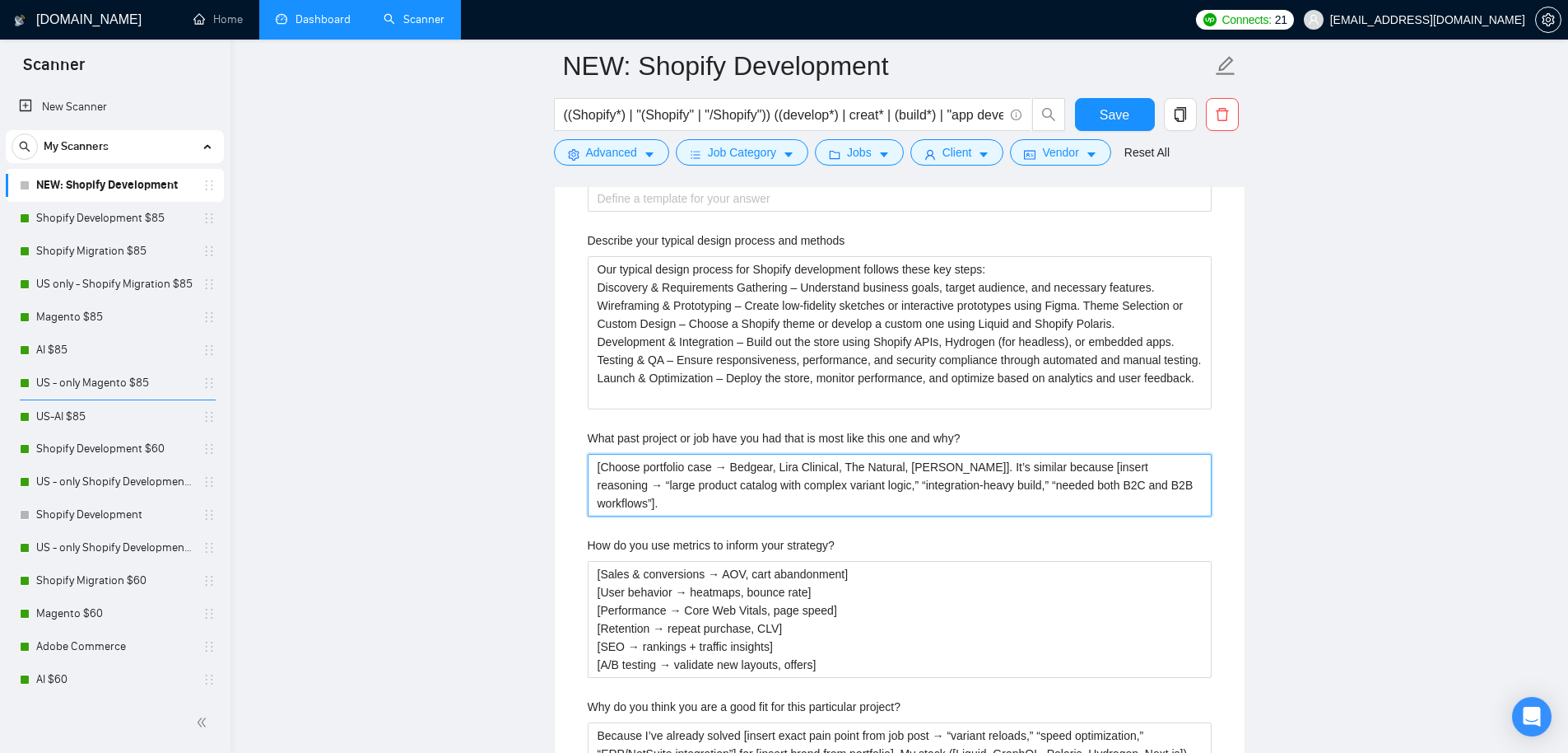
scroll to position [3335, 0]
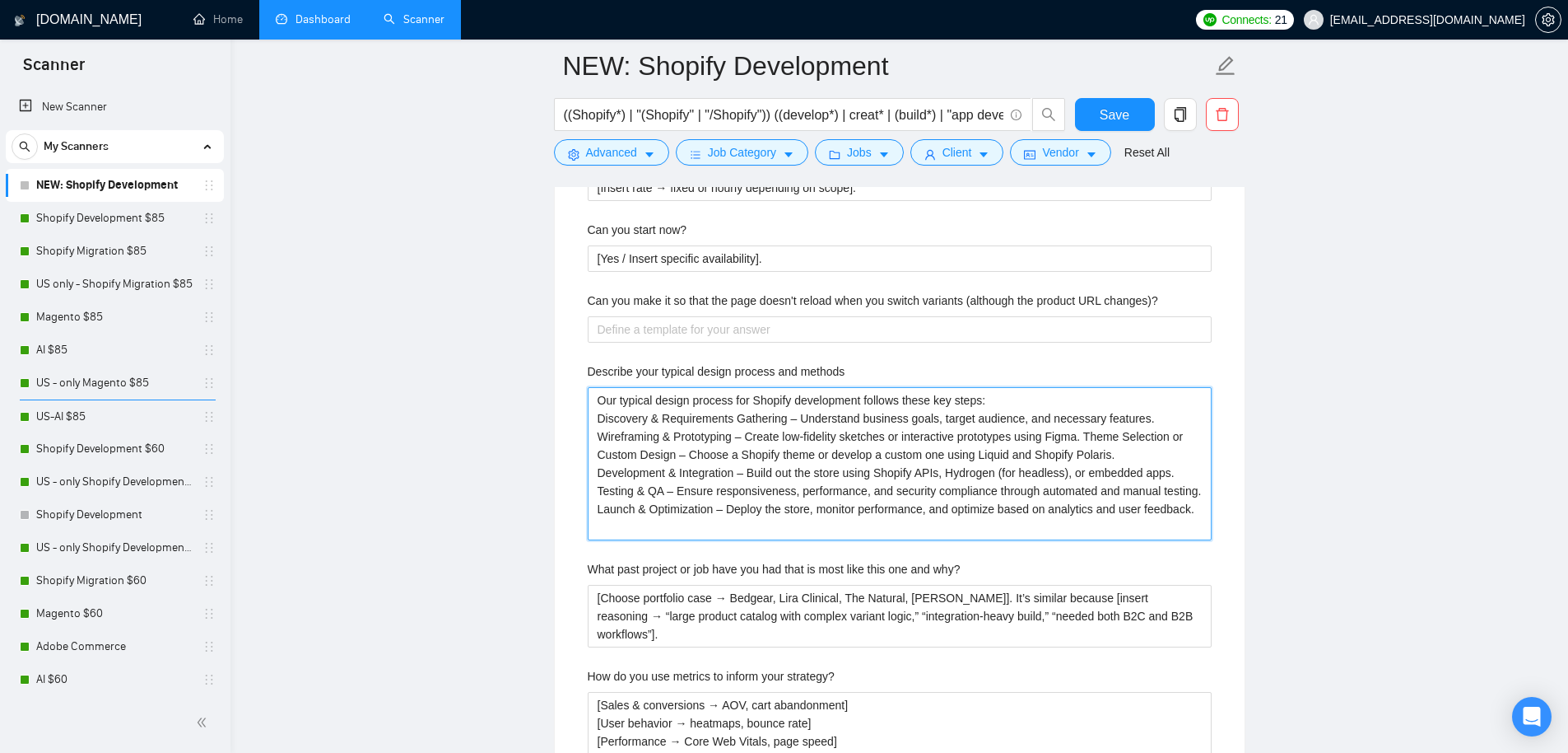
click at [703, 491] on methods "Our typical design process for Shopify development follows these key steps: Dis…" at bounding box center [900, 463] width 624 height 153
paste methods "Discovery → [insert first step: “requirements workshop”] → [wireframes/prototyp…"
type methods "Discovery → [insert first step: “requirements workshop”] → [wireframes/prototyp…"
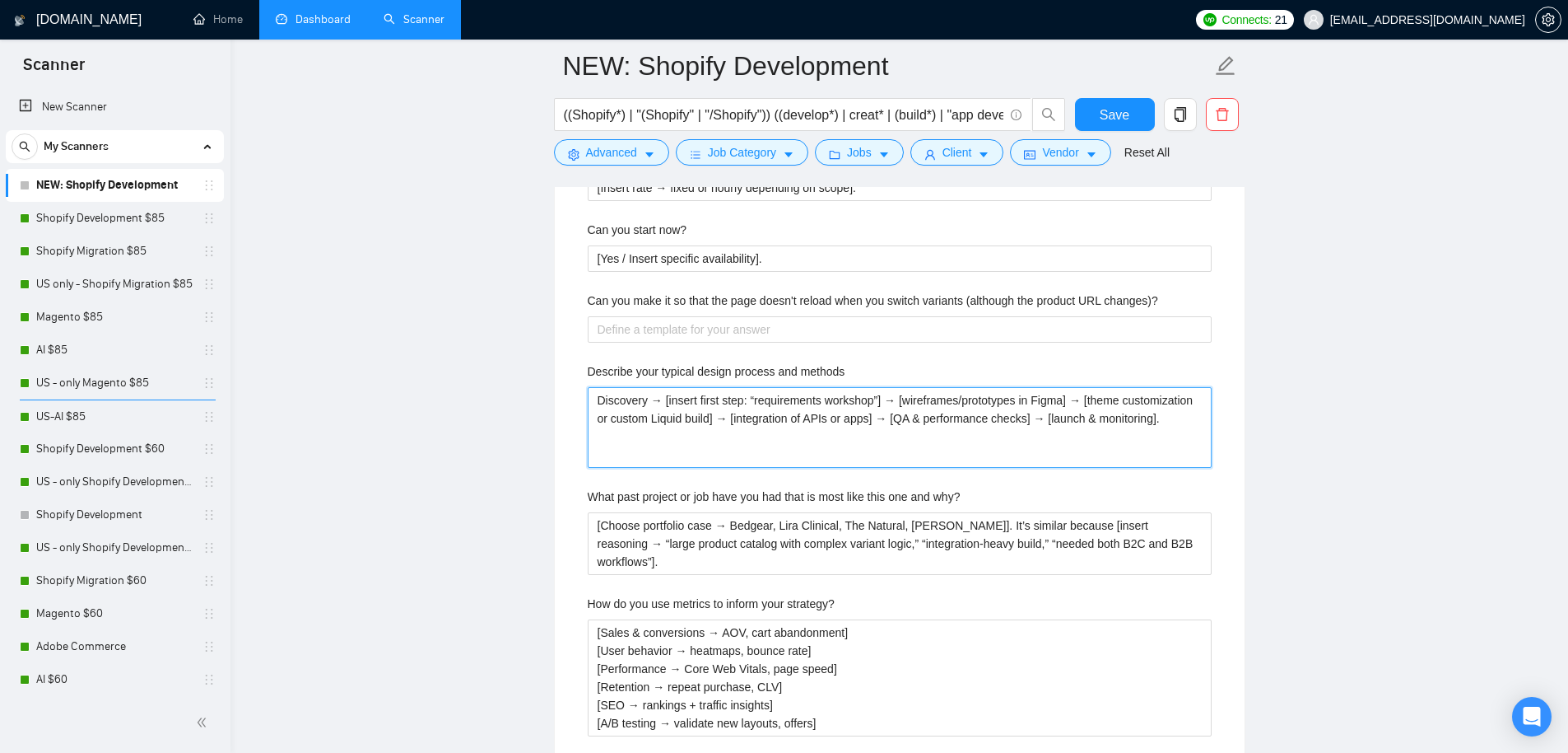
type methods "Discovery → [insert first step: “requirements workshop”] → [wireframes/prototyp…"
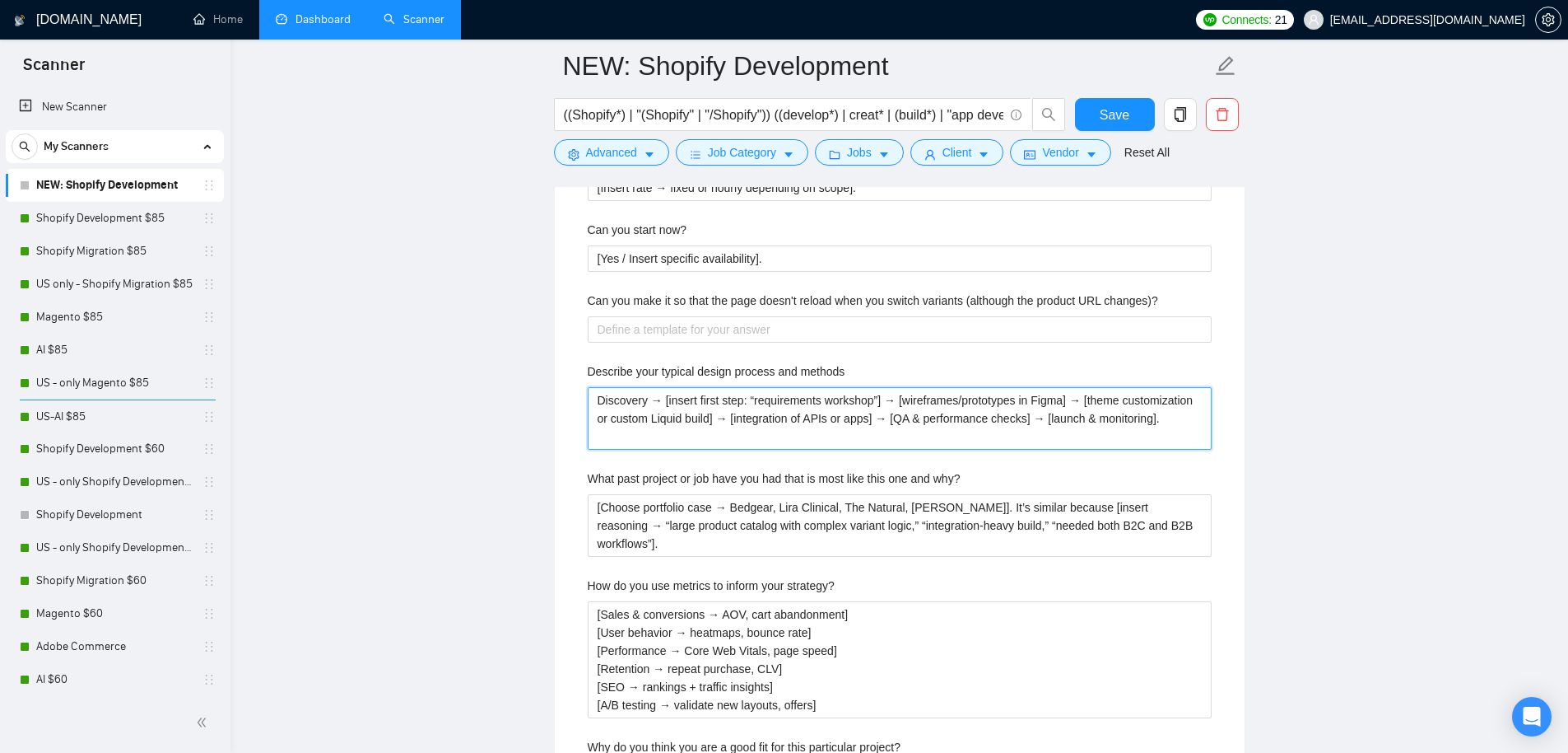
type methods "Discovery → [insert first step: “requirements workshop”] → [wireframes/prototyp…"
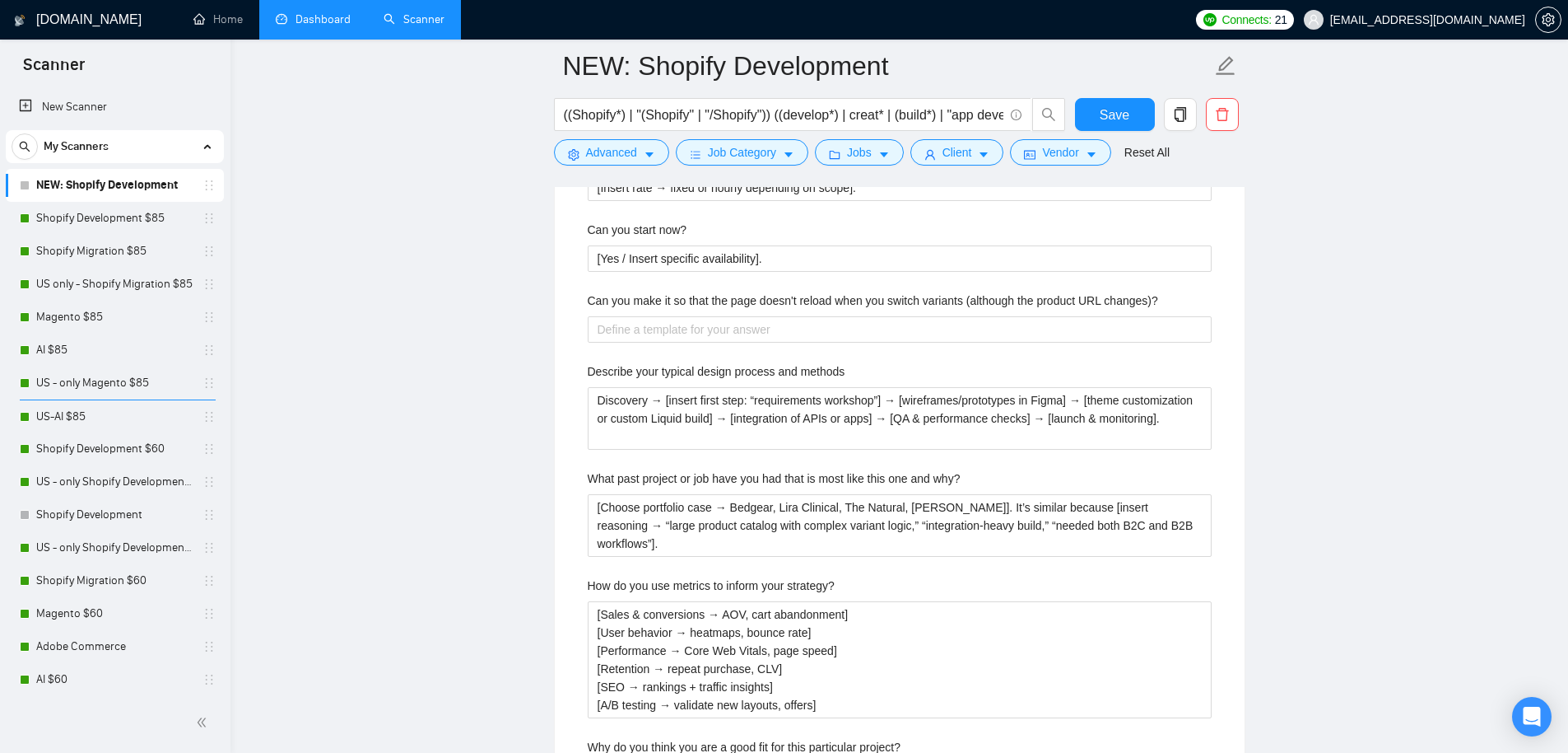
click at [782, 304] on label "Can you make it so that the page doesn't reload when you switch variants (altho…" at bounding box center [873, 300] width 571 height 18
click at [782, 316] on changes\)\? "Can you make it so that the page doesn't reload when you switch variants (altho…" at bounding box center [900, 329] width 624 height 26
click at [782, 304] on label "Can you make it so that the page doesn't reload when you switch variants (altho…" at bounding box center [873, 300] width 571 height 18
click at [782, 316] on changes\)\? "Can you make it so that the page doesn't reload when you switch variants (altho…" at bounding box center [900, 329] width 624 height 26
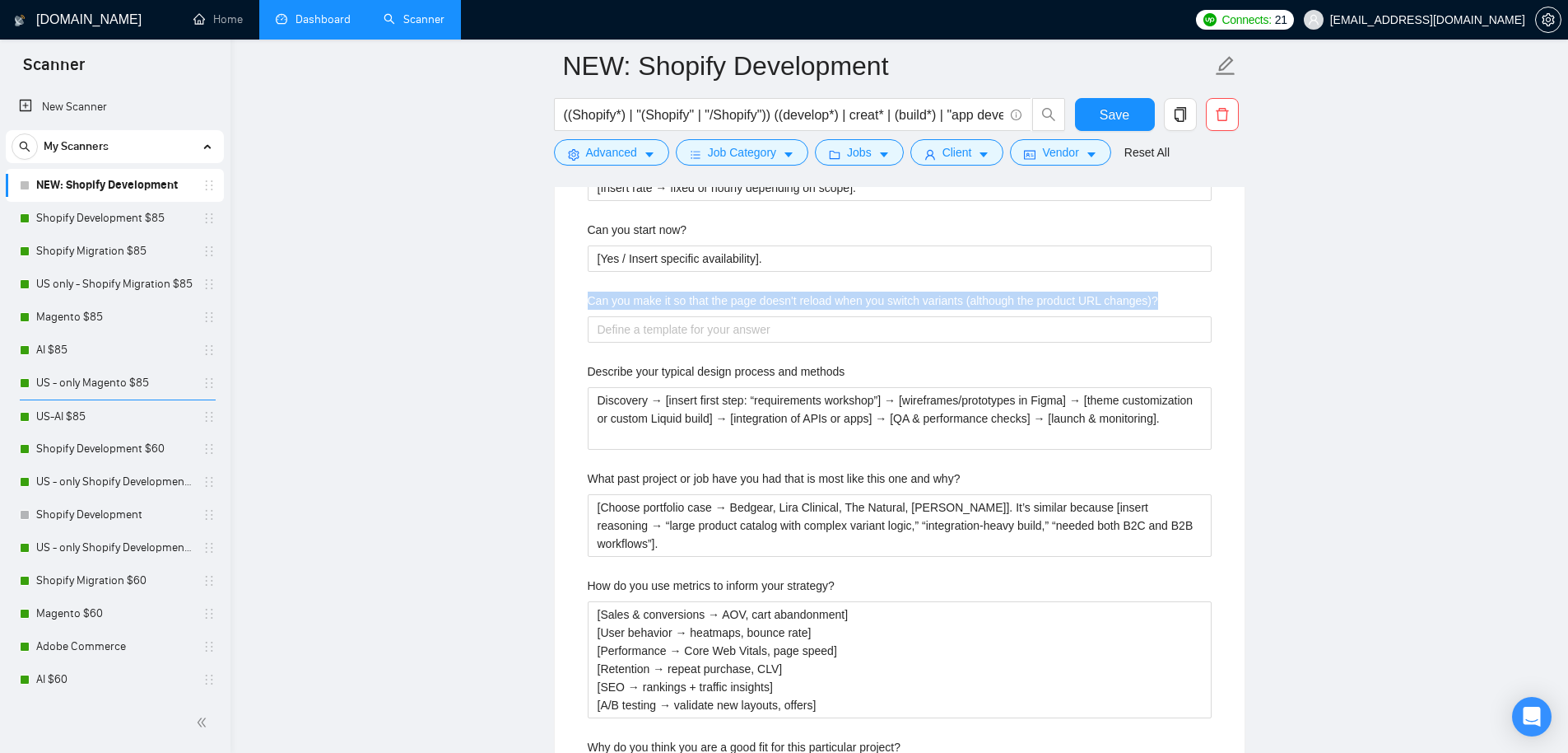
click at [782, 304] on label "Can you make it so that the page doesn't reload when you switch variants (altho…" at bounding box center [873, 300] width 571 height 18
click at [782, 316] on changes\)\? "Can you make it so that the page doesn't reload when you switch variants (altho…" at bounding box center [900, 329] width 624 height 26
copy label "Can you make it so that the page doesn't reload when you switch variants (altho…"
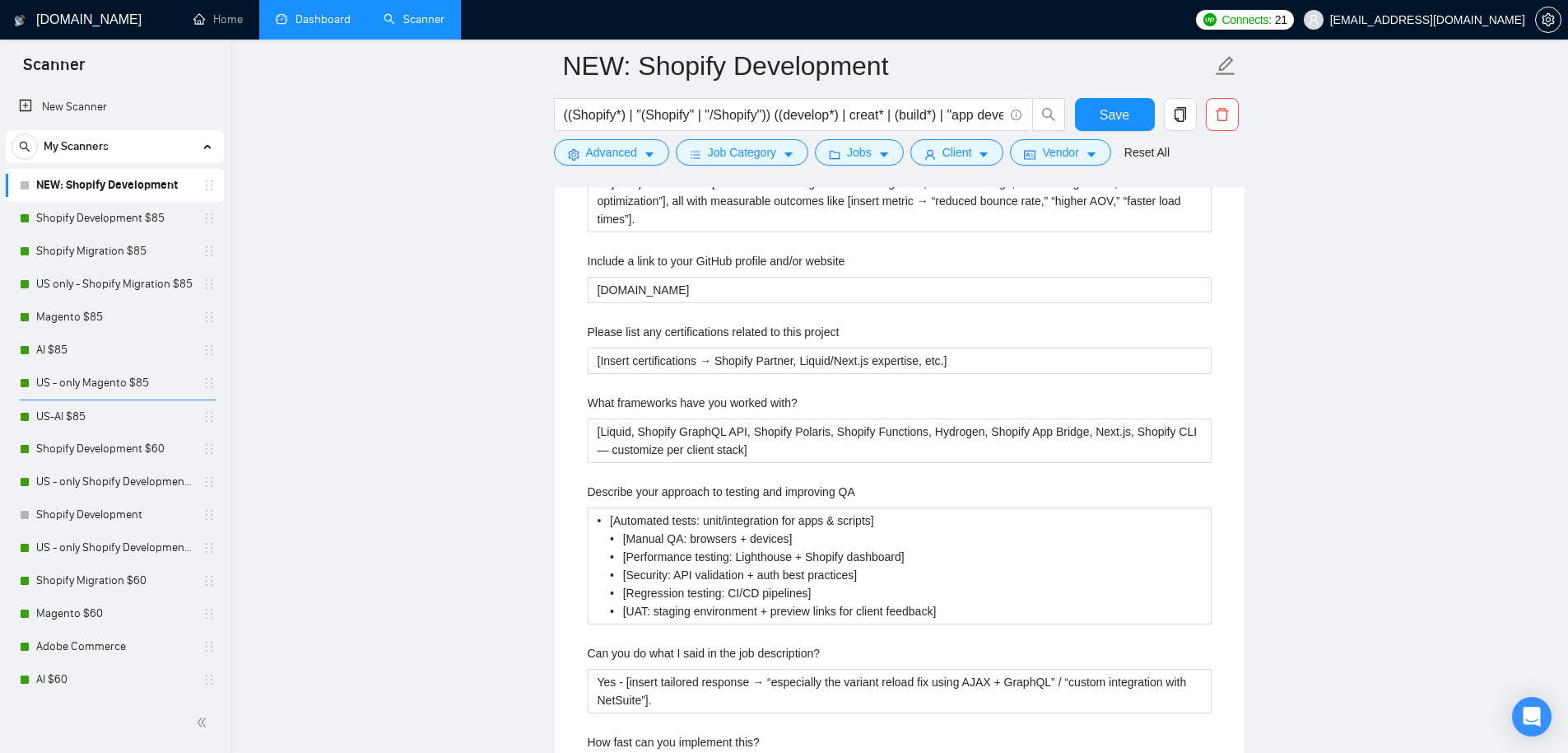
scroll to position [2444, 0]
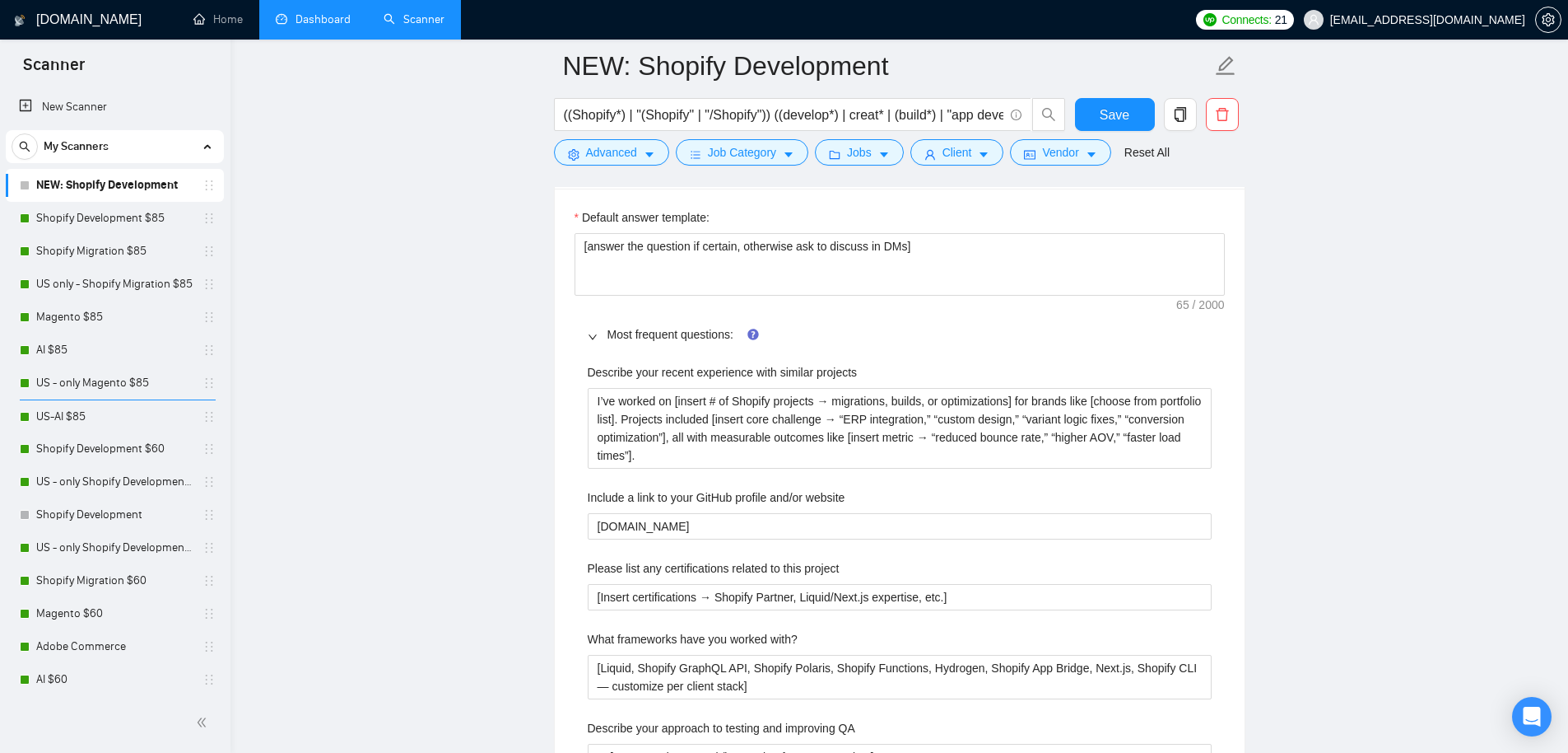
click at [596, 210] on label "Default answer template:" at bounding box center [642, 217] width 135 height 18
click at [596, 233] on textarea "[answer the question if certain, otherwise ask to discuss in DMs]" at bounding box center [900, 264] width 650 height 63
click at [596, 210] on label "Default answer template:" at bounding box center [642, 217] width 135 height 18
click at [596, 233] on textarea "[answer the question if certain, otherwise ask to discuss in DMs]" at bounding box center [900, 264] width 650 height 63
click at [596, 210] on label "Default answer template:" at bounding box center [642, 217] width 135 height 18
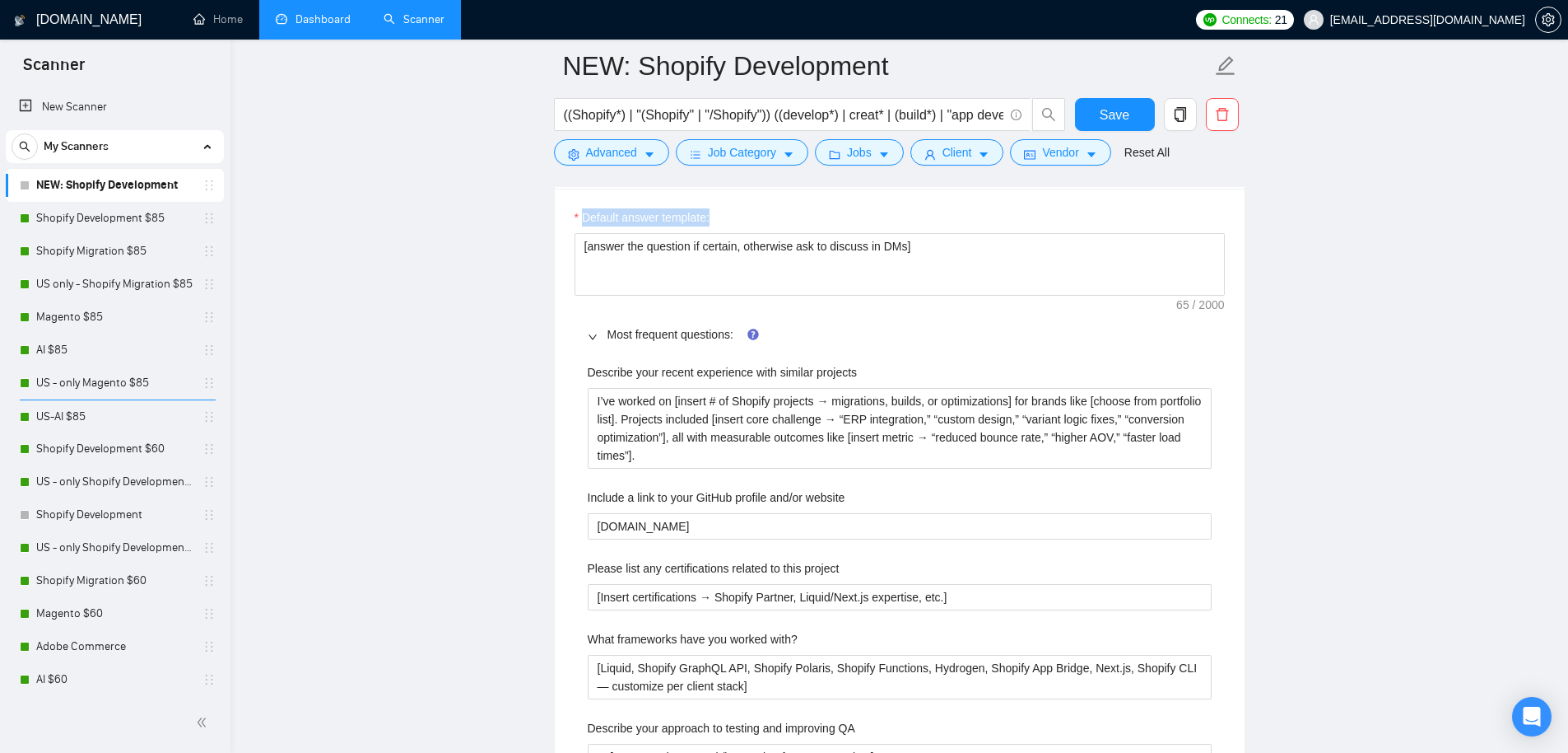
click at [596, 233] on textarea "[answer the question if certain, otherwise ask to discuss in DMs]" at bounding box center [900, 264] width 650 height 63
copy label "Default answer template:"
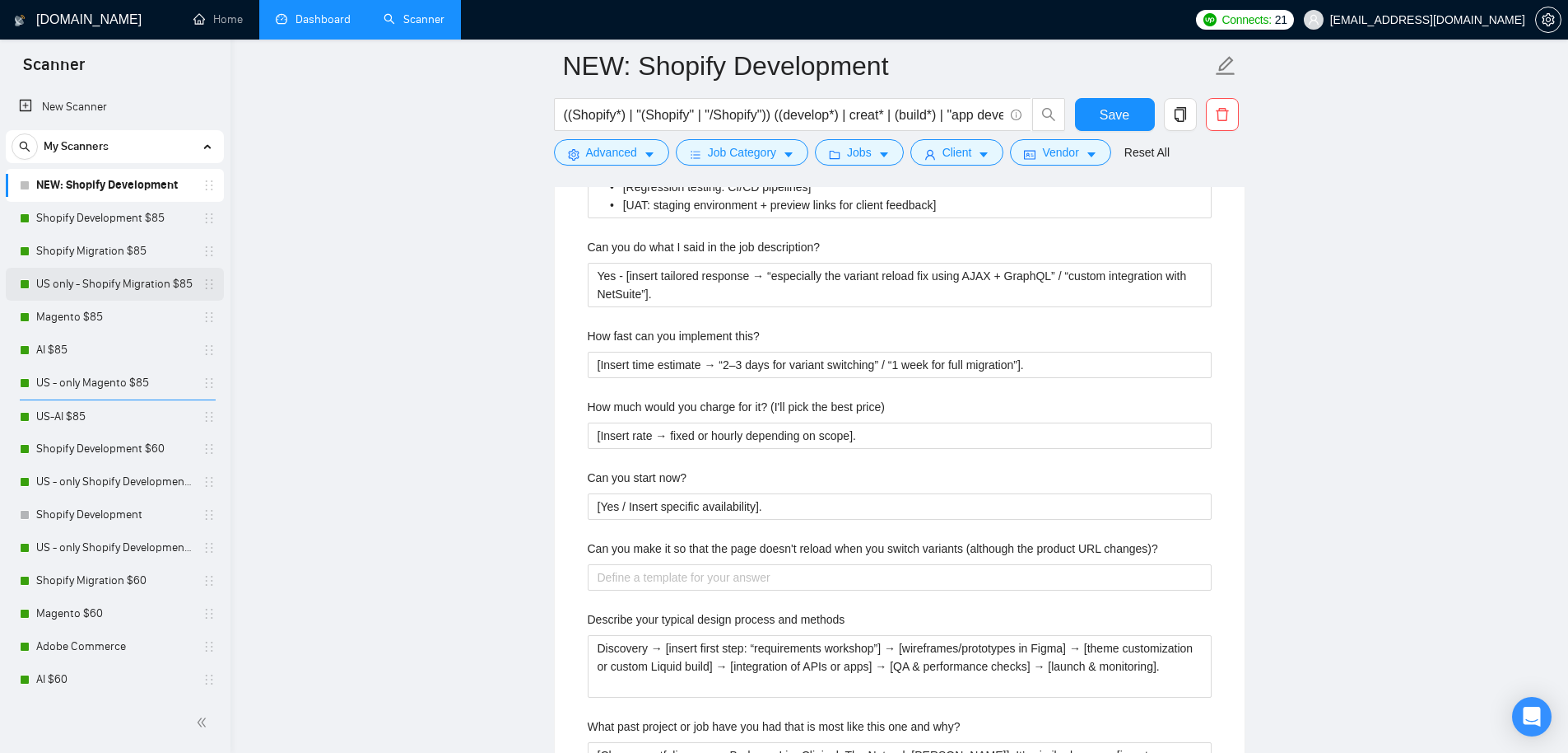
scroll to position [3124, 0]
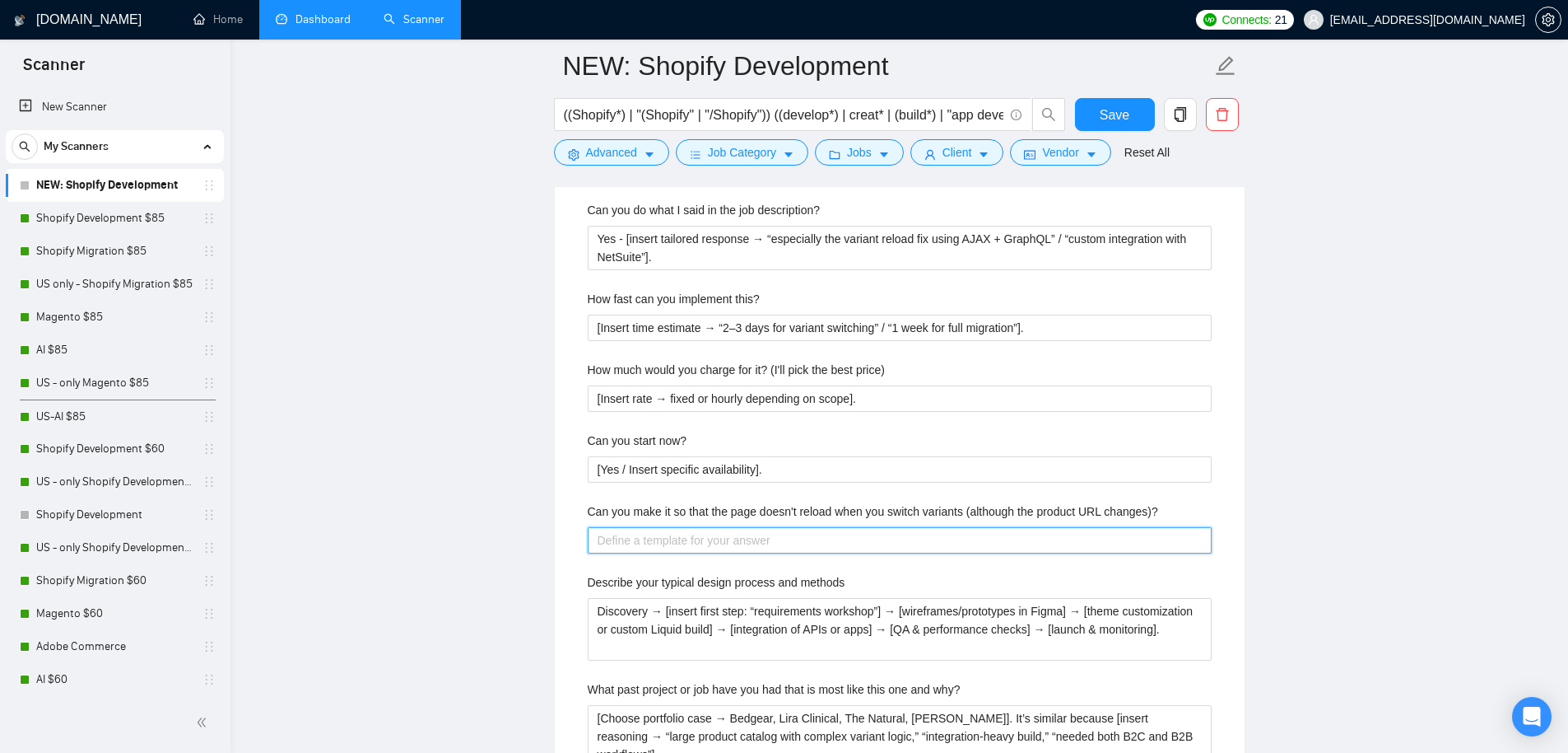
click at [692, 537] on changes\)\? "Can you make it so that the page doesn't reload when you switch variants (altho…" at bounding box center [900, 540] width 624 height 26
click at [702, 540] on changes\)\? "Can you make it so that the page doesn't reload when you switch variants (altho…" at bounding box center [900, 540] width 624 height 26
paste changes\)\? "Yes — I can handle that. I’d use Shopify’s product JSON or Section Rendering AP…"
type changes\)\? "Yes — I can handle that. I’d use Shopify’s product JSON or Section Rendering AP…"
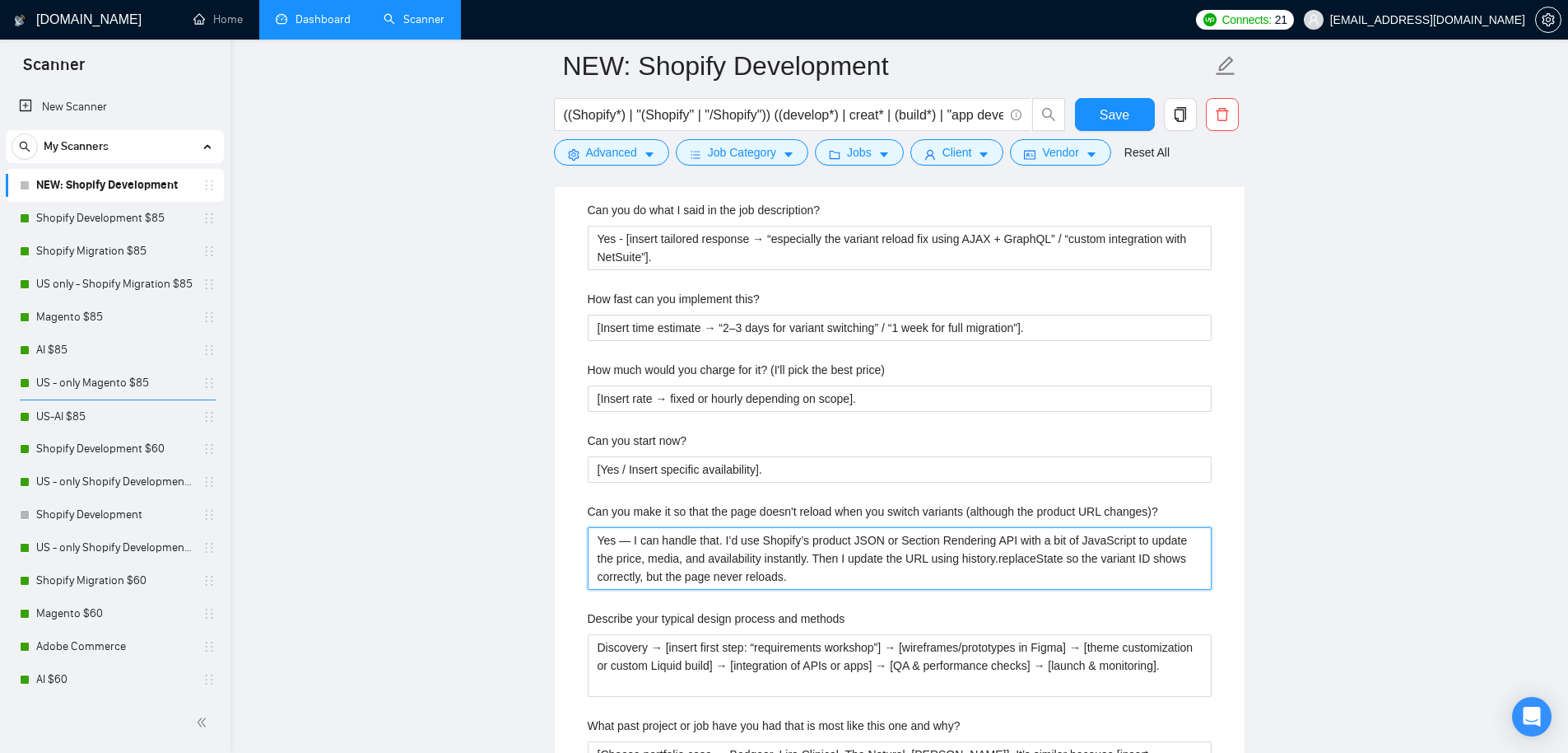
click at [623, 542] on changes\)\? "Yes — I can handle that. I’d use Shopify’s product JSON or Section Rendering AP…" at bounding box center [900, 558] width 624 height 63
type changes\)\? "Yes I can handle that. I’d use Shopify’s product JSON or Section Rendering API …"
click at [870, 578] on changes\)\? "Yes - I can handle that. I’d use Shopify’s product JSON or Section Rendering AP…" at bounding box center [900, 558] width 624 height 63
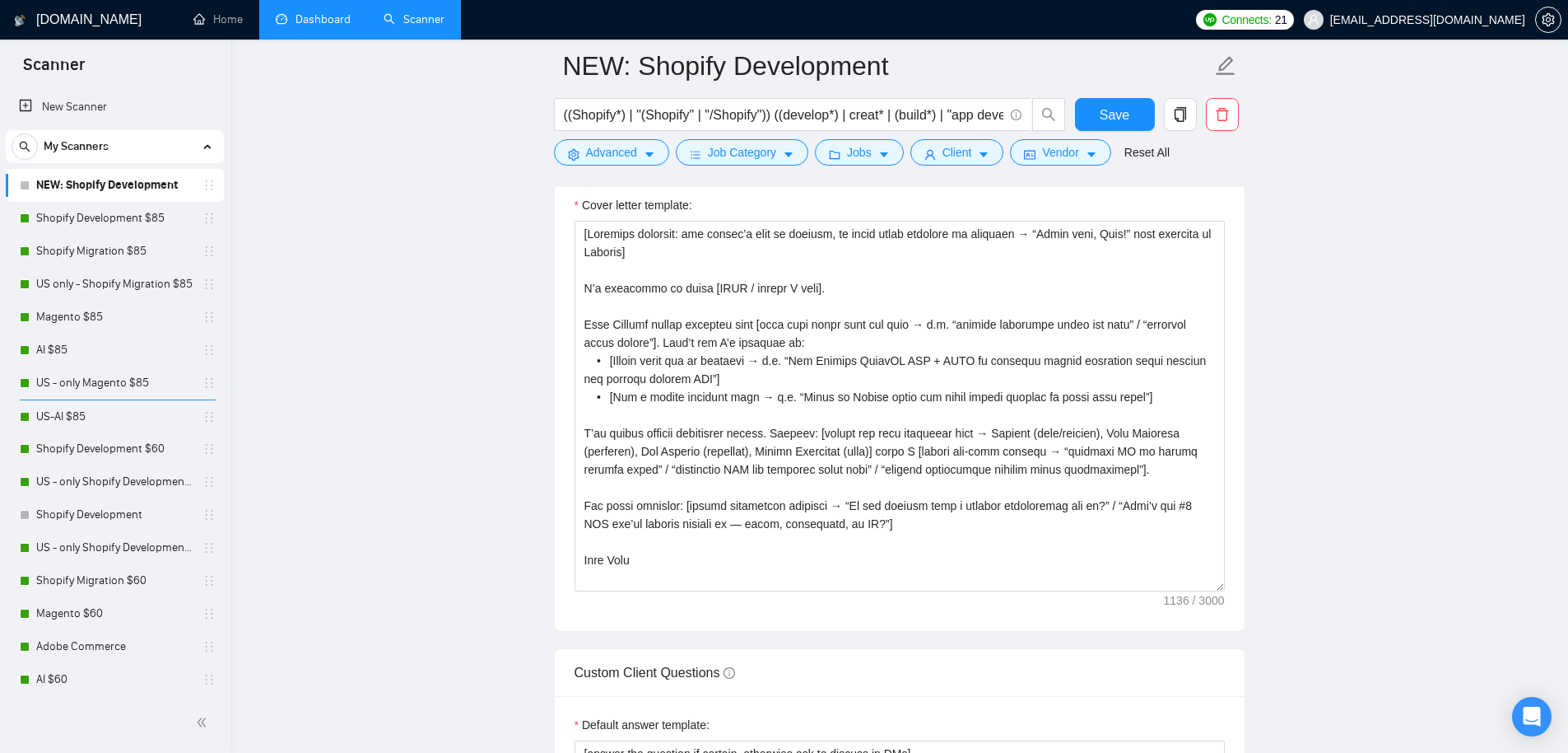
scroll to position [2281, 0]
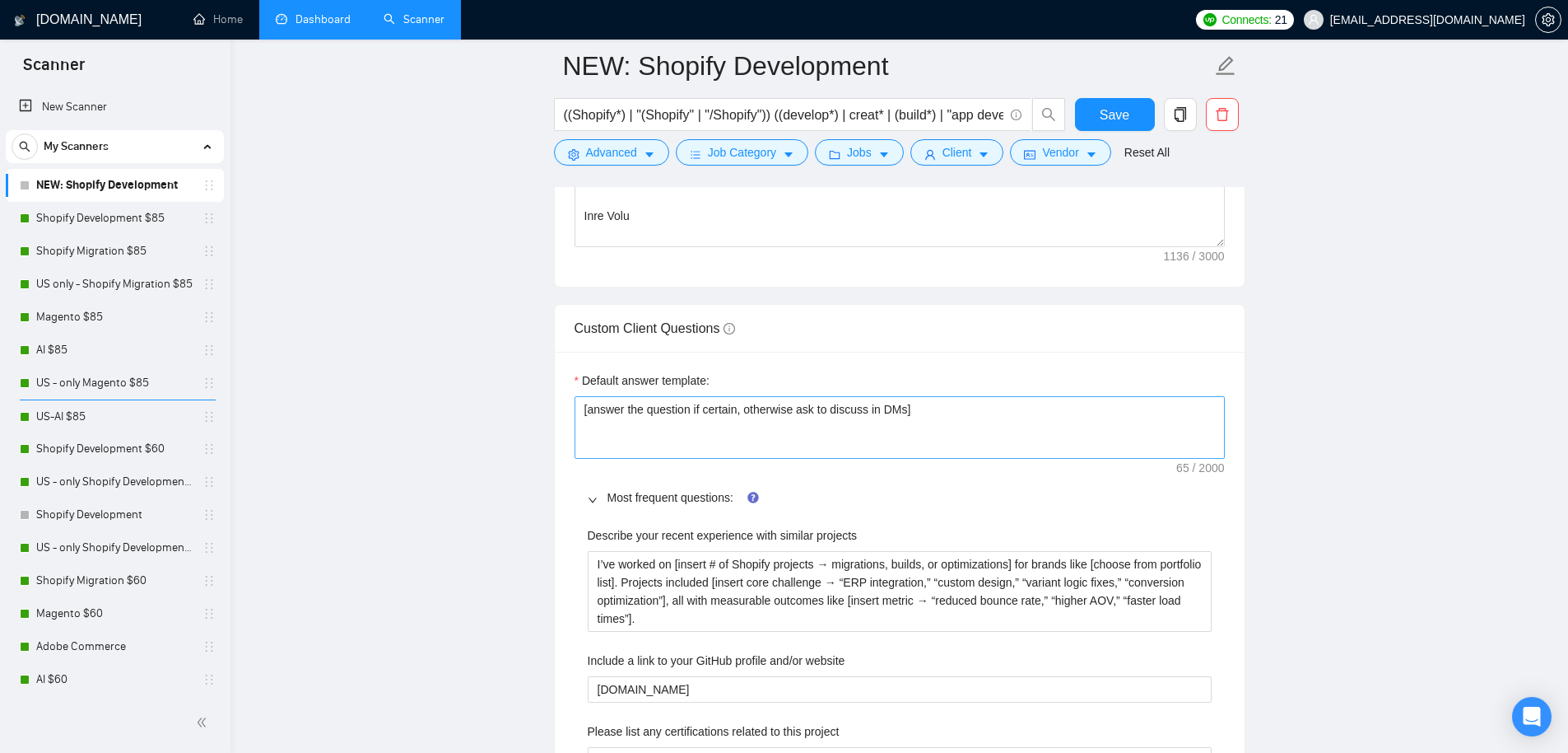
type changes\)\? "Yes - I can handle that. I’d use Shopify’s product JSON or Section Rendering AP…"
click at [644, 401] on textarea "[answer the question if certain, otherwise ask to discuss in DMs]" at bounding box center [900, 428] width 650 height 63
paste textarea "If the question is about Shopify/store dev — answer directly and tie it back to…"
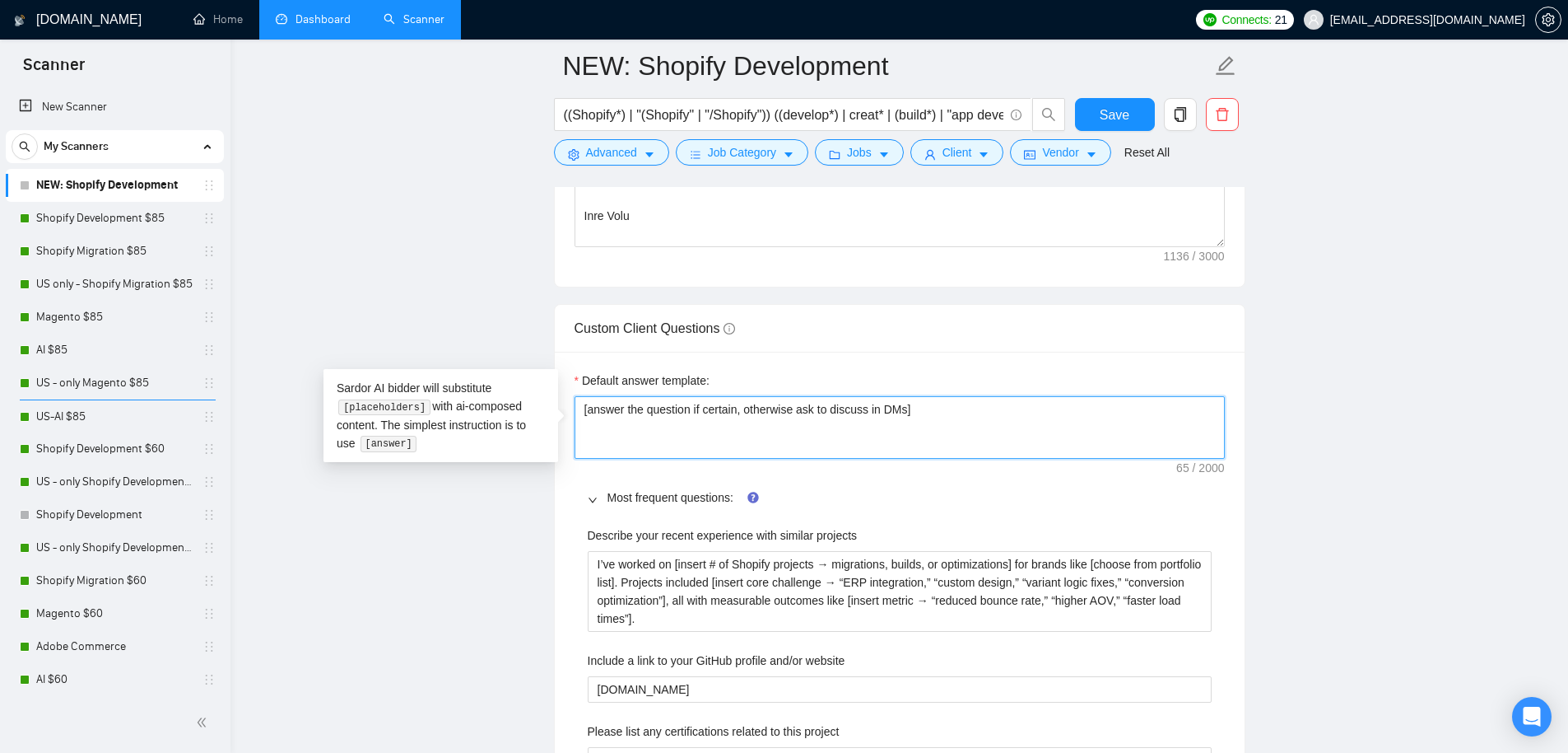
type textarea "[If the question is about Shopify/store dev — answer directly and tie it back t…"
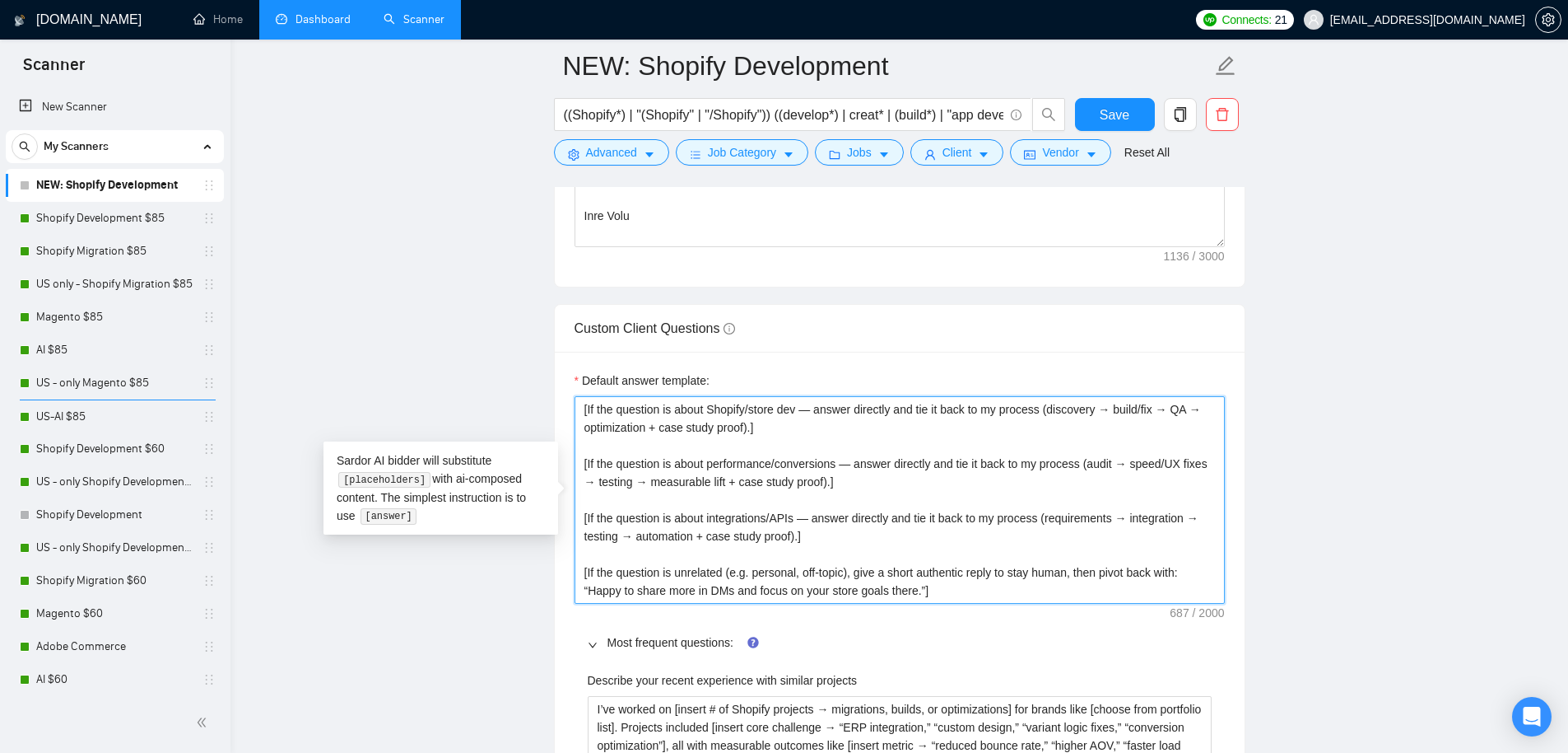
click at [645, 441] on textarea "[If the question is about Shopify/store dev — answer directly and tie it back t…" at bounding box center [900, 500] width 650 height 207
type textarea "[If the question is about Shopify/store dev — answer directly and tie it back t…"
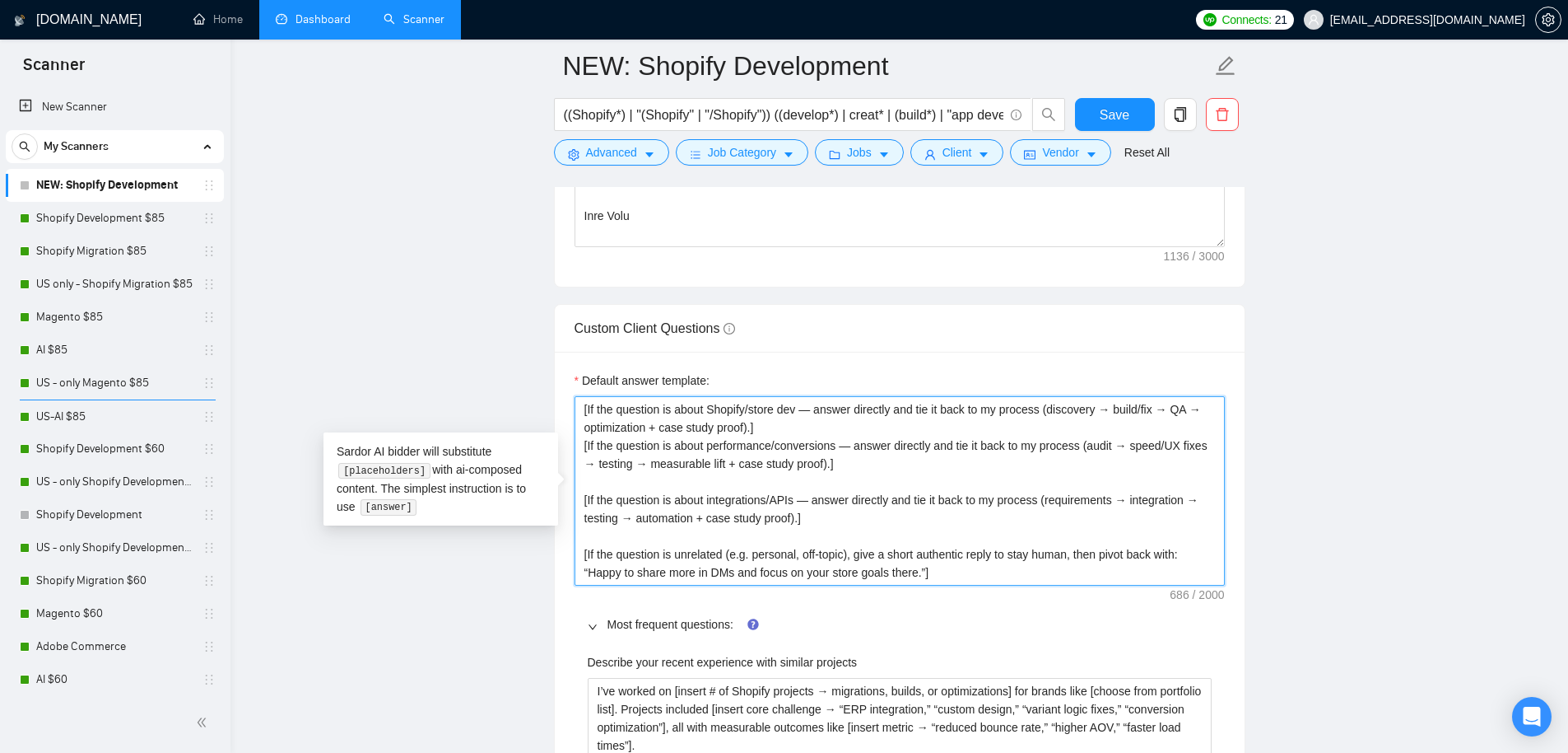
click at [636, 488] on textarea "[If the question is about Shopify/store dev — answer directly and tie it back t…" at bounding box center [900, 491] width 650 height 189
type textarea "[If the question is about Shopify/store dev — answer directly and tie it back t…"
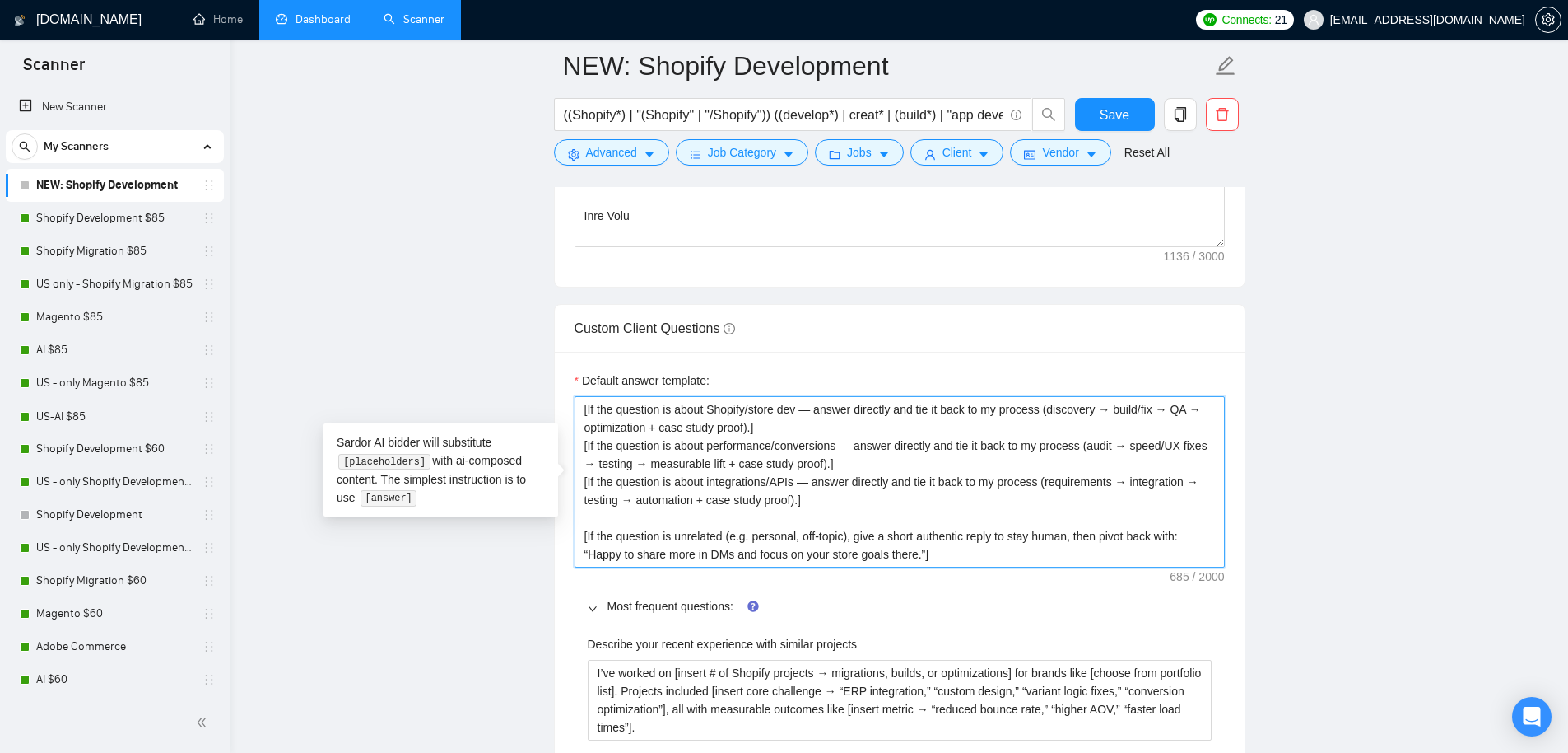
click at [629, 515] on textarea "[If the question is about Shopify/store dev — answer directly and tie it back t…" at bounding box center [900, 482] width 650 height 172
type textarea "[If the question is about Shopify/store dev — answer directly and tie it back t…"
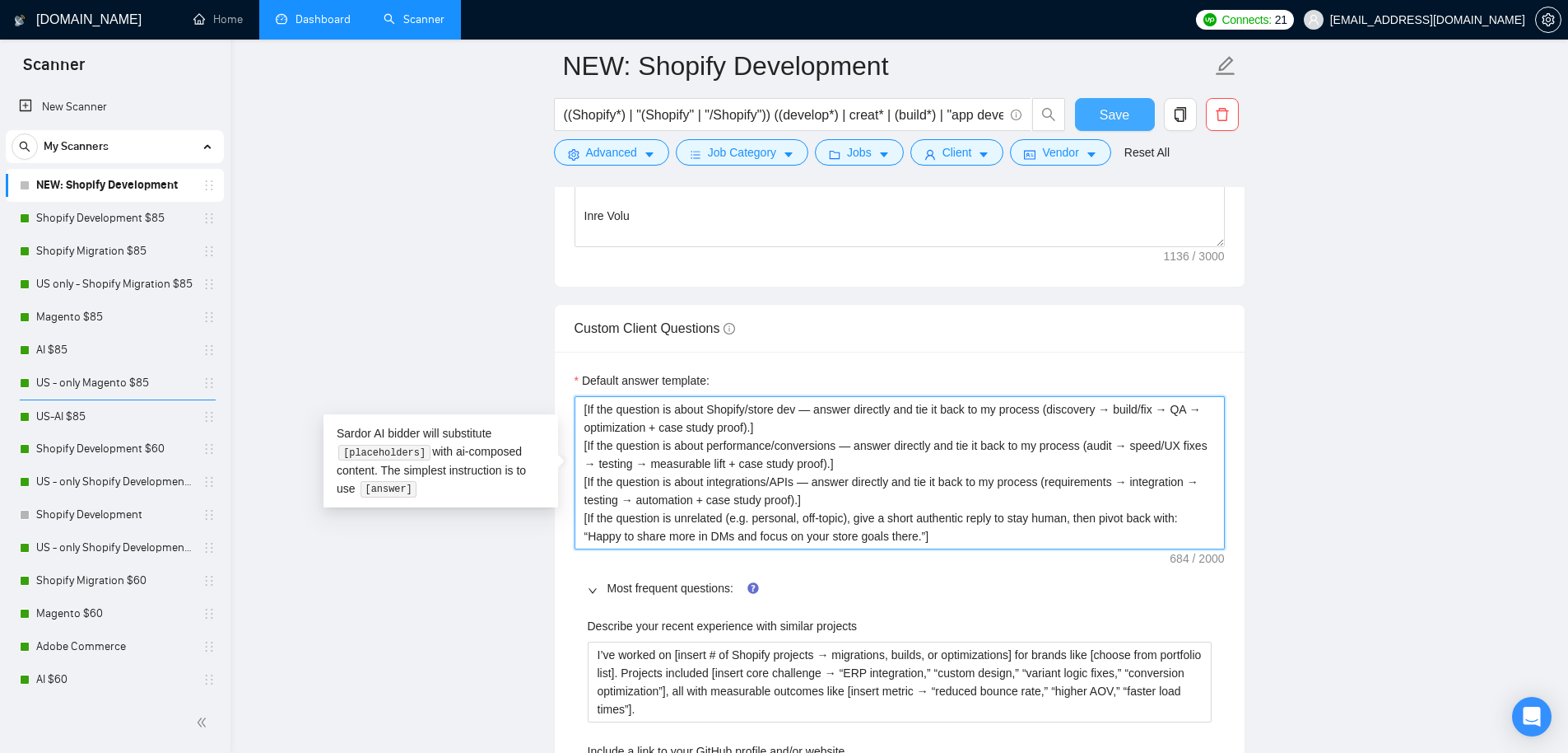
type textarea "[If the question is about Shopify/store dev — answer directly and tie it back t…"
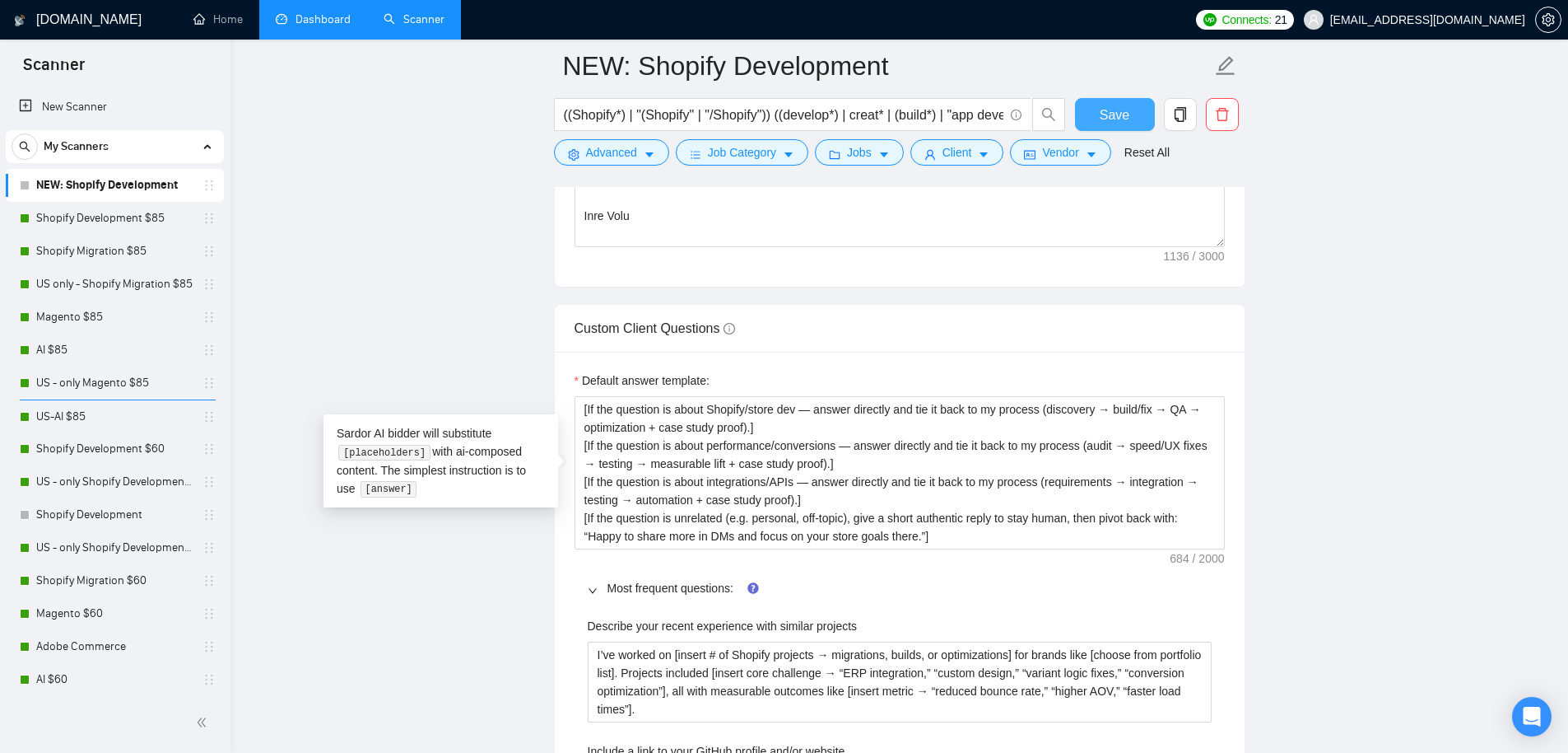
click at [1100, 117] on span "Save" at bounding box center [1115, 115] width 30 height 21
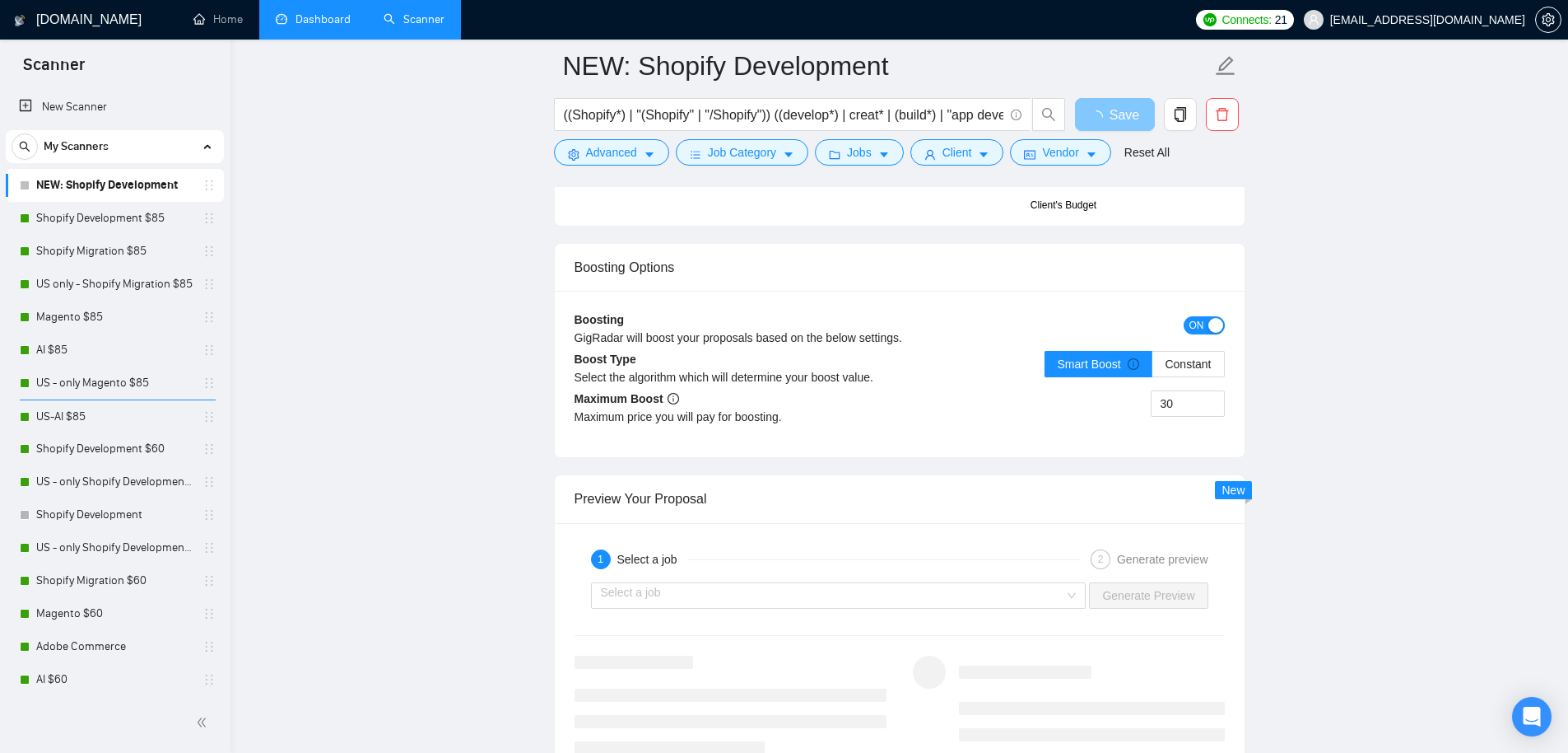
scroll to position [3186, 0]
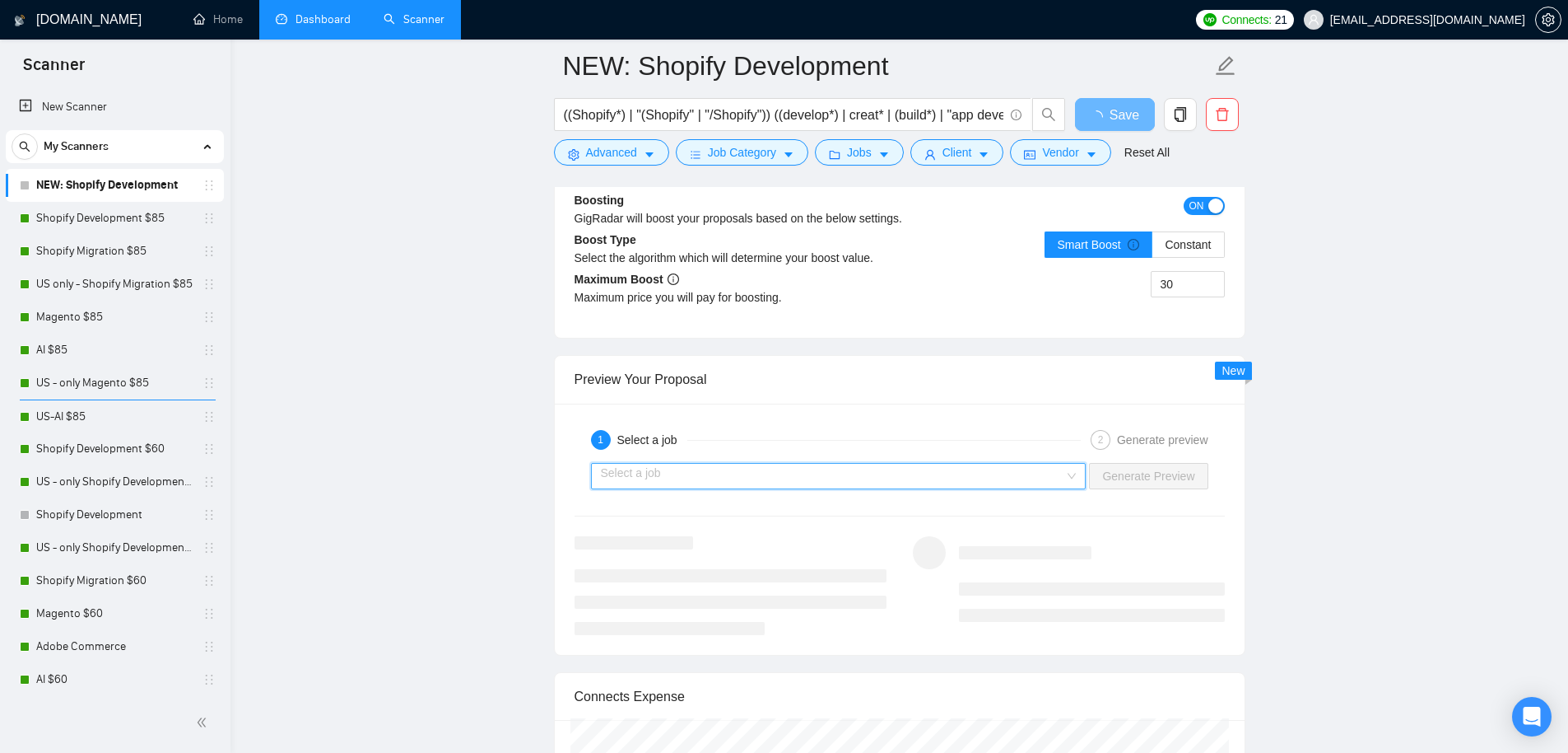
click at [922, 477] on input "search" at bounding box center [832, 476] width 464 height 24
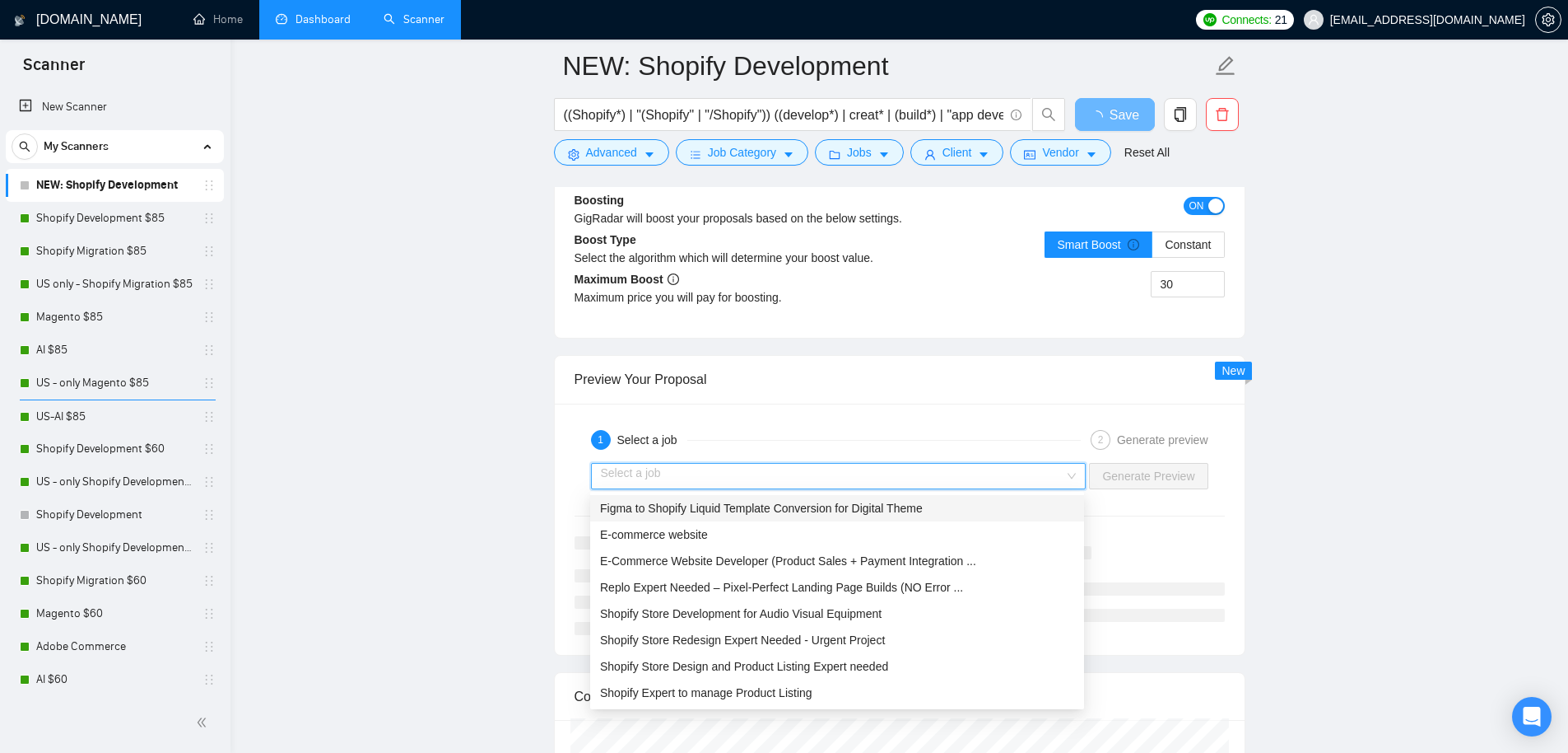
click at [799, 516] on div "Figma to Shopify Liquid Template Conversion for Digital Theme" at bounding box center [837, 507] width 474 height 18
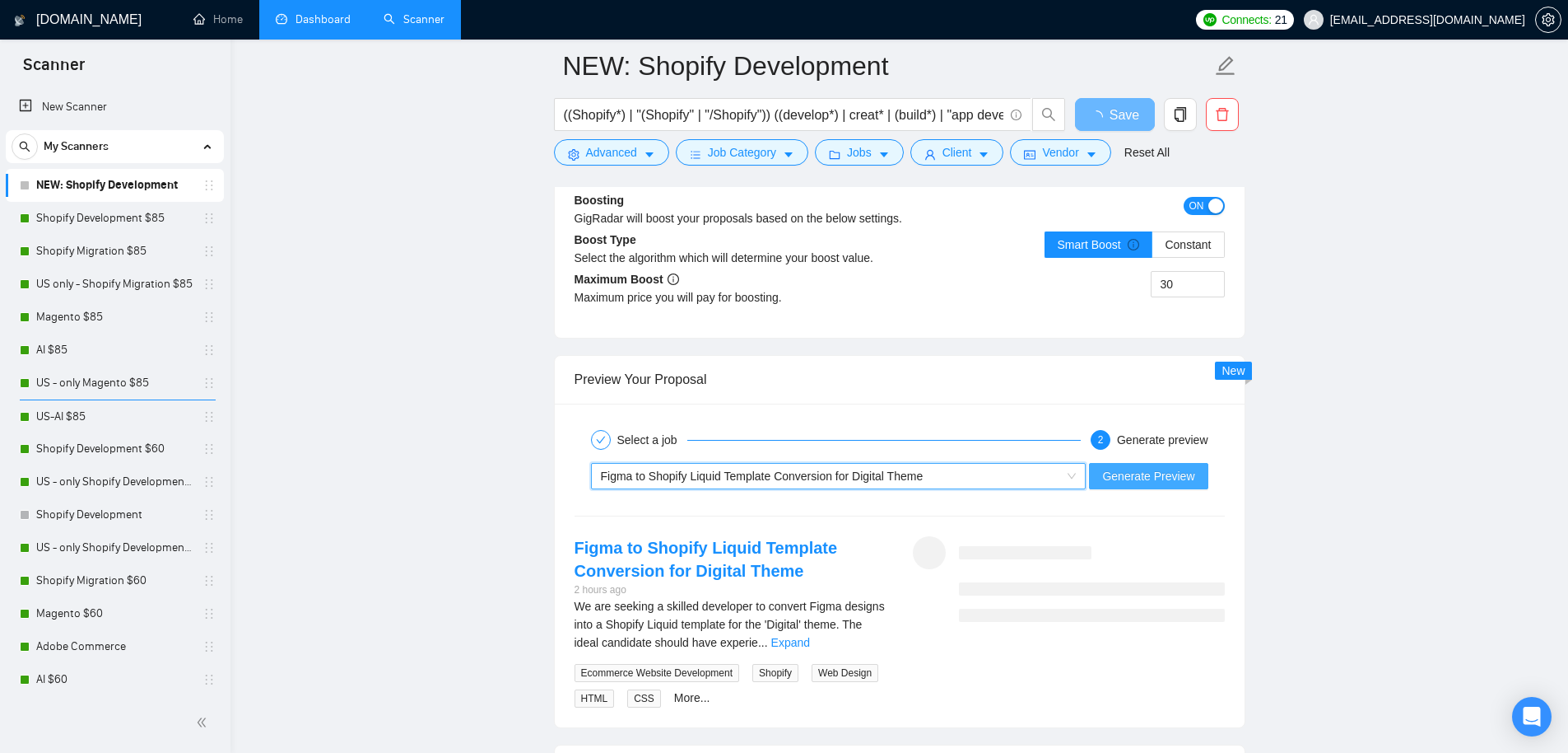
click at [1142, 472] on div "Select a job 2 Generate preview ~021960836725416149810 Figma to Shopify Liquid …" at bounding box center [900, 565] width 690 height 324
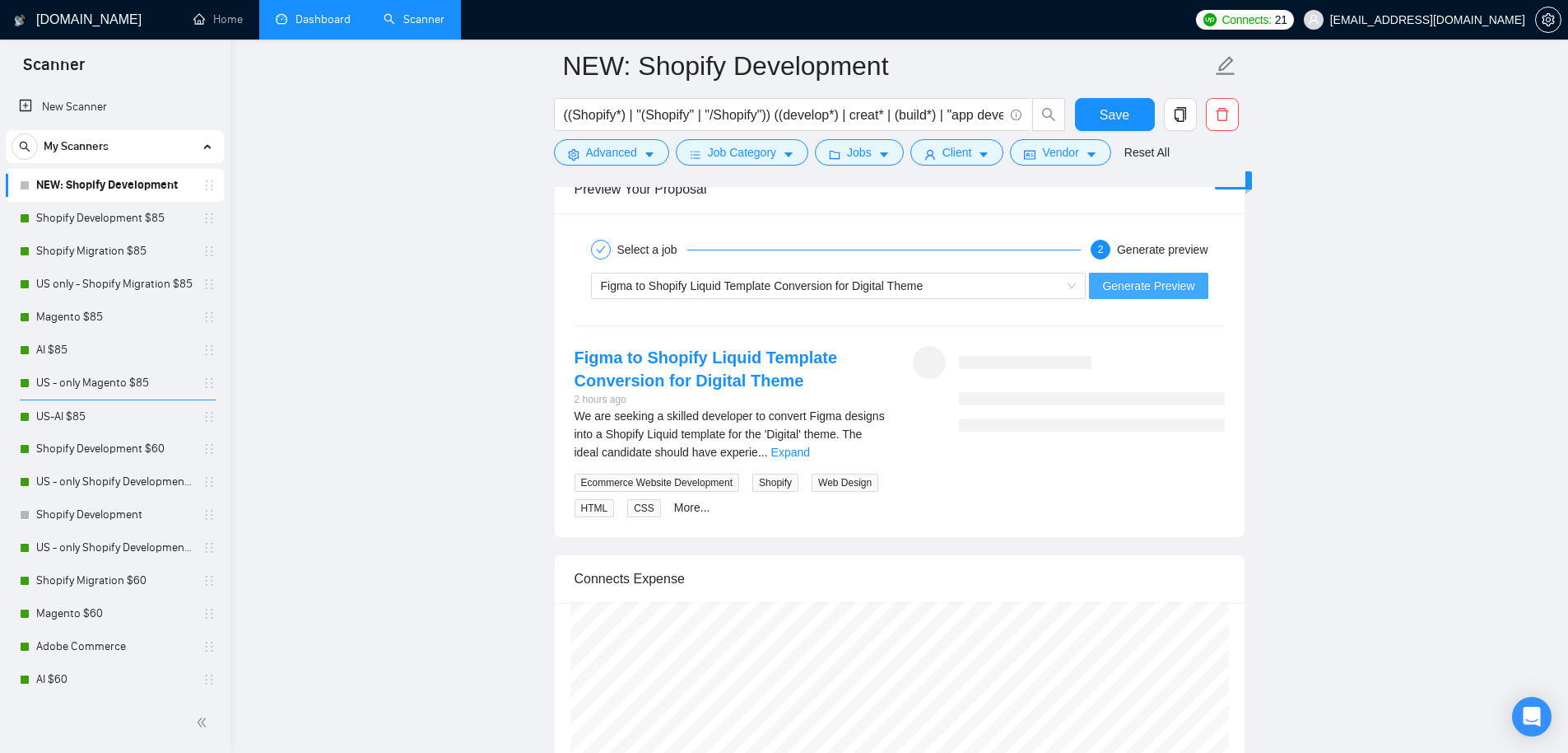
scroll to position [3447, 0]
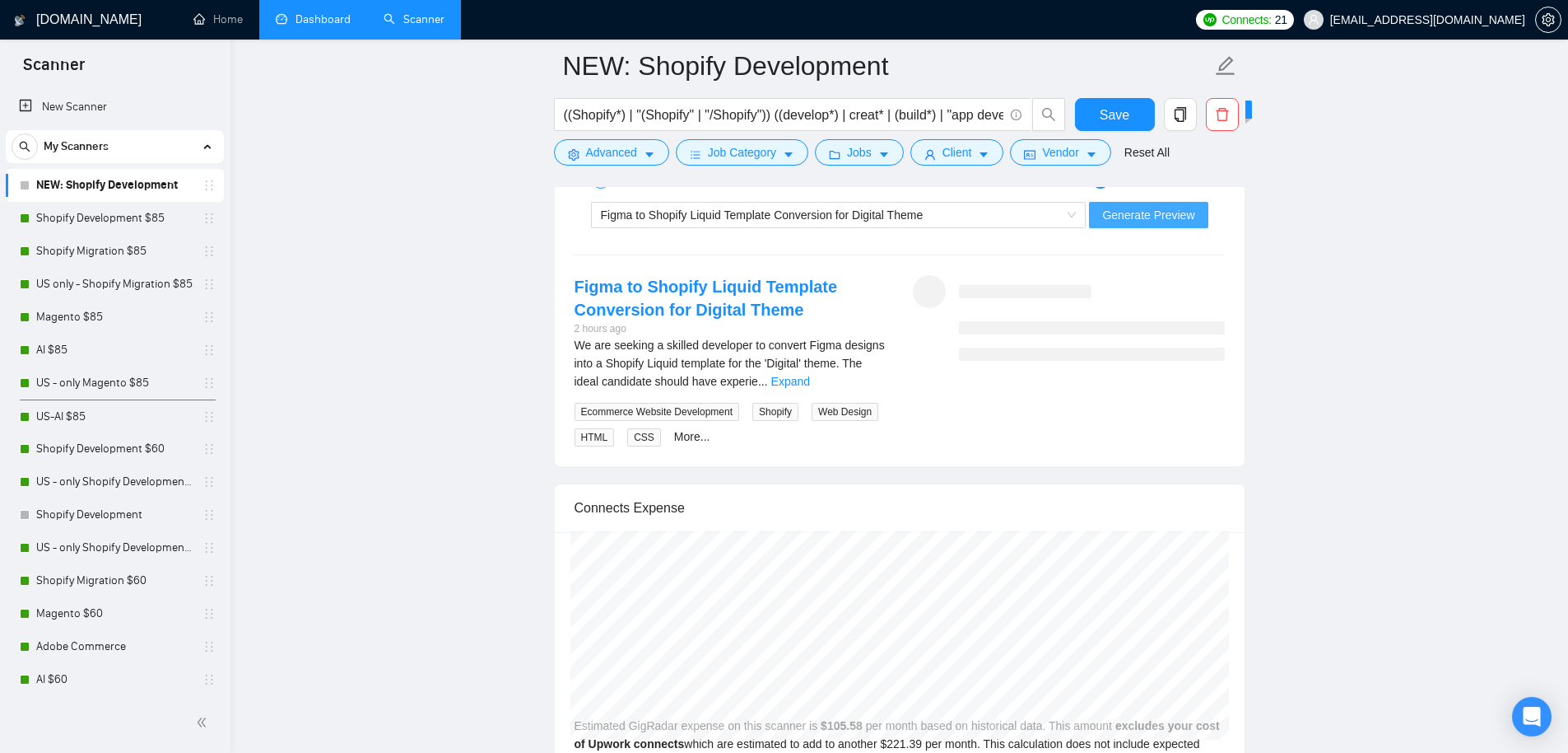
click at [1150, 214] on span "Generate Preview" at bounding box center [1148, 215] width 92 height 18
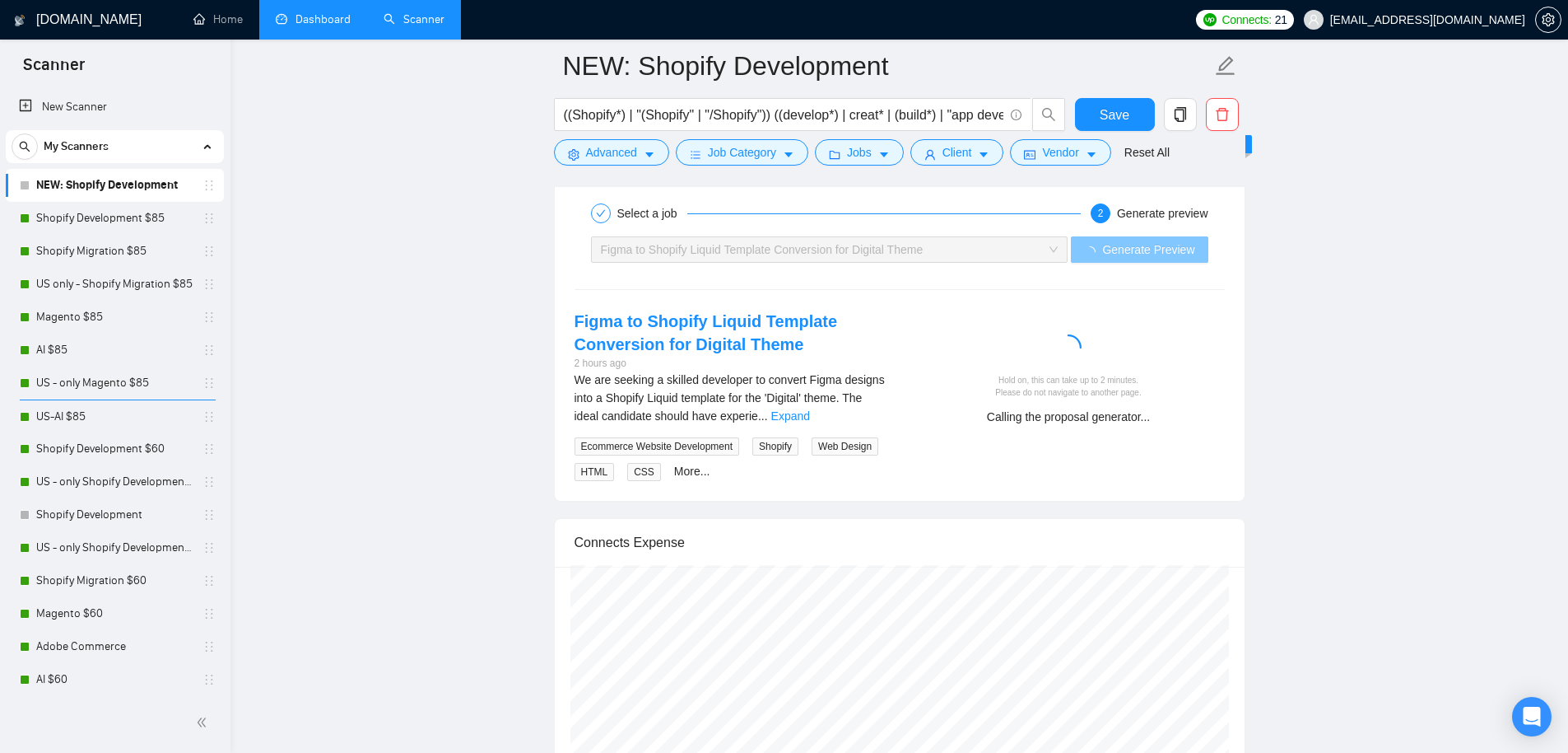
scroll to position [3411, 0]
click at [746, 127] on span "((Shopify*) | "(Shopify" | "/Shopify")) ((develop*) | creat* | (build*) | "app …" at bounding box center [792, 114] width 477 height 33
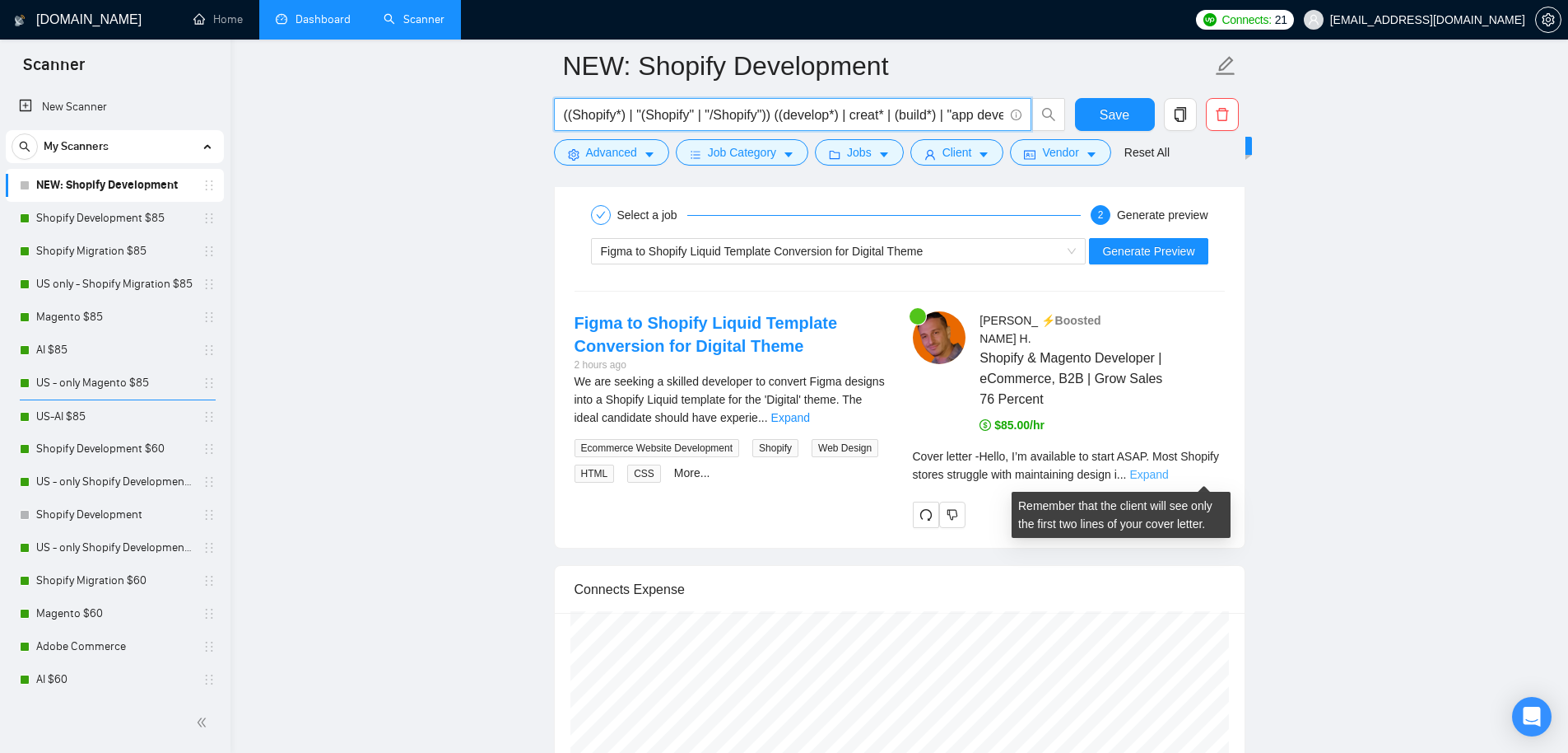
click at [1168, 476] on link "Expand" at bounding box center [1148, 474] width 38 height 13
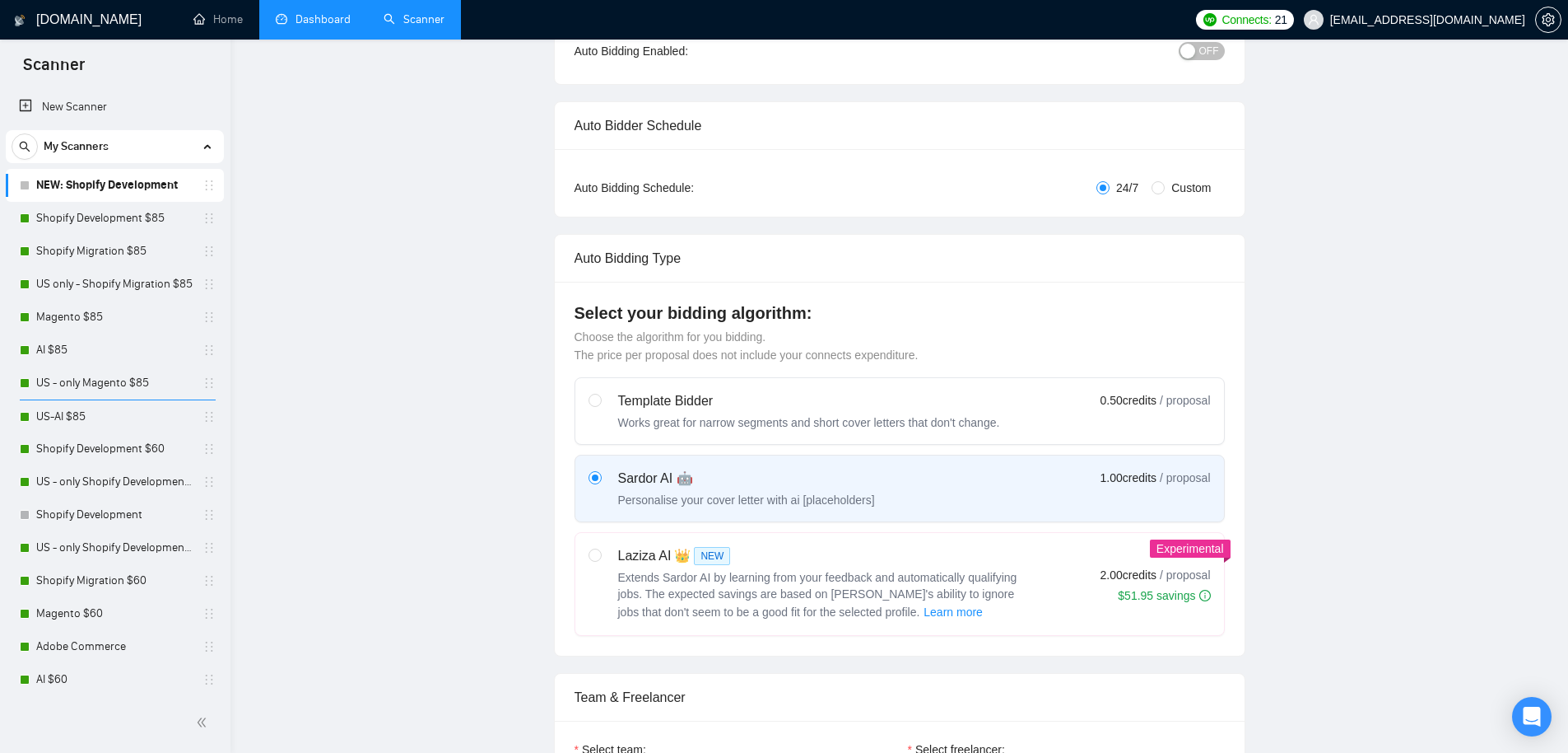
scroll to position [0, 0]
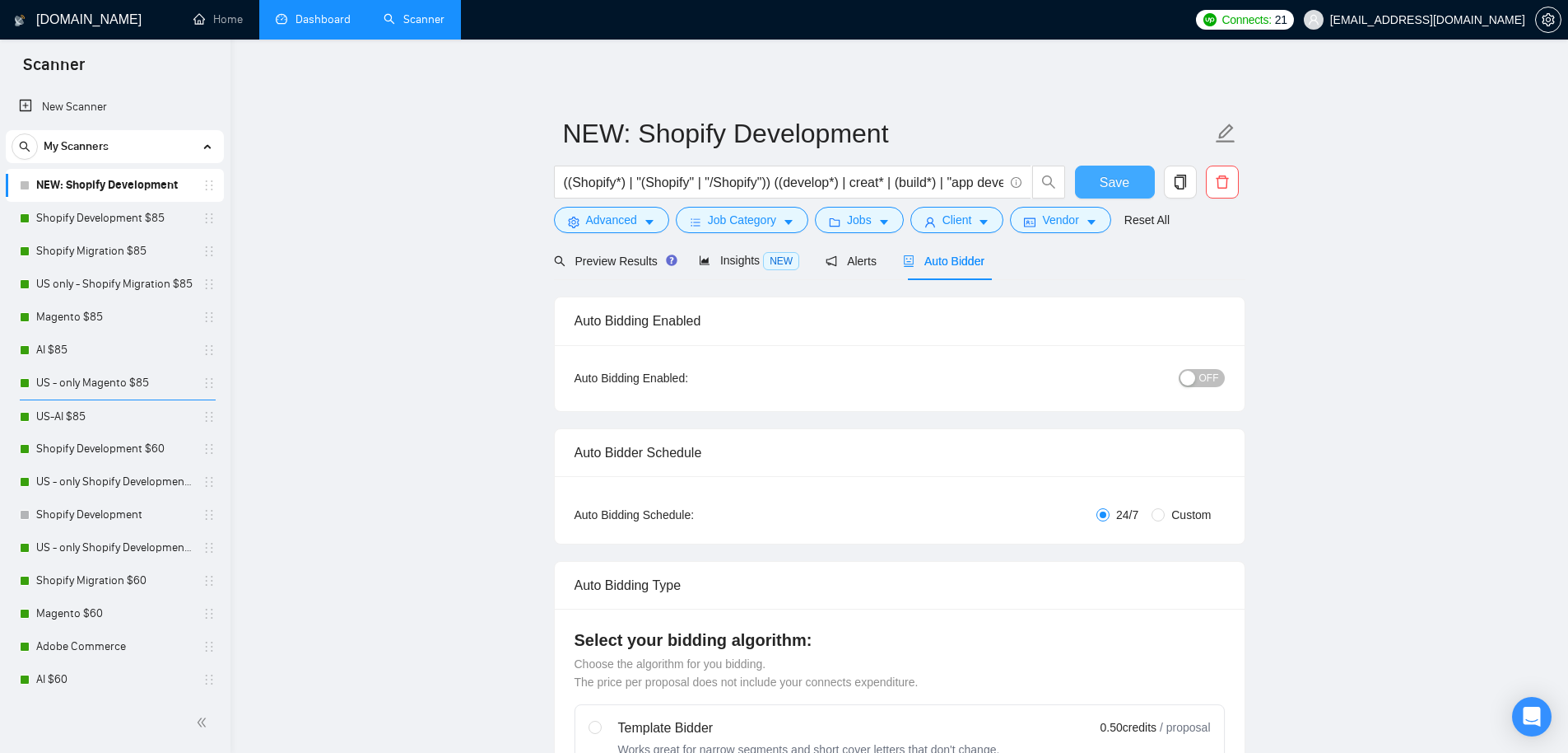
click at [1121, 181] on span "Save" at bounding box center [1115, 183] width 30 height 21
click at [612, 266] on span "Preview Results" at bounding box center [613, 261] width 118 height 13
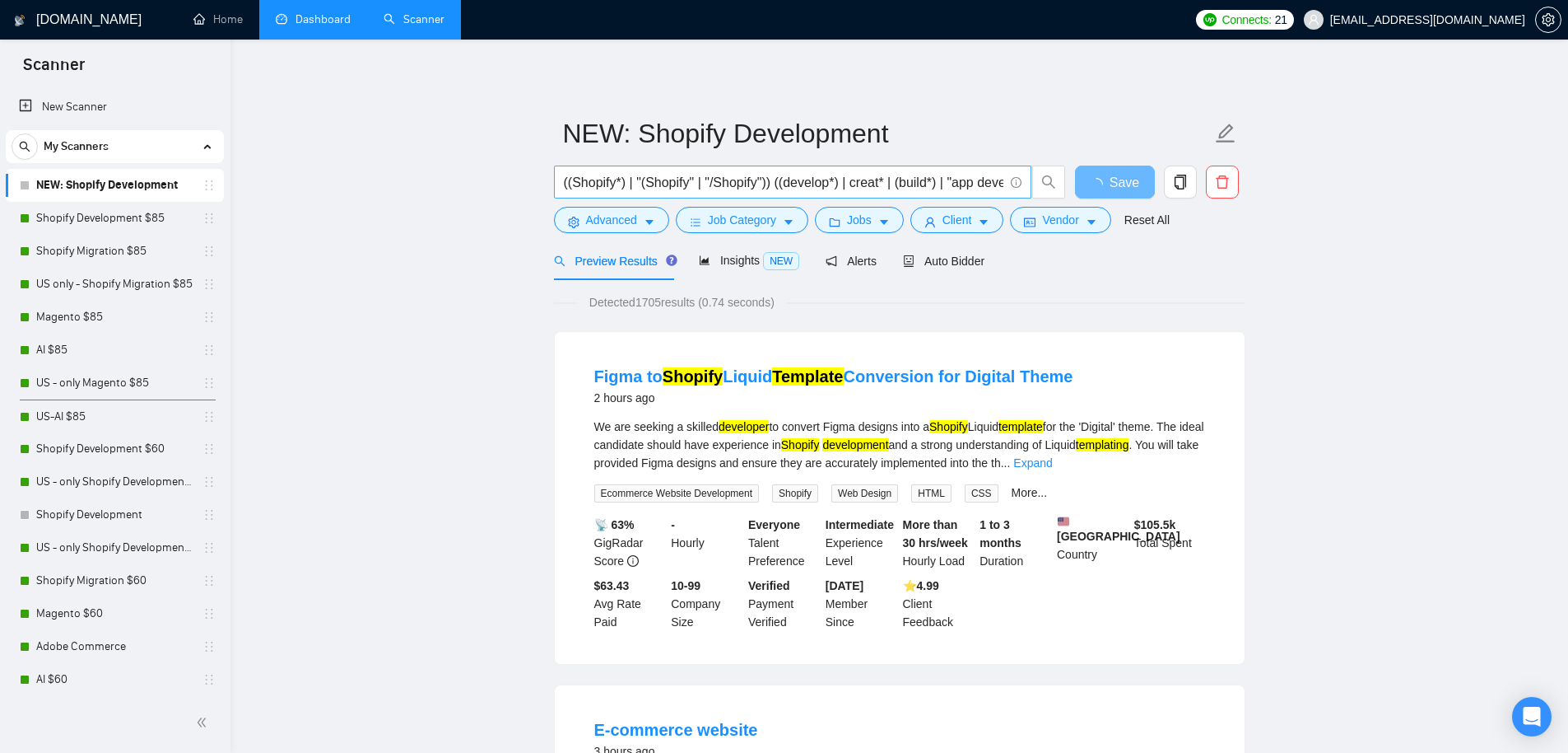
click at [683, 178] on input "((Shopify*) | "(Shopify" | "/Shopify")) ((develop*) | creat* | (build*) | "app …" at bounding box center [784, 183] width 440 height 21
paste input "Shopify | "Shopify app" | "Shopify store" | "Shopify theme") (develop* | creat*…"
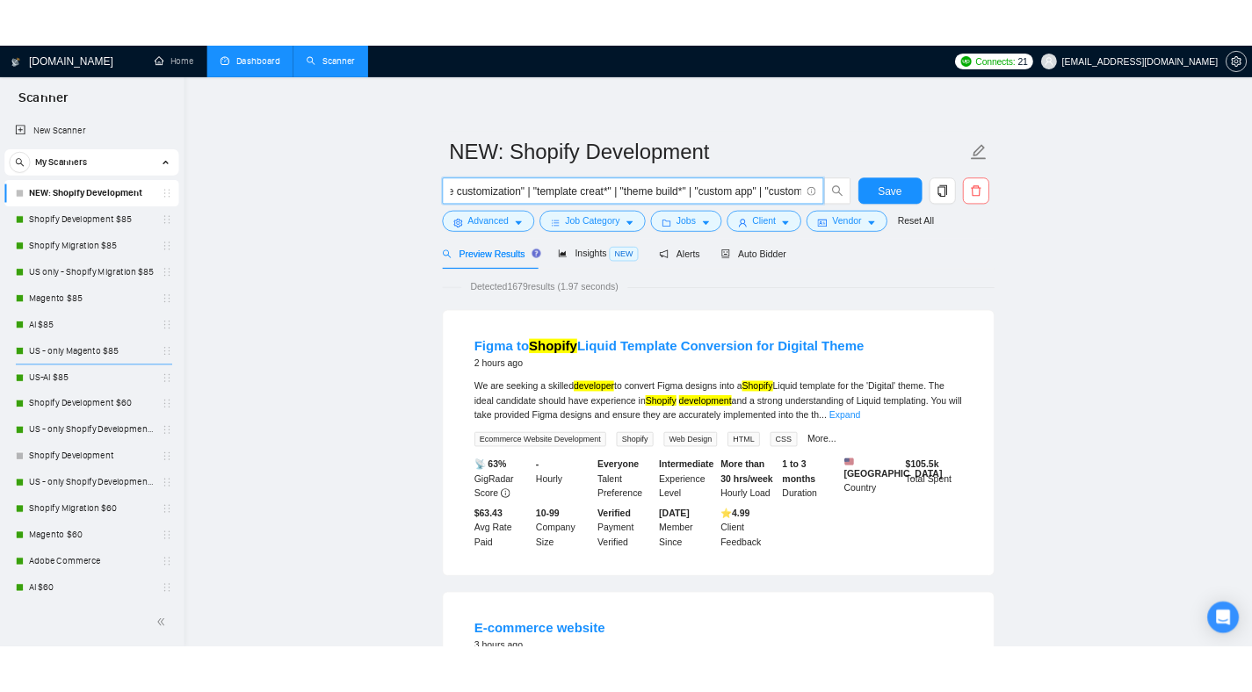
scroll to position [0, 799]
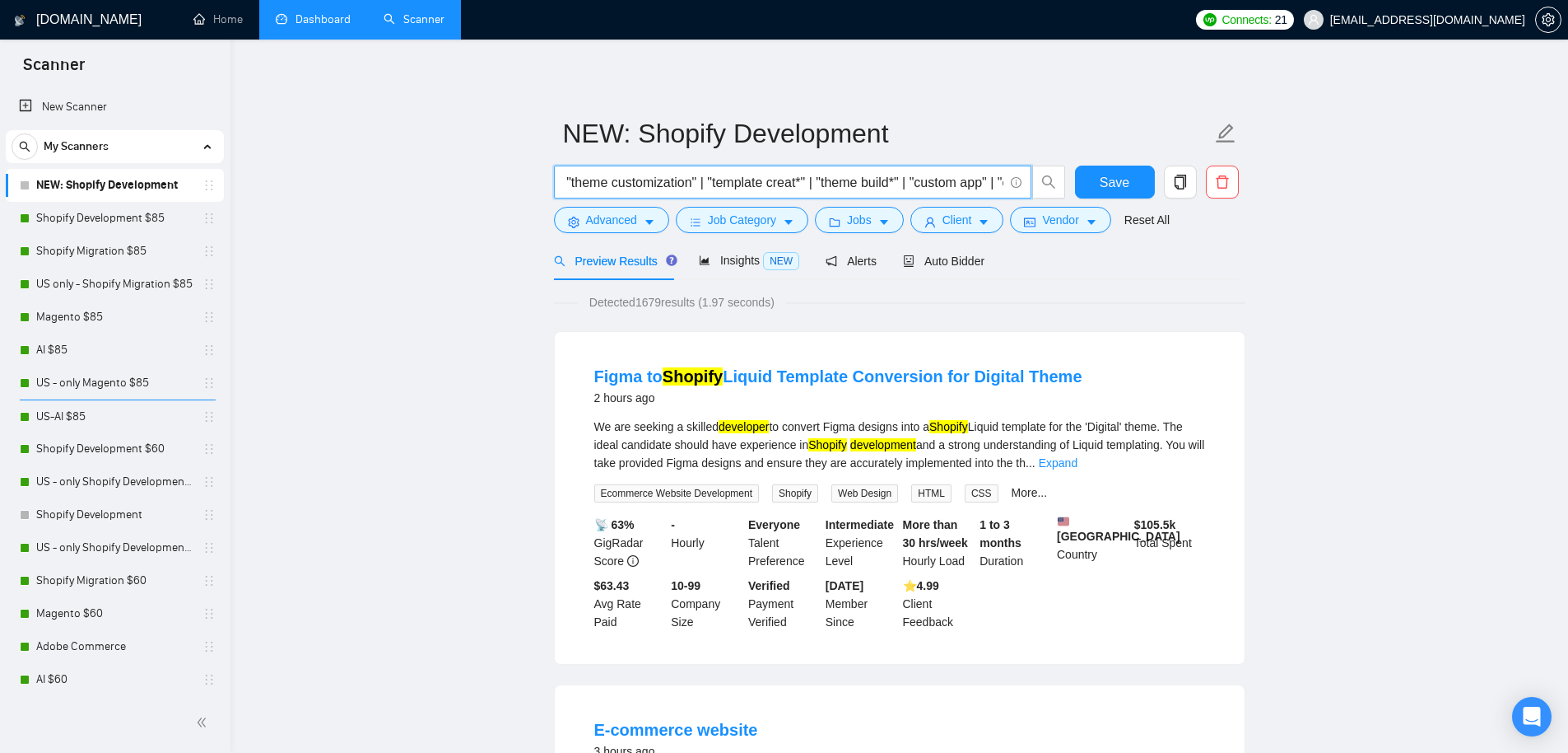
drag, startPoint x: 643, startPoint y: 178, endPoint x: 697, endPoint y: 173, distance: 54.2
click at [697, 173] on input "(Shopify | "Shopify app" | "Shopify store" | "Shopify theme") (develop* | creat…" at bounding box center [784, 183] width 440 height 21
click at [750, 186] on input "(Shopify | "Shopify app" | "Shopify store" | "Shopify theme") (develop* | creat…" at bounding box center [784, 183] width 440 height 21
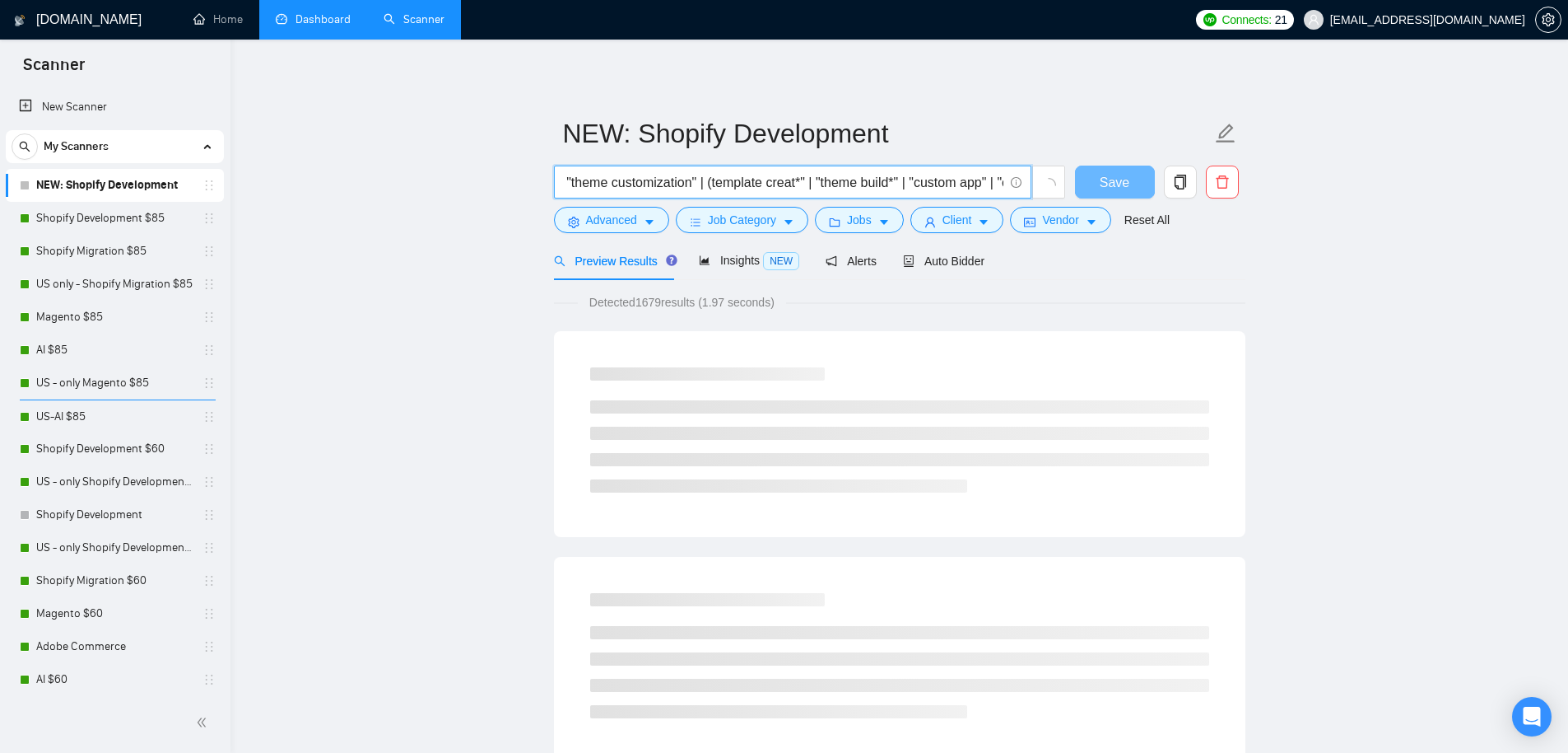
click at [844, 179] on input "(Shopify | "Shopify app" | "Shopify store" | "Shopify theme") (develop* | creat…" at bounding box center [784, 183] width 440 height 21
click at [860, 179] on input "(Shopify | "Shopify app" | "Shopify store" | "Shopify theme") (develop* | creat…" at bounding box center [784, 183] width 440 height 21
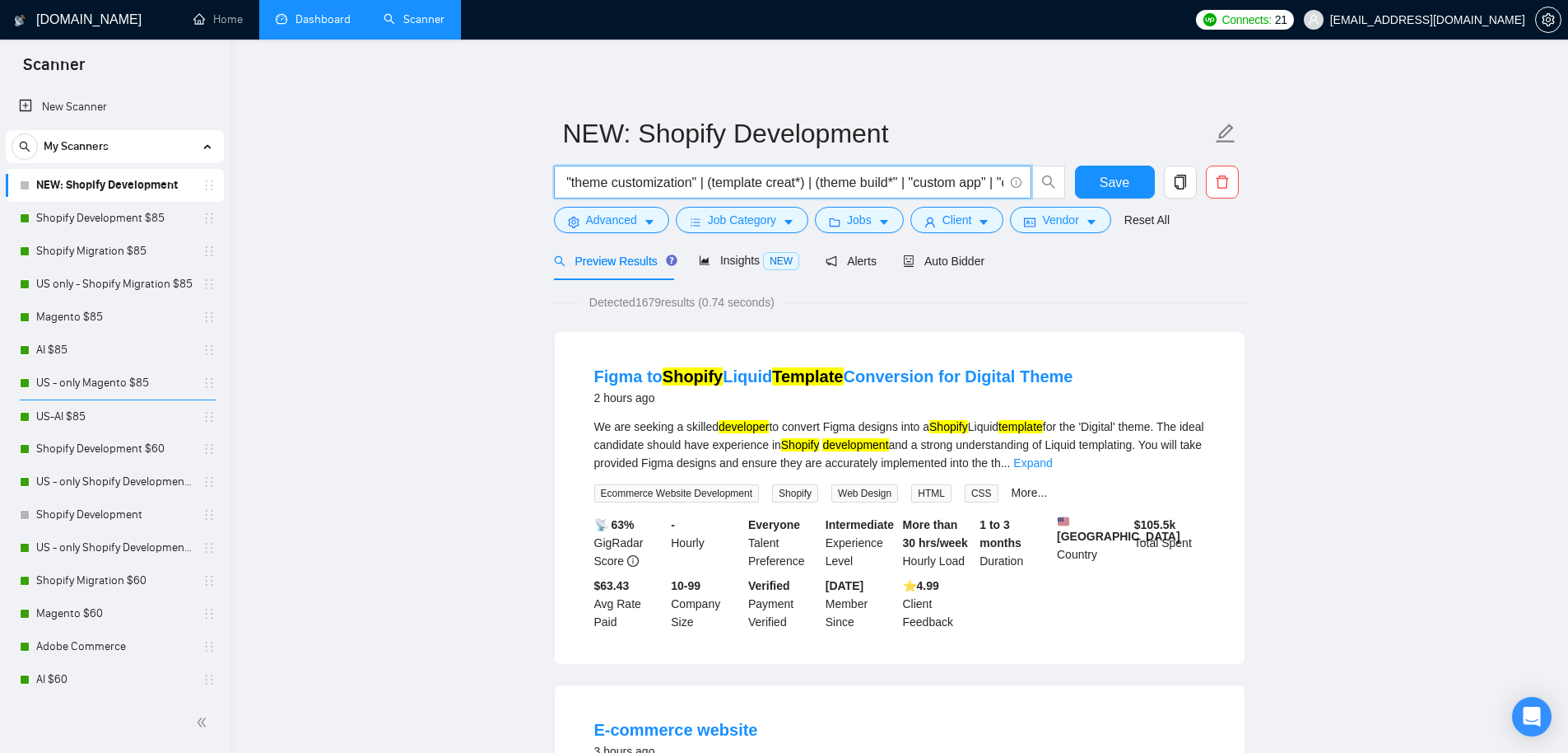
click at [940, 181] on input "(Shopify | "Shopify app" | "Shopify store" | "Shopify theme") (develop* | creat…" at bounding box center [784, 183] width 440 height 21
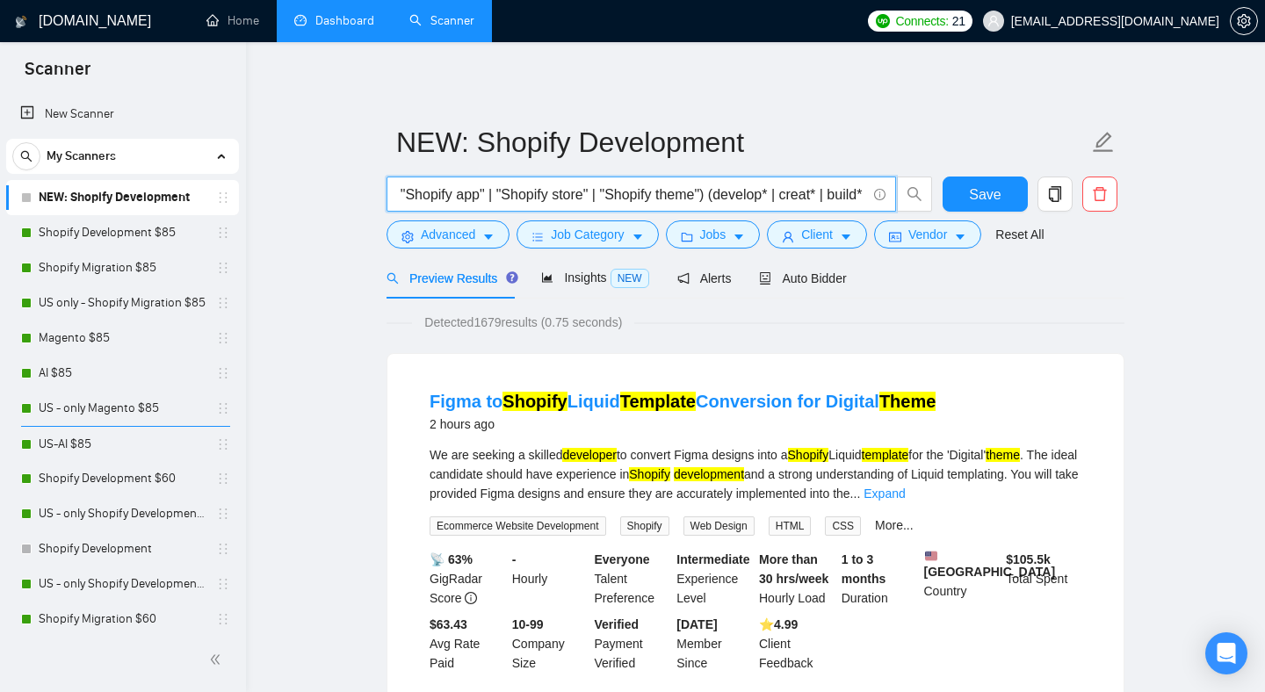
scroll to position [0, 0]
click at [467, 194] on input "(Shopify | "Shopify app" | "Shopify store" | "Shopify theme") (develop* | creat…" at bounding box center [631, 195] width 469 height 22
click at [547, 196] on input "(Shopify | (Shopify app" | "Shopify store" | "Shopify theme") (develop* | creat…" at bounding box center [631, 195] width 469 height 22
click at [571, 196] on input "(Shopify | (Shopify app*) | "Shopify store" | "Shopify theme") (develop* | crea…" at bounding box center [631, 195] width 469 height 22
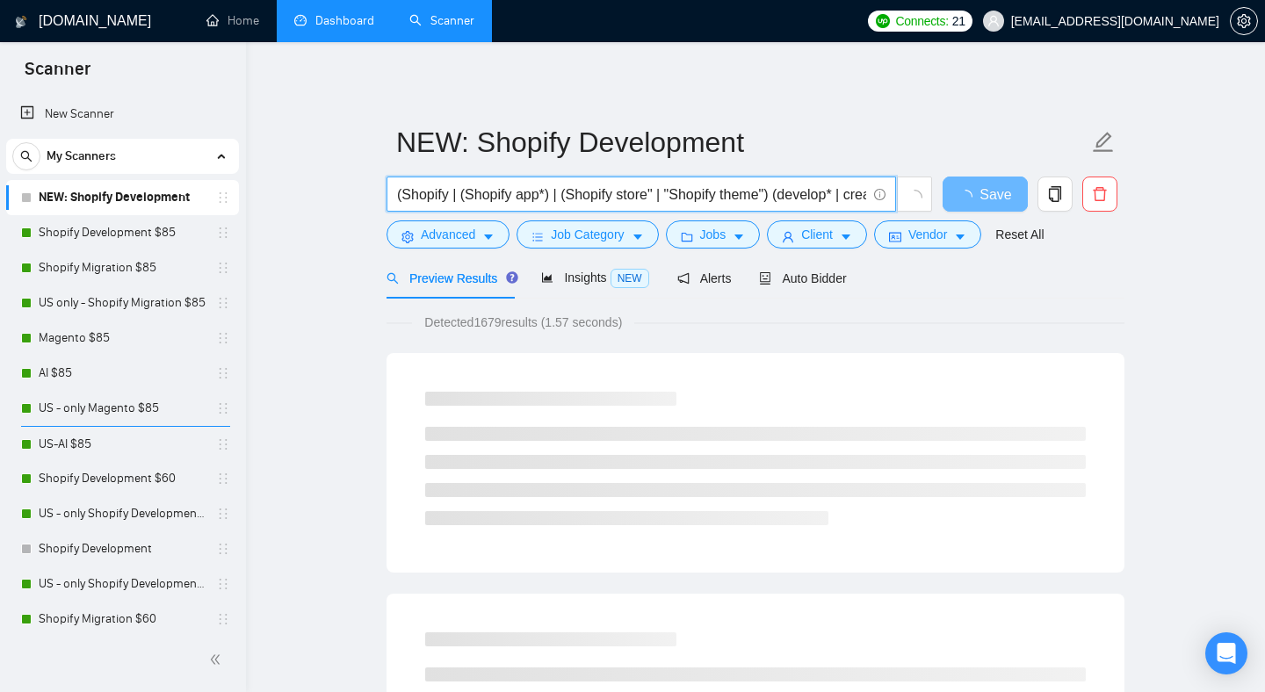
click at [659, 194] on input "(Shopify | (Shopify app*) | (Shopify store" | "Shopify theme") (develop* | crea…" at bounding box center [631, 195] width 469 height 22
click at [676, 195] on input "(Shopify | (Shopify app*) | (Shopify store) | "Shopify theme") (develop* | crea…" at bounding box center [631, 195] width 469 height 22
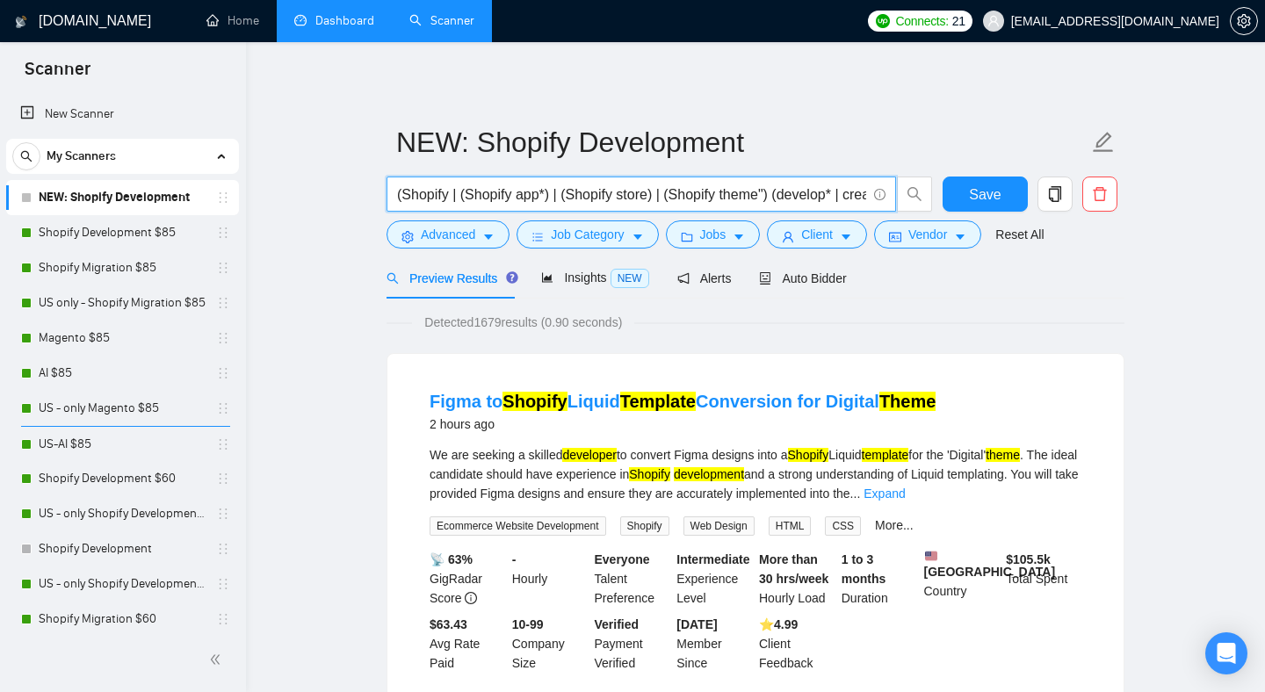
click at [774, 199] on input "(Shopify | (Shopify app*) | (Shopify store) | (Shopify theme") (develop* | crea…" at bounding box center [631, 195] width 469 height 22
drag, startPoint x: 812, startPoint y: 195, endPoint x: 856, endPoint y: 199, distance: 44.1
click at [856, 199] on input "(Shopify | (Shopify app*) | (Shopify store) | (Shopify theme*) (develop* | crea…" at bounding box center [631, 195] width 469 height 22
click at [651, 200] on input "(Shopify | (Shopify app*) | (Shopify store) | (Shopify theme*) (develop* | crea…" at bounding box center [631, 195] width 469 height 22
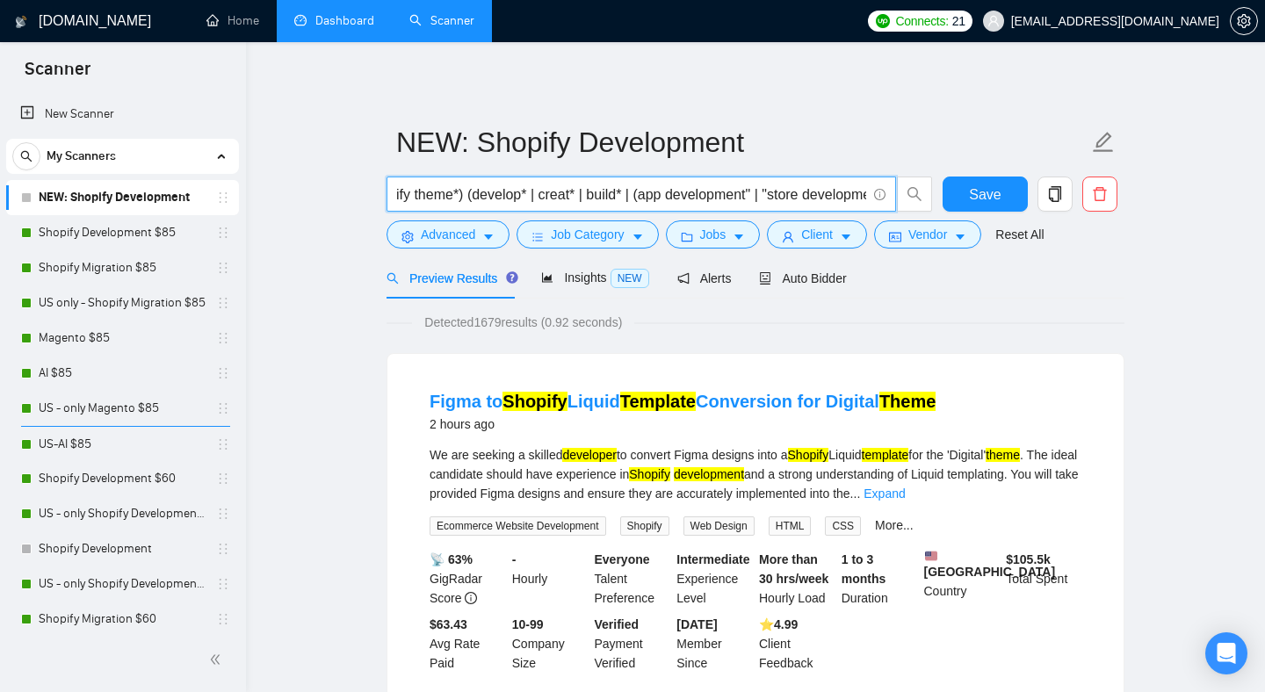
click at [769, 196] on input "(Shopify | (Shopify app*) | (Shopify store) | (Shopify theme*) (develop* | crea…" at bounding box center [631, 195] width 469 height 22
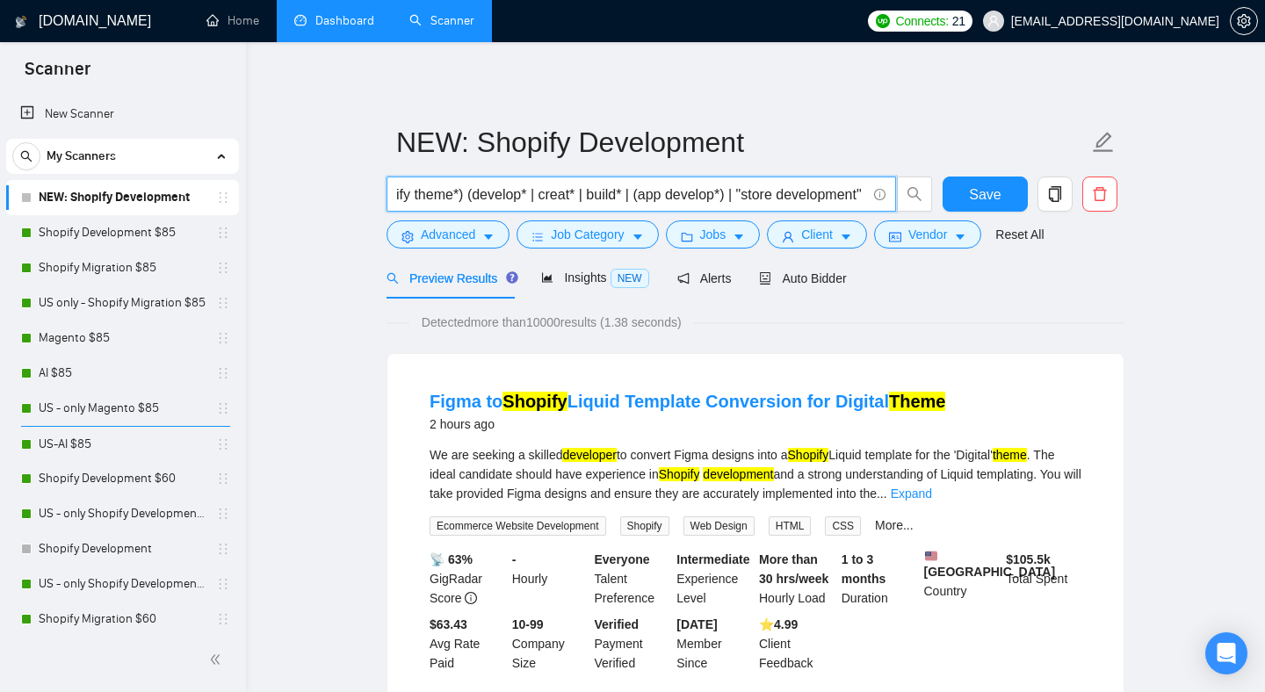
click at [676, 196] on input "(Shopify | (Shopify app*) | (Shopify store) | (Shopify theme*) (develop* | crea…" at bounding box center [631, 195] width 469 height 22
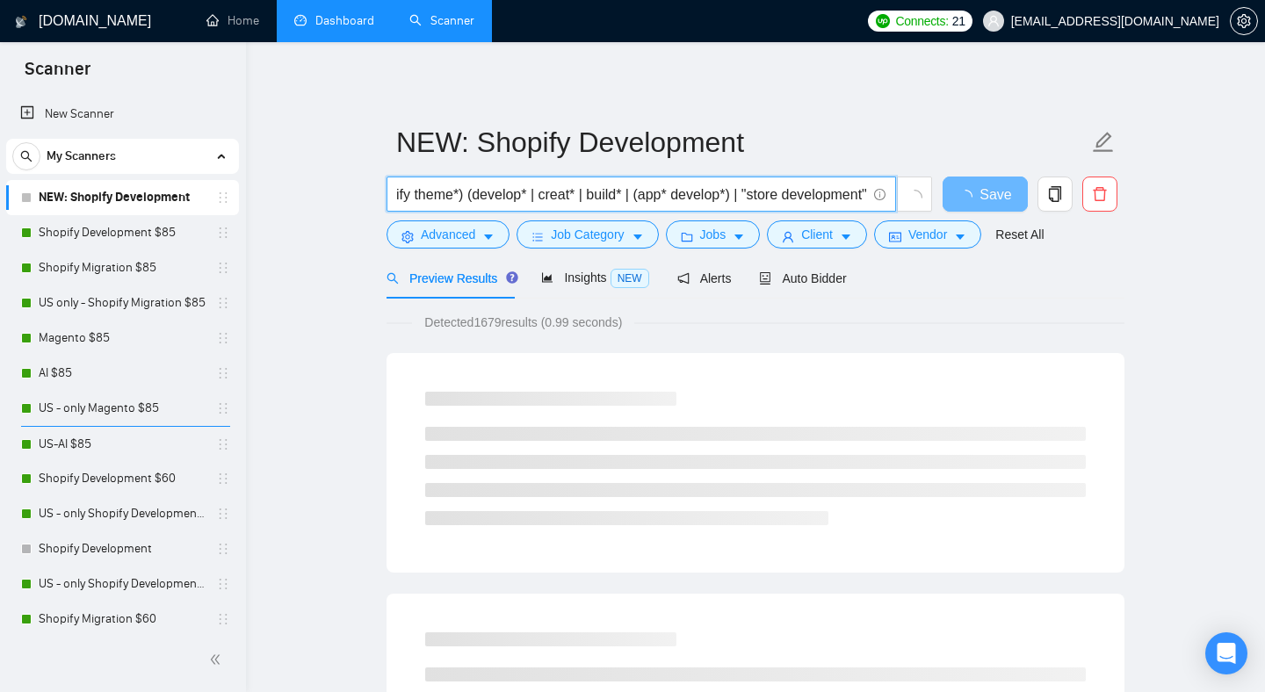
click at [768, 196] on input "(Shopify | (Shopify app*) | (Shopify store) | (Shopify theme*) (develop* | crea…" at bounding box center [631, 195] width 469 height 22
click at [650, 197] on input "(Shopify | (Shopify app*) | (Shopify store) | (Shopify theme*) (develop* | crea…" at bounding box center [631, 195] width 469 height 22
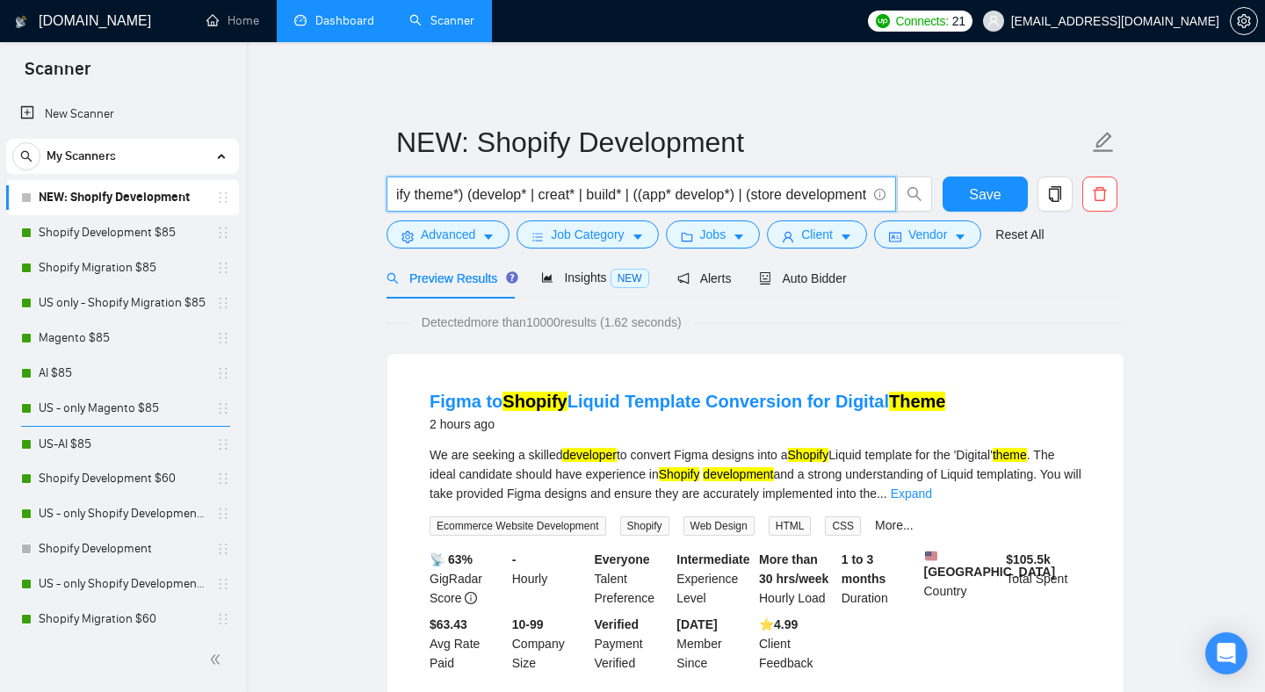
click at [687, 195] on input "(Shopify | (Shopify app*) | (Shopify store) | (Shopify theme*) (develop* | crea…" at bounding box center [631, 195] width 469 height 22
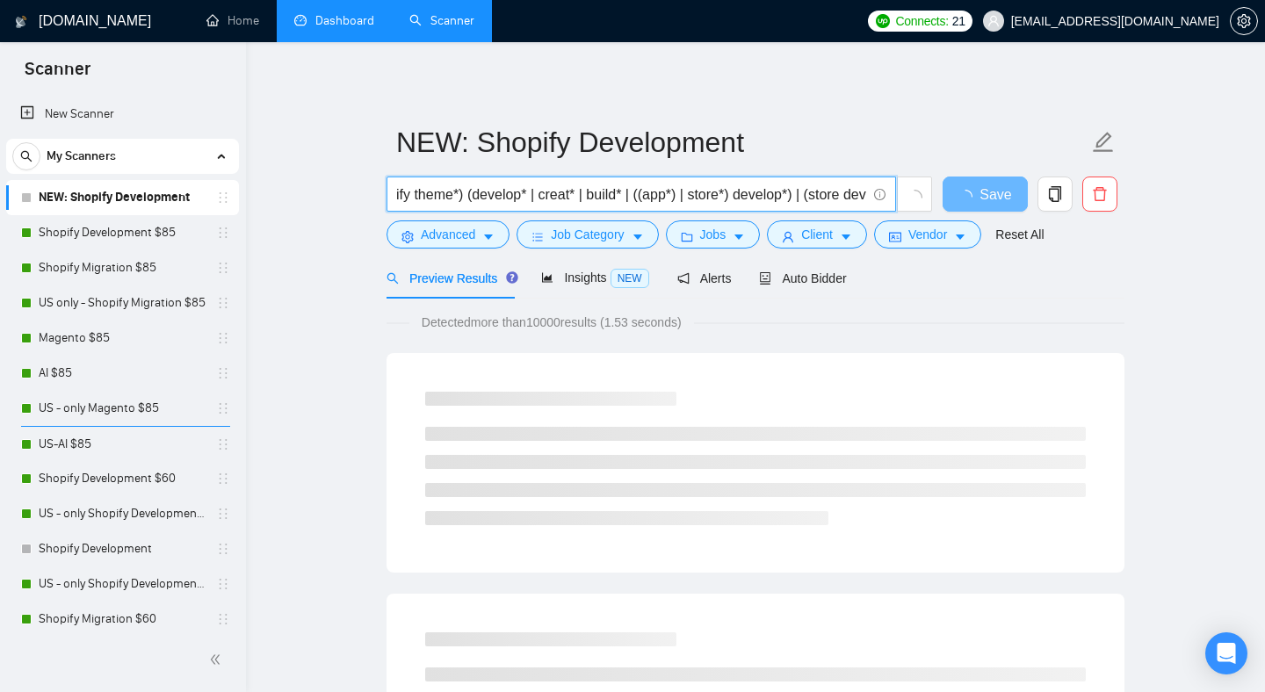
click at [703, 199] on input "(Shopify | (Shopify app*) | (Shopify store) | (Shopify theme*) (develop* | crea…" at bounding box center [631, 195] width 469 height 22
drag, startPoint x: 810, startPoint y: 199, endPoint x: 844, endPoint y: 195, distance: 34.5
click at [844, 195] on input "(Shopify | (Shopify app*) | (Shopify store) | (Shopify theme*) (develop* | crea…" at bounding box center [631, 195] width 469 height 22
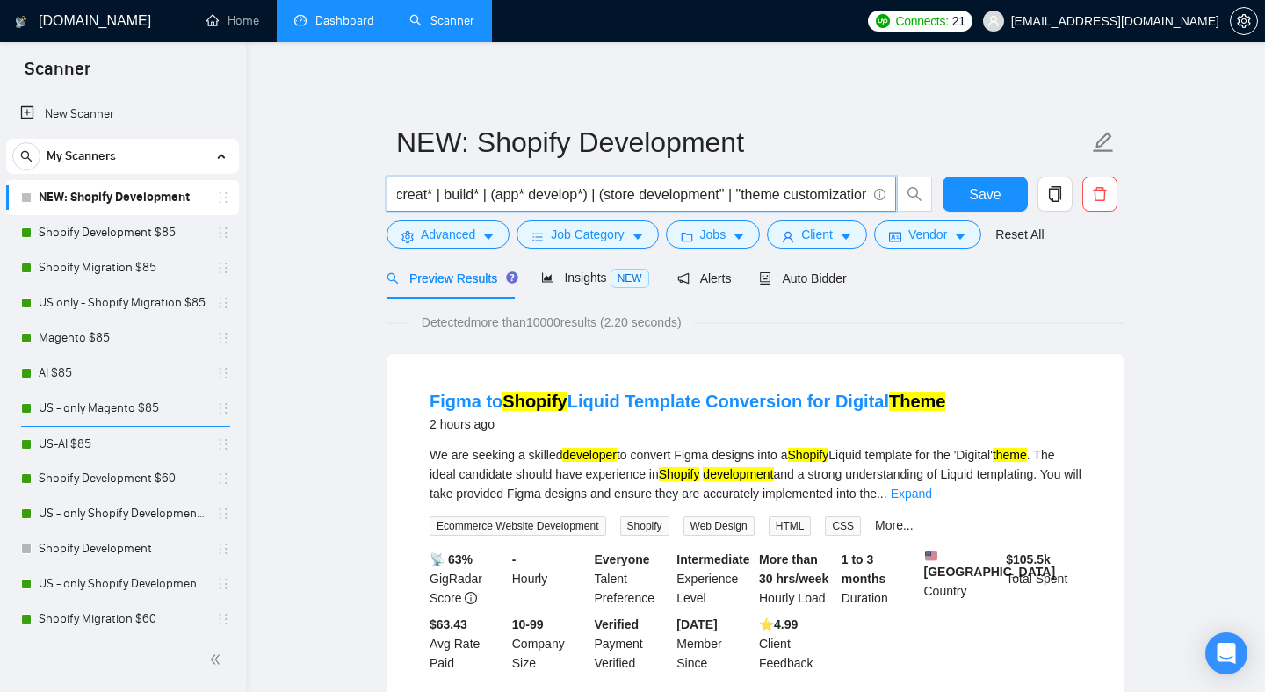
click at [749, 197] on input "(Shopify | (Shopify app*) | (Shopify store) | (Shopify theme*) (develop* | crea…" at bounding box center [631, 195] width 469 height 22
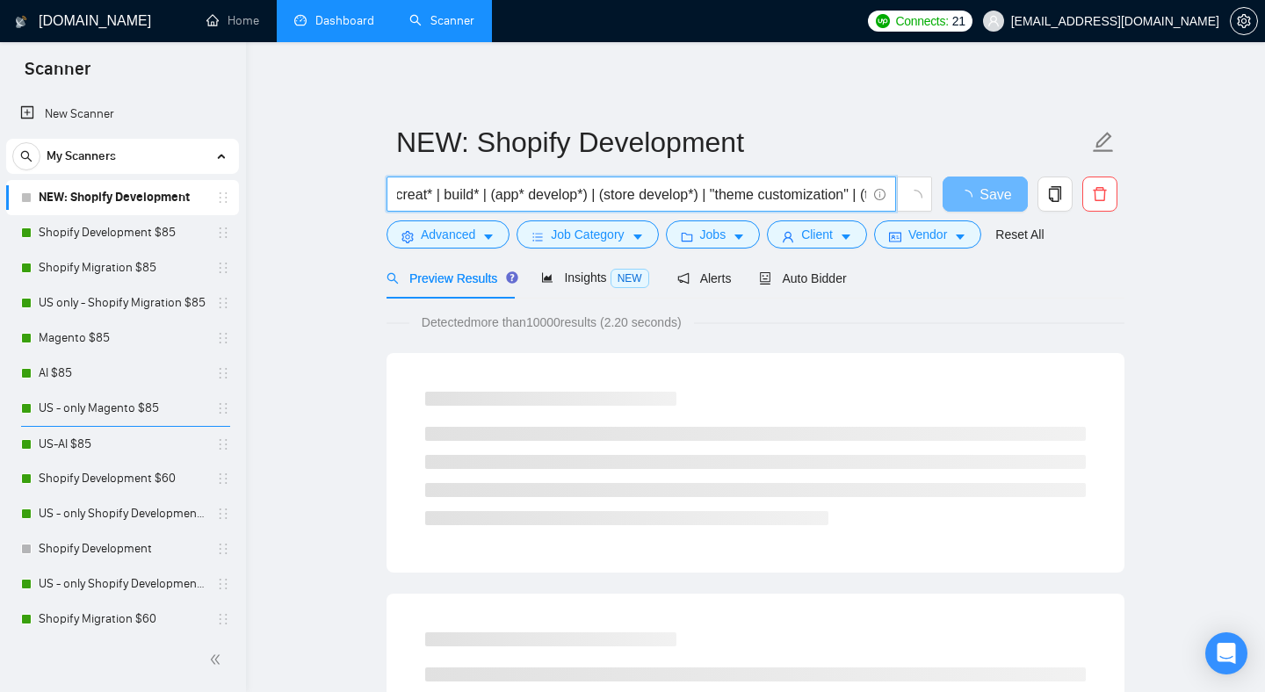
click at [653, 198] on input "(Shopify | (Shopify app*) | (Shopify store) | (Shopify theme*) (develop* | crea…" at bounding box center [631, 195] width 469 height 22
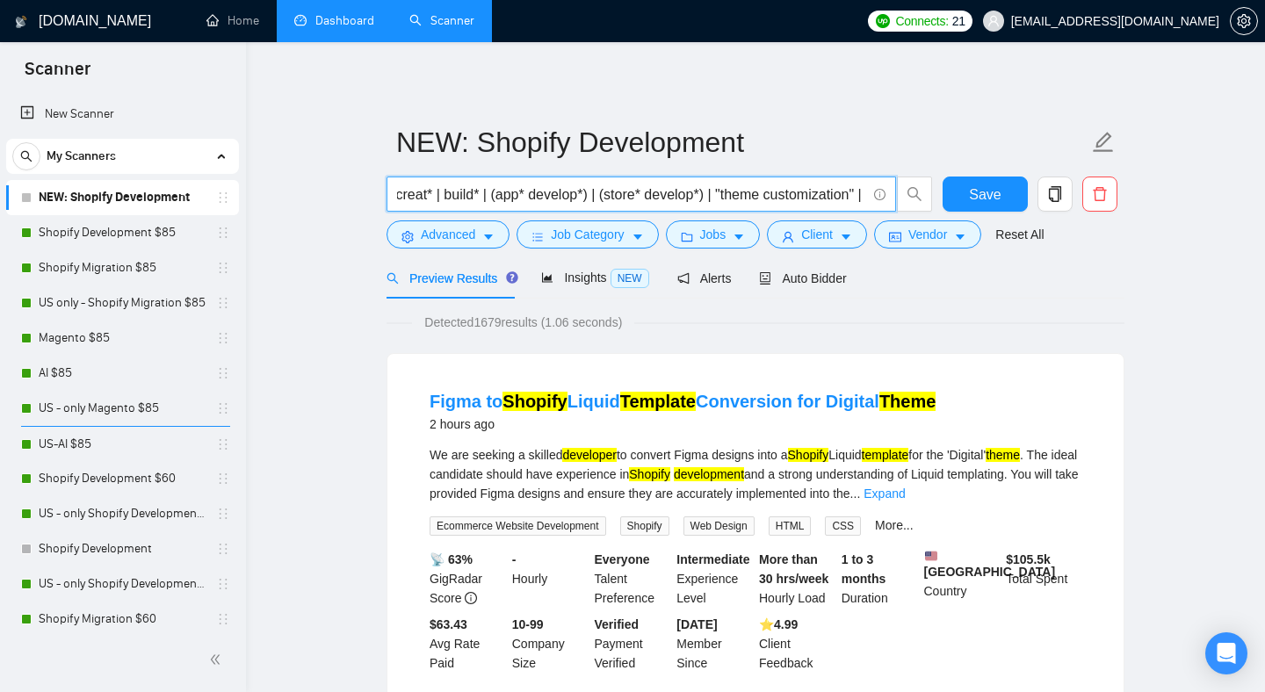
click at [745, 192] on input "(Shopify | (Shopify app*) | (Shopify store) | (Shopify theme*) (develop* | crea…" at bounding box center [631, 195] width 469 height 22
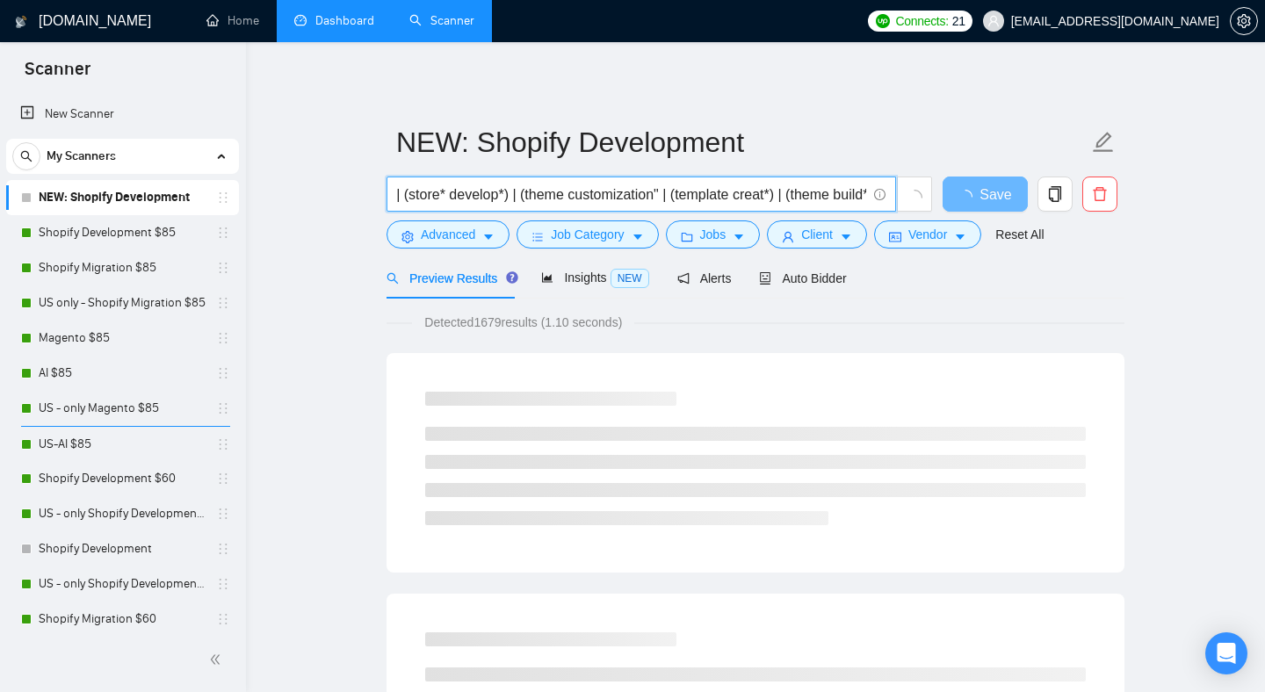
drag, startPoint x: 828, startPoint y: 199, endPoint x: 853, endPoint y: 201, distance: 24.7
click at [853, 201] on input "(Shopify | (Shopify app*) | (Shopify store) | (Shopify theme*) (develop* | crea…" at bounding box center [631, 195] width 469 height 22
click at [683, 196] on input "(Shopify | (Shopify app*) | (Shopify store) | (Shopify theme*) (develop* | crea…" at bounding box center [631, 195] width 469 height 22
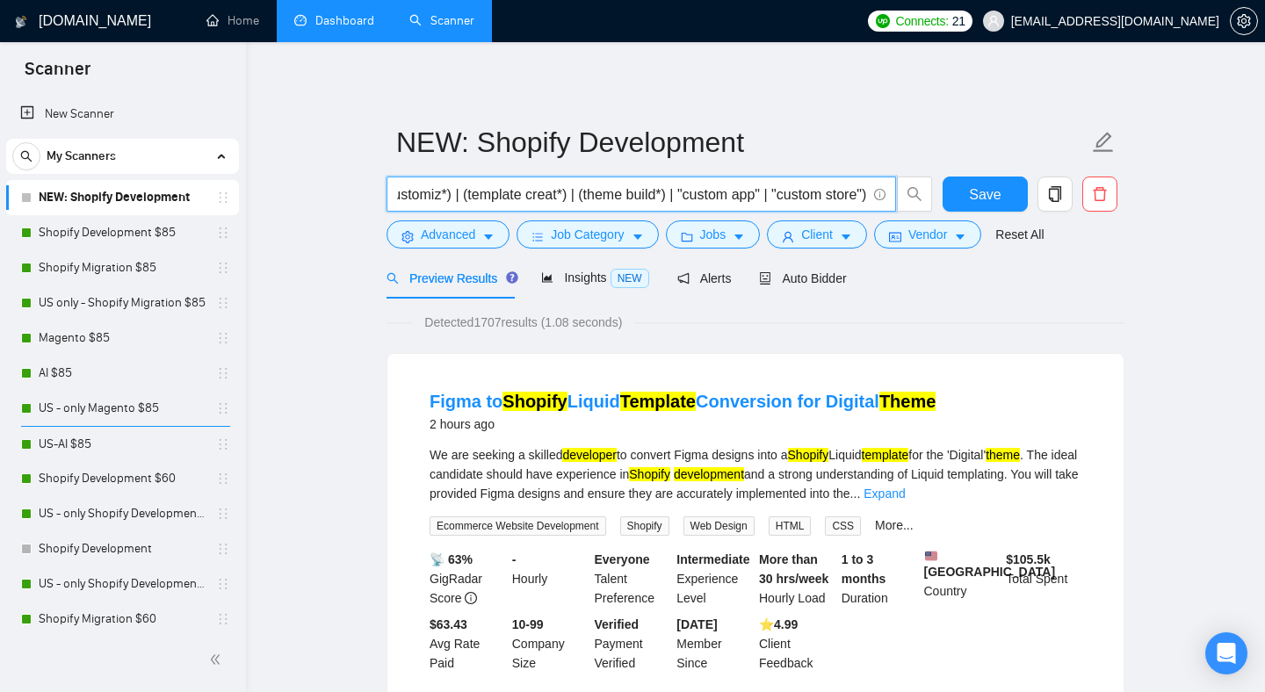
drag, startPoint x: 797, startPoint y: 191, endPoint x: 892, endPoint y: 194, distance: 95.8
click at [893, 194] on span "(Shopify | (Shopify app*) | (Shopify store) | (Shopify theme*) (develop* | crea…" at bounding box center [641, 194] width 509 height 35
click at [673, 201] on input "(Shopify | (Shopify app*) | (Shopify store) | (Shopify theme*) (develop* | crea…" at bounding box center [631, 195] width 469 height 22
click at [756, 191] on input "(Shopify | (Shopify app*) | (Shopify store) | (Shopify theme*) (develop* | crea…" at bounding box center [631, 195] width 469 height 22
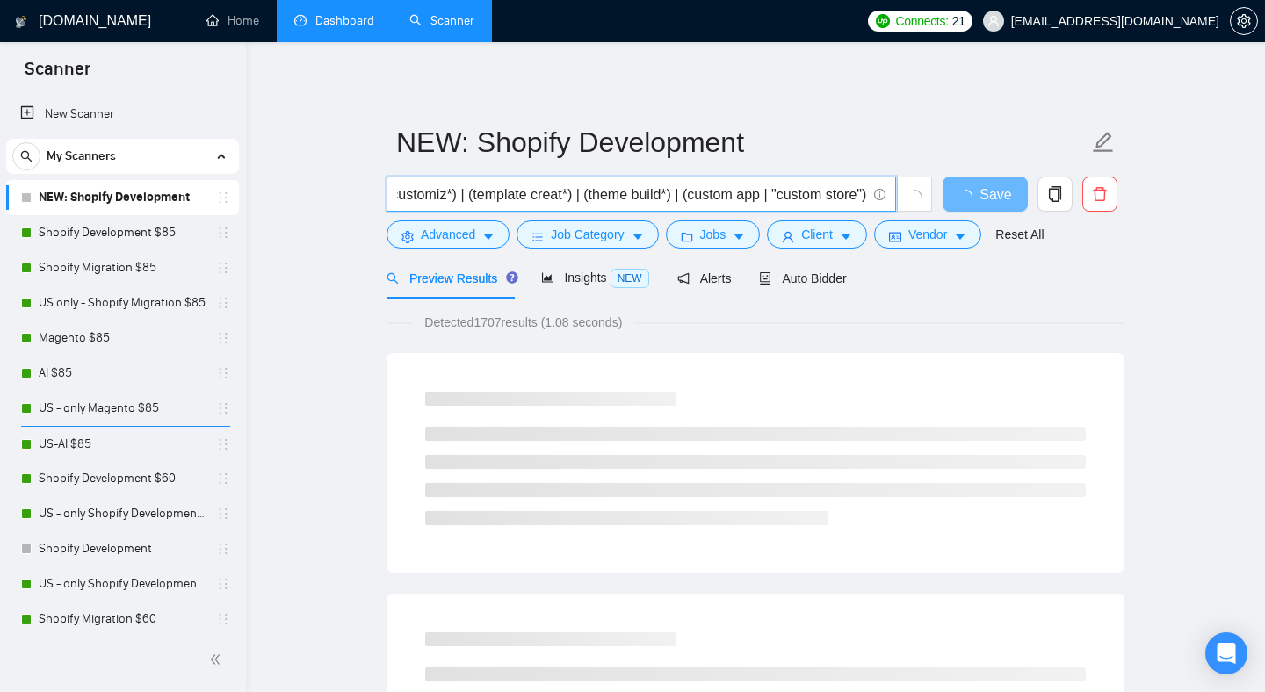
scroll to position [0, 861]
click at [725, 193] on input "(Shopify | (Shopify app*) | (Shopify store) | (Shopify theme*) (develop* | crea…" at bounding box center [631, 195] width 469 height 22
click at [762, 197] on input "(Shopify | (Shopify app*) | (Shopify store) | (Shopify theme*) (develop* | crea…" at bounding box center [631, 195] width 469 height 22
drag, startPoint x: 805, startPoint y: 196, endPoint x: 884, endPoint y: 196, distance: 79.1
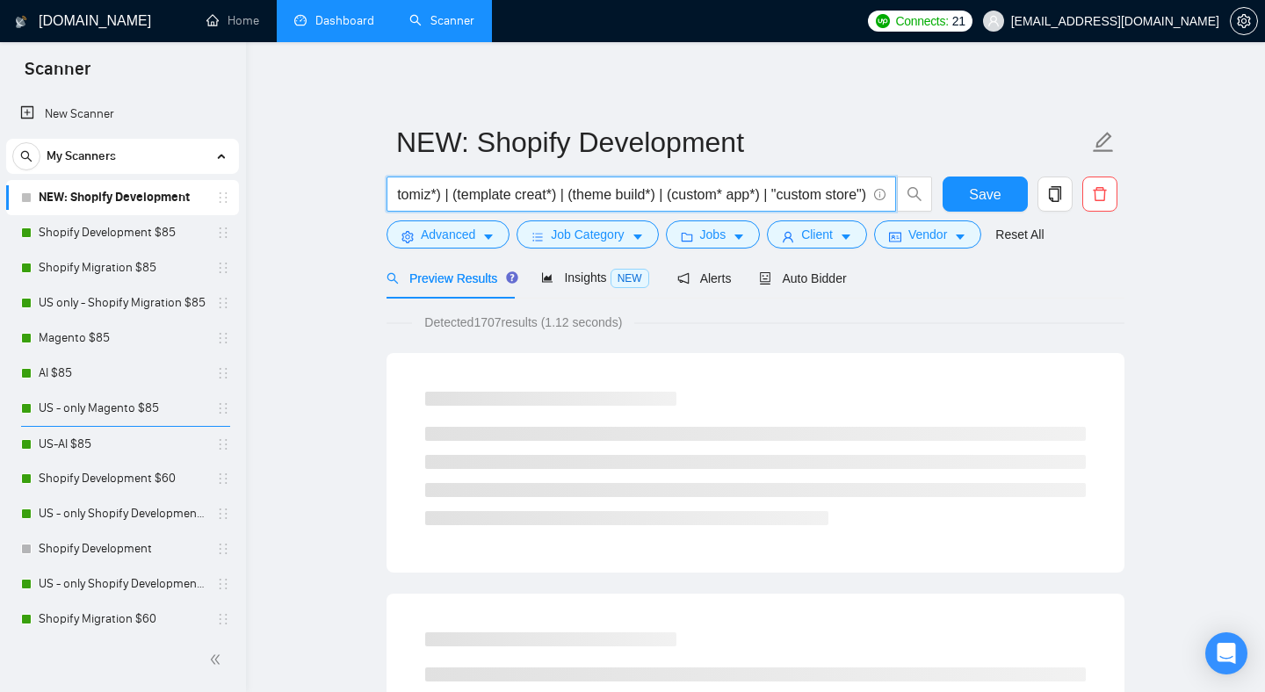
click at [884, 196] on span "(Shopify | (Shopify app*) | (Shopify store) | (Shopify theme*) (develop* | crea…" at bounding box center [641, 194] width 509 height 35
click at [774, 198] on input "(Shopify | (Shopify app*) | (Shopify store) | (Shopify theme*) (develop* | crea…" at bounding box center [631, 195] width 469 height 22
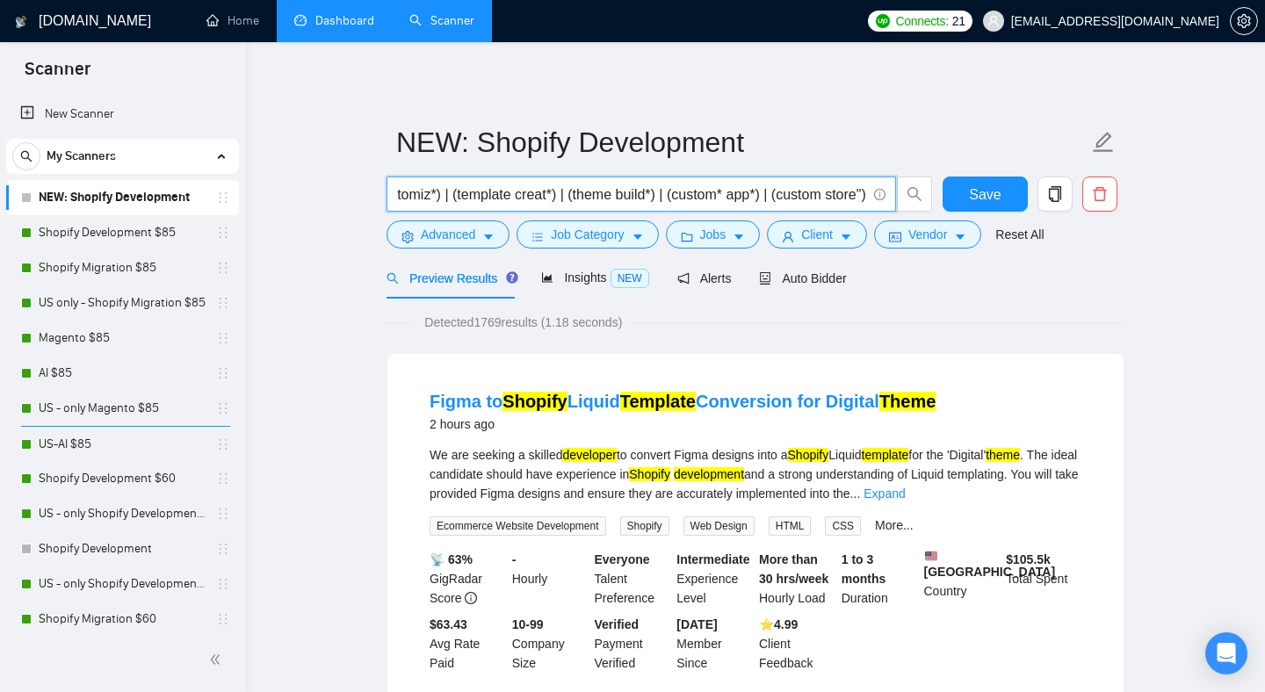
click at [861, 195] on input "(Shopify | (Shopify app*) | (Shopify store) | (Shopify theme*) (develop* | crea…" at bounding box center [631, 195] width 469 height 22
drag, startPoint x: 708, startPoint y: 199, endPoint x: 145, endPoint y: 196, distance: 563.1
type input "(Shopify | (Shopify app*) | (Shopify store) | (Shopify theme*) (develop* | crea…"
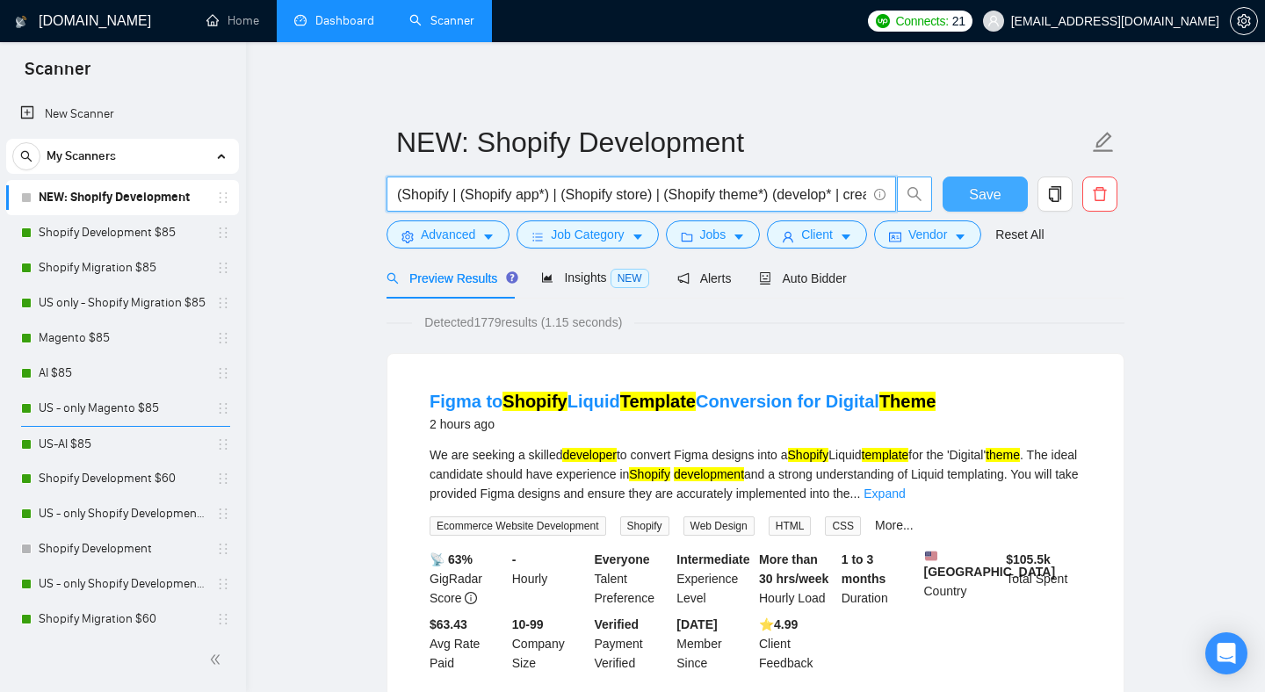
click at [979, 200] on span "Save" at bounding box center [985, 195] width 32 height 22
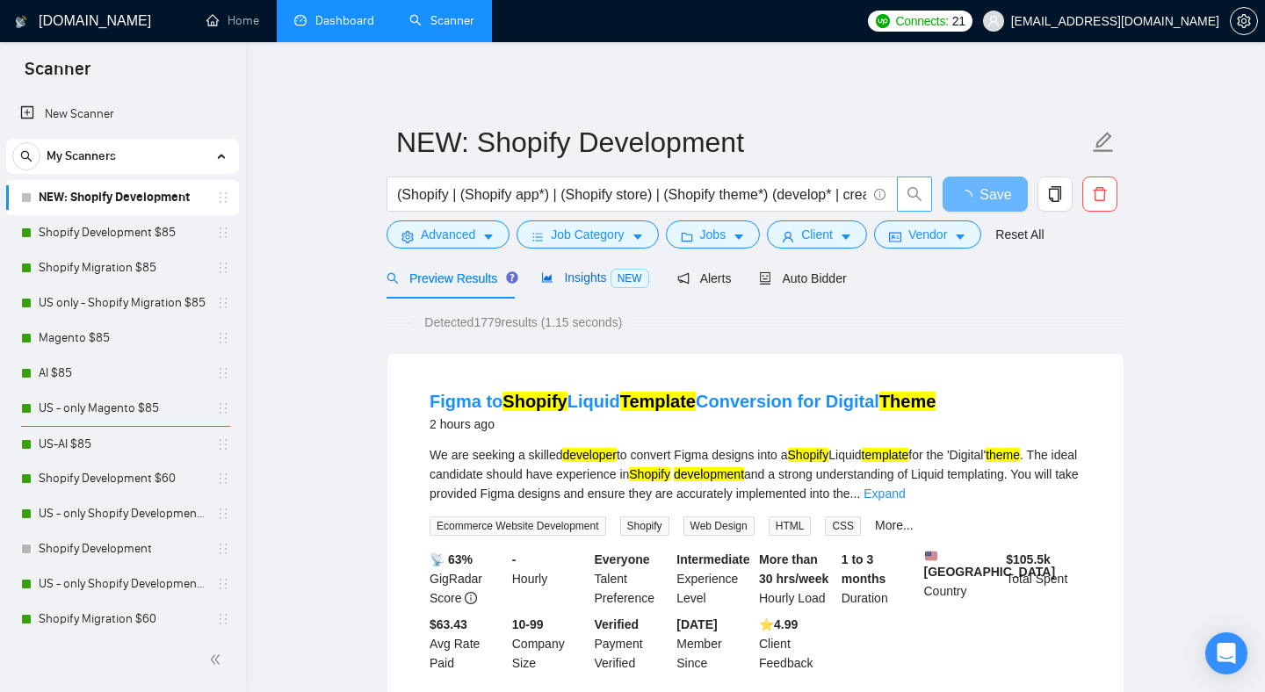
click at [598, 277] on span "Insights NEW" at bounding box center [594, 278] width 107 height 14
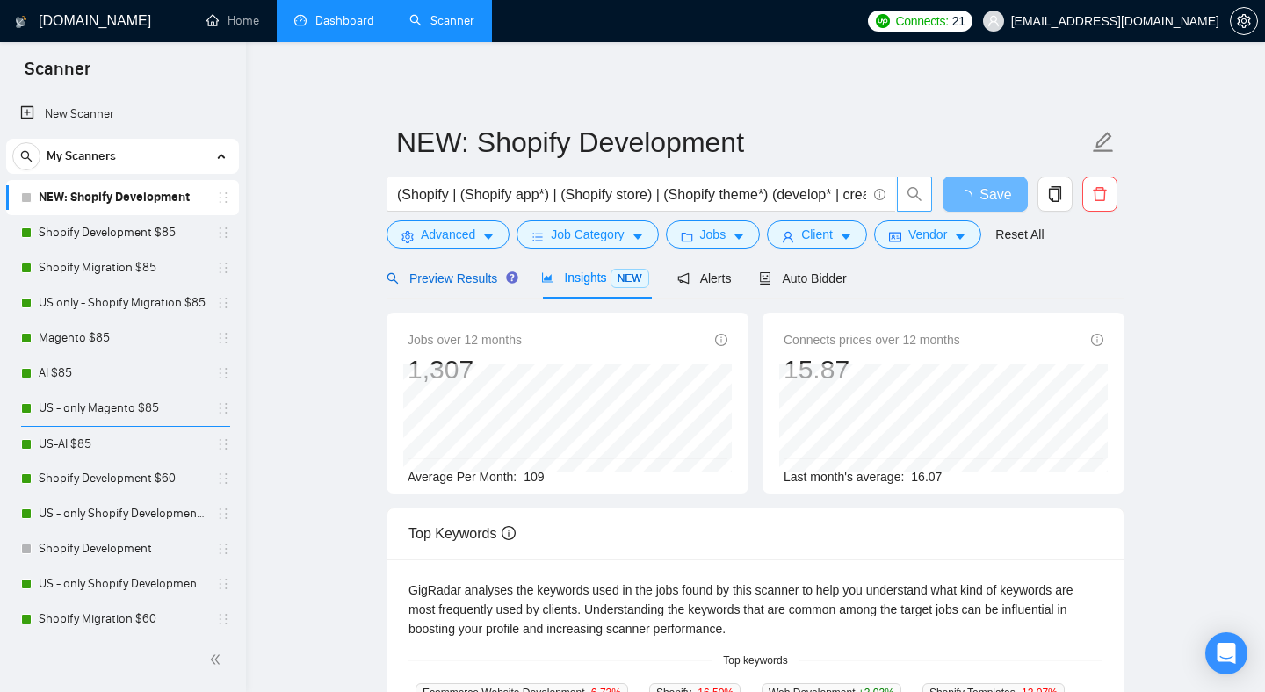
click at [435, 281] on span "Preview Results" at bounding box center [450, 278] width 126 height 14
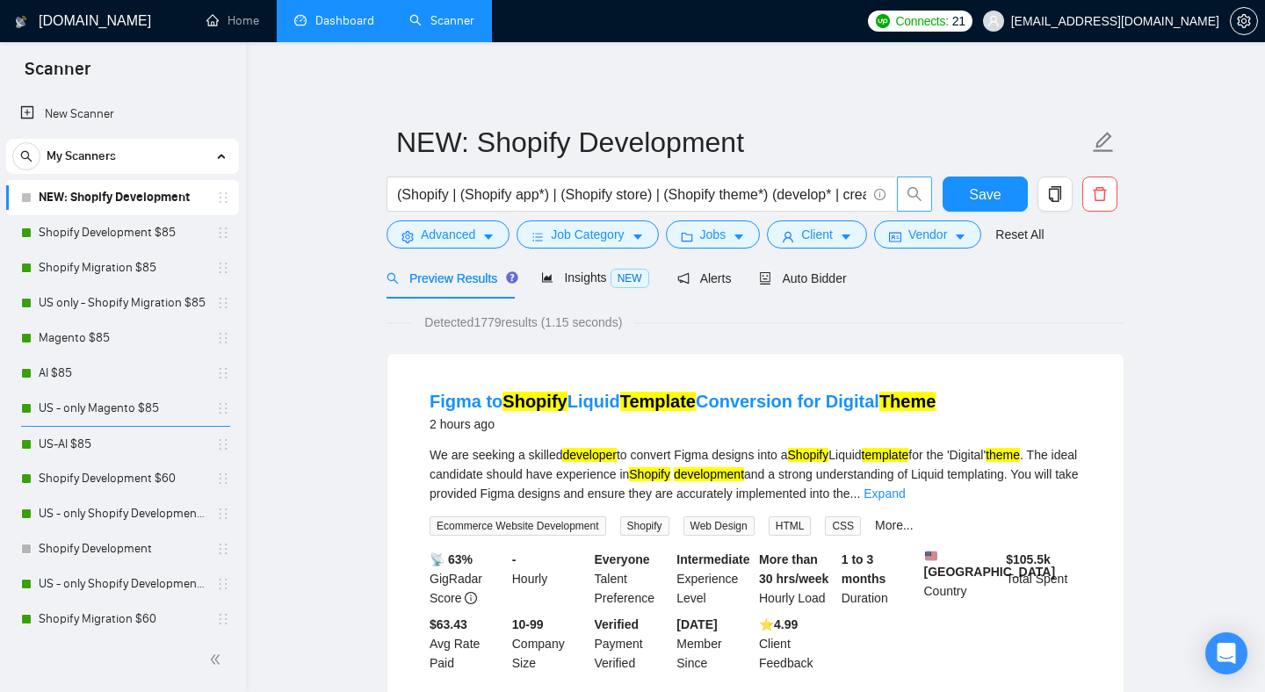
click at [761, 269] on div "Preview Results Insights NEW Alerts Auto Bidder" at bounding box center [617, 277] width 460 height 41
click at [818, 271] on span "Auto Bidder" at bounding box center [802, 278] width 87 height 14
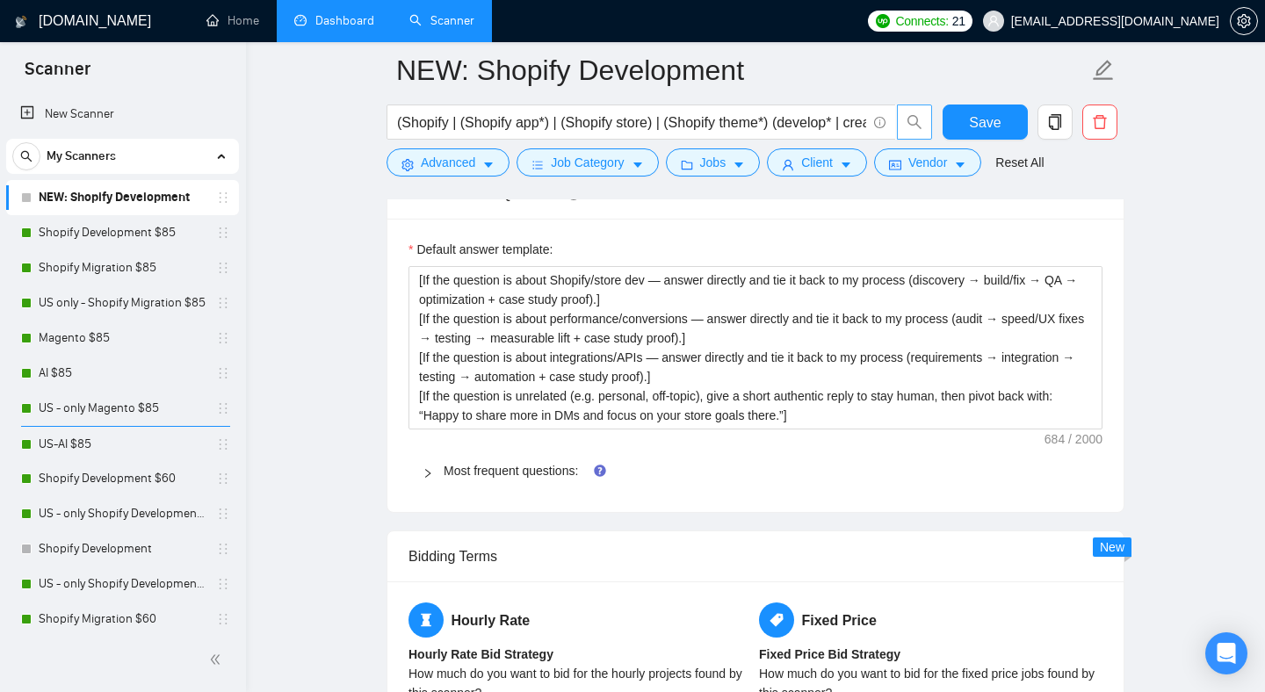
scroll to position [2626, 0]
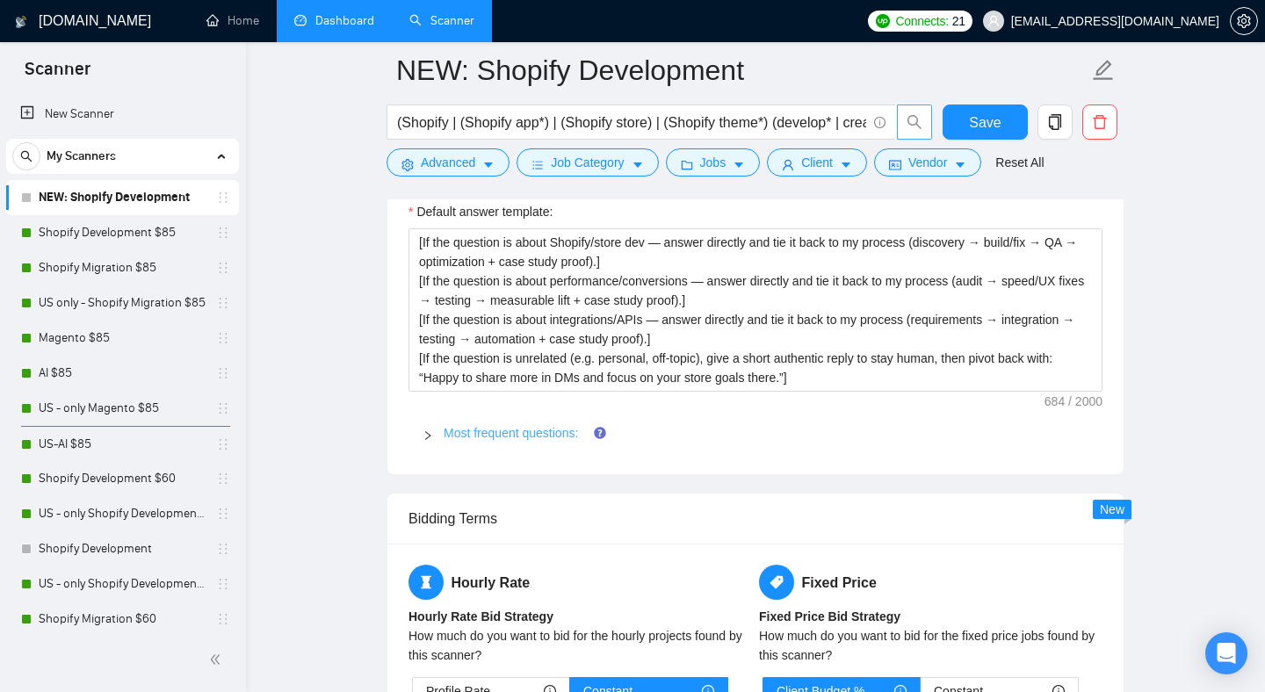
click at [553, 427] on link "Most frequent questions:" at bounding box center [511, 433] width 134 height 14
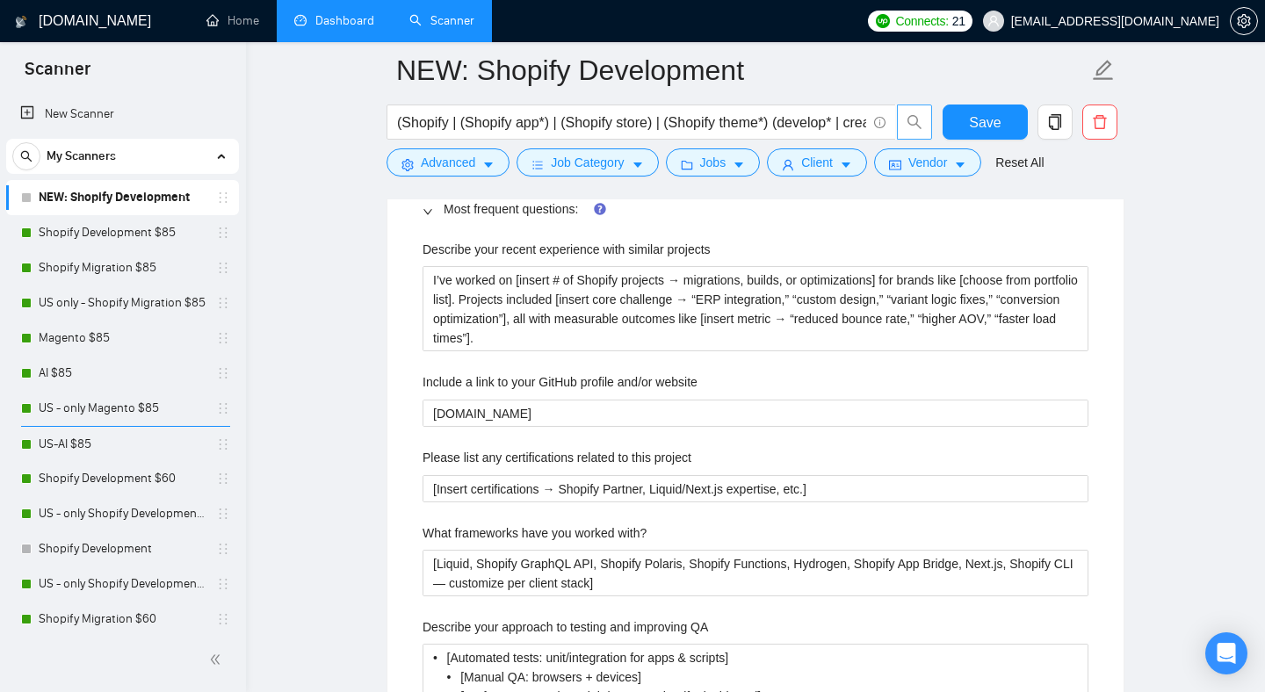
scroll to position [2850, 0]
click at [794, 170] on icon "user" at bounding box center [788, 165] width 12 height 12
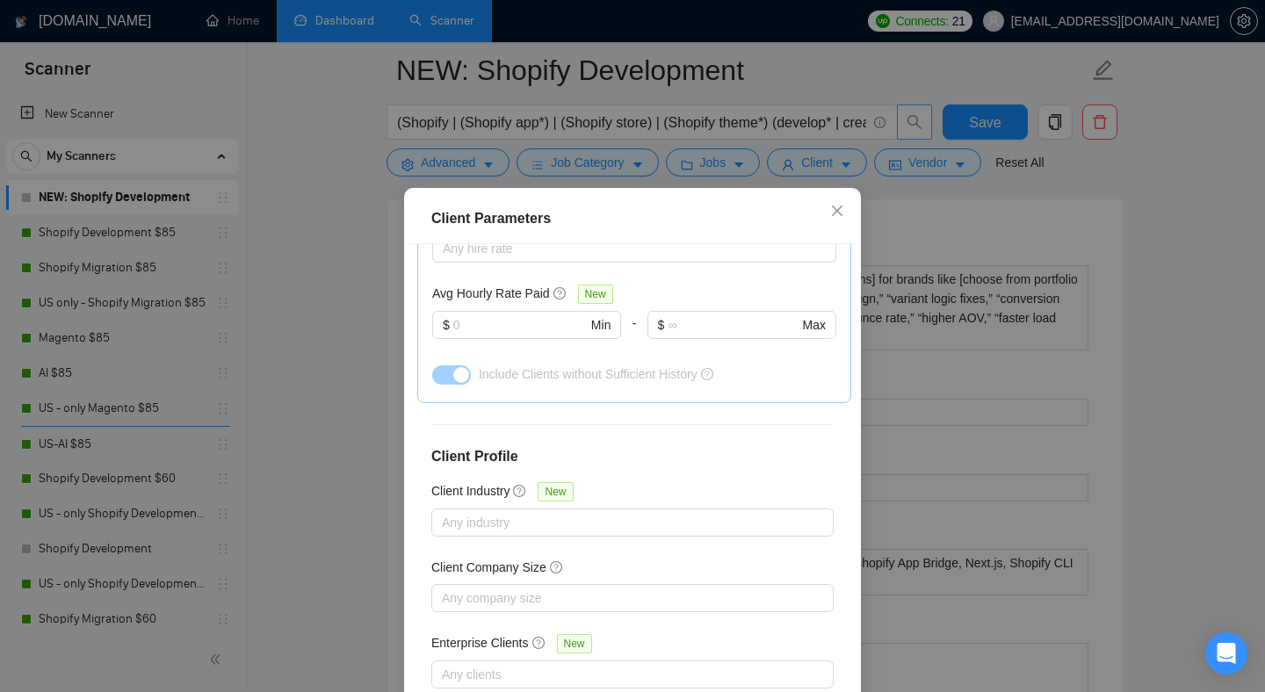
scroll to position [0, 0]
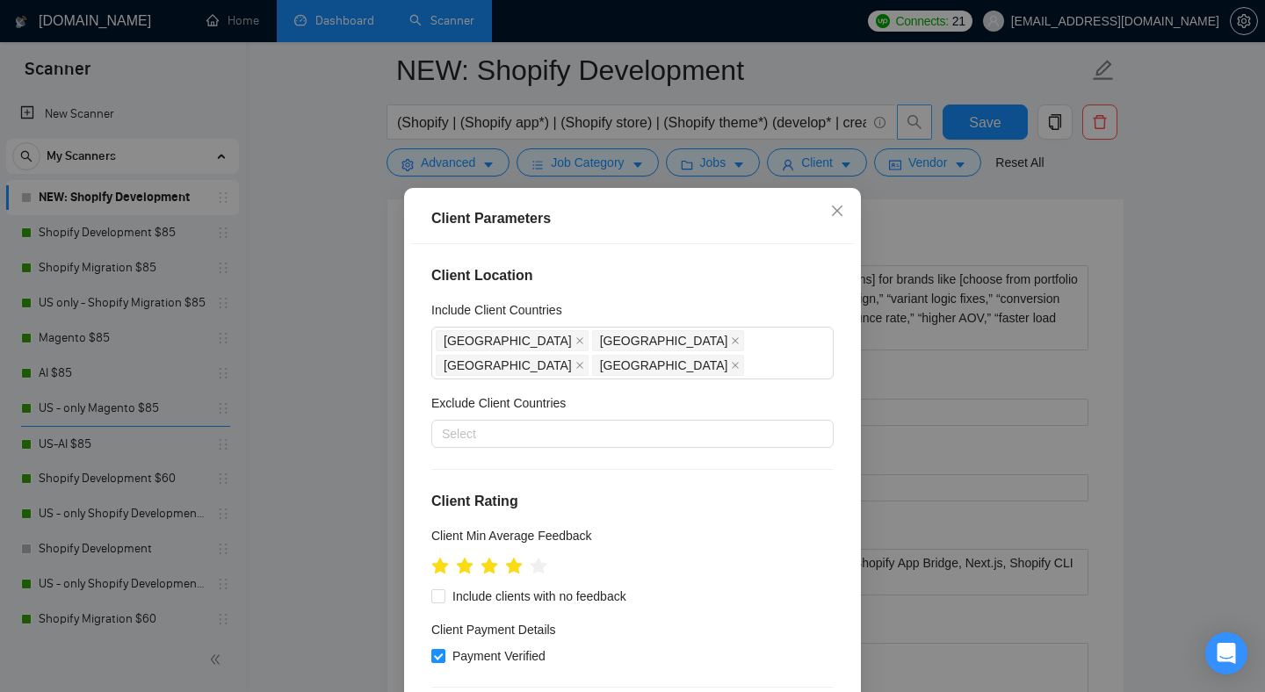
click at [1003, 419] on div "Client Parameters Client Location Include Client Countries United States Canada…" at bounding box center [632, 346] width 1265 height 692
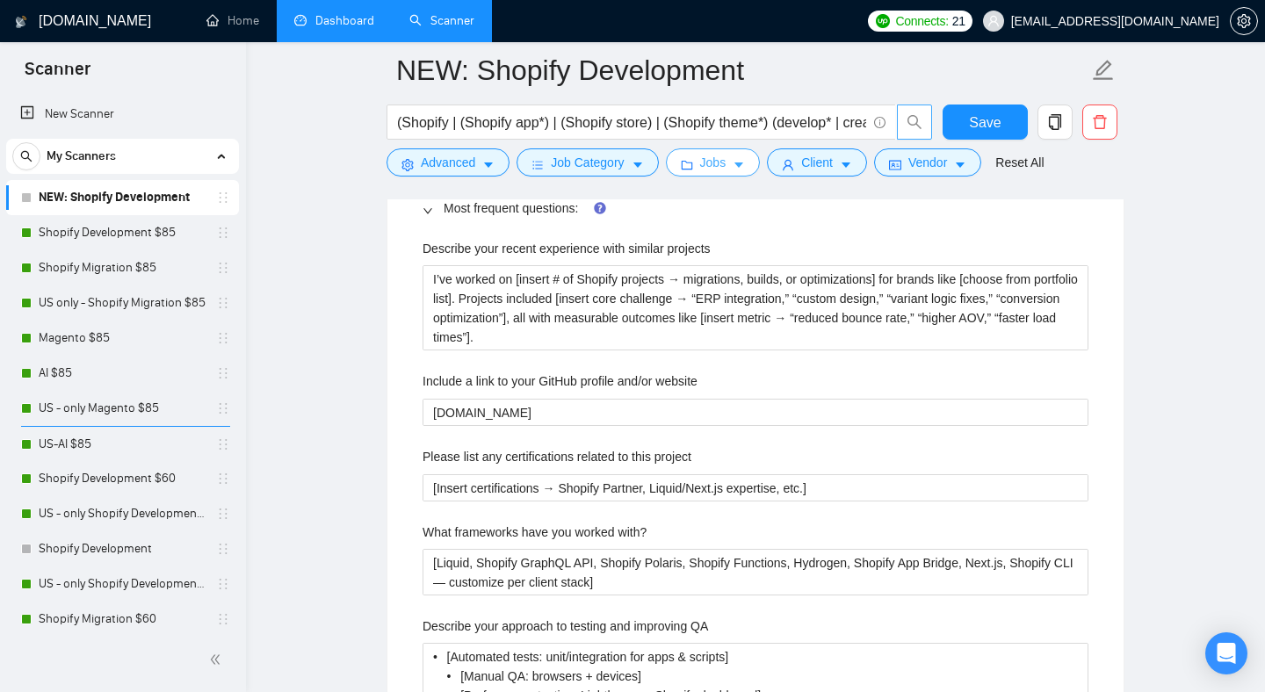
click at [719, 153] on span "Jobs" at bounding box center [713, 162] width 26 height 19
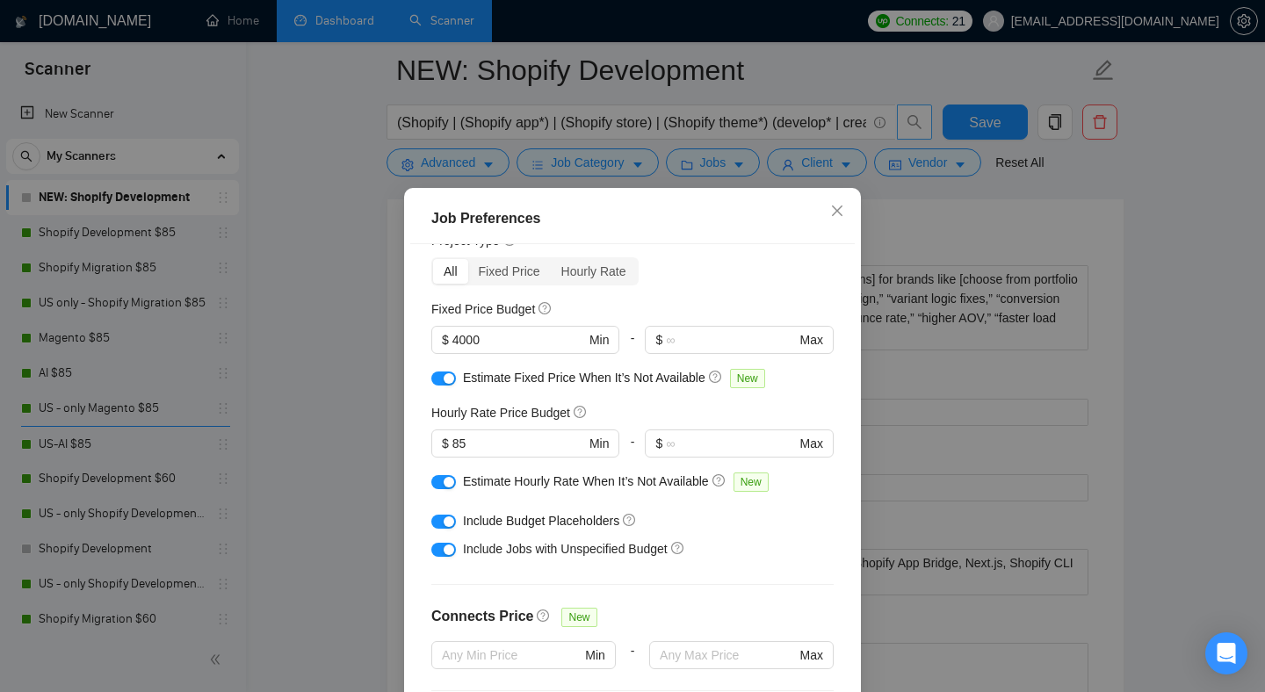
scroll to position [68, 0]
click at [833, 212] on icon "close" at bounding box center [837, 211] width 14 height 14
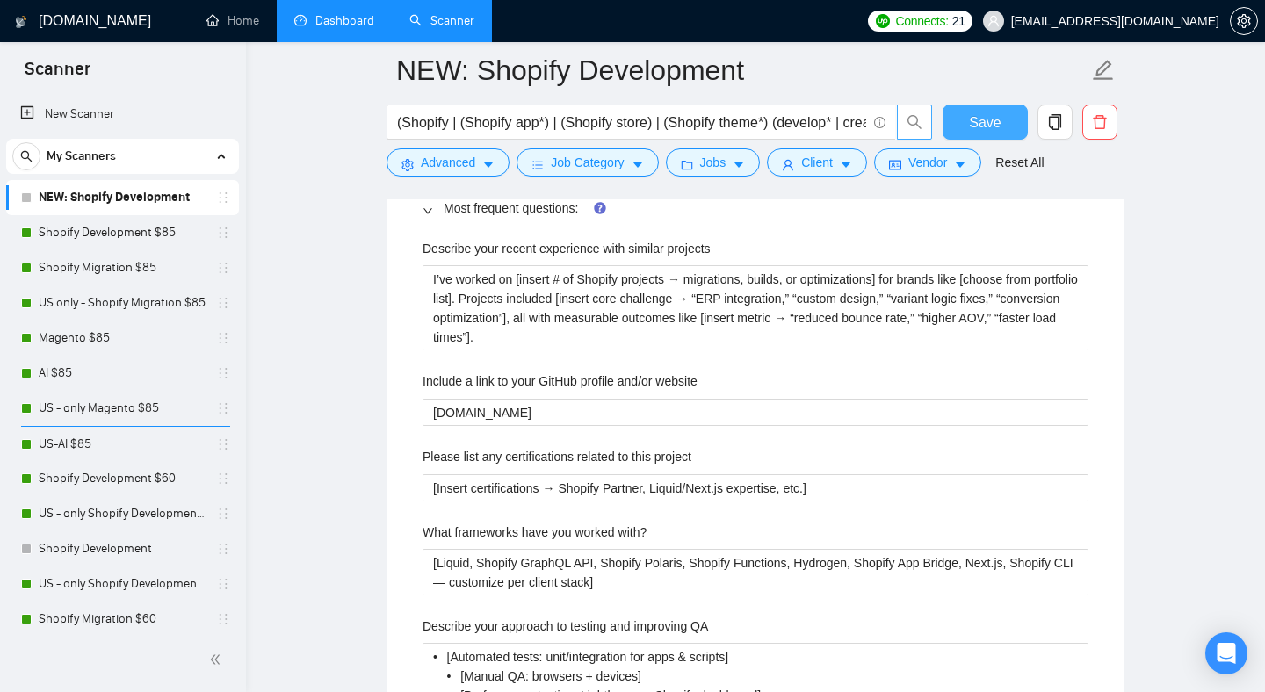
click at [959, 118] on button "Save" at bounding box center [985, 122] width 85 height 35
